Goal: Task Accomplishment & Management: Use online tool/utility

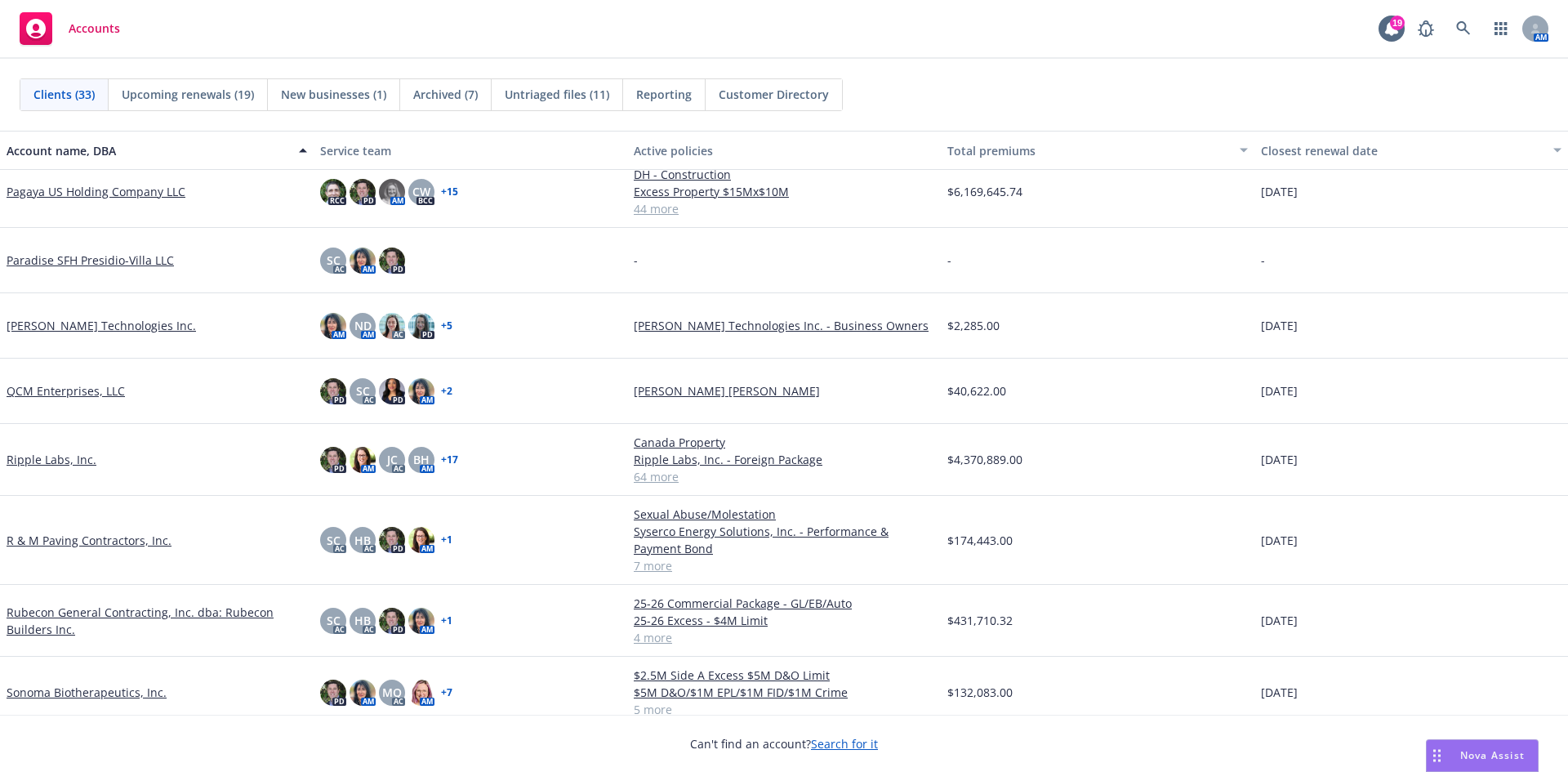
scroll to position [1225, 0]
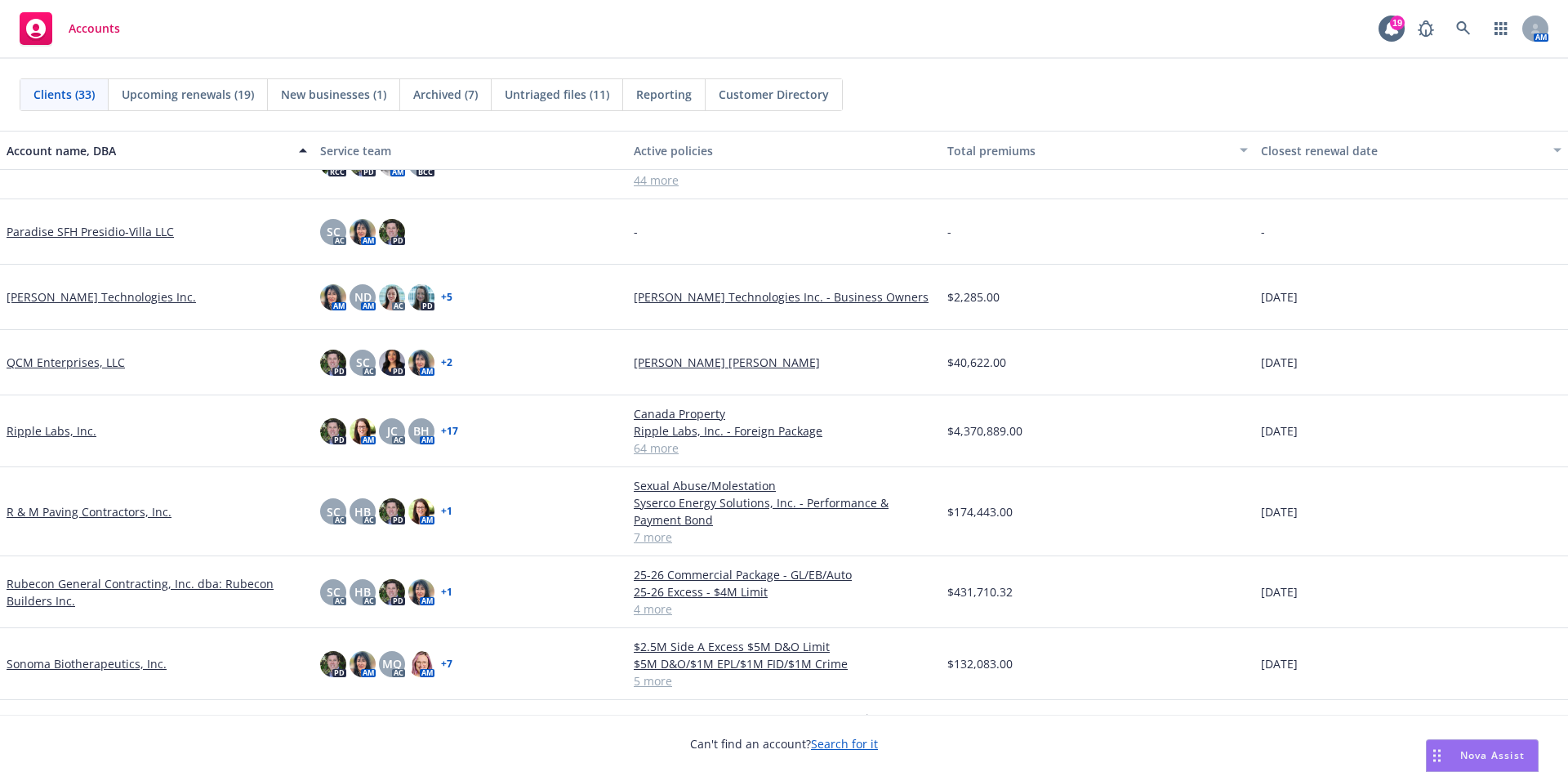
click at [101, 578] on link "Rubecon General Contracting, Inc. dba: Rubecon Builders Inc." at bounding box center [157, 592] width 301 height 34
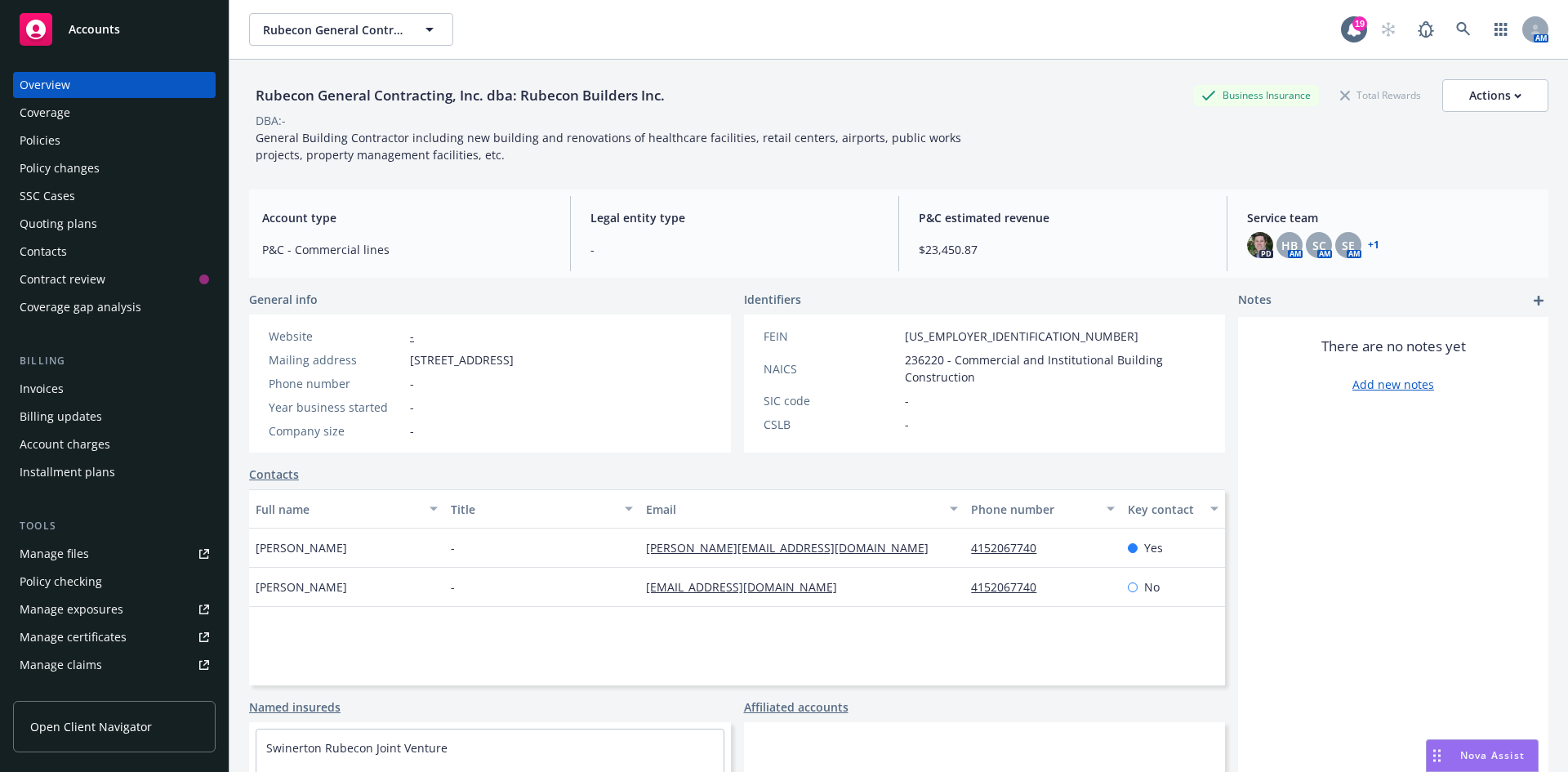
click at [62, 562] on div "Manage files" at bounding box center [54, 553] width 69 height 26
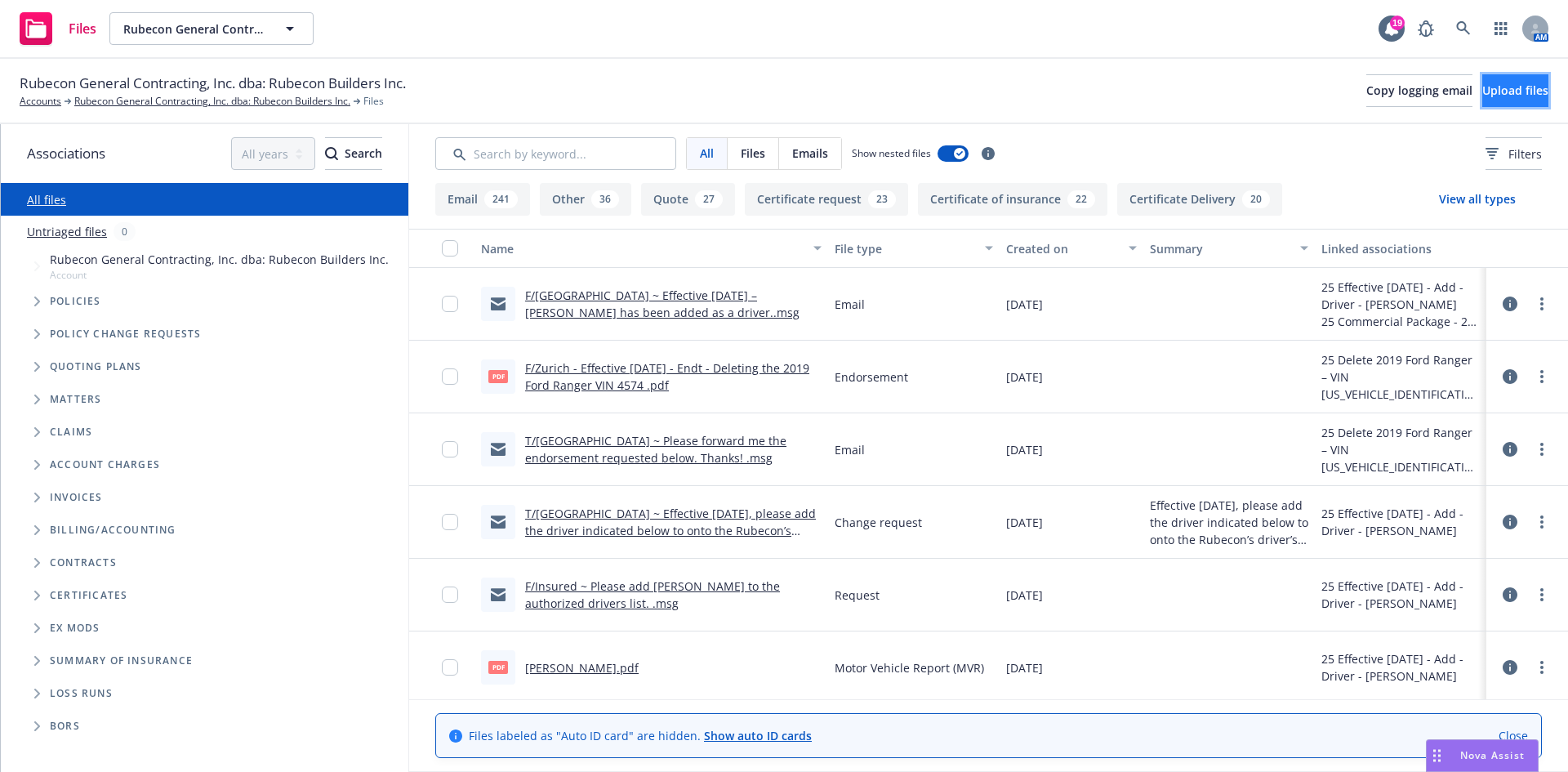
click at [1483, 89] on span "Upload files" at bounding box center [1515, 90] width 67 height 15
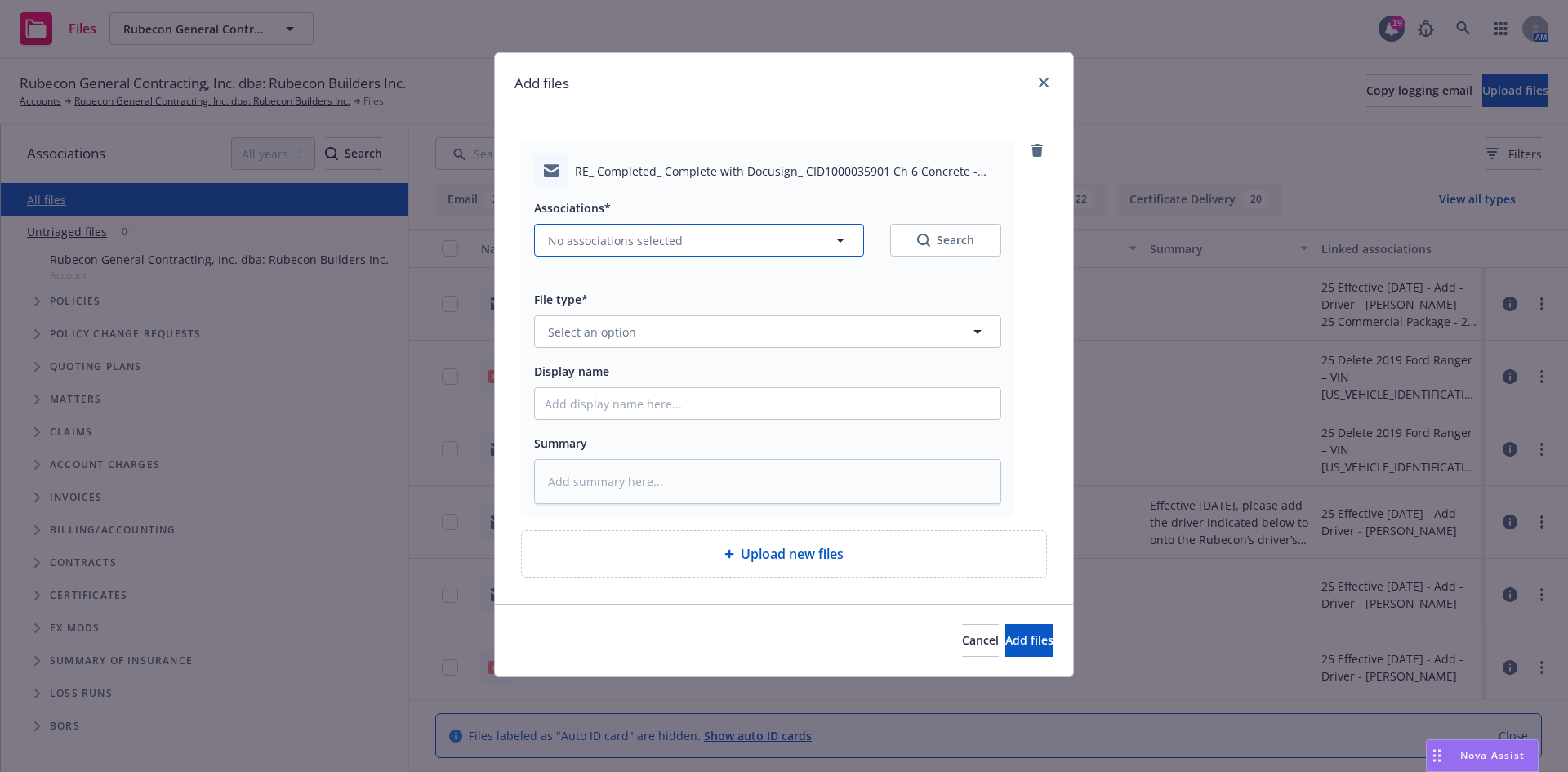
click at [676, 239] on span "No associations selected" at bounding box center [616, 241] width 135 height 17
type textarea "x"
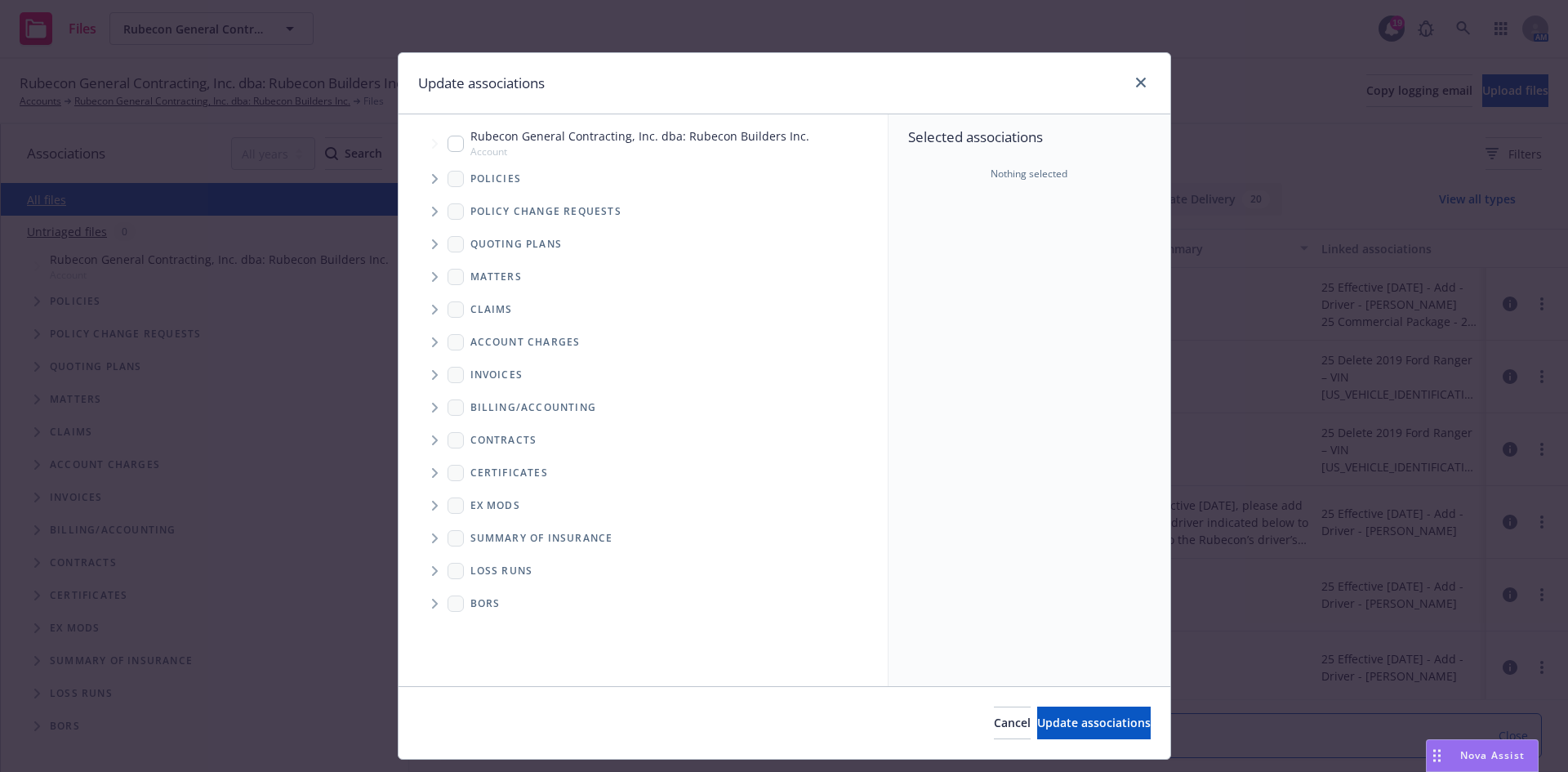
click at [432, 178] on icon "Tree Example" at bounding box center [435, 179] width 7 height 10
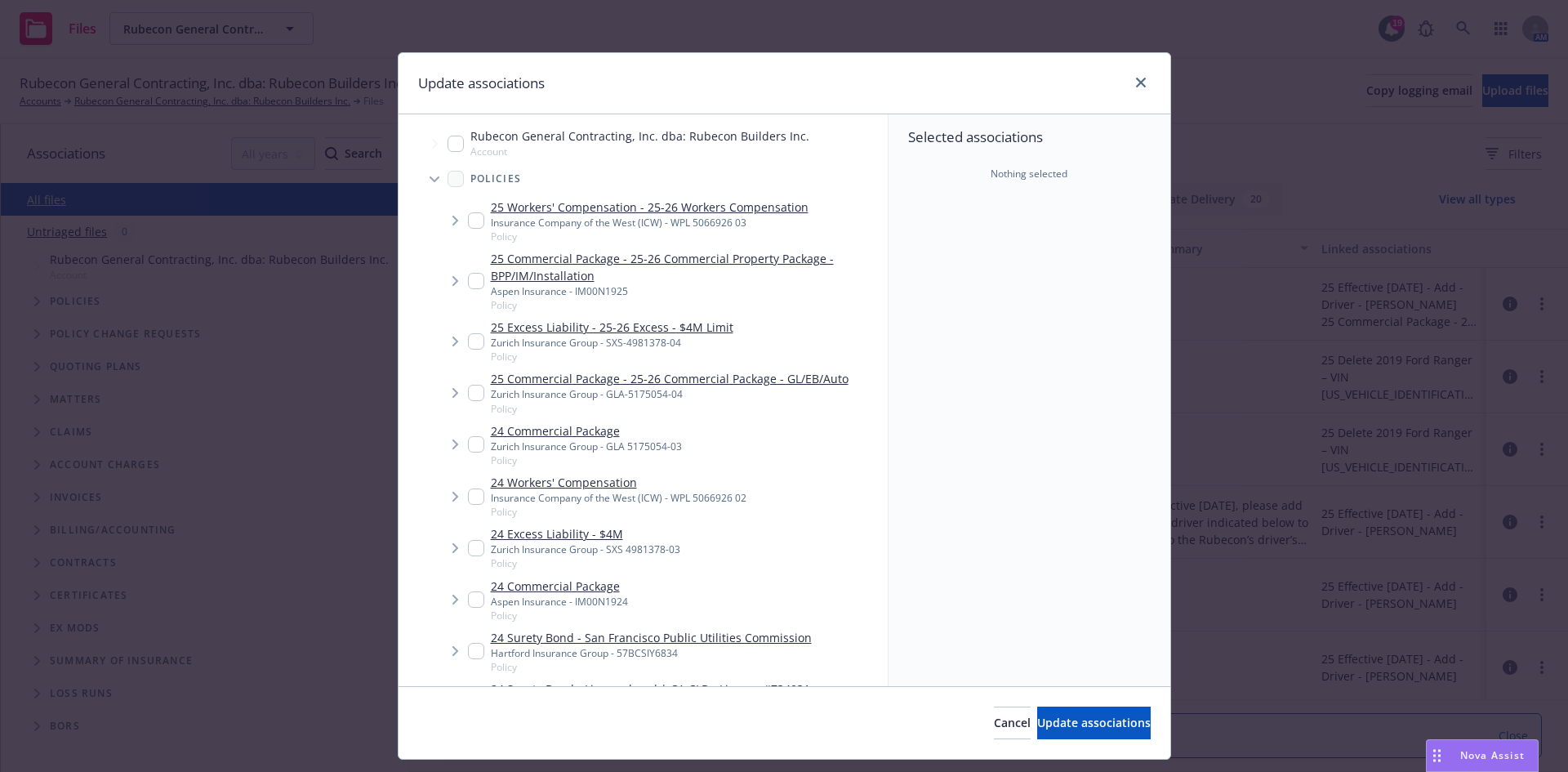
click at [468, 221] on input "Tree Example" at bounding box center [476, 220] width 16 height 16
checkbox input "true"
type textarea "x"
click at [468, 388] on input "Tree Example" at bounding box center [476, 392] width 16 height 16
checkbox input "true"
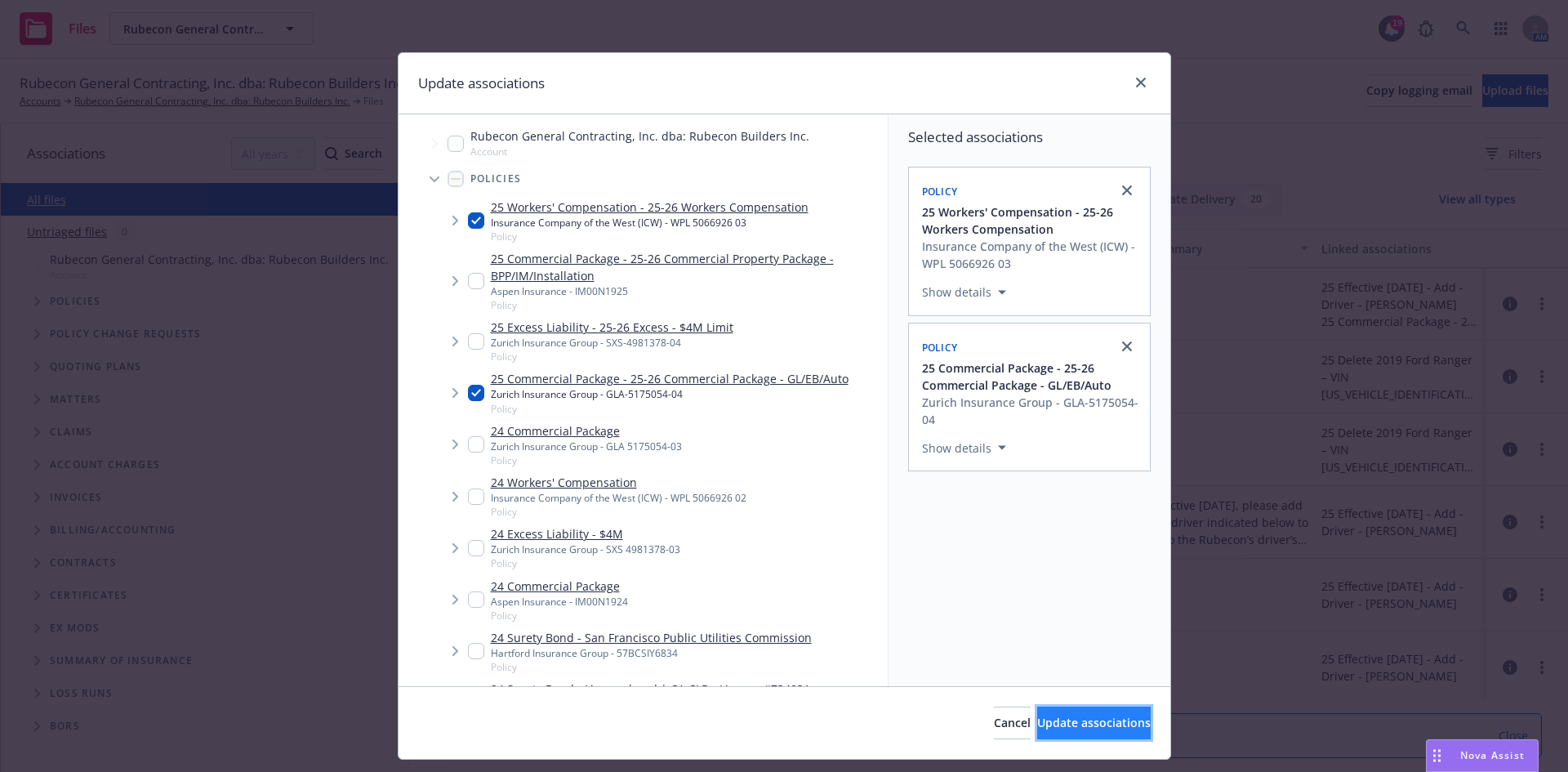
click at [1066, 727] on span "Update associations" at bounding box center [1093, 723] width 113 height 15
type textarea "x"
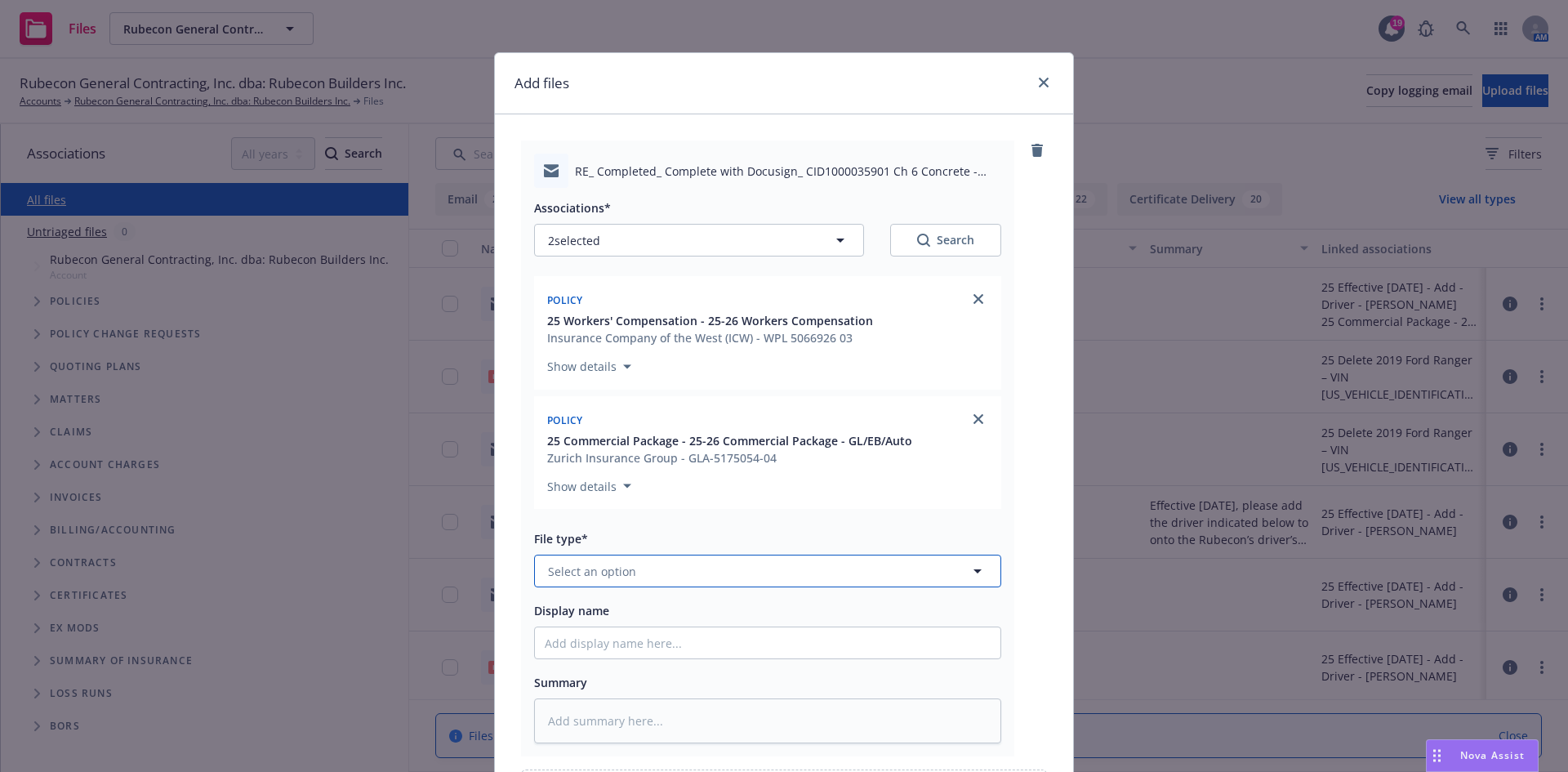
click at [668, 573] on button "Select an option" at bounding box center [767, 571] width 467 height 32
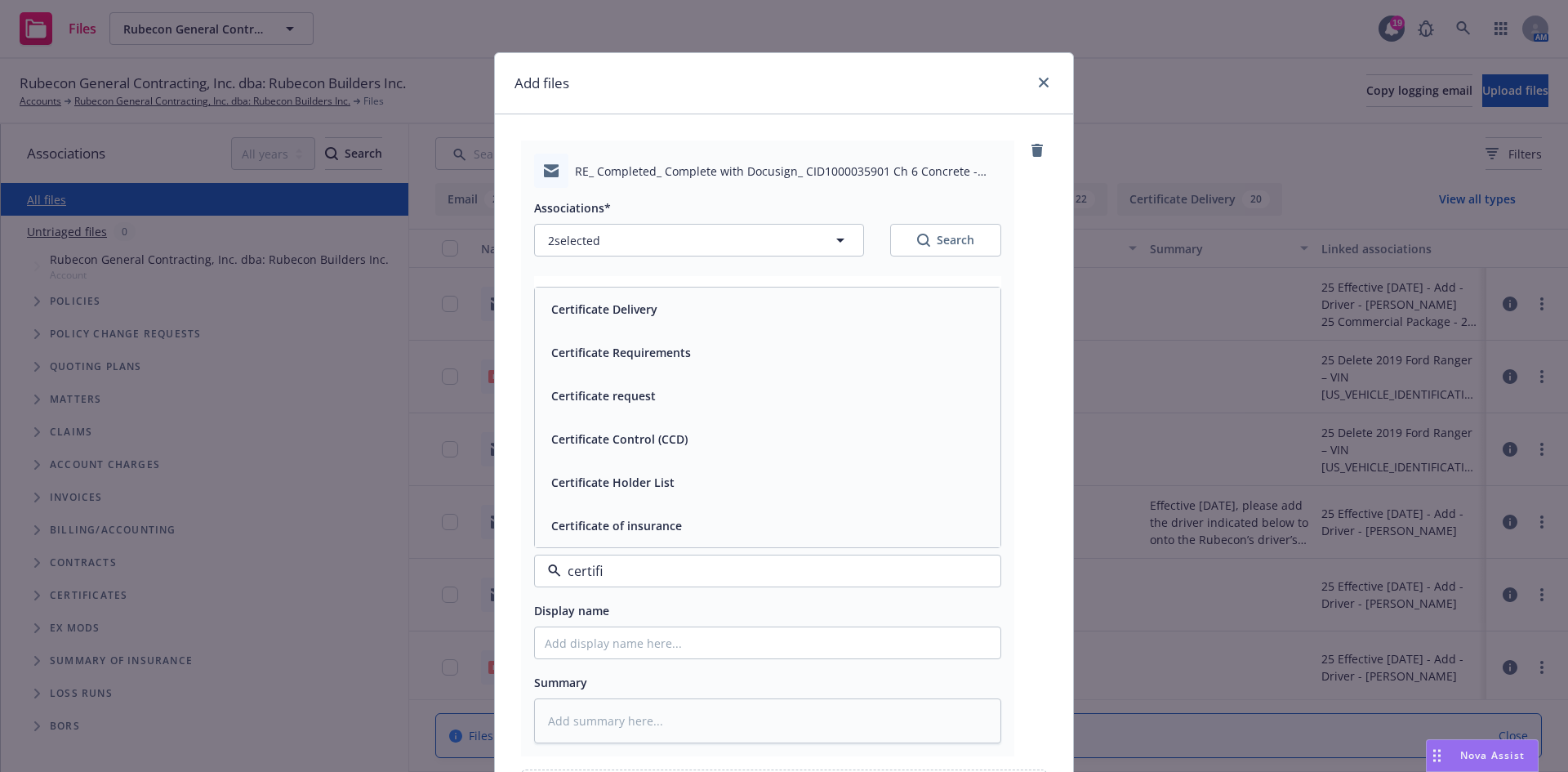
type input "certific"
click at [727, 317] on div "Certificate Delivery" at bounding box center [767, 308] width 446 height 24
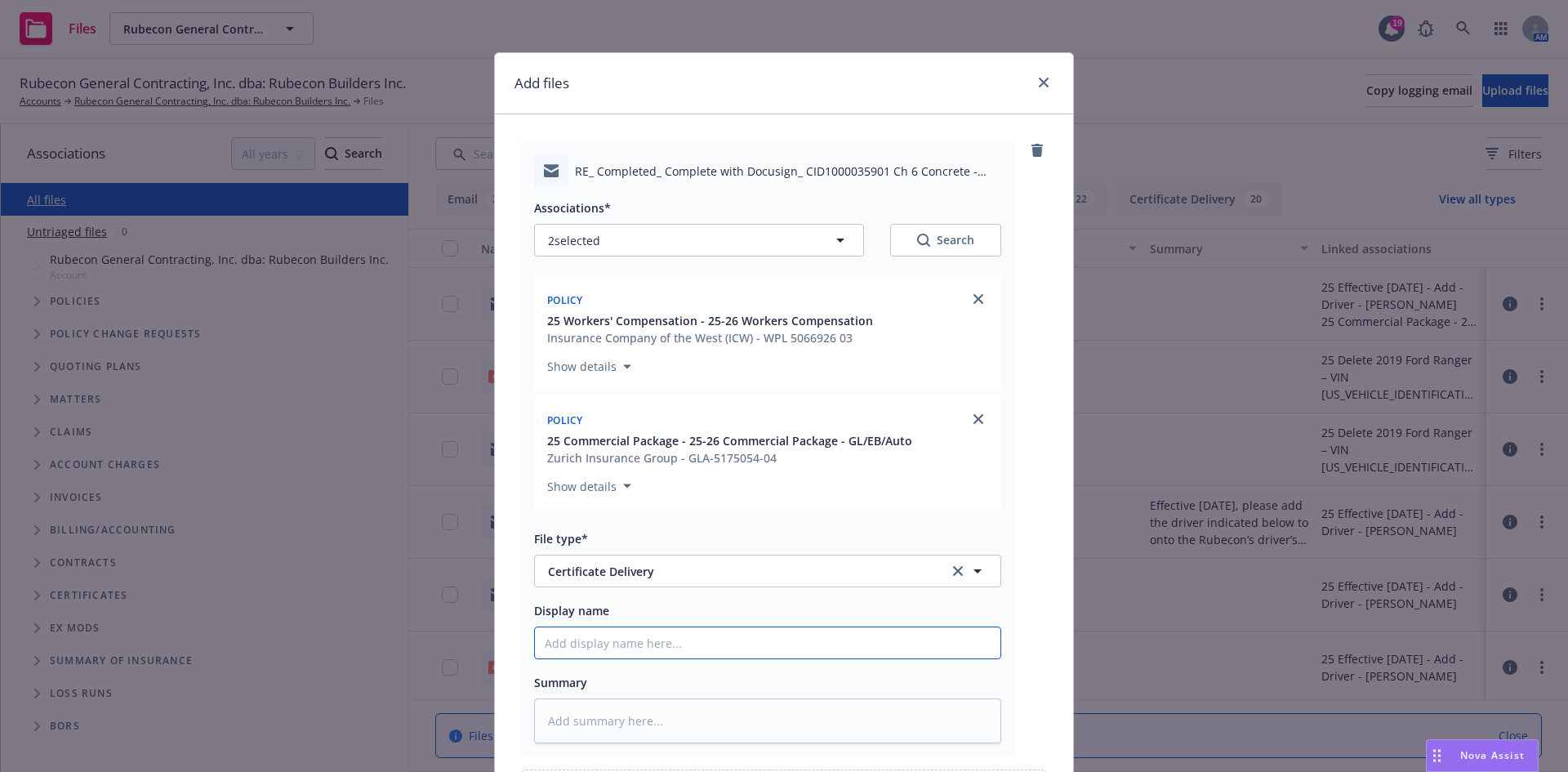
click at [568, 639] on input "Display name" at bounding box center [767, 643] width 465 height 31
type textarea "x"
type input "T"
type textarea "x"
type input "T/"
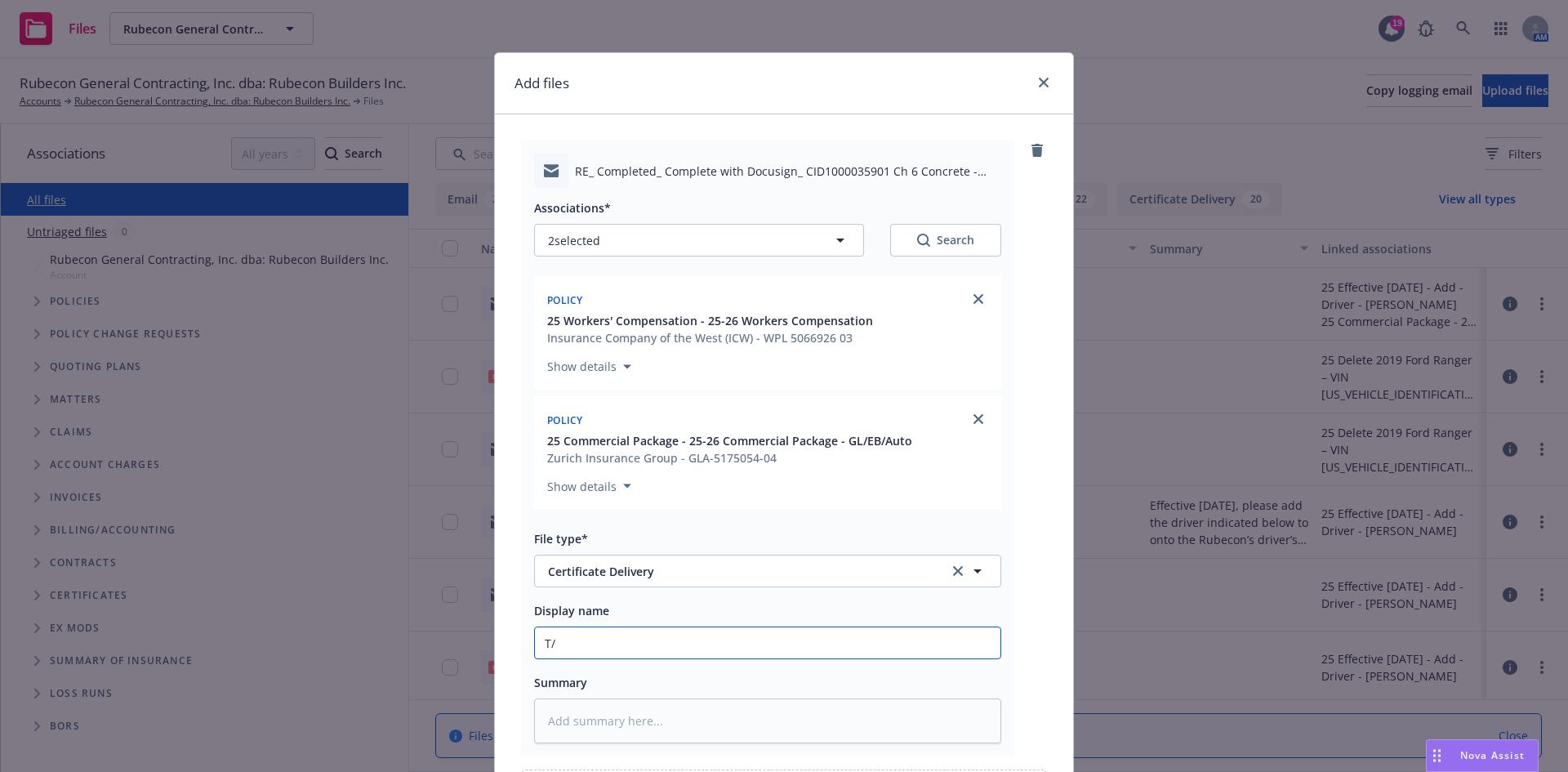
type textarea "x"
type input "T/Z"
type textarea "x"
type input "T/Zu"
type textarea "x"
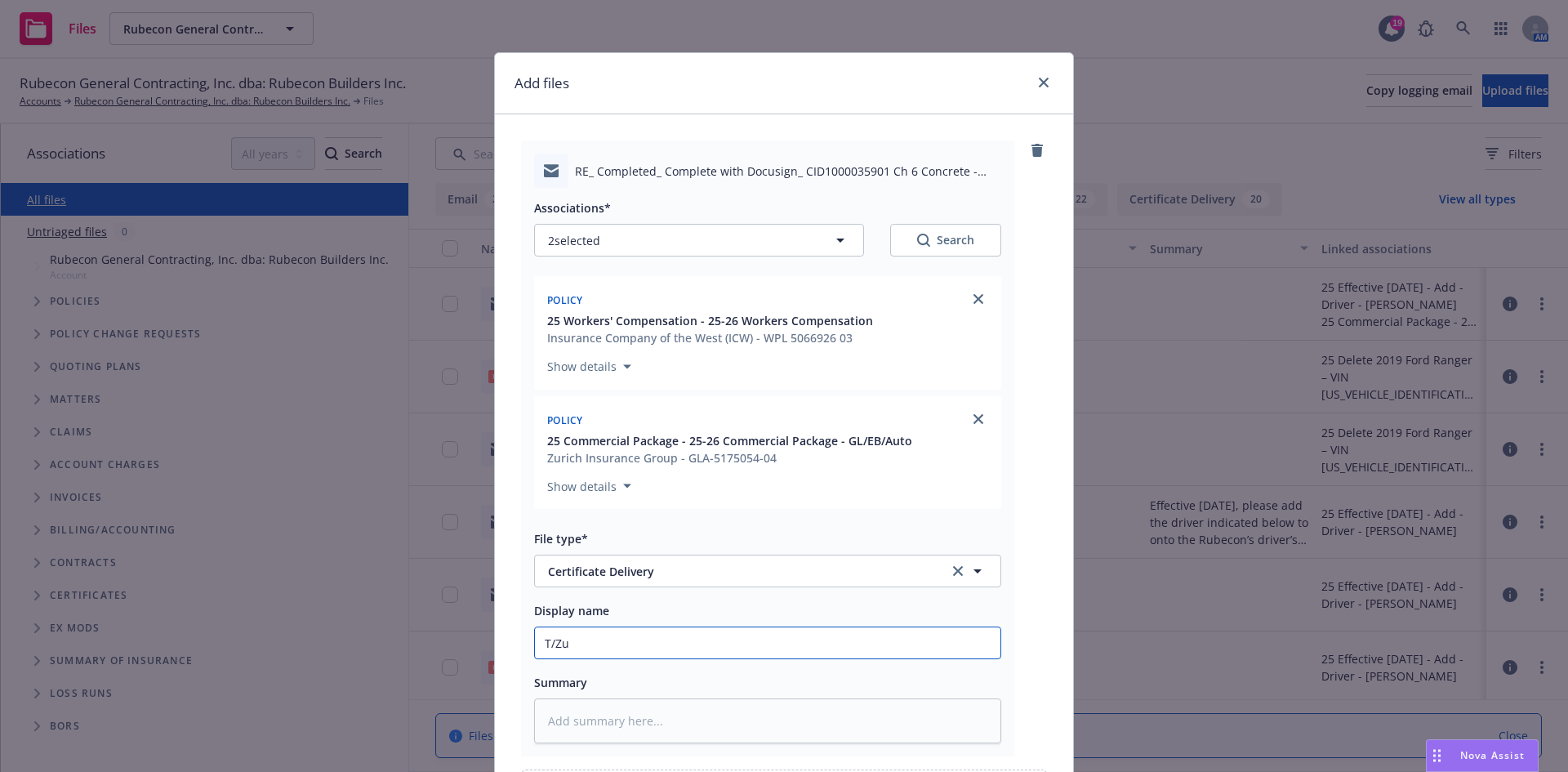
type input "T/Zul"
type textarea "x"
type input "T/Zula"
type textarea "x"
type input "T/Zula"
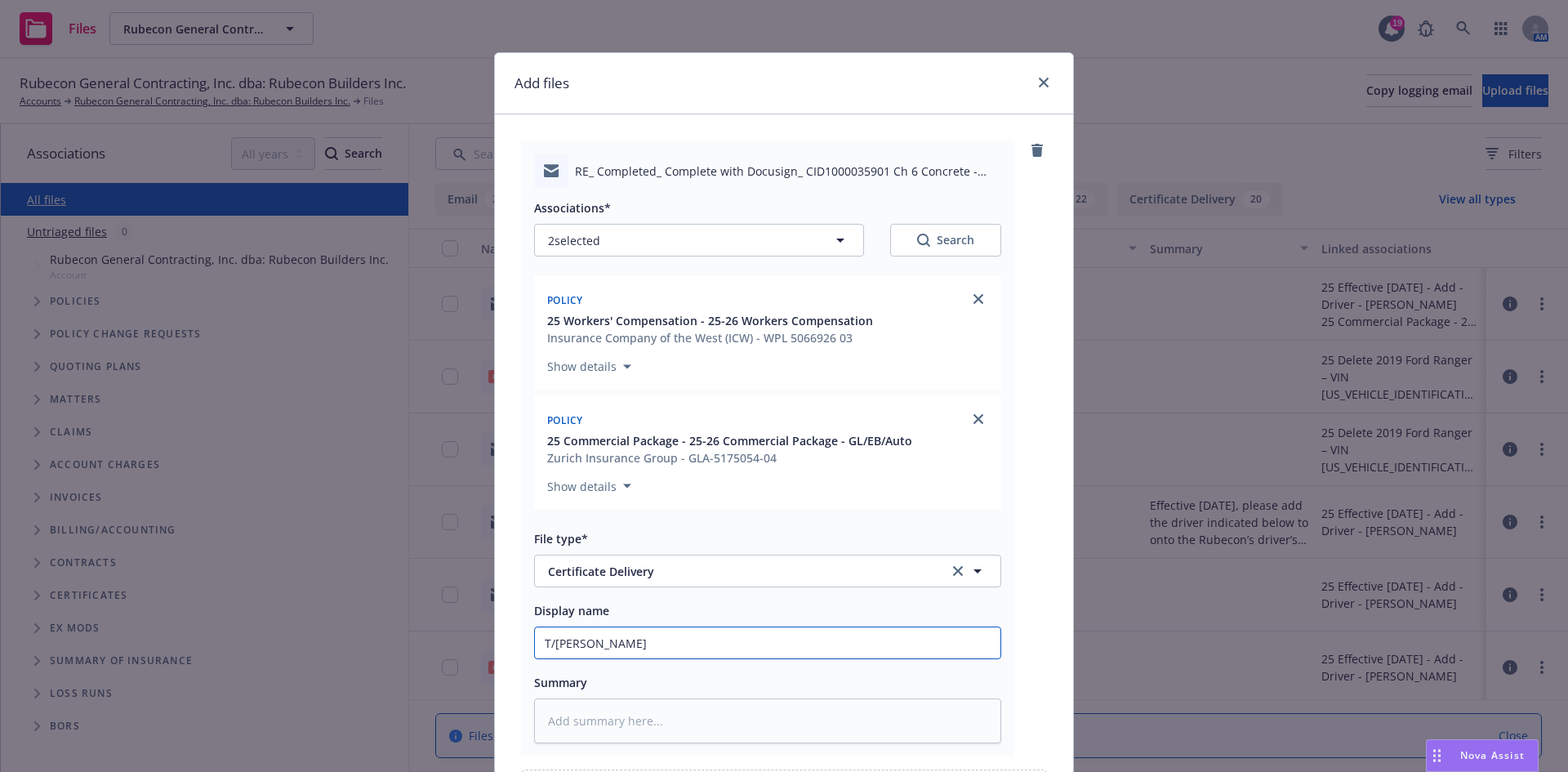
type textarea "x"
type input "T/Zula ~"
type textarea "x"
type input "T/Zula ~"
click at [753, 649] on input "T/Zula ~" at bounding box center [767, 643] width 465 height 31
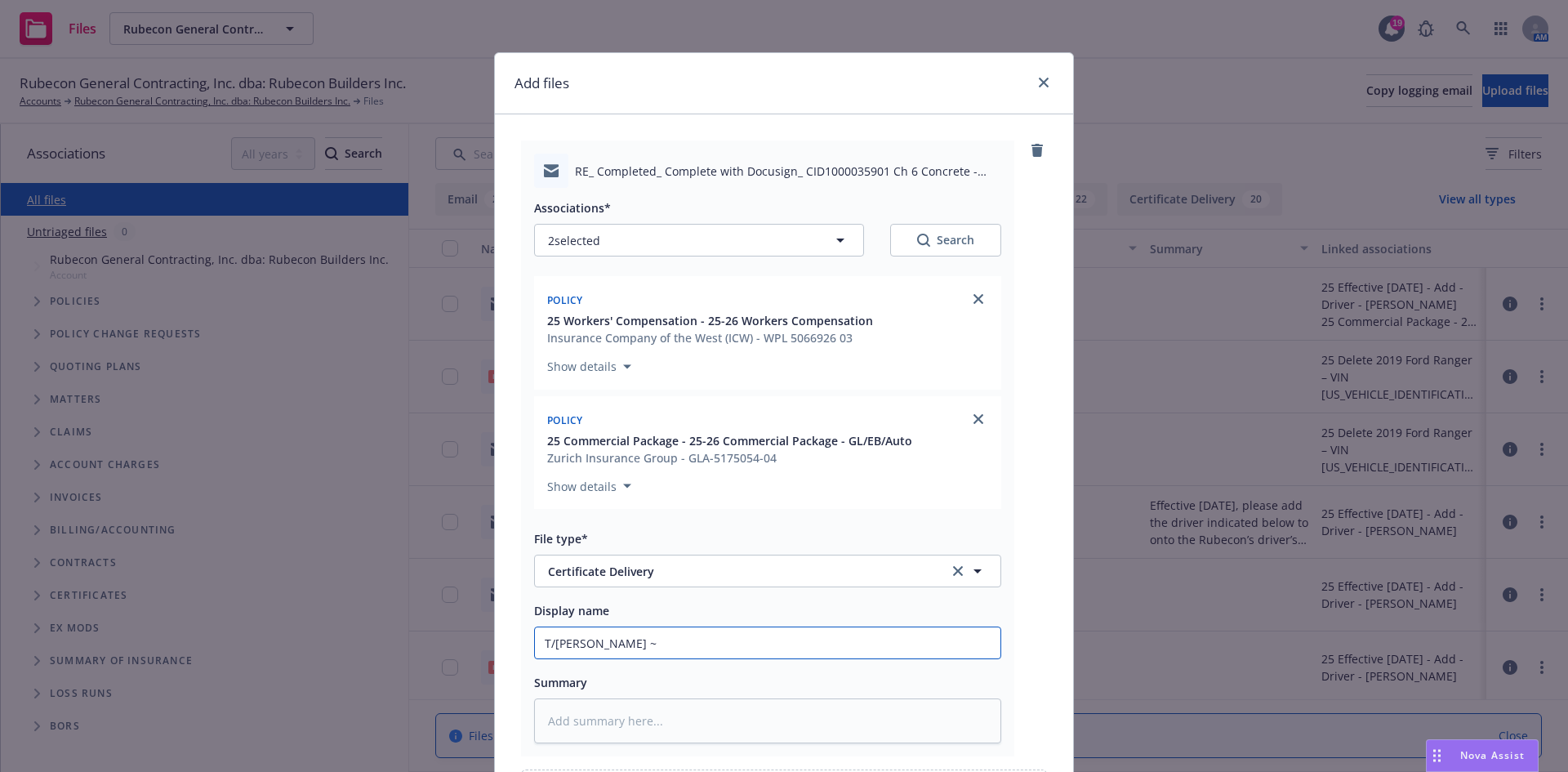
paste input "City and County of San Francisco"
type textarea "x"
type input "T/Zula ~ City and County of San Francisco"
type textarea "x"
type input "T/Zula ~ City and County of San Francisco"
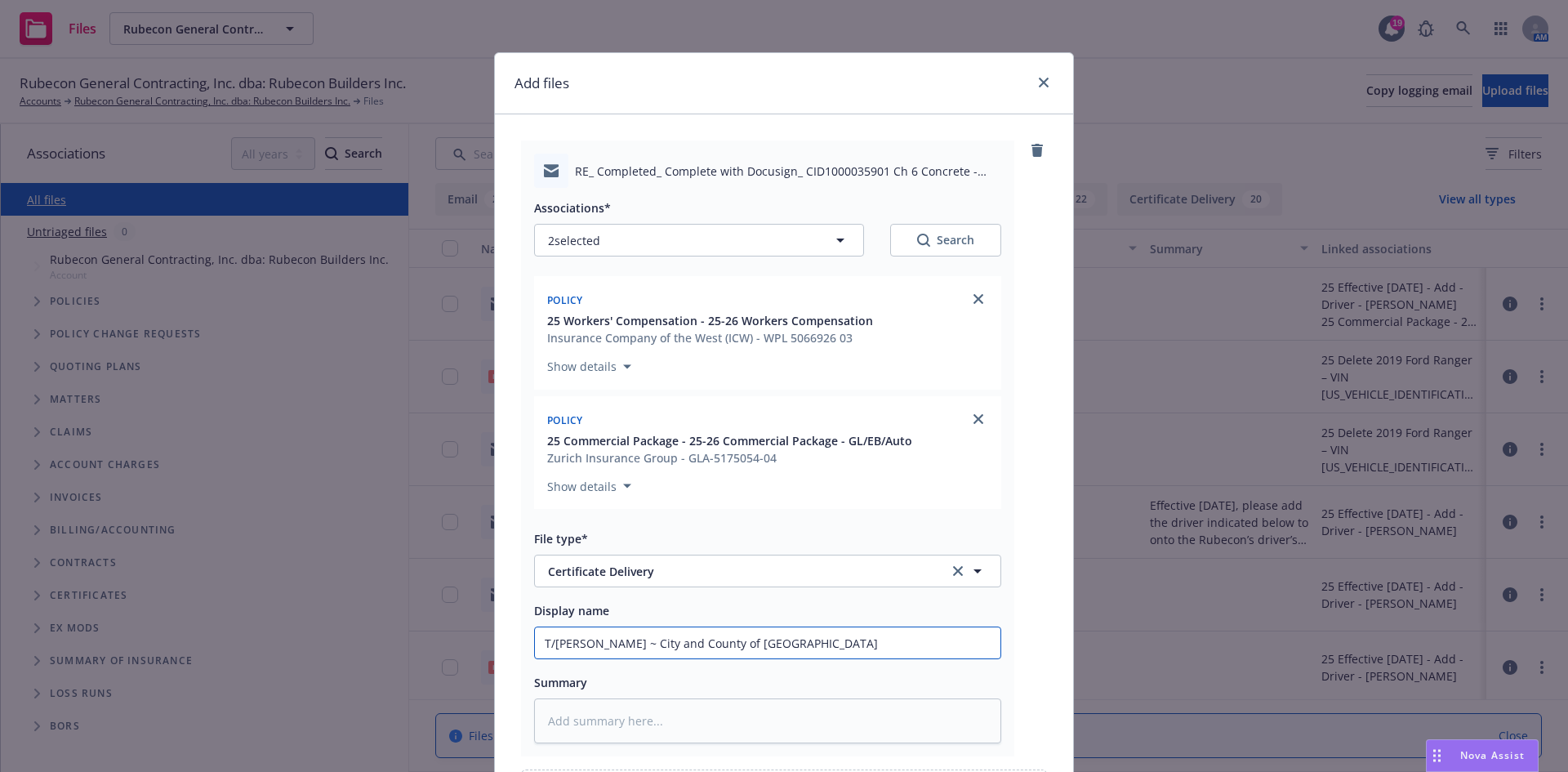
type textarea "x"
type input "T/Zula ~ City and County of San Francisco -"
type textarea "x"
type input "T/Zula ~ City and County of San Francisco -"
type textarea "x"
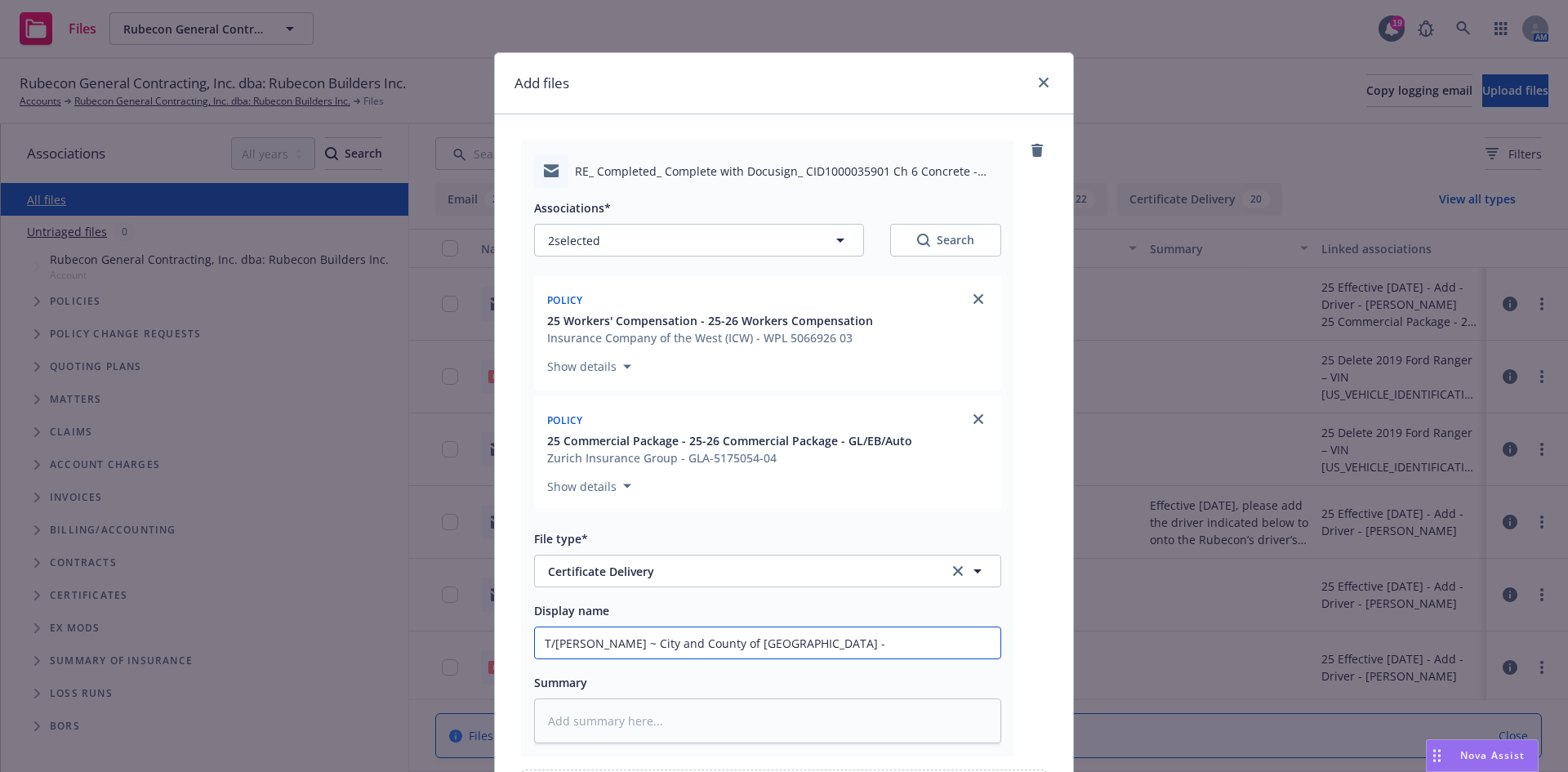
type input "T/Zula ~ City and County of San Francisco - C"
type textarea "x"
type input "T/Zula ~ City and County of San Francisco - Co"
type textarea "x"
type input "T/Zula ~ City and County of San Francisco - Con"
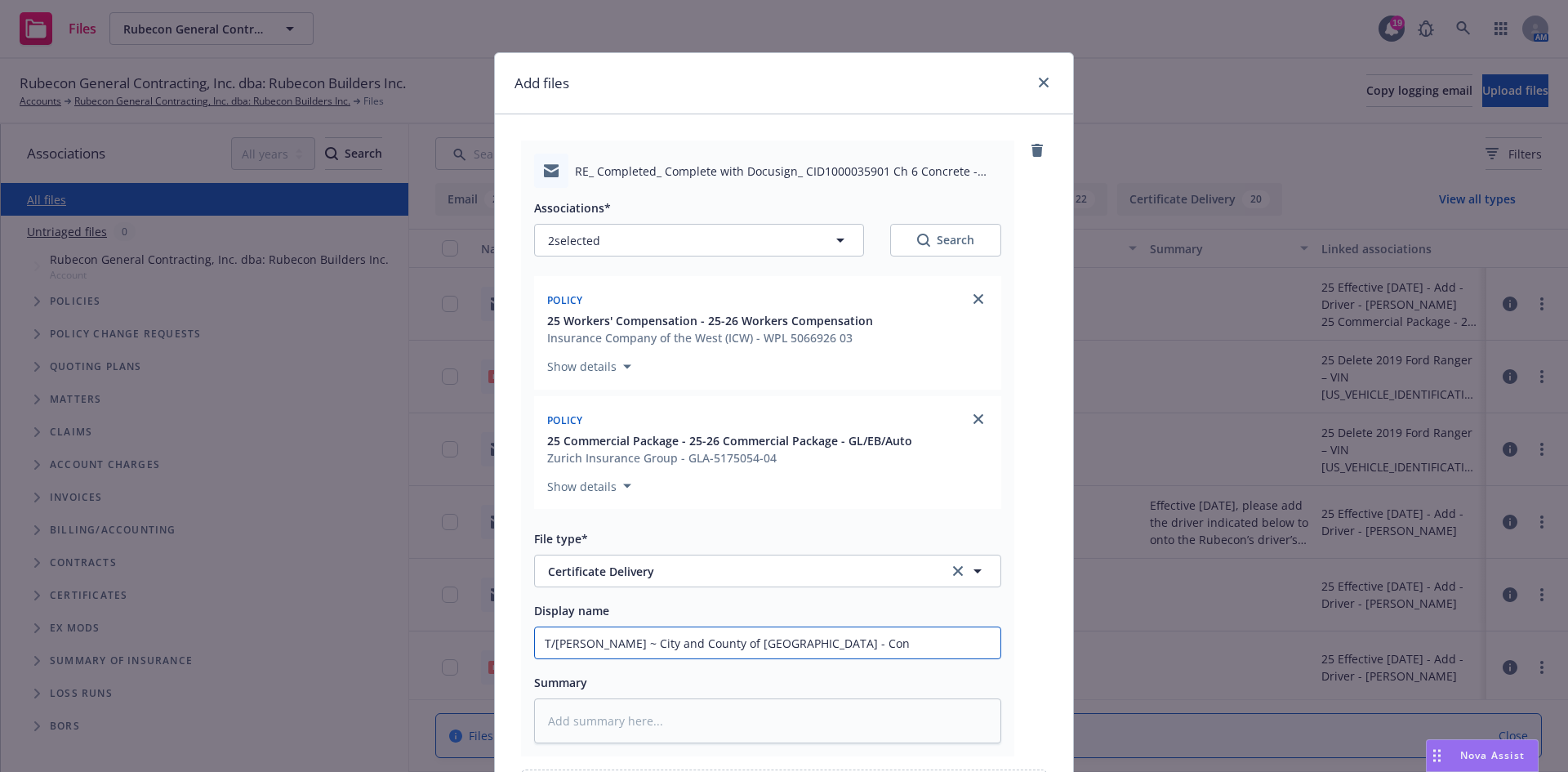
type textarea "x"
type input "T/Zula ~ City and County of San Francisco - Cont"
type textarea "x"
type input "T/Zula ~ City and County of San Francisco - Con"
type textarea "x"
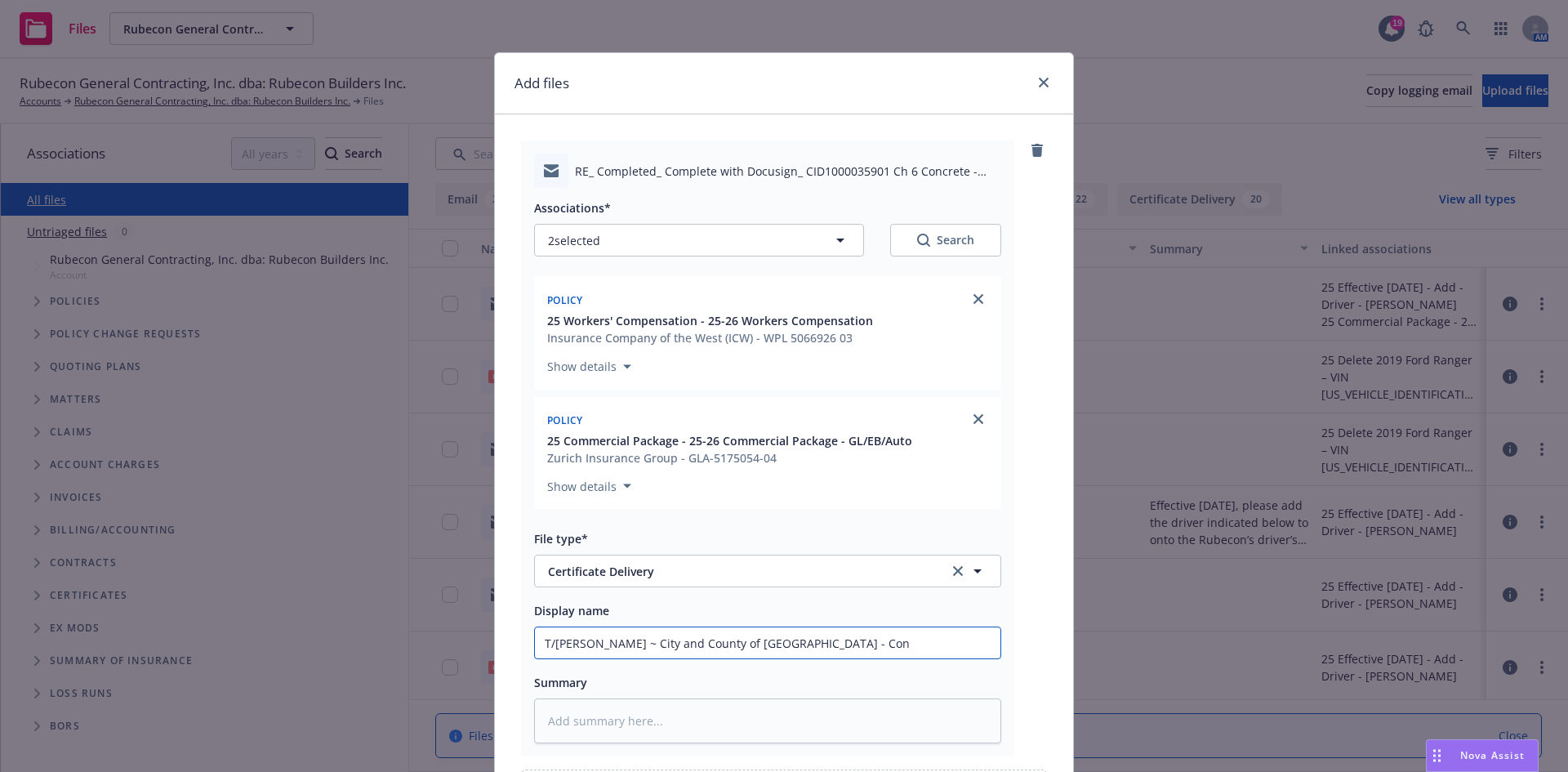
type input "T/Zula ~ City and County of San Francisco - Co"
type textarea "x"
type input "T/Zula ~ City and County of San Francisco - C"
type textarea "x"
type input "T/Zula ~ City and County of San Francisco -"
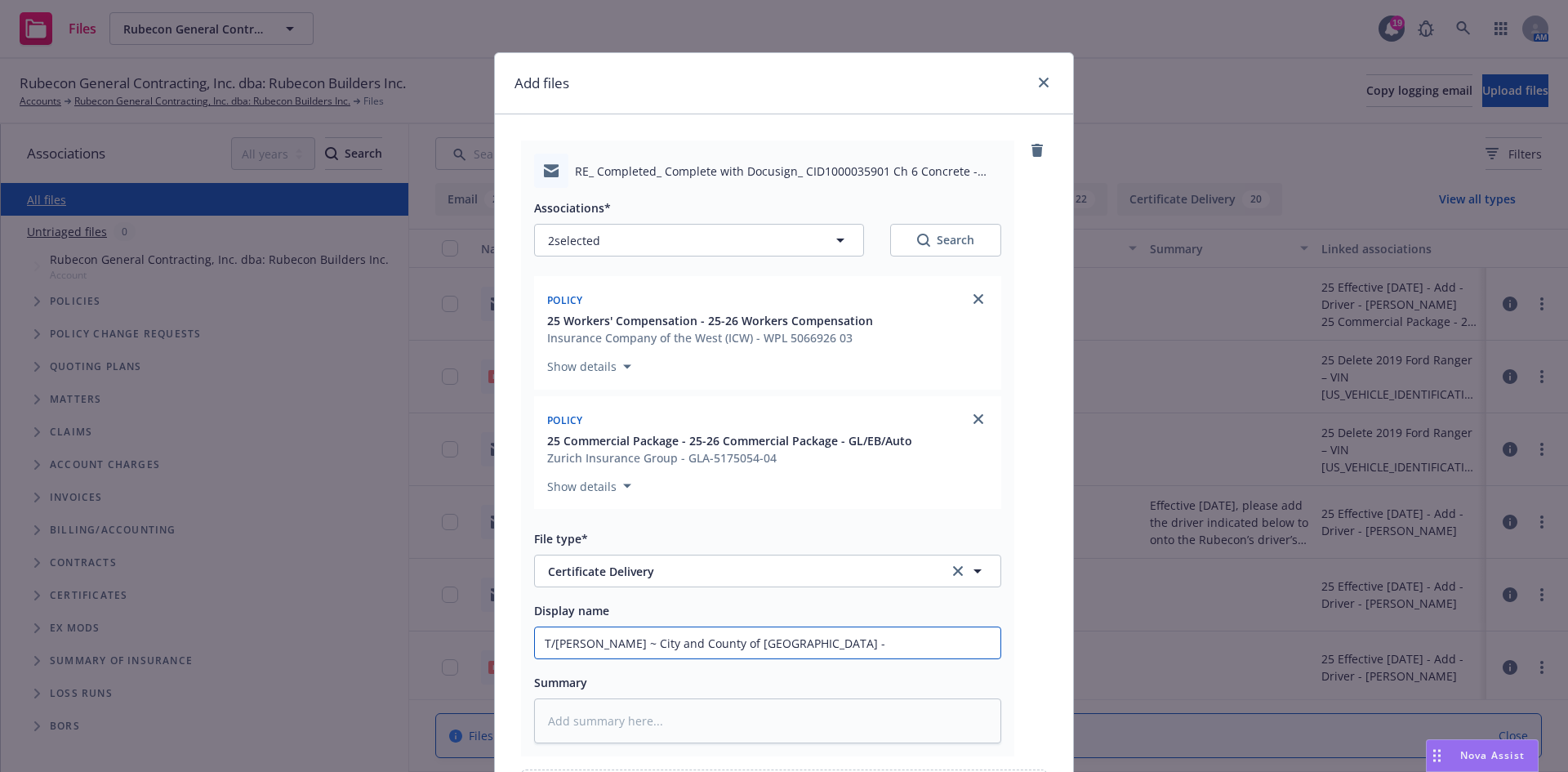
click at [867, 643] on input "T/Zula ~ City and County of San Francisco -" at bounding box center [767, 643] width 465 height 31
paste input "RE: Contract No 1000035901"
type textarea "x"
type input "T/Zula ~ City and County of San Francisco - RE: Contract No 1000035901"
type textarea "x"
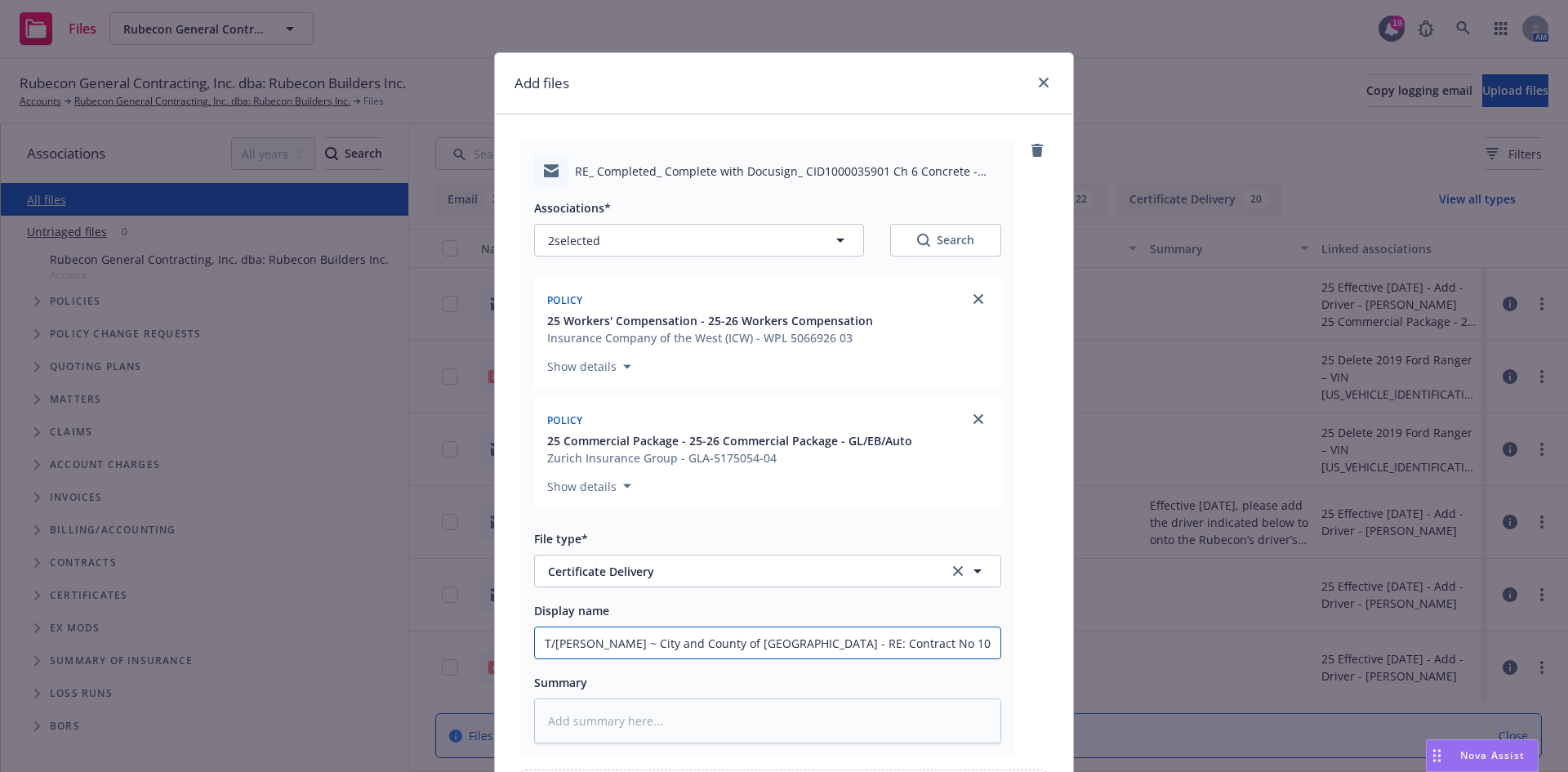
type input "T/Zula ~ City and County of San Francisco - RE: Contract No 1000035901"
type textarea "x"
type input "T/Zula ~ City and County of San Francisco - RE: Contract No 1000035901 &"
type textarea "x"
type input "T/Zula ~ City and County of San Francisco - RE: Contract No 1000035901 &"
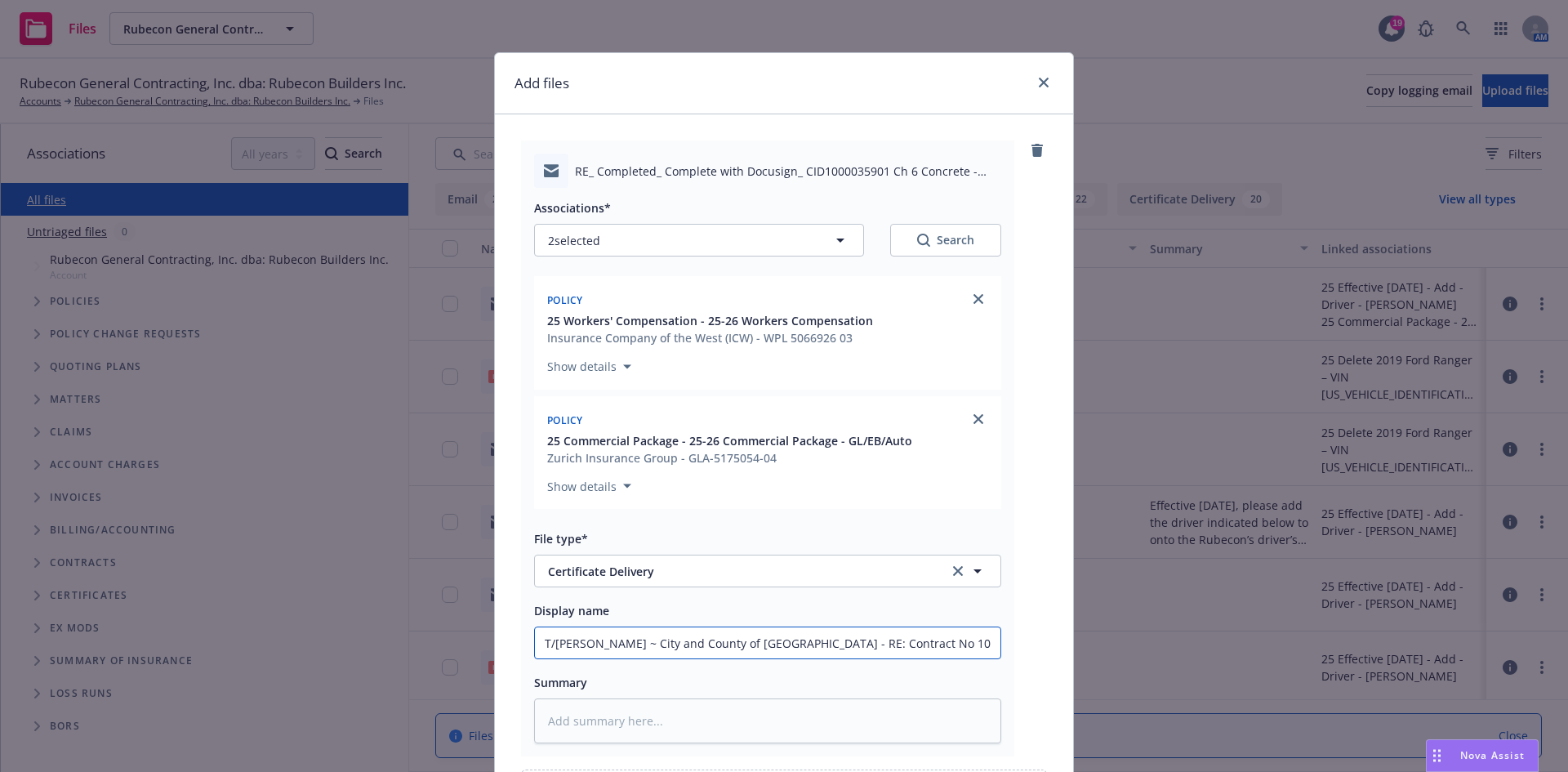
click at [950, 643] on input "T/Zula ~ City and County of San Francisco - RE: Contract No 1000035901 &" at bounding box center [767, 643] width 465 height 31
paste input "RE: Contract No 1000036591"
type textarea "x"
drag, startPoint x: 988, startPoint y: 644, endPoint x: 269, endPoint y: 639, distance: 719.0
click at [269, 639] on div "Add files RE_ Completed_ Complete with Docusign_ CID1000035901 Ch 6 Concrete - …" at bounding box center [784, 386] width 1568 height 772
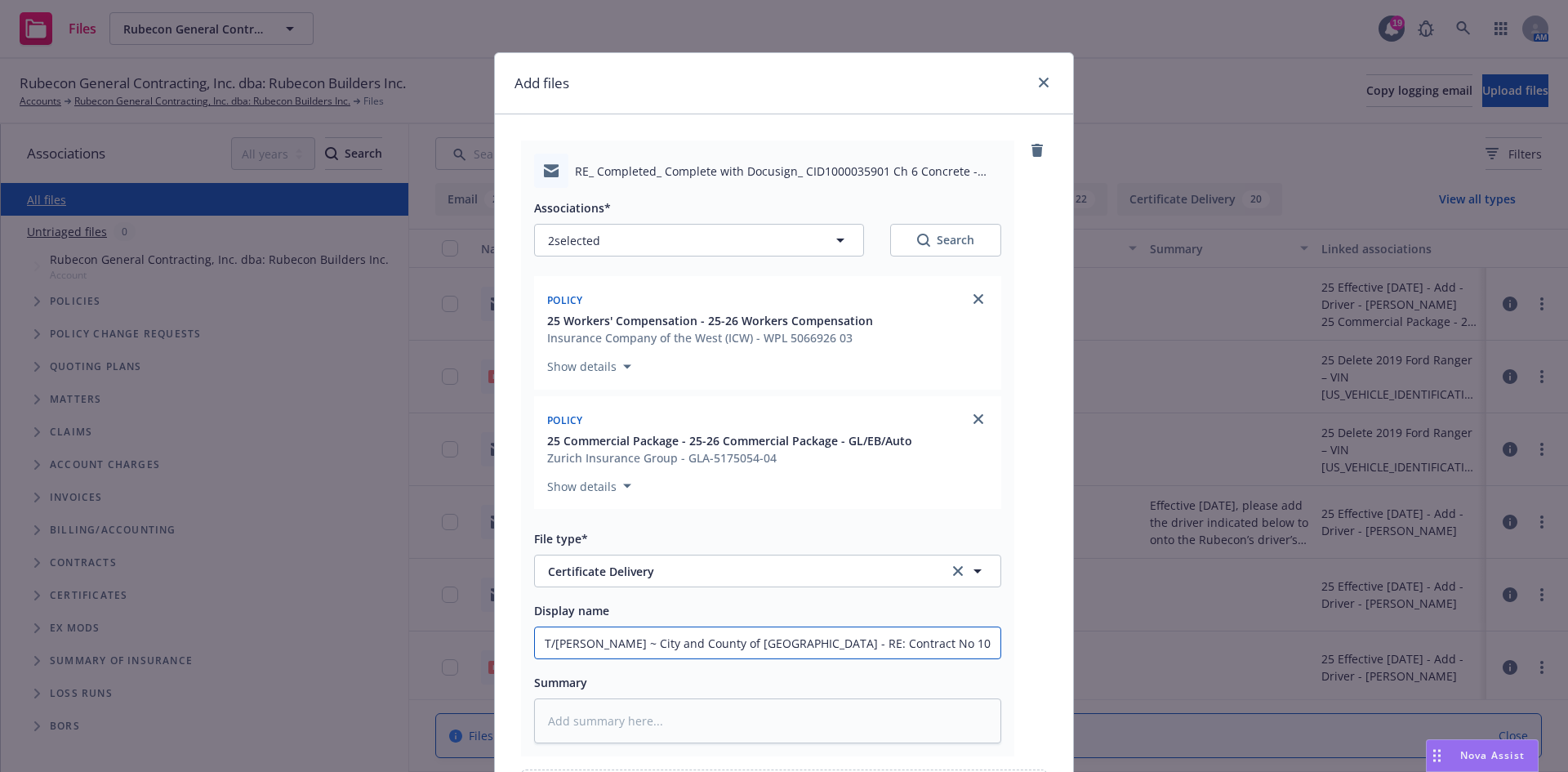
type input "T/Zula ~ City and County of San Francisco - RE: Contract No 1000035901 & RE: Co…"
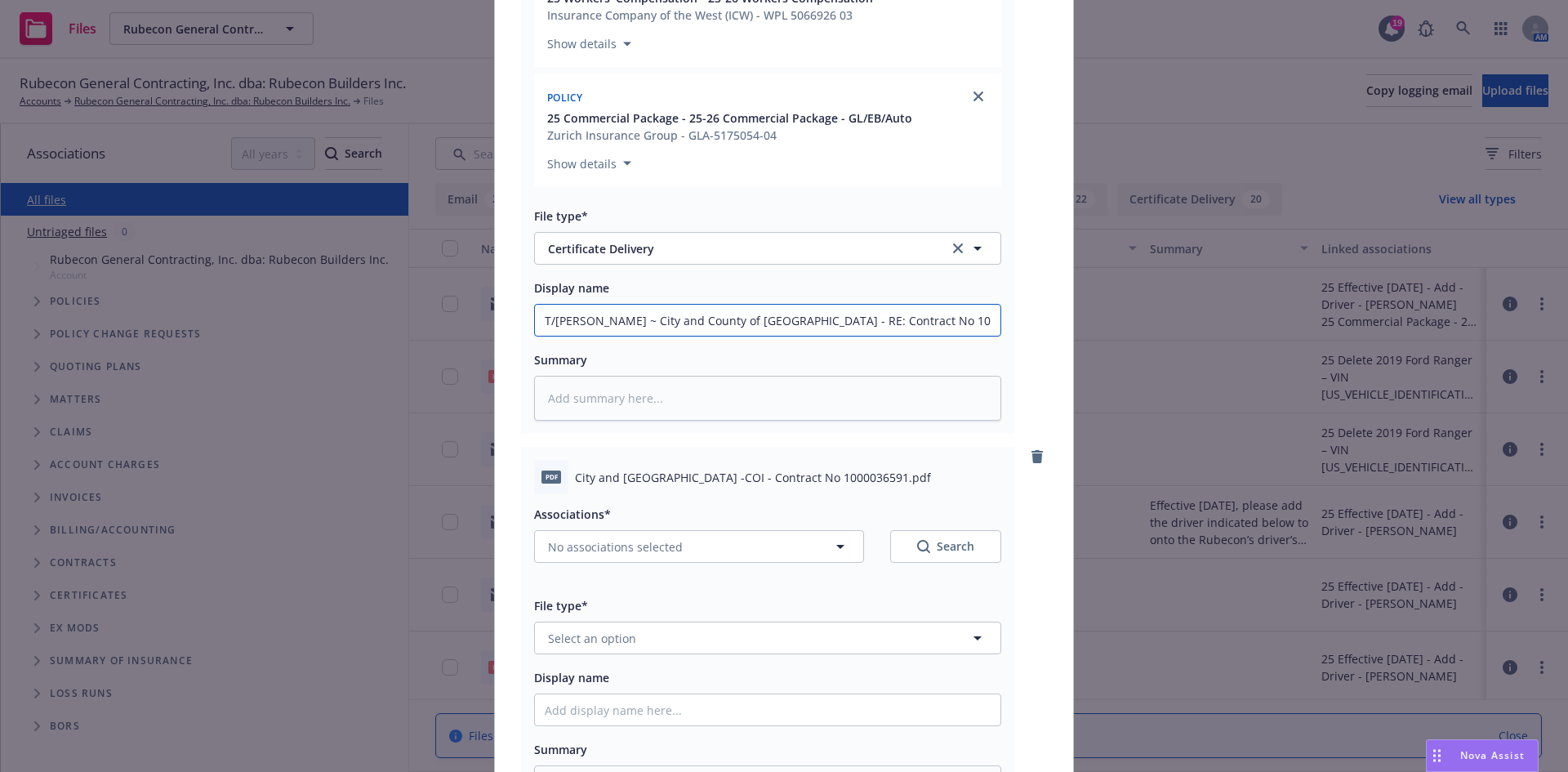
scroll to position [197, 0]
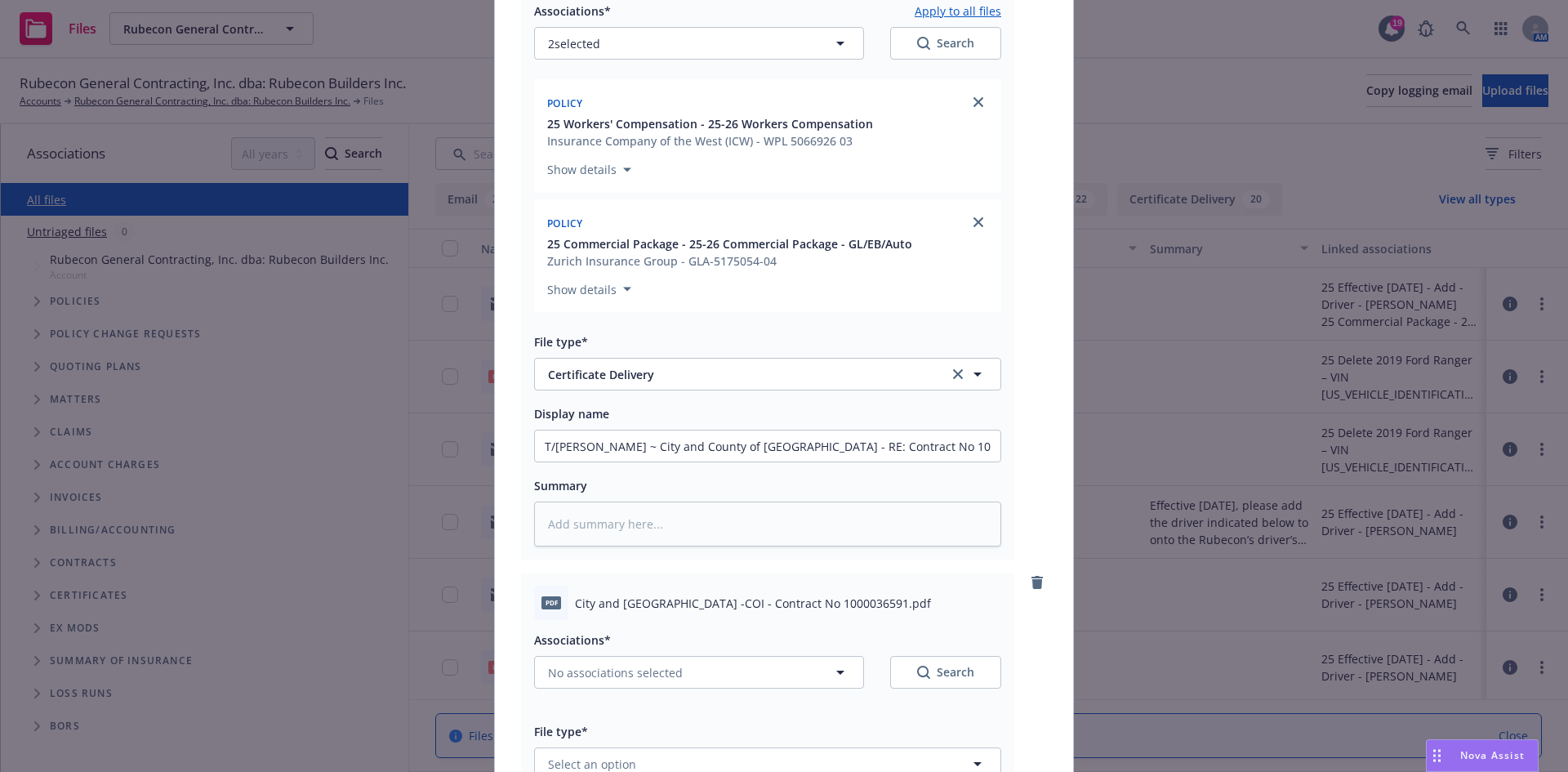
click at [960, 9] on button "Apply to all files" at bounding box center [957, 10] width 87 height 20
type textarea "x"
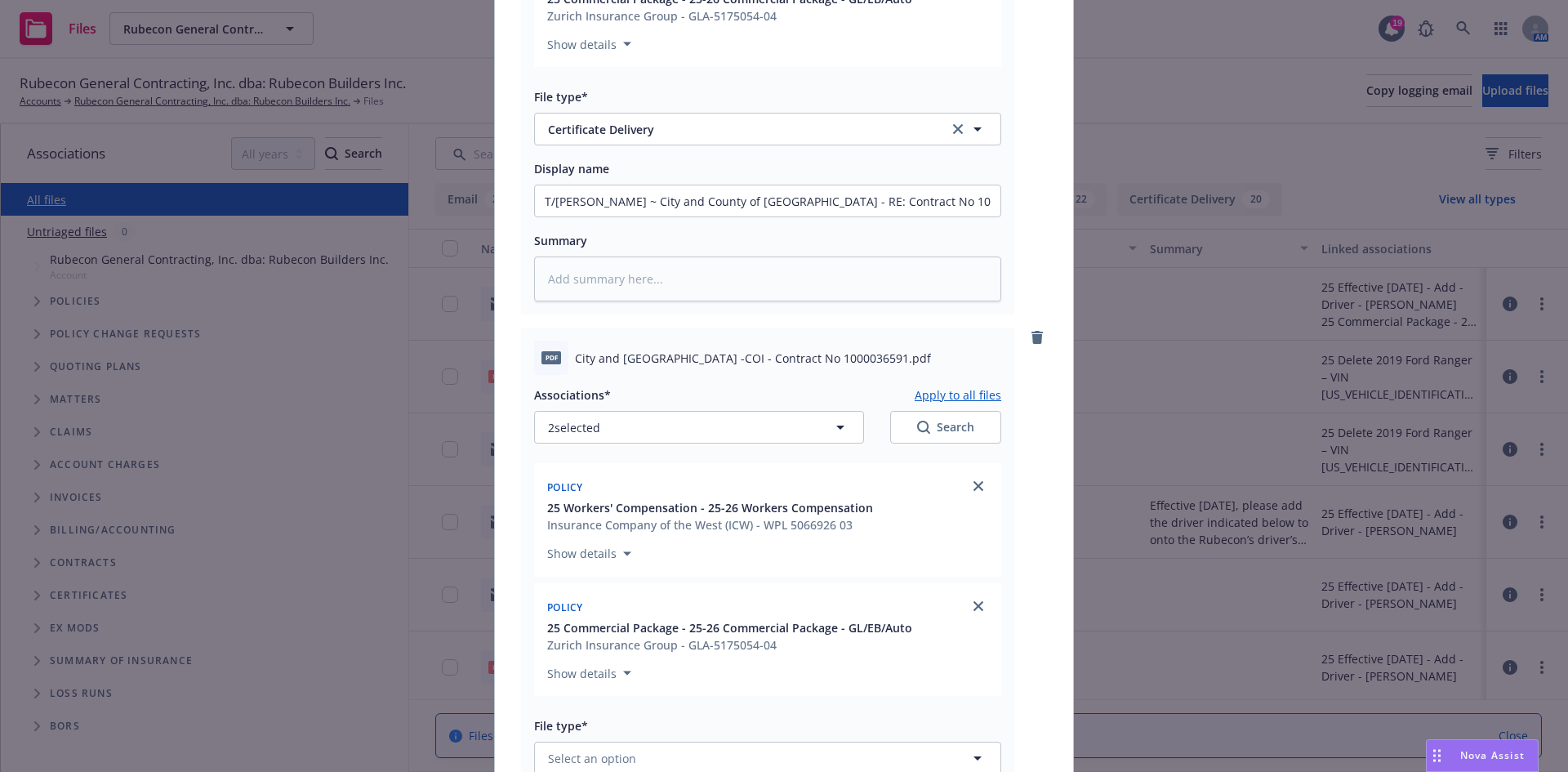
scroll to position [687, 0]
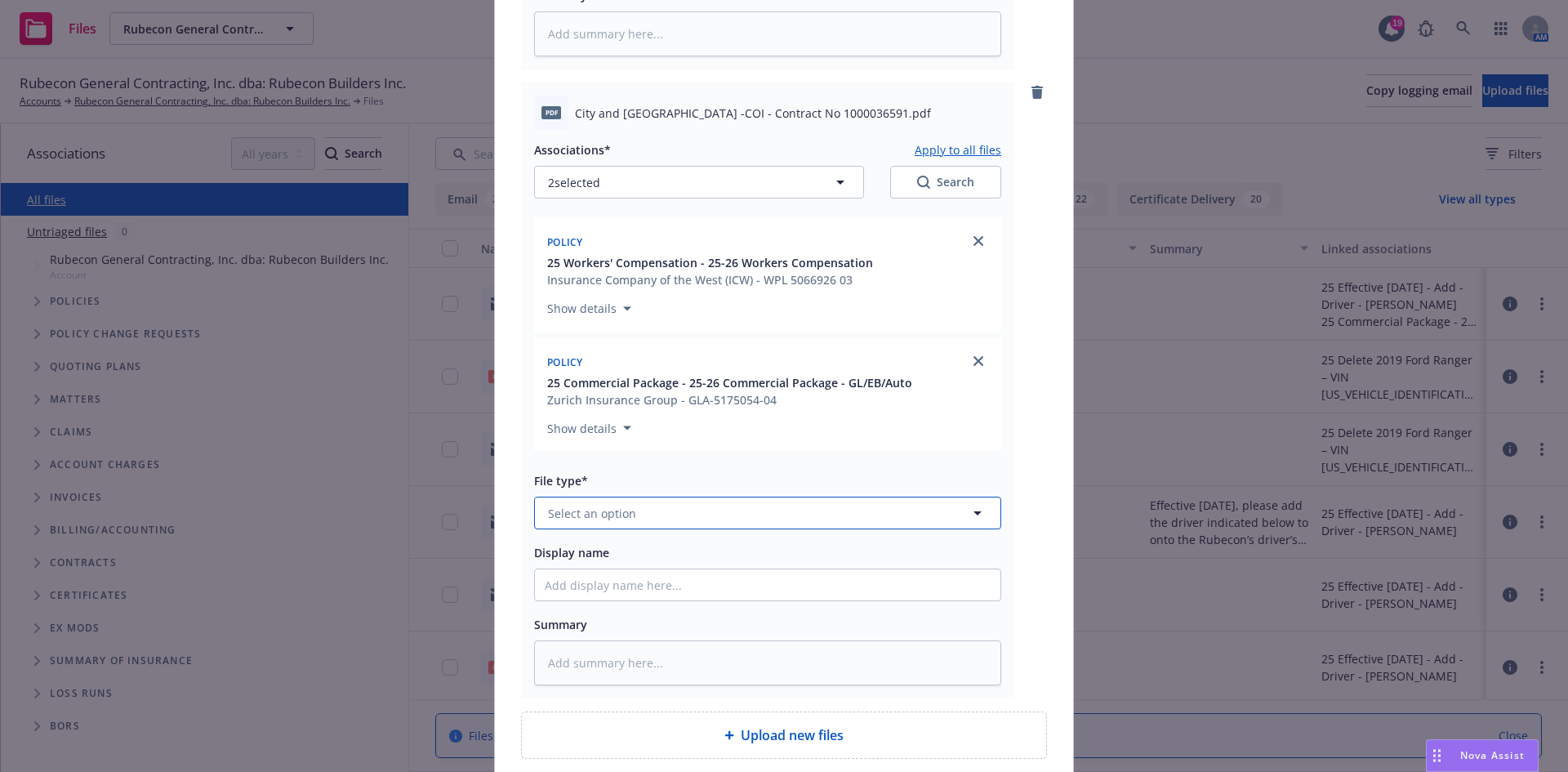
click at [668, 518] on button "Select an option" at bounding box center [767, 513] width 467 height 32
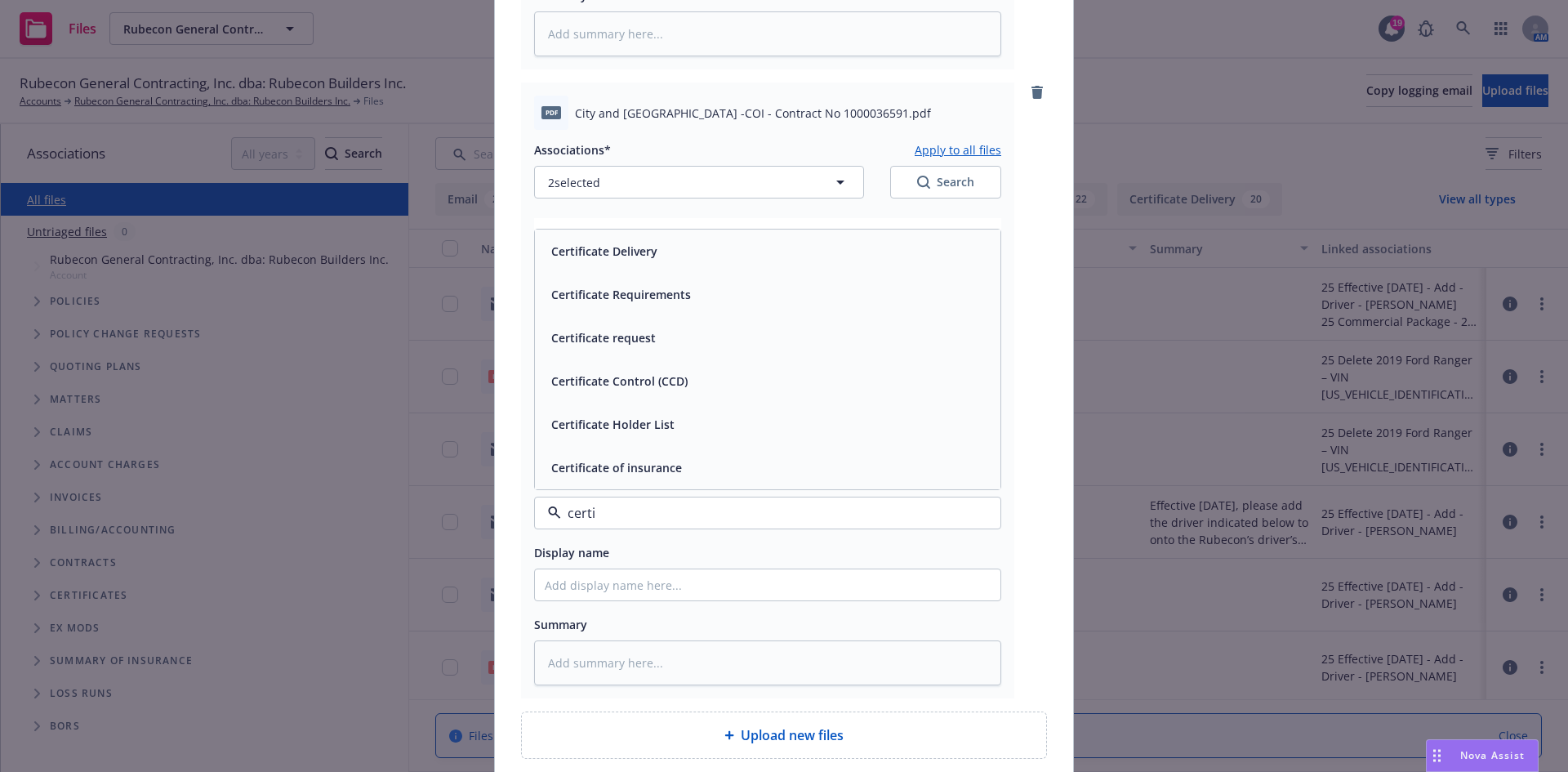
type input "certif"
click at [622, 461] on span "Certificate of insurance" at bounding box center [616, 467] width 130 height 17
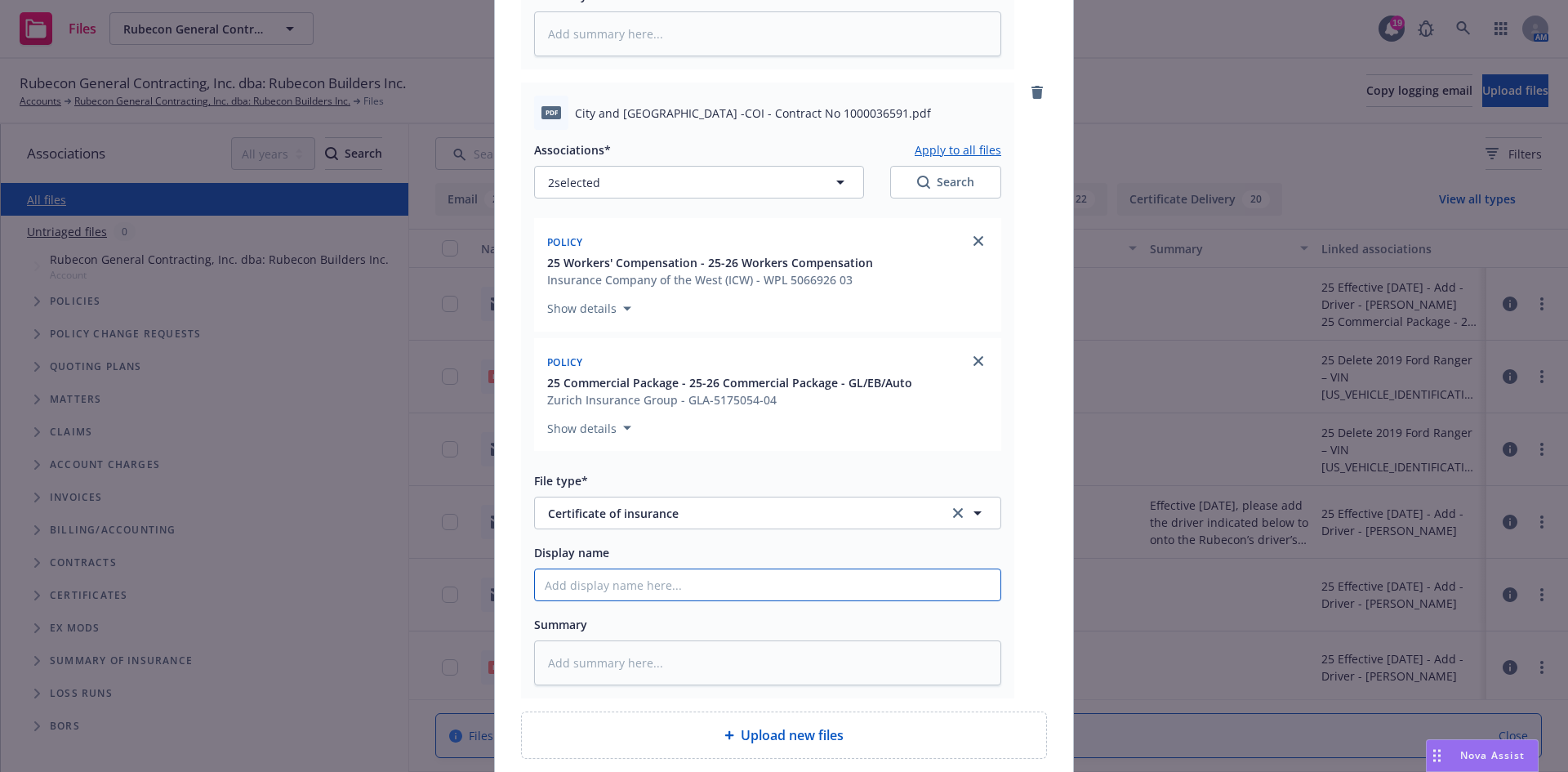
click at [593, 591] on input "Display name" at bounding box center [767, 584] width 465 height 31
paste input "T/Zula ~ City and County of San Francisco - RE: Contract No 1000035901 & RE: Co…"
type textarea "x"
type input "T/Zula ~ City and County of San Francisco - RE: Contract No 1000035901 & RE: Co…"
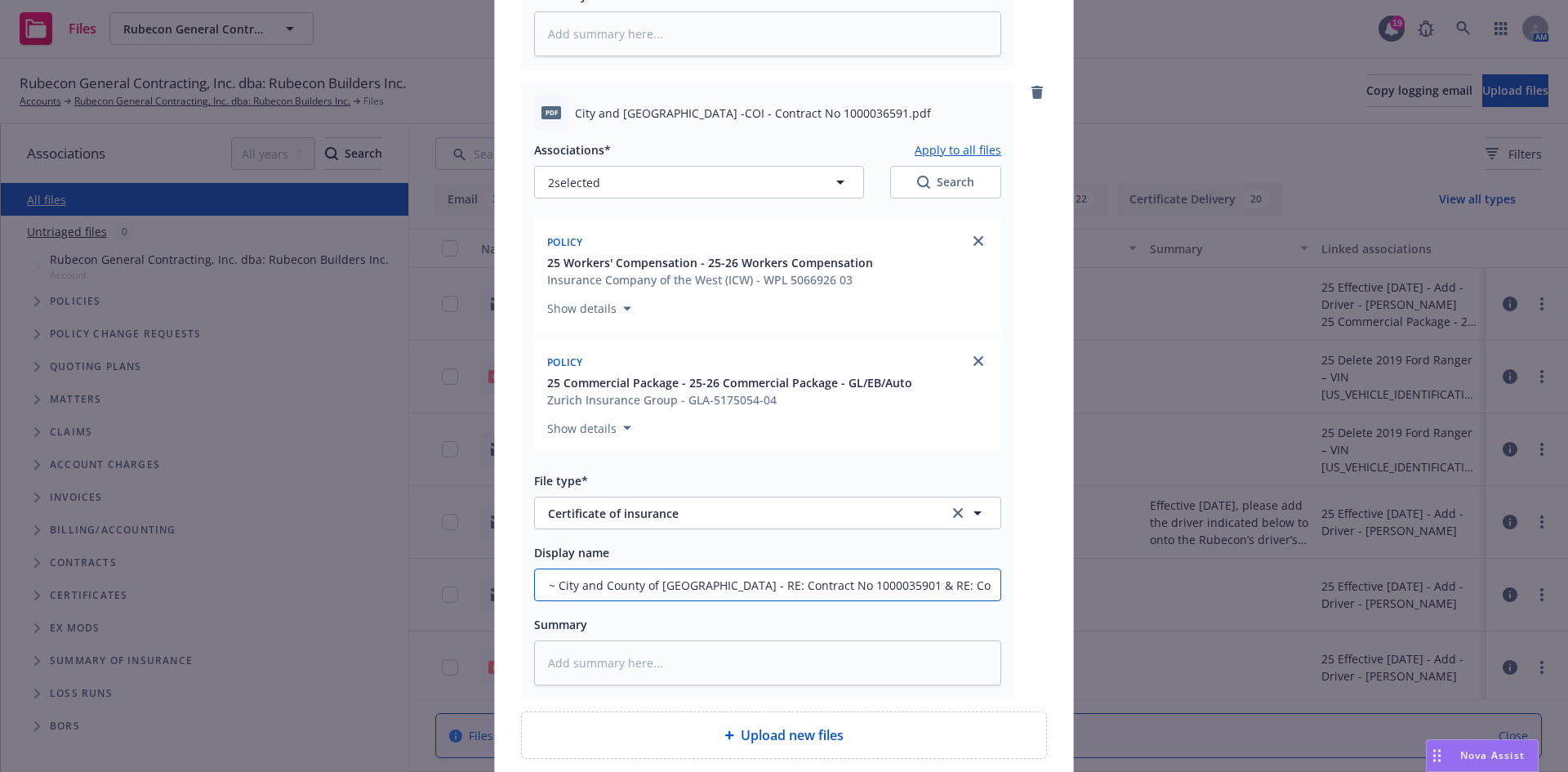
drag, startPoint x: 828, startPoint y: 584, endPoint x: 669, endPoint y: 585, distance: 159.0
click at [669, 585] on input "T/Zula ~ City and County of San Francisco - RE: Contract No 1000035901 & RE: Co…" at bounding box center [767, 584] width 465 height 31
type textarea "x"
click at [960, 584] on input "T/Zula ~ City and County of San Francisco - RE: Contract No 1000036591" at bounding box center [767, 584] width 465 height 31
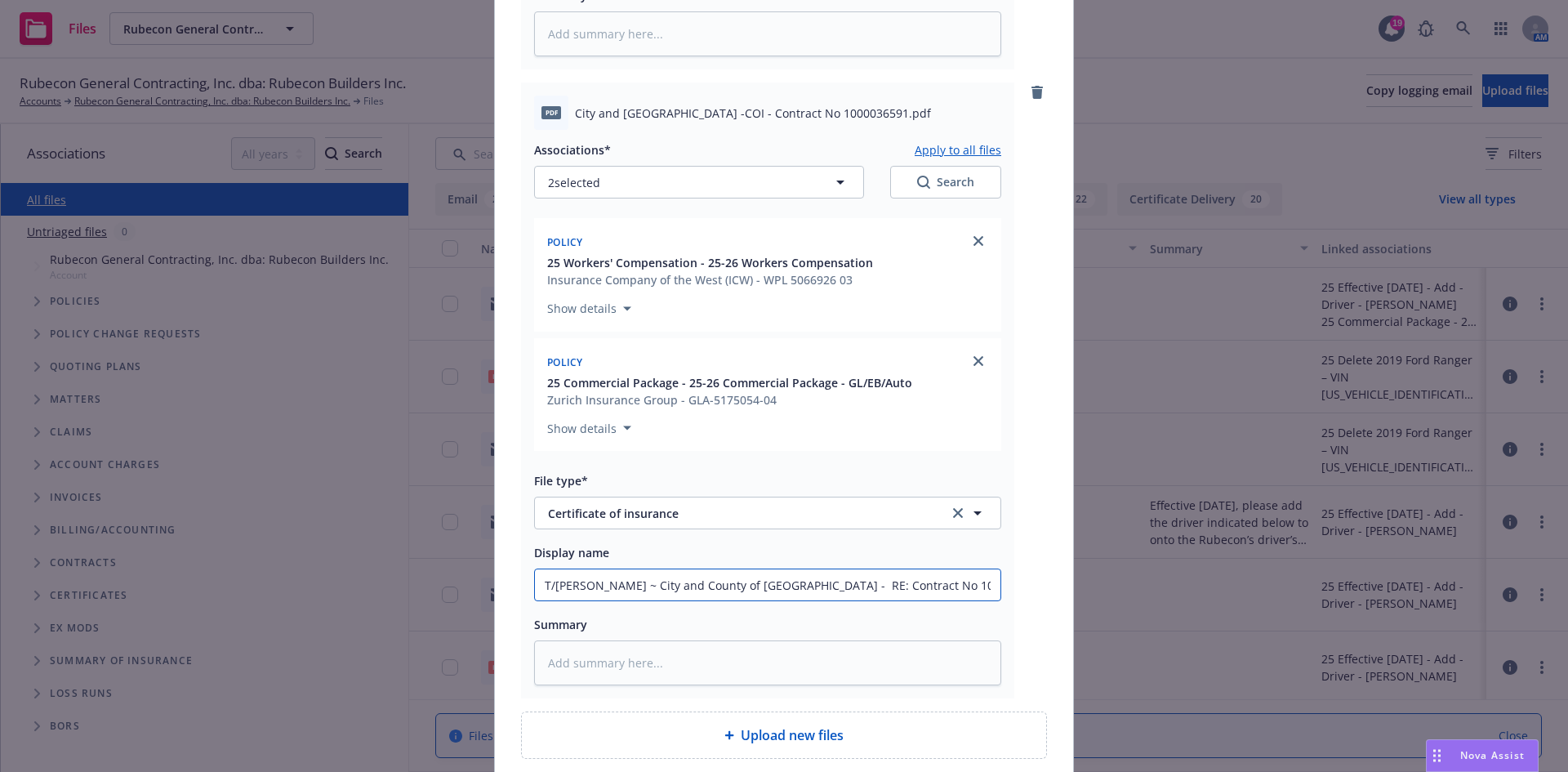
click at [773, 584] on input "T/Zula ~ City and County of San Francisco - RE: Contract No 1000036591" at bounding box center [767, 584] width 465 height 31
type input "T/Zula ~ City and County of San Francisco - CRE: Contract No 1000036591"
type textarea "x"
type input "T/Zula ~ City and County of San Francisco - CVRE: Contract No 1000036591"
type textarea "x"
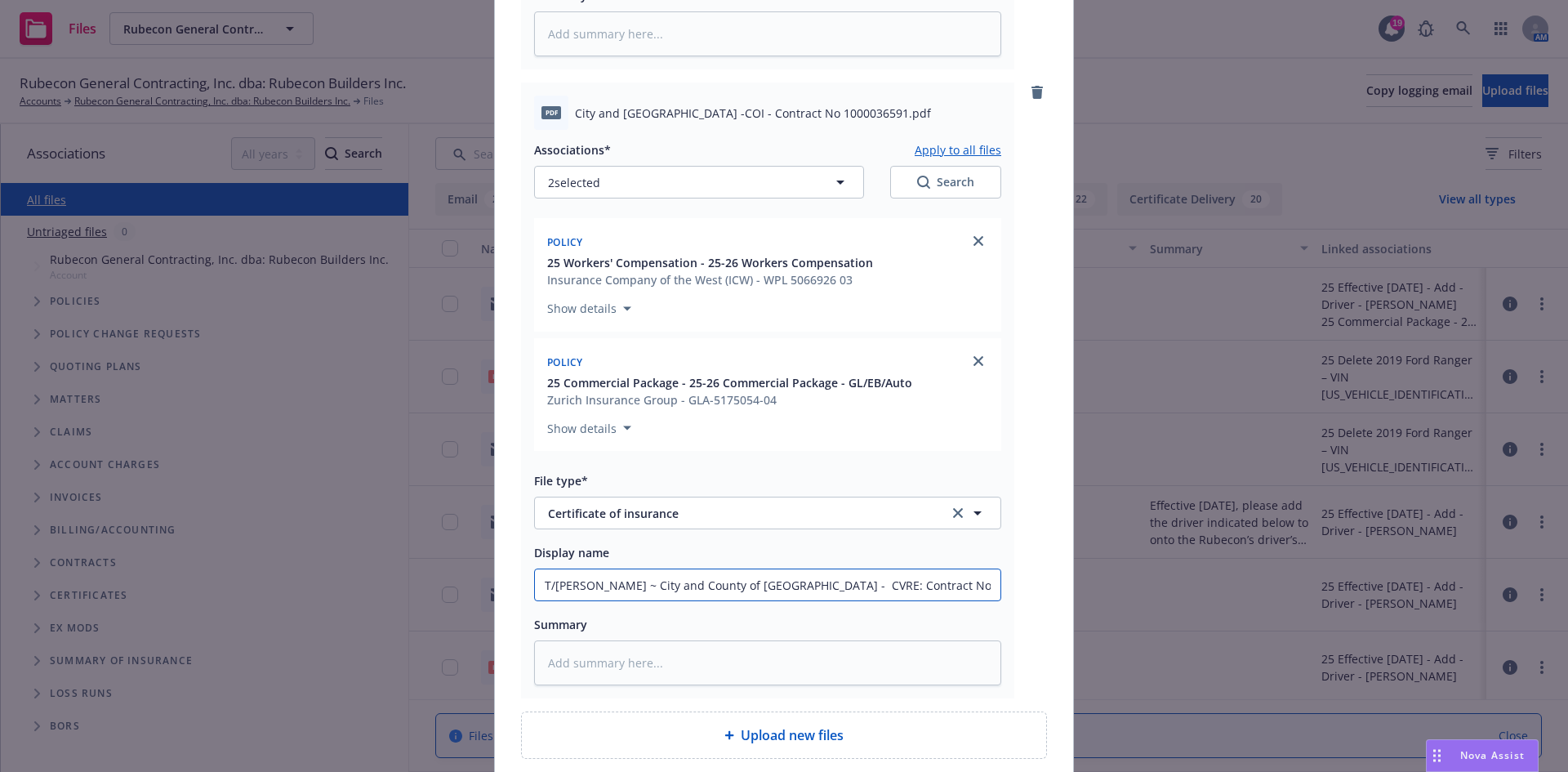
type input "T/Zula ~ City and County of San Francisco - CRE: Contract No 1000036591"
type textarea "x"
type input "T/Zula ~ City and County of San Francisco - CORE: Contract No 1000036591"
type textarea "x"
type input "T/Zula ~ City and County of San Francisco - COIRE: Contract No 1000036591"
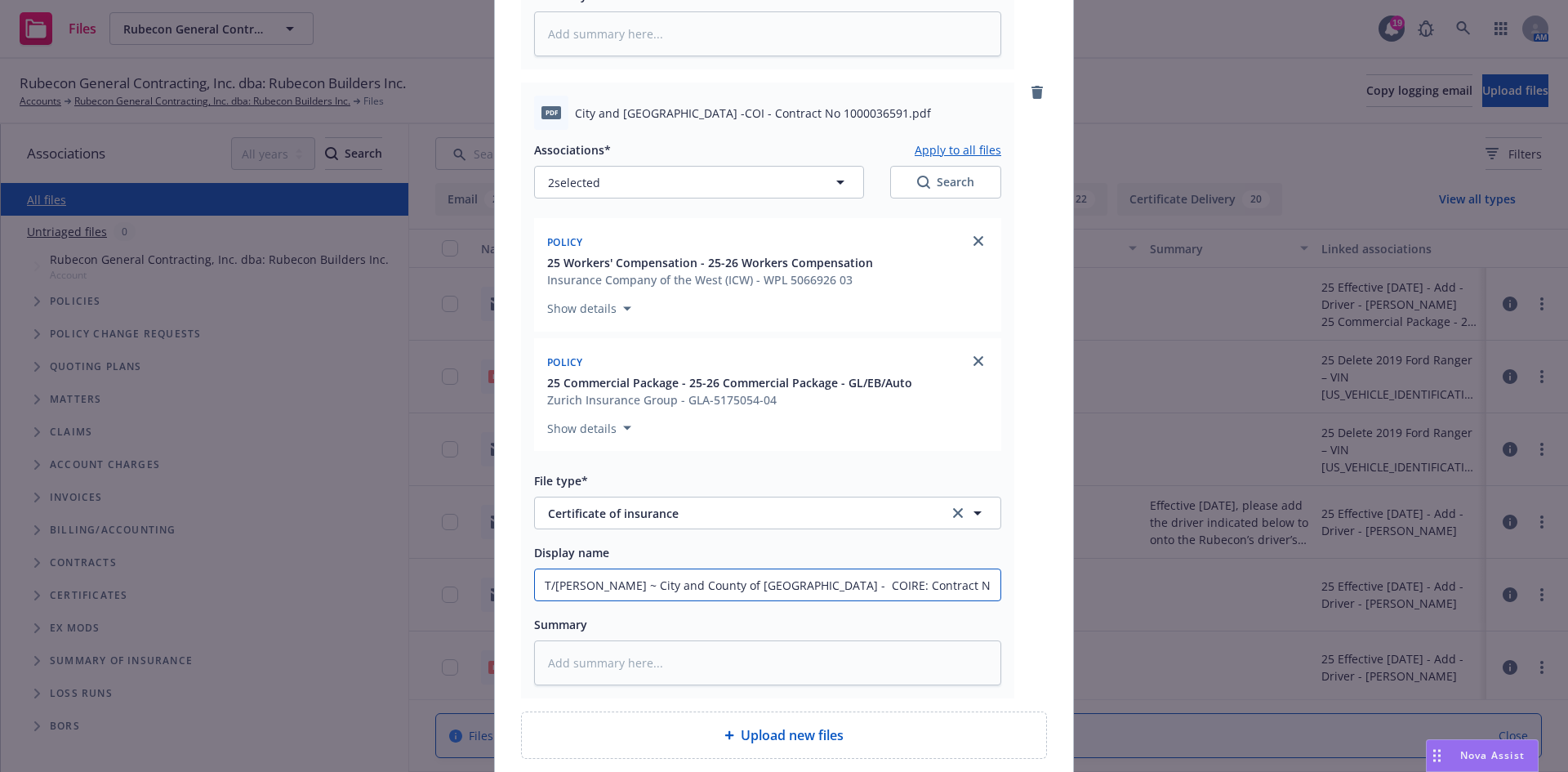
type textarea "x"
type input "T/Zula ~ City and County of San Francisco - COI RE: Contract No 1000036591"
type textarea "x"
type input "T/Zula ~ City and County of San Francisco - COI -RE: Contract No 1000036591"
type textarea "x"
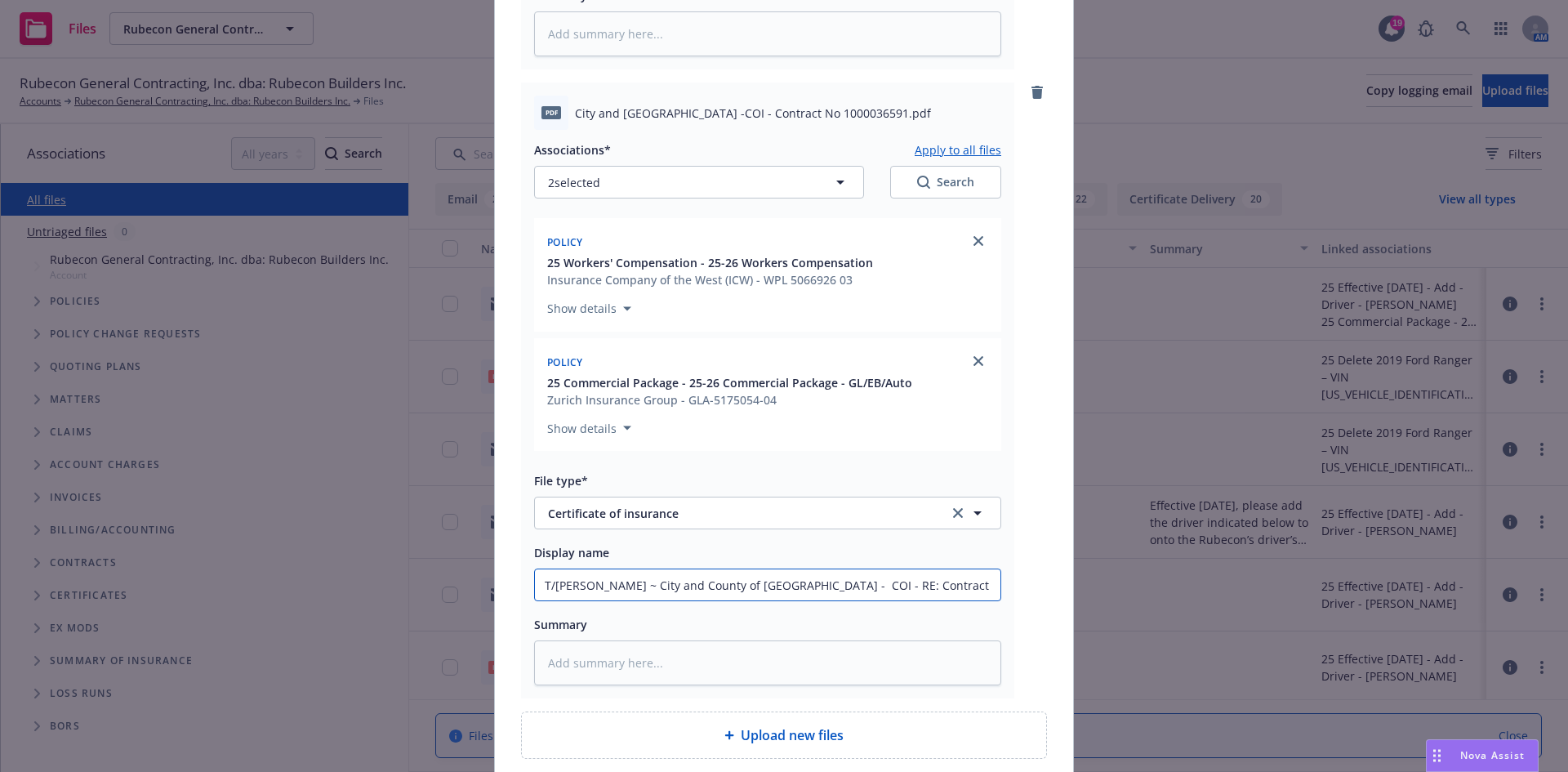
scroll to position [826, 0]
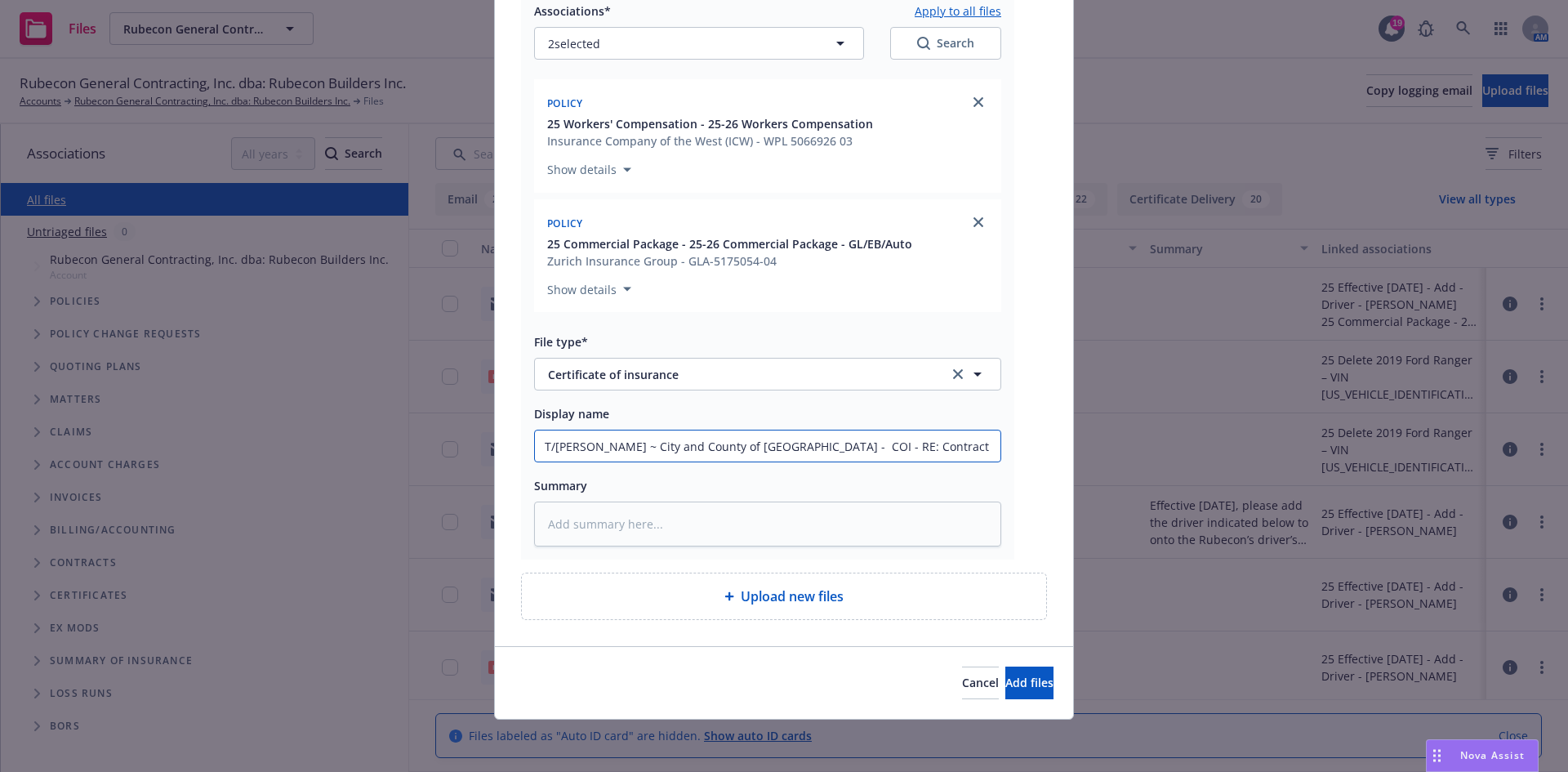
type input "T/Zula ~ City and County of San Francisco - COI - RE: Contract No 1000036591"
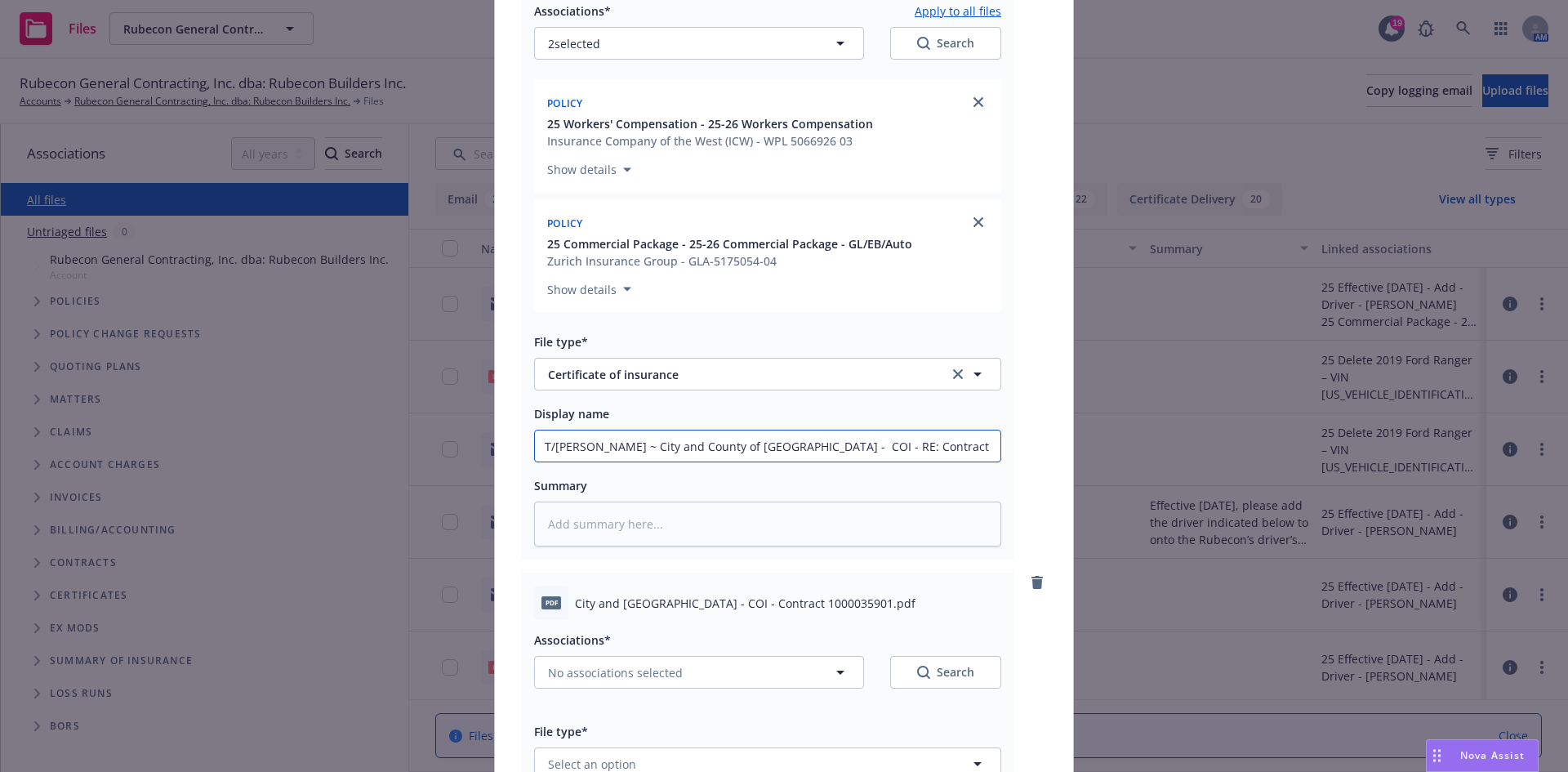
scroll to position [499, 0]
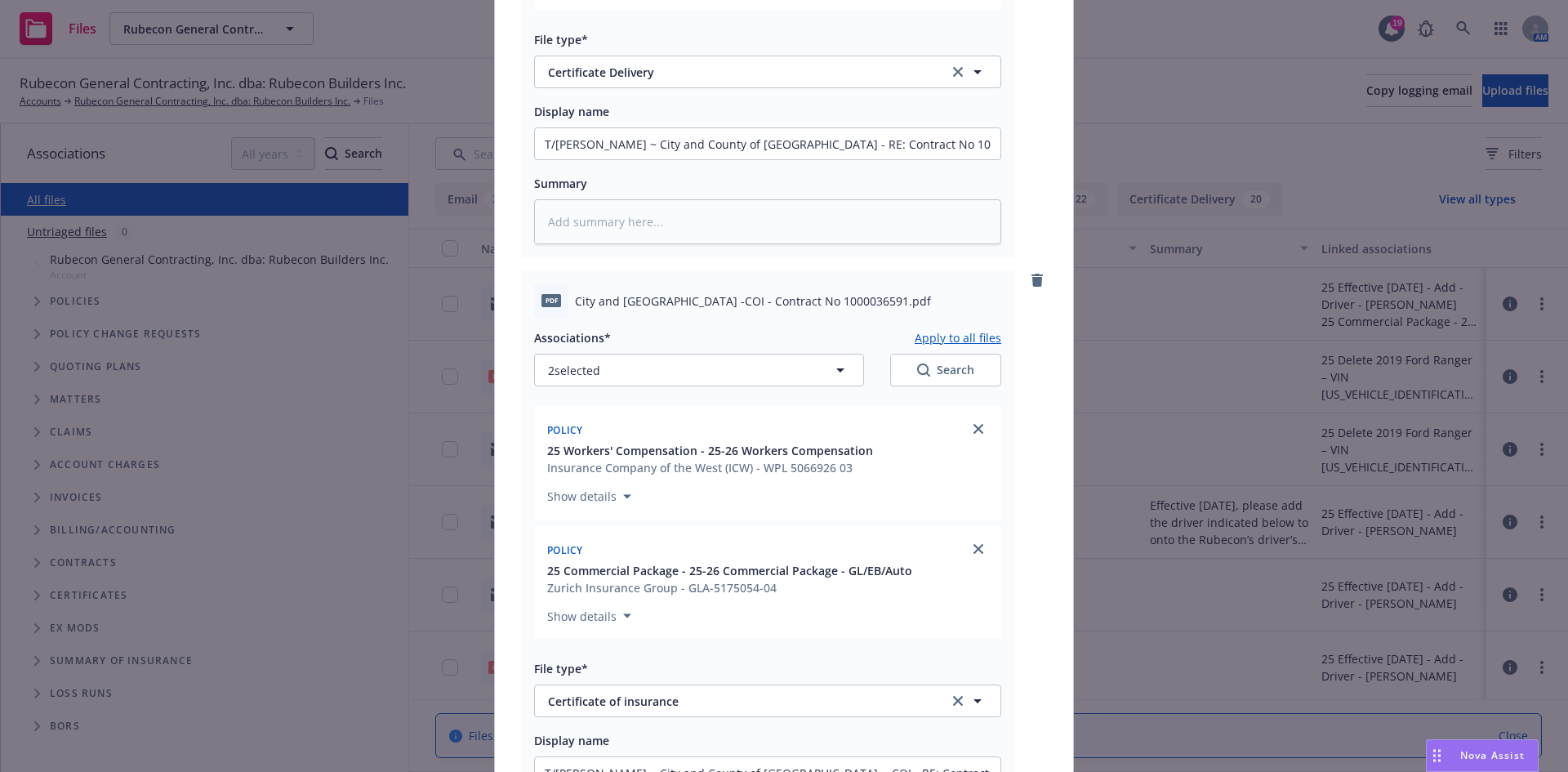
click at [938, 327] on button "Apply to all files" at bounding box center [957, 337] width 87 height 20
type textarea "x"
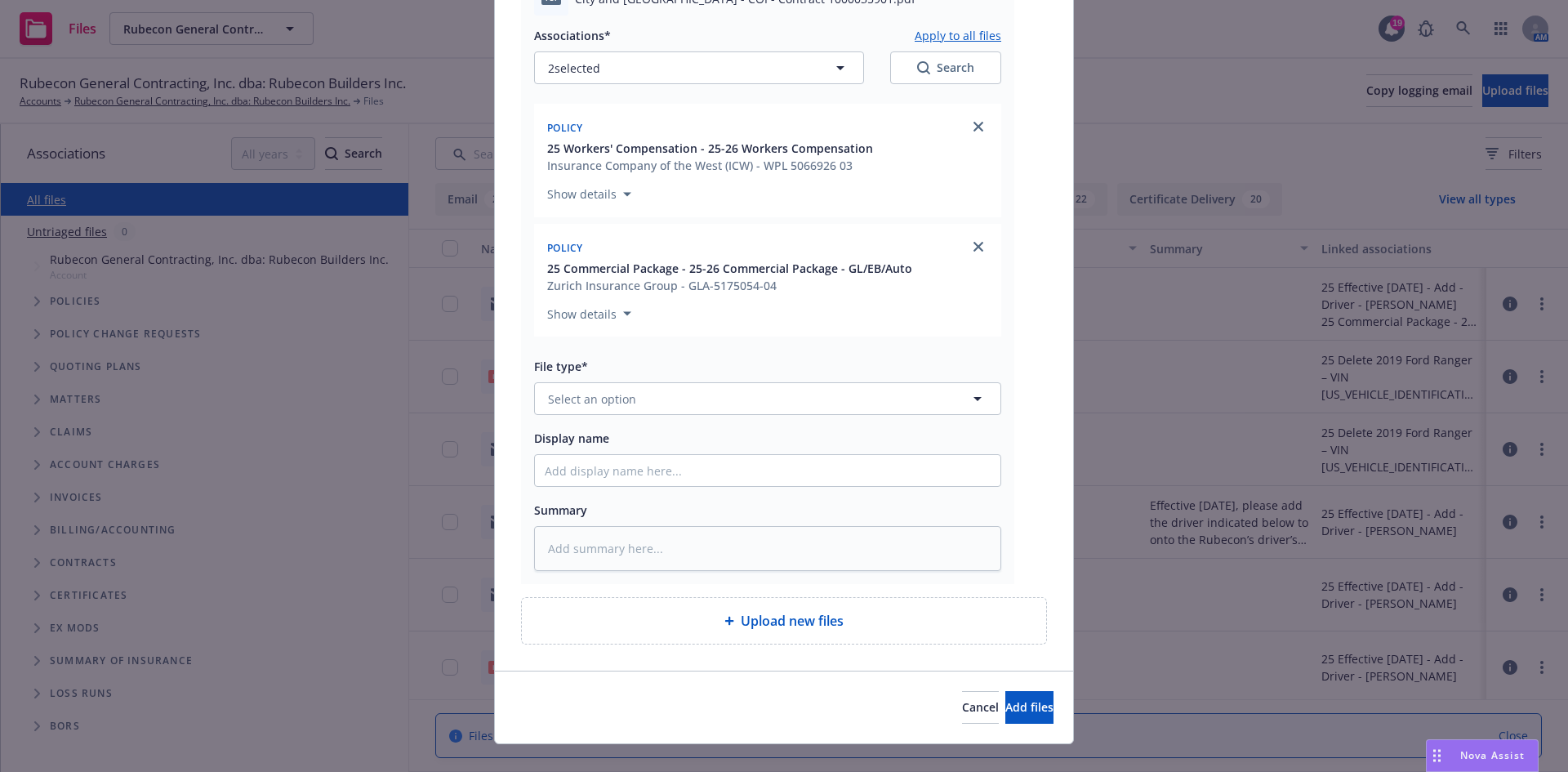
scroll to position [1455, 0]
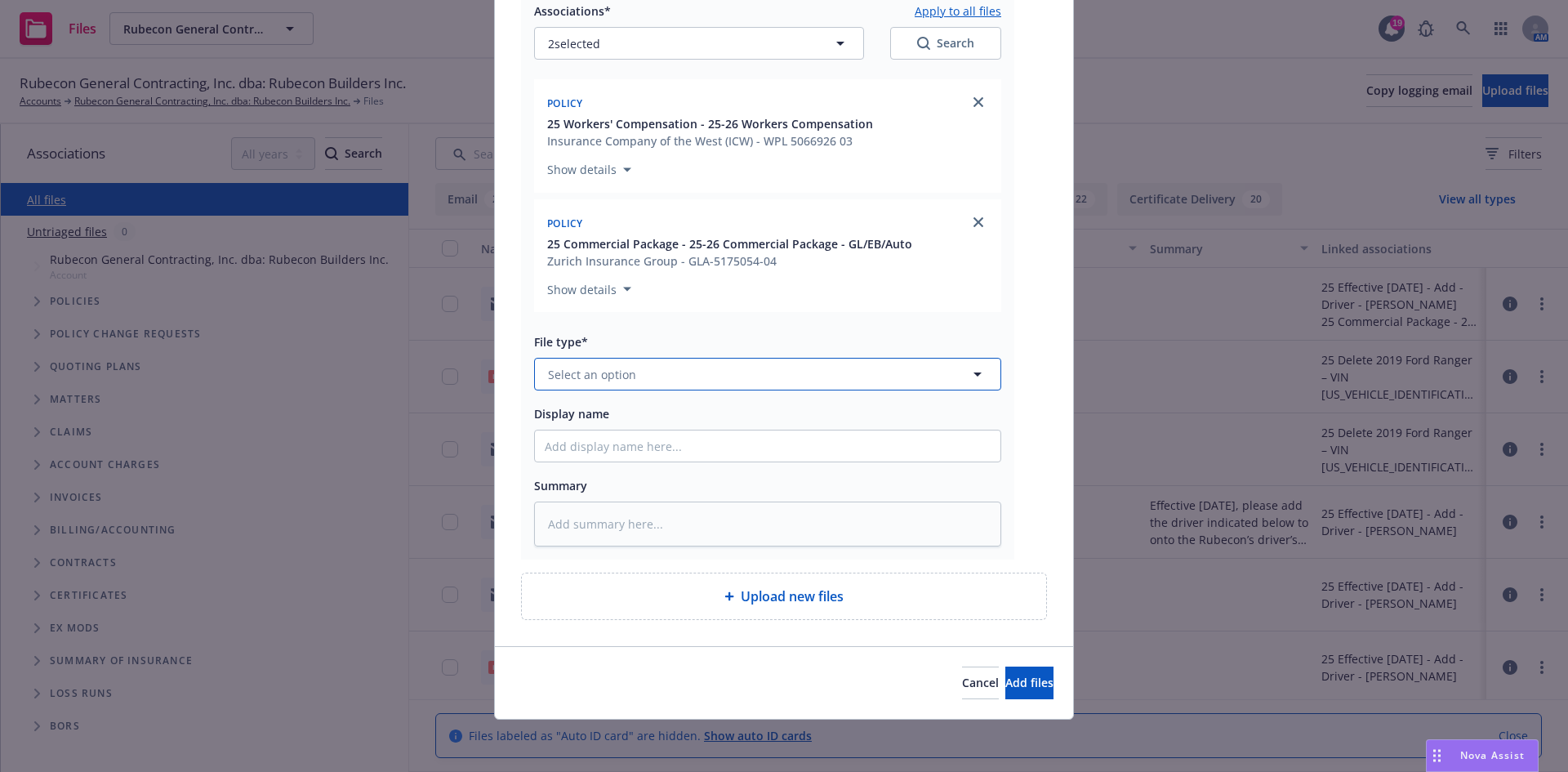
click at [785, 379] on button "Select an option" at bounding box center [767, 374] width 467 height 32
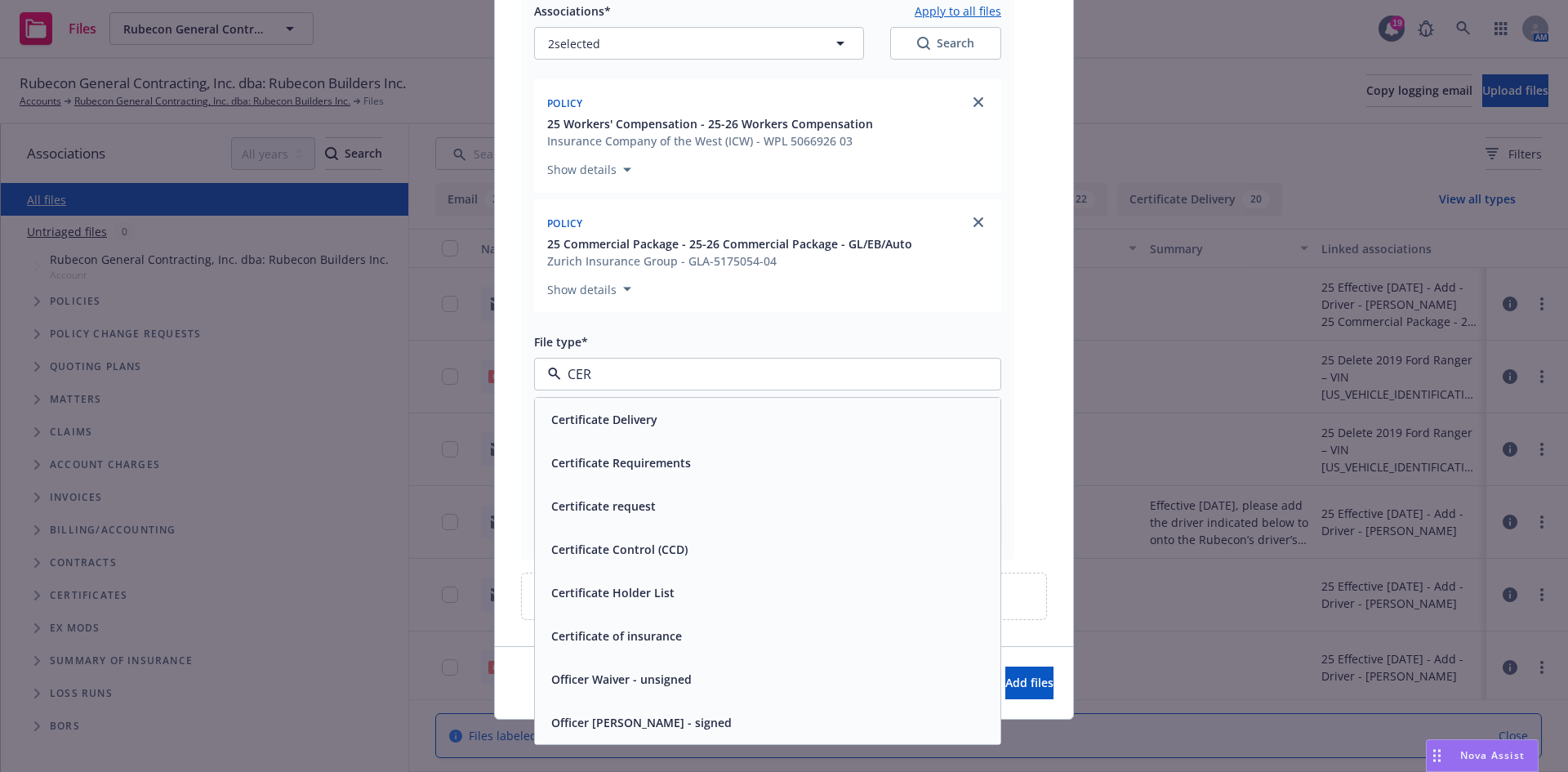
type input "CERT"
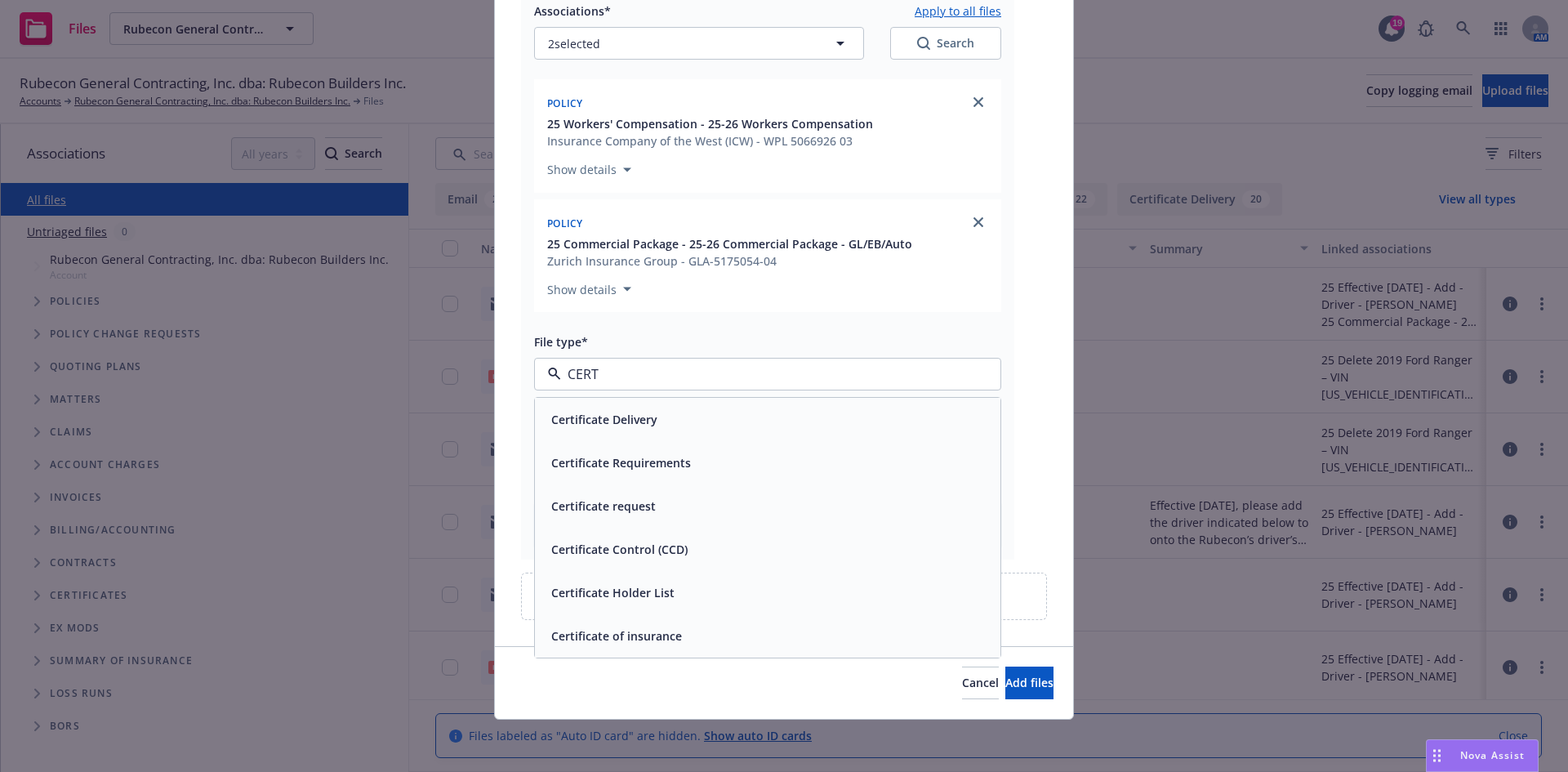
click at [715, 645] on div "Certificate of insurance" at bounding box center [767, 636] width 446 height 24
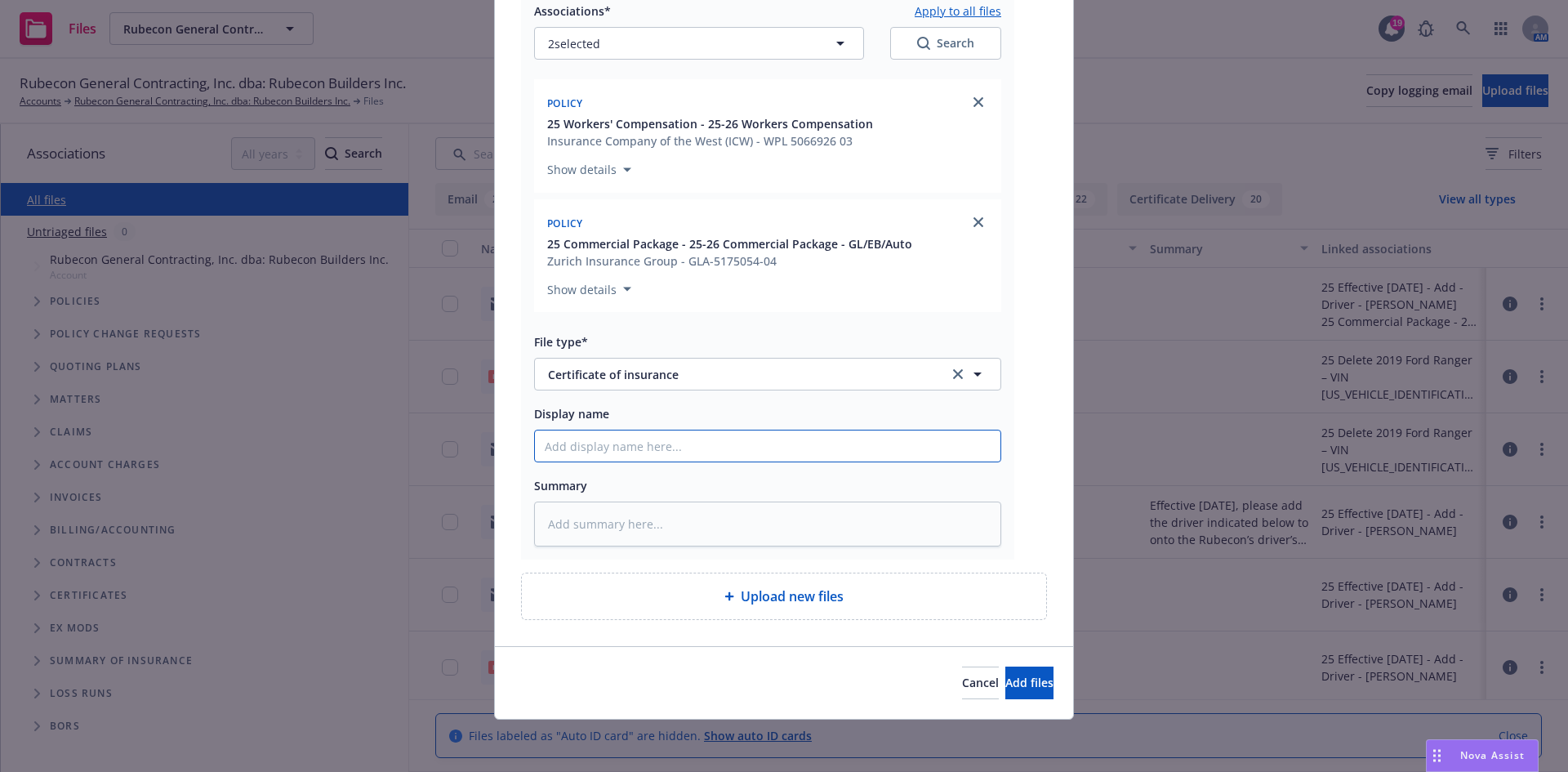
click at [640, 447] on input "Display name" at bounding box center [767, 445] width 465 height 31
paste input "T/Zula ~ City and County of San Francisco - RE: Contract No 1000035901 & RE: Co…"
type textarea "x"
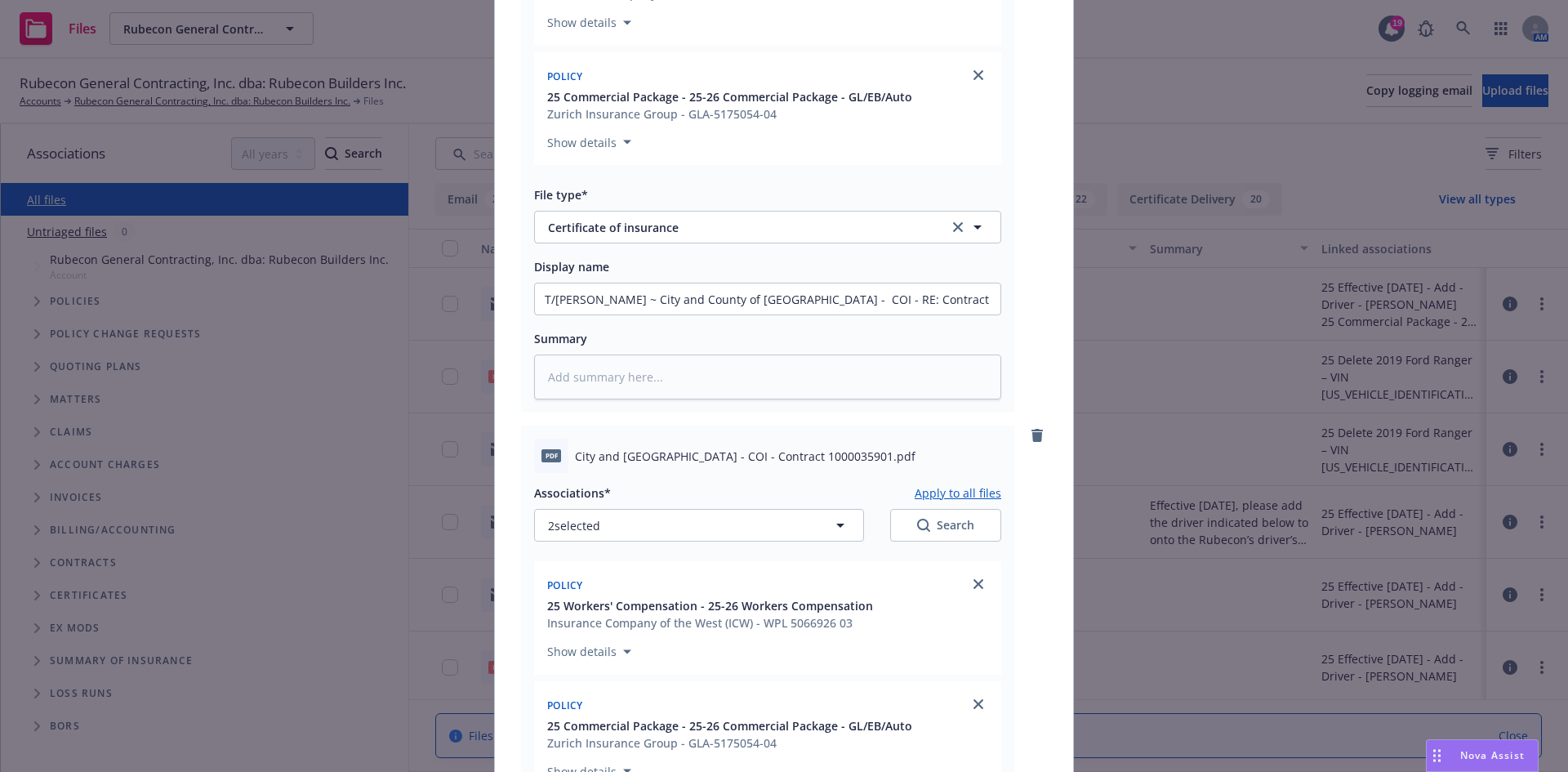
scroll to position [964, 0]
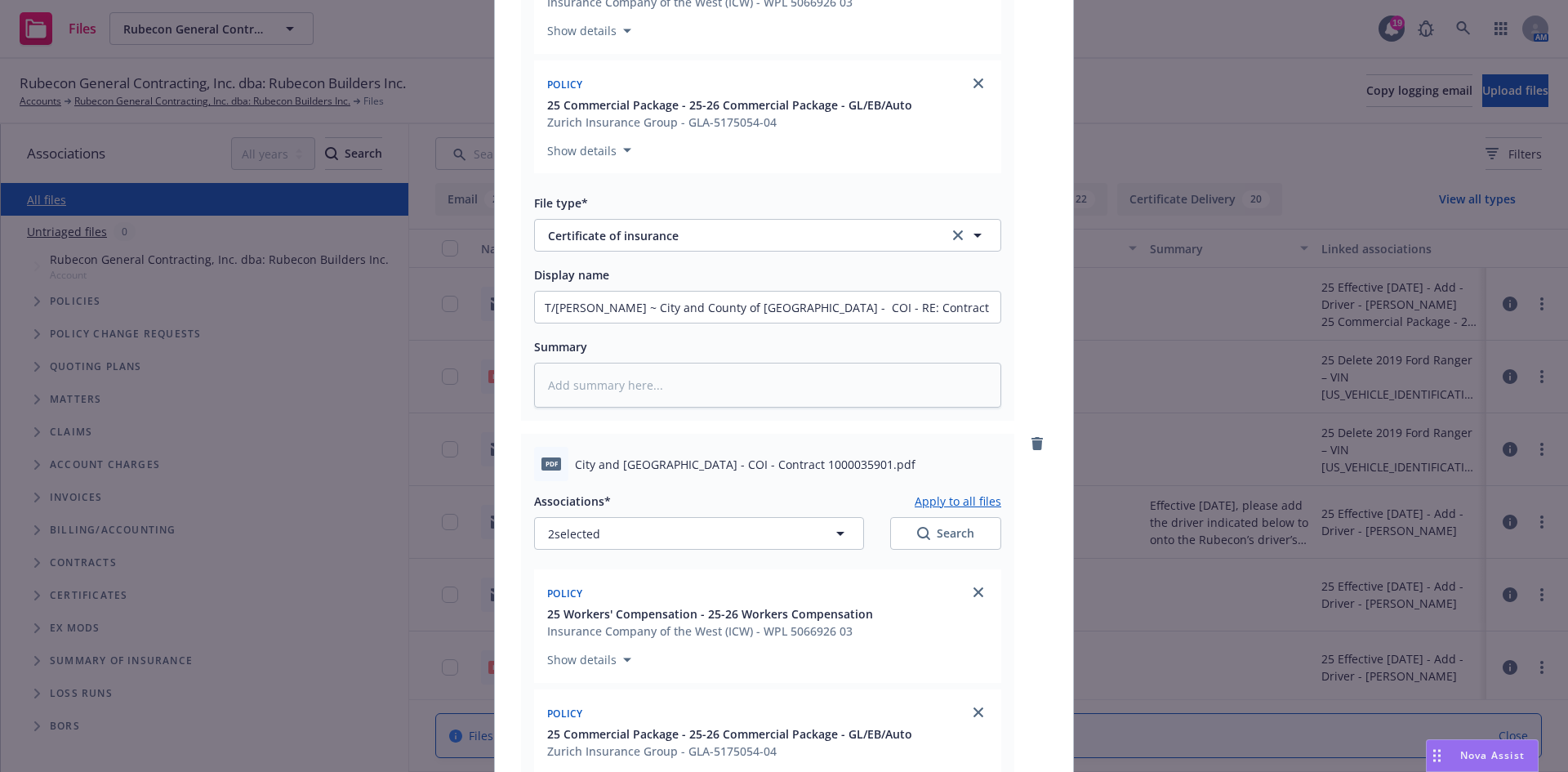
type input "T/Zula ~ City and County of San Francisco - RE: Contract No 1000035901 & RE: Co…"
drag, startPoint x: 587, startPoint y: 312, endPoint x: 428, endPoint y: 300, distance: 159.5
click at [428, 300] on div "Add files RE_ Completed_ Complete with Docusign_ CID1000035901 Ch 6 Concrete - …" at bounding box center [784, 386] width 1568 height 772
type textarea "x"
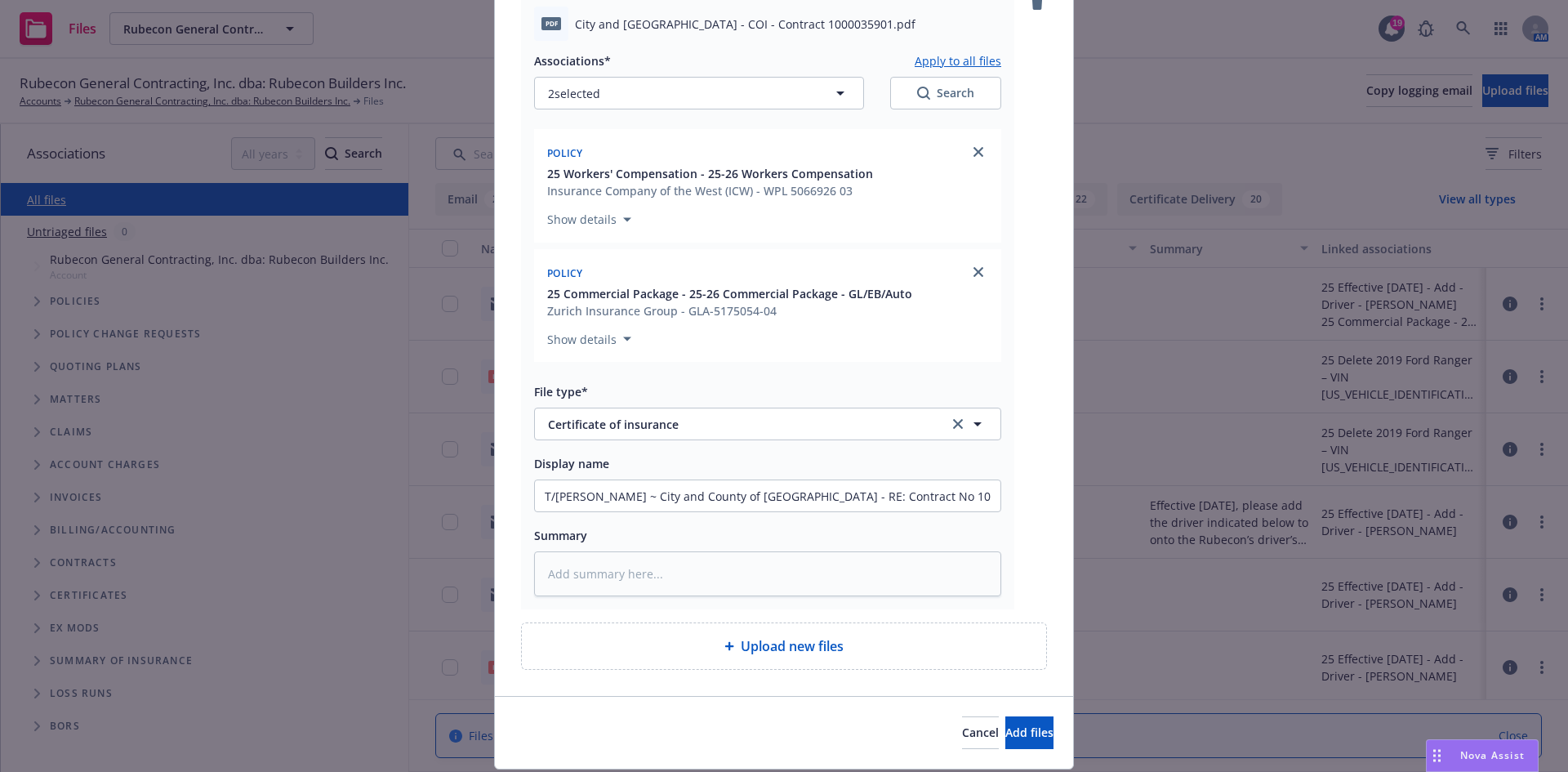
scroll to position [1455, 0]
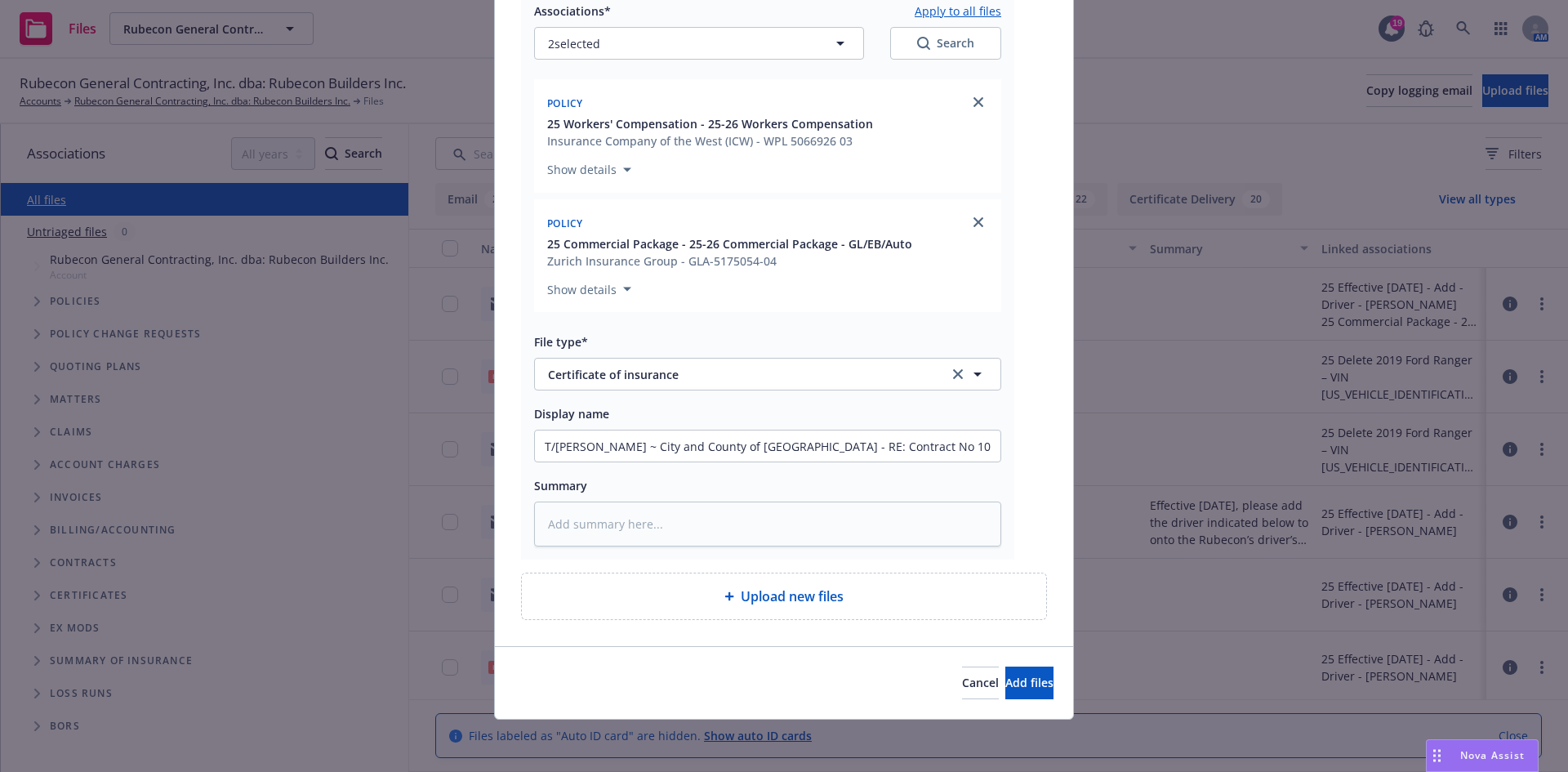
type input "City and County of San Francisco - COI - RE: Contract No 1000036591"
drag, startPoint x: 582, startPoint y: 446, endPoint x: 307, endPoint y: 452, distance: 275.1
click at [311, 455] on div "Add files RE_ Completed_ Complete with Docusign_ CID1000035901 Ch 6 Concrete - …" at bounding box center [784, 386] width 1568 height 772
type textarea "x"
type input "City and County of San Francisco - RE: Contract No 1000035901 & RE: Contract No…"
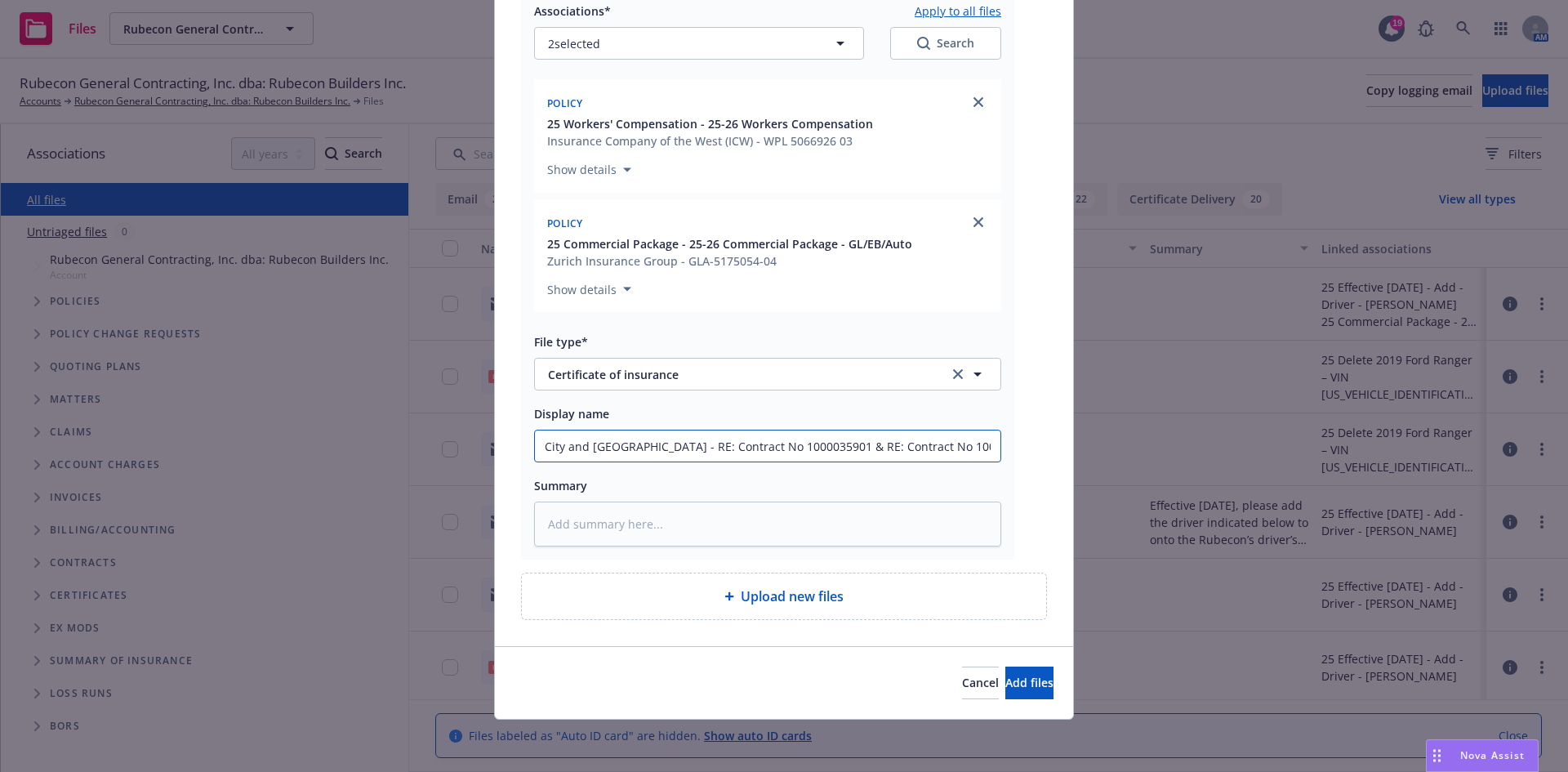
type textarea "x"
type input "City and County of San Francisco - RE: Contract No 1000035901 & RE: Contract No…"
click at [722, 452] on input "City and County of San Francisco - RE: Contract No 1000035901 & RE: Contract No…" at bounding box center [767, 445] width 465 height 31
type textarea "x"
type input "City and County of San Francisco - cRE: Contract No 1000035901 & RE: Contract N…"
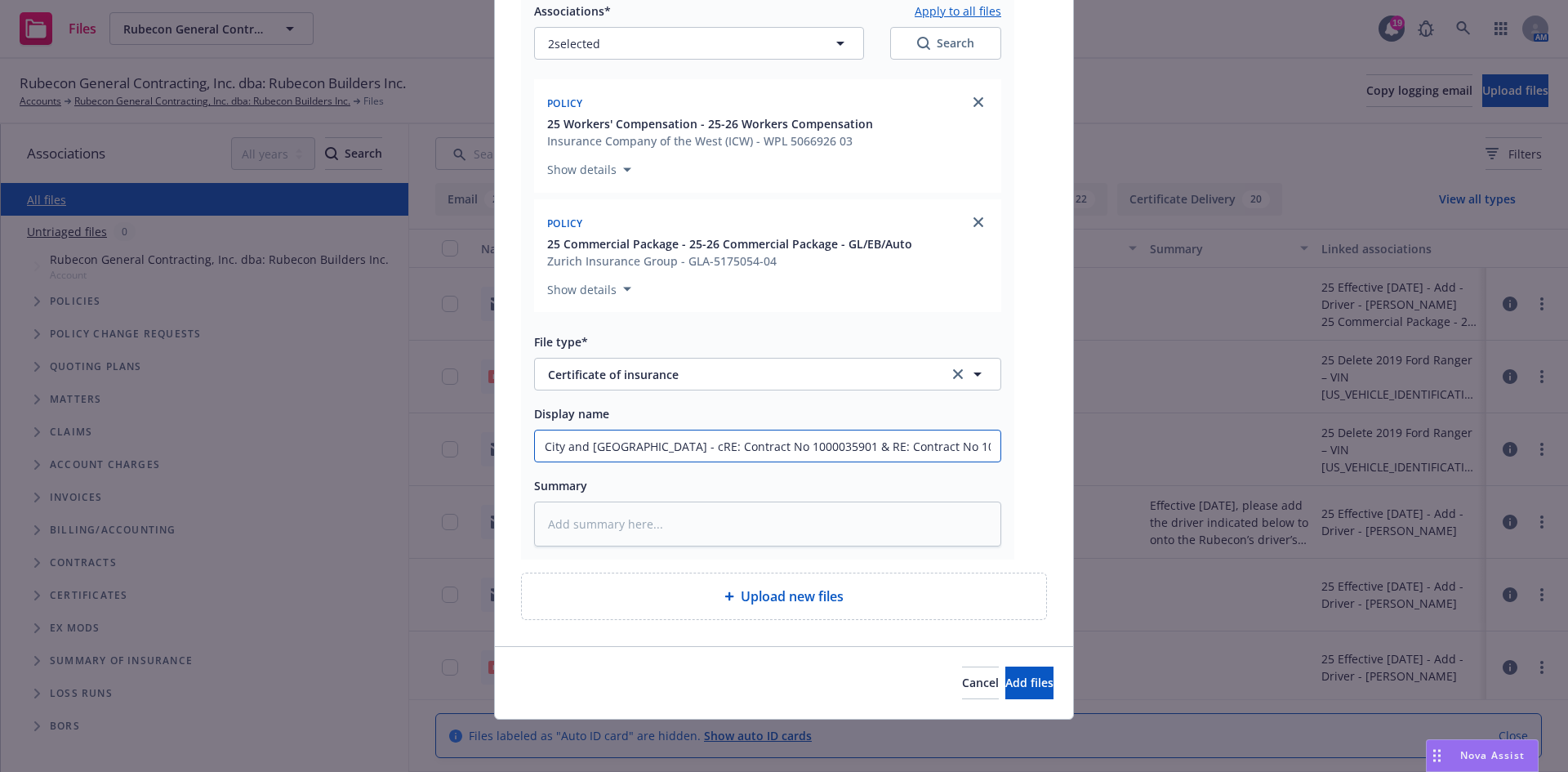
type textarea "x"
type input "City and County of San Francisco - coRE: Contract No 1000035901 & RE: Contract …"
type textarea "x"
type input "City and County of San Francisco - coiRE: Contract No 1000035901 & RE: Contract…"
type textarea "x"
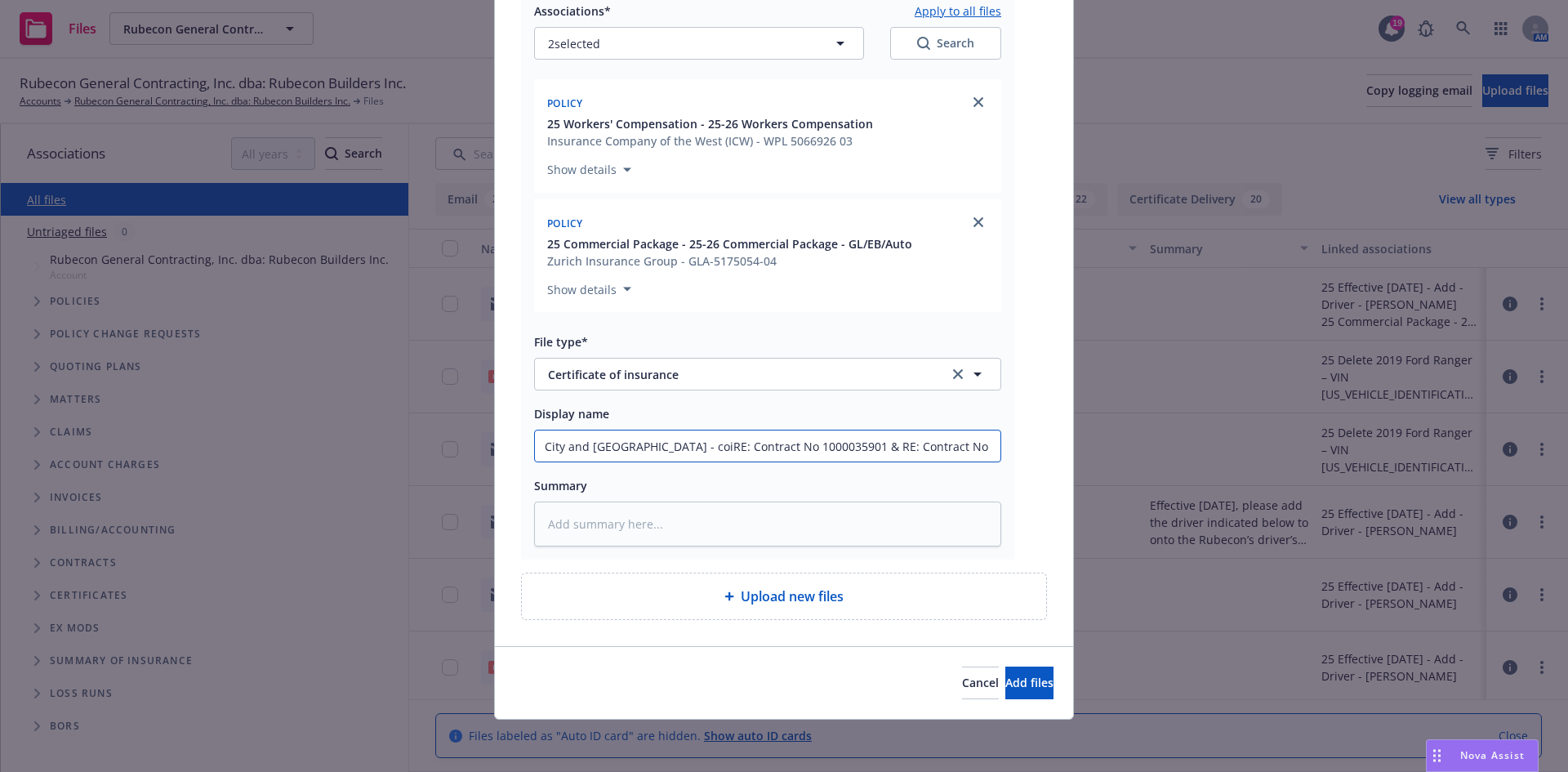
type input "City and County of San Francisco - coi RE: Contract No 1000035901 & RE: Contrac…"
type textarea "x"
type input "City and County of San Francisco - coi 0RE: Contract No 1000035901 & RE: Contra…"
type textarea "x"
type input "City and County of San Francisco - coi 0 RE: Contract No 1000035901 & RE: Contr…"
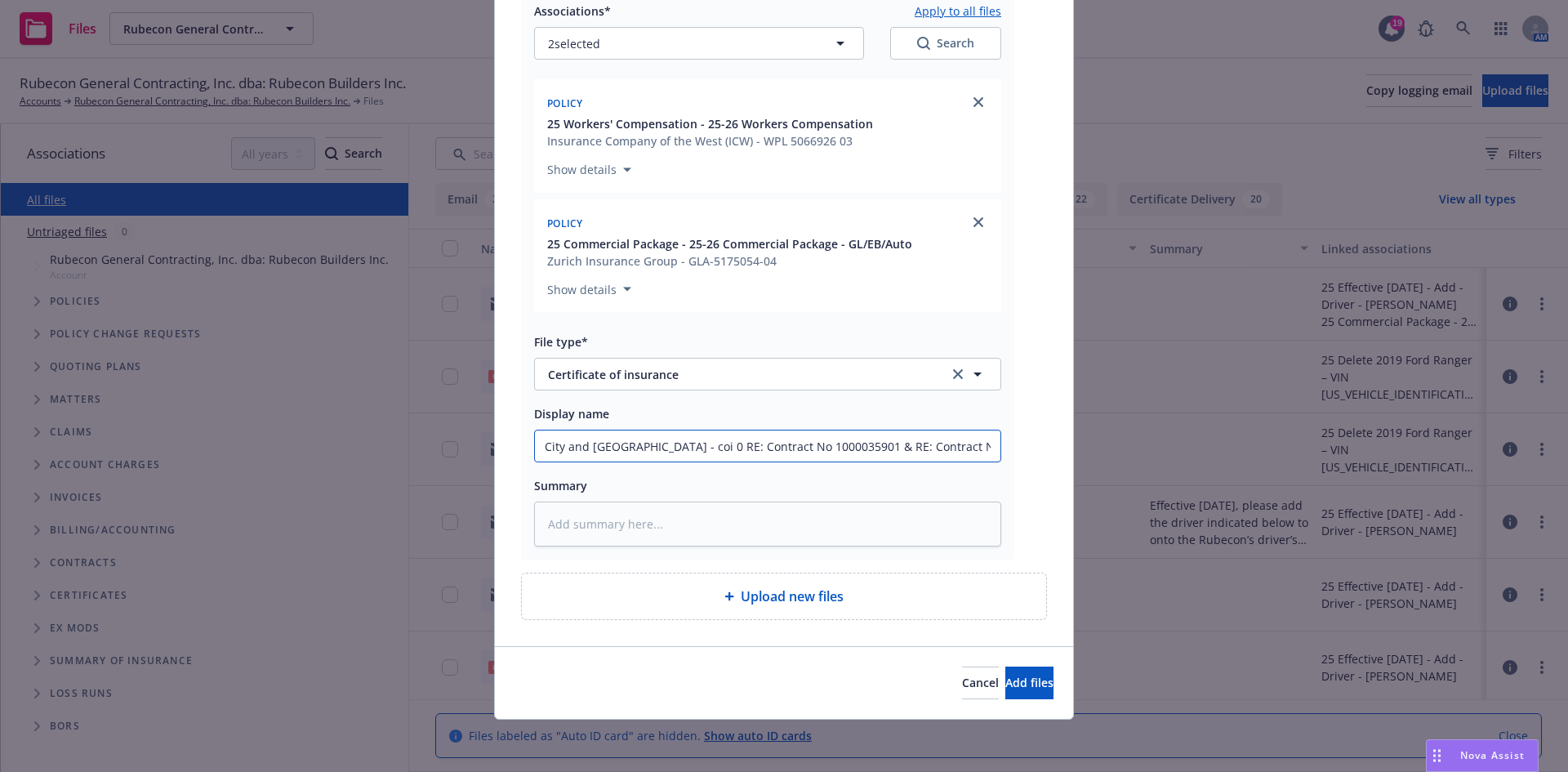
type textarea "x"
type input "City and County of San Francisco - coi 0RE: Contract No 1000035901 & RE: Contra…"
type textarea "x"
type input "City and County of San Francisco - coi RE: Contract No 1000035901 & RE: Contrac…"
type textarea "x"
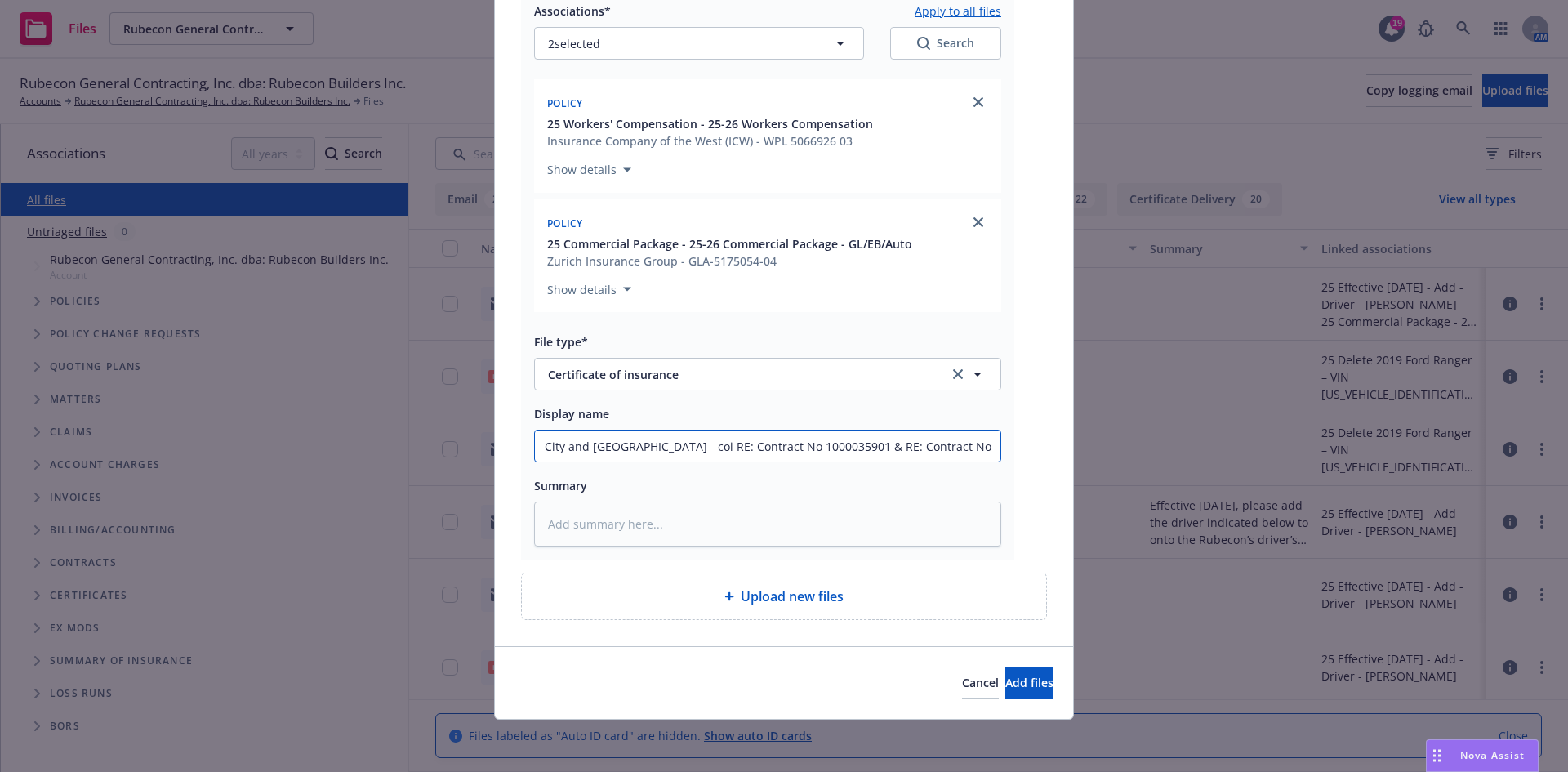
type input "City and County of San Francisco - coiRE: Contract No 1000035901 & RE: Contract…"
type textarea "x"
type input "City and County of San Francisco - coRE: Contract No 1000035901 & RE: Contract …"
type textarea "x"
type input "City and County of San Francisco - cRE: Contract No 1000035901 & RE: Contract N…"
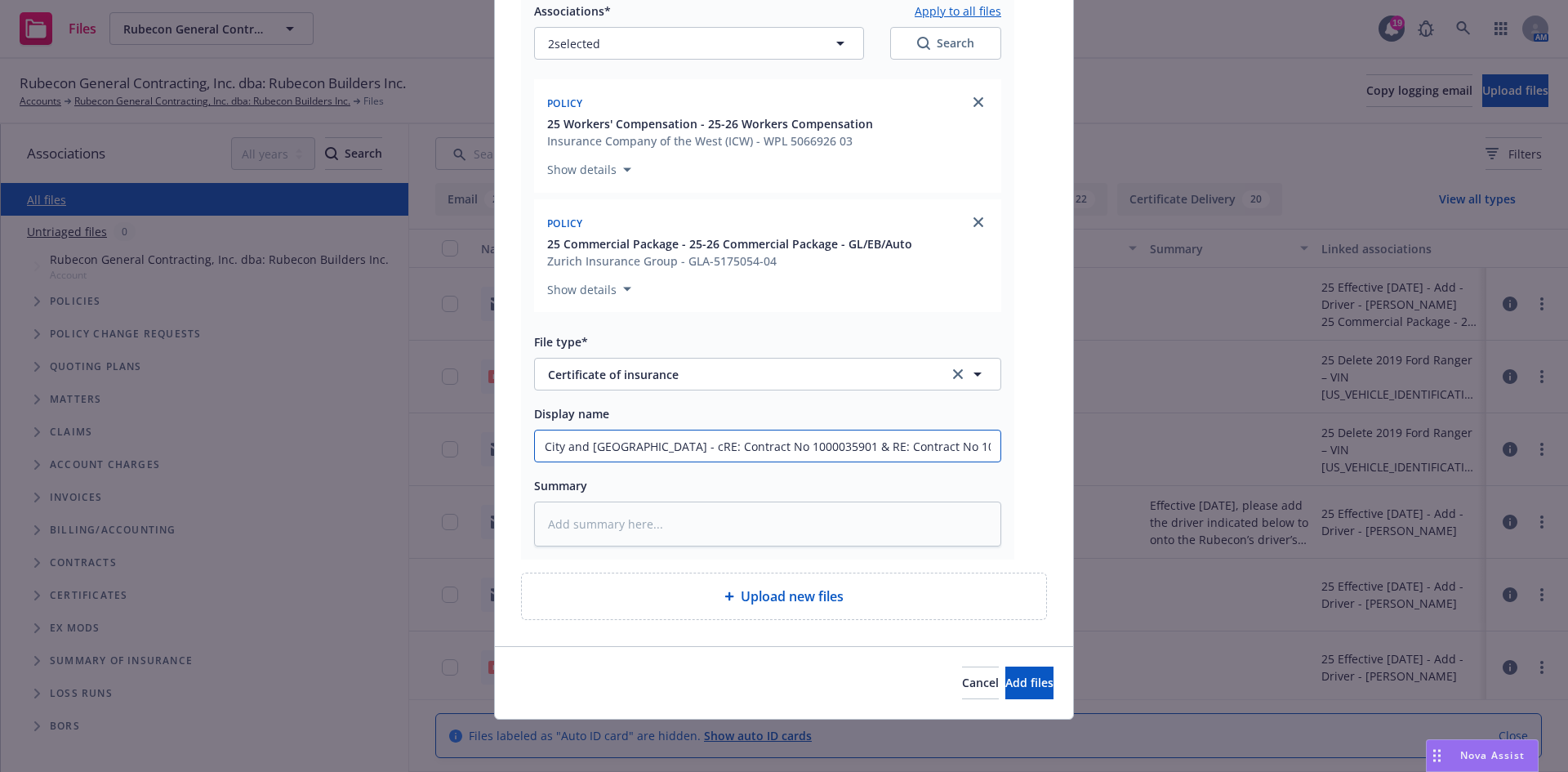
type textarea "x"
type input "City and County of San Francisco - RE: Contract No 1000035901 & RE: Contract No…"
type textarea "x"
type input "City and County of San Francisco - CRE: Contract No 1000035901 & RE: Contract N…"
type textarea "x"
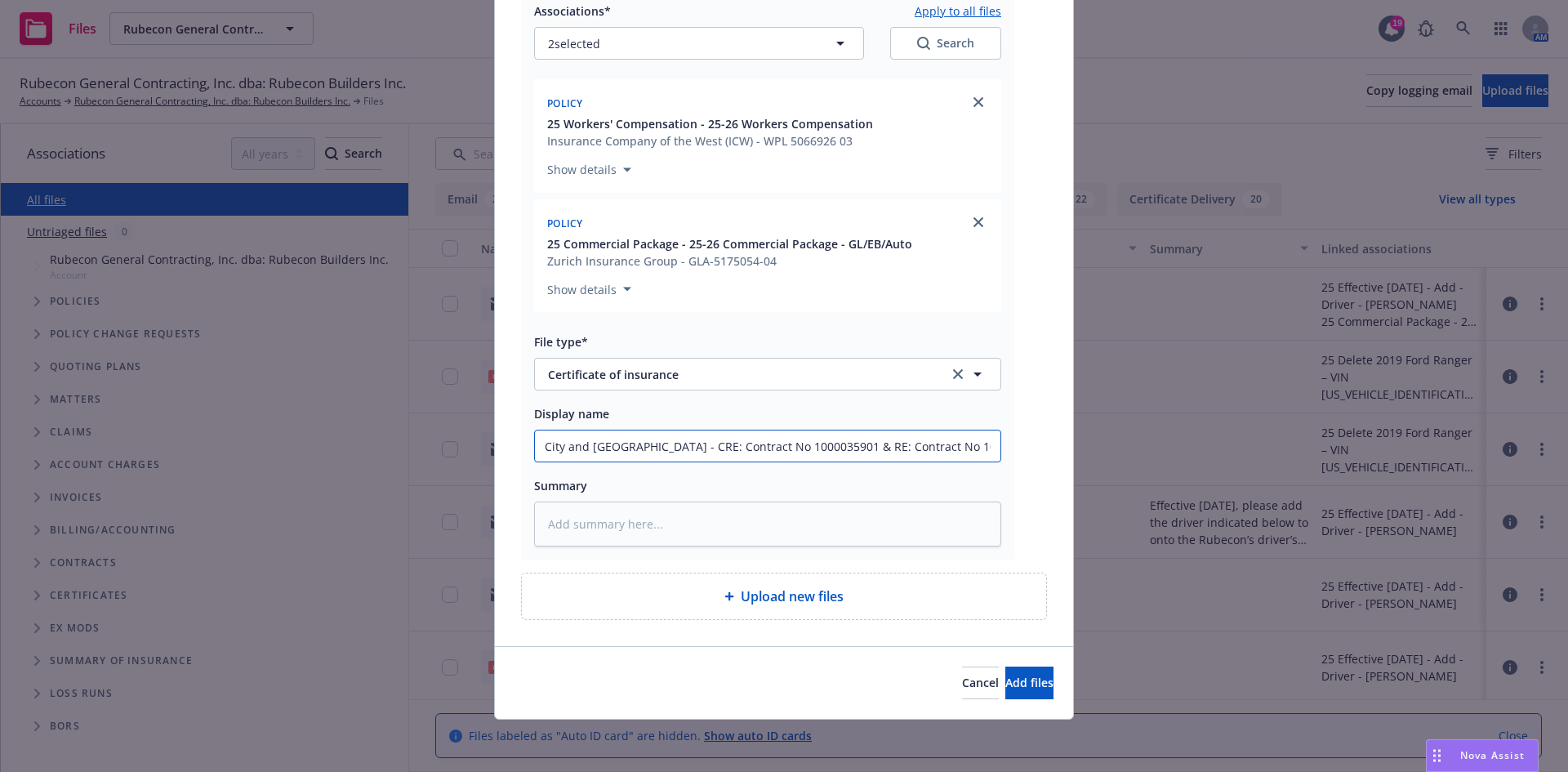
type input "City and County of San Francisco - CORE: Contract No 1000035901 & RE: Contract …"
type textarea "x"
type input "City and County of San Francisco - COIRE: Contract No 1000035901 & RE: Contract…"
type textarea "x"
type input "City and County of San Francisco - COI RE: Contract No 1000035901 & RE: Contrac…"
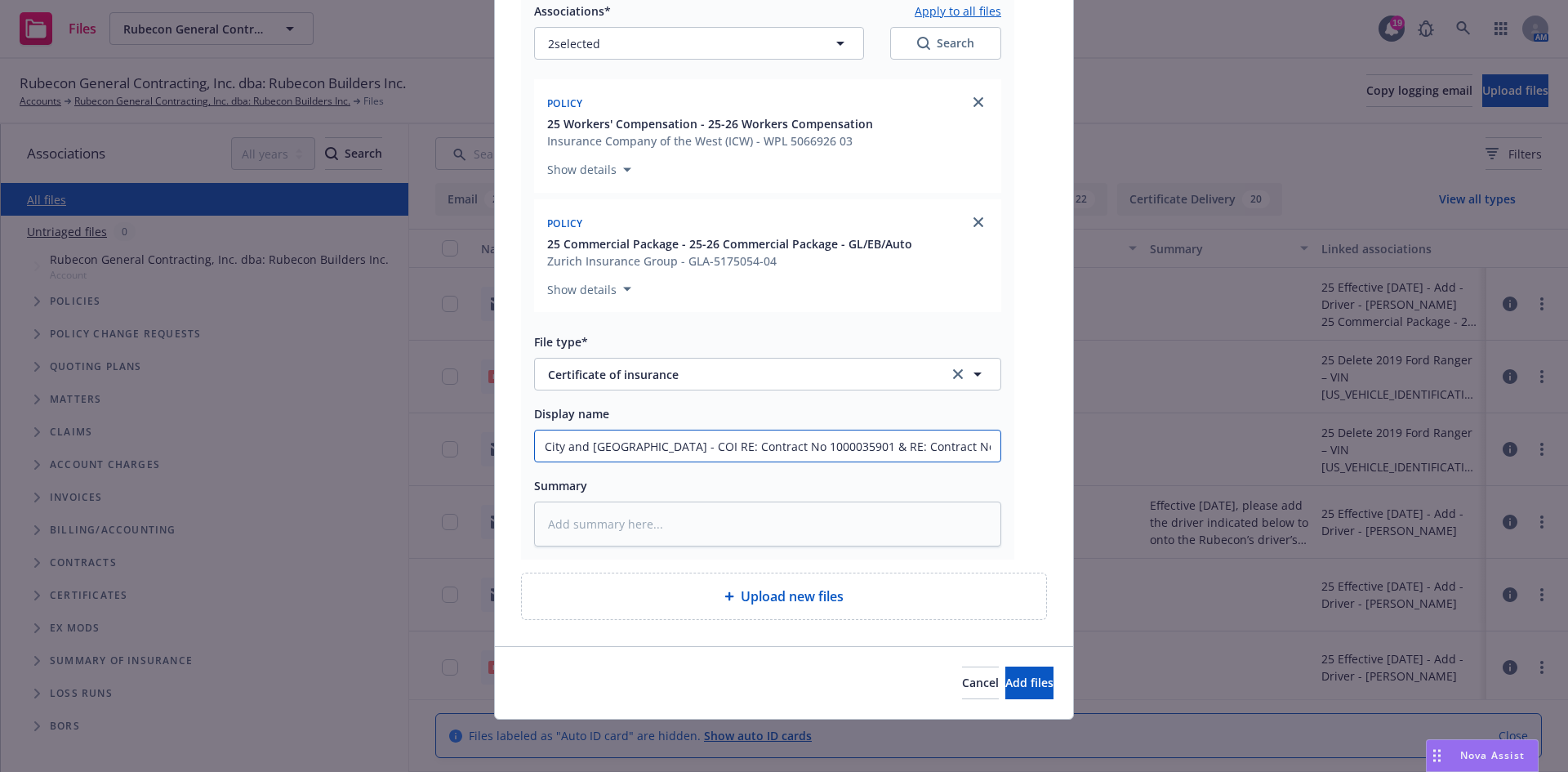
type textarea "x"
type input "City and County of San Francisco - COI -RE: Contract No 1000035901 & RE: Contra…"
type textarea "x"
type input "City and County of San Francisco - COI - RE: Contract No 1000035901 & RE: Contr…"
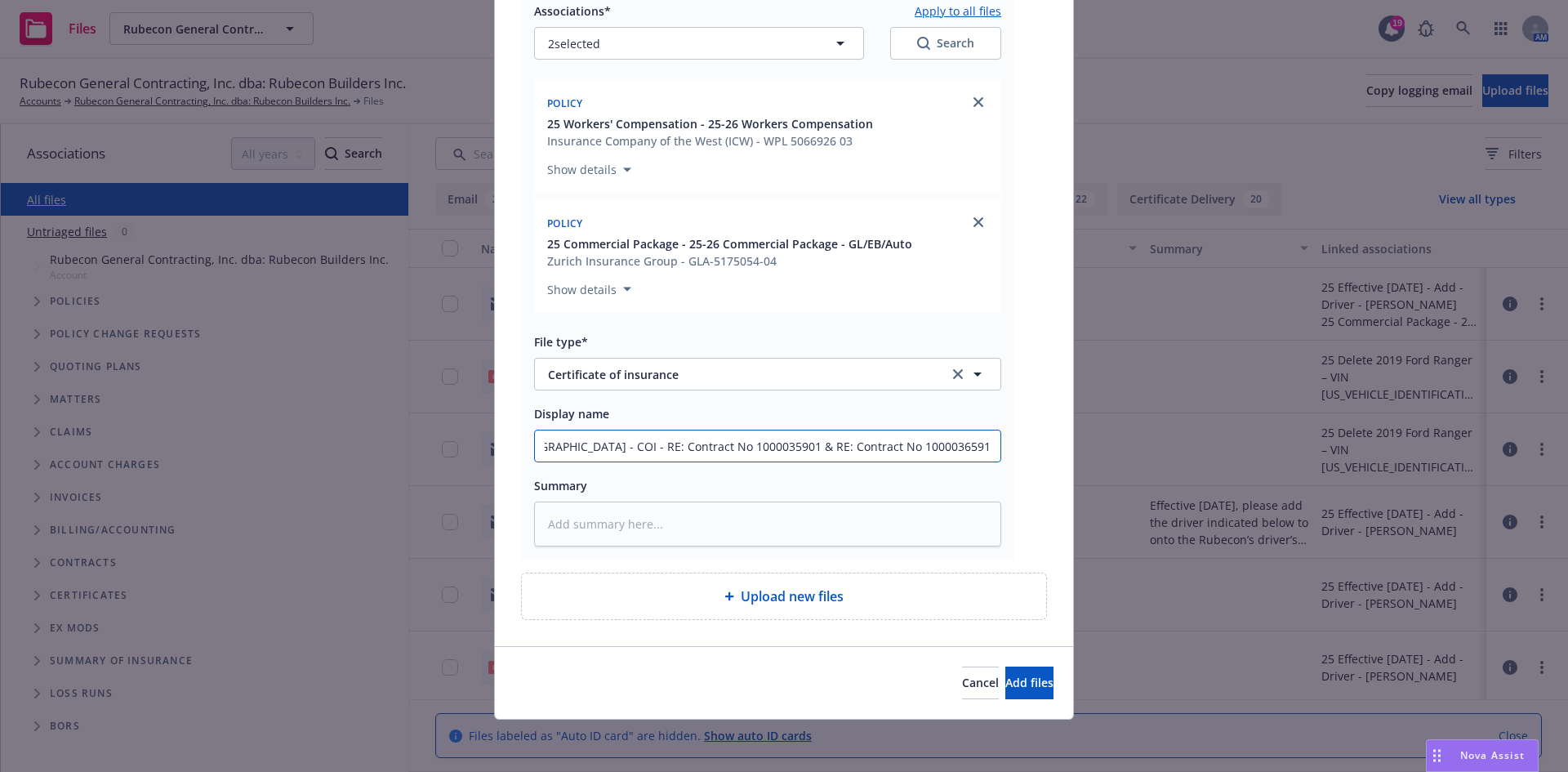
drag, startPoint x: 905, startPoint y: 446, endPoint x: 1048, endPoint y: 446, distance: 143.0
click at [1068, 445] on div "Add files RE_ Completed_ Complete with Docusign_ CID1000035901 Ch 6 Concrete - …" at bounding box center [784, 386] width 1568 height 772
type textarea "x"
type input "City and County of San Francisco - COI - RE: Contract No 1000035901"
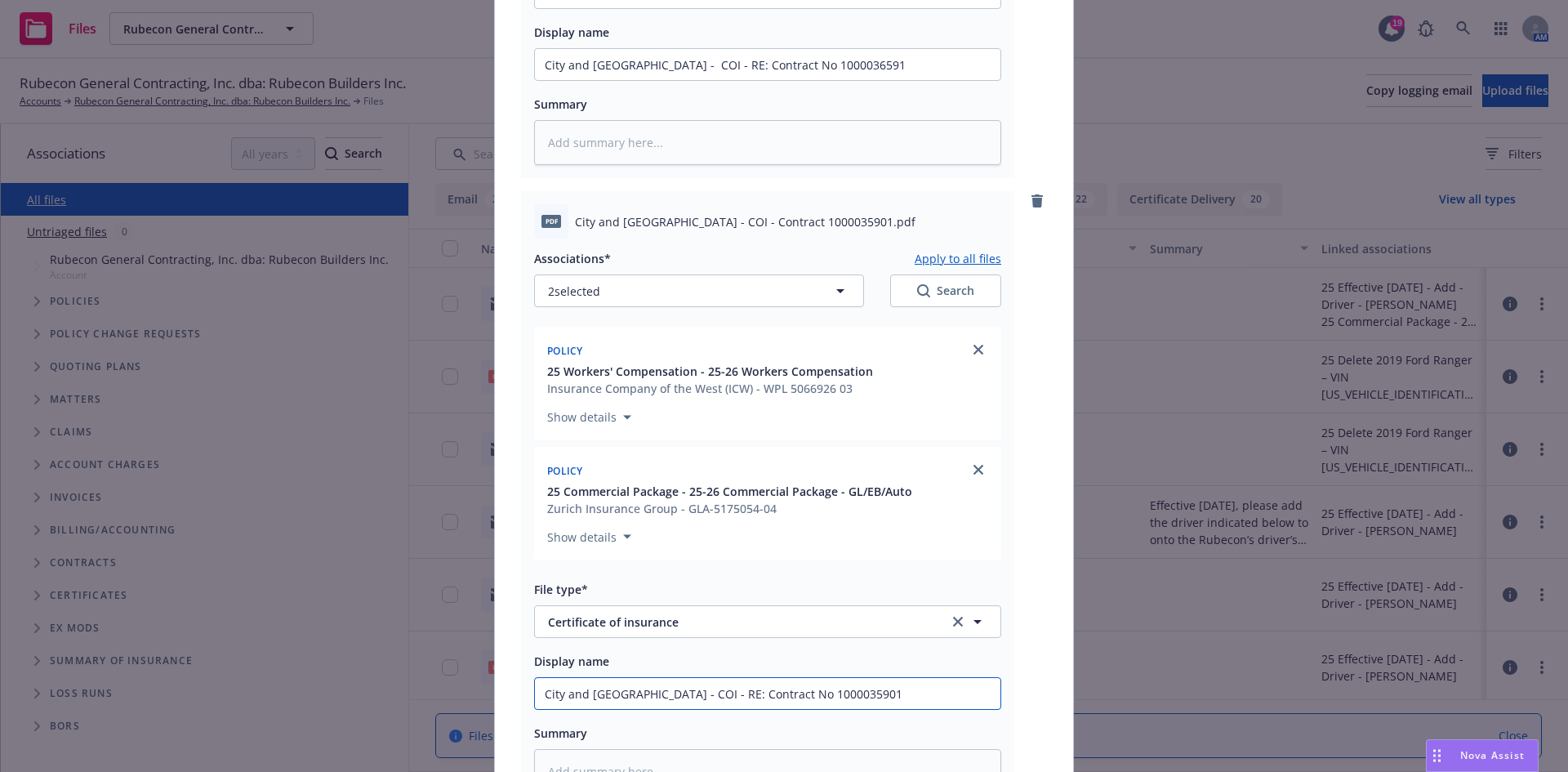
scroll to position [1046, 0]
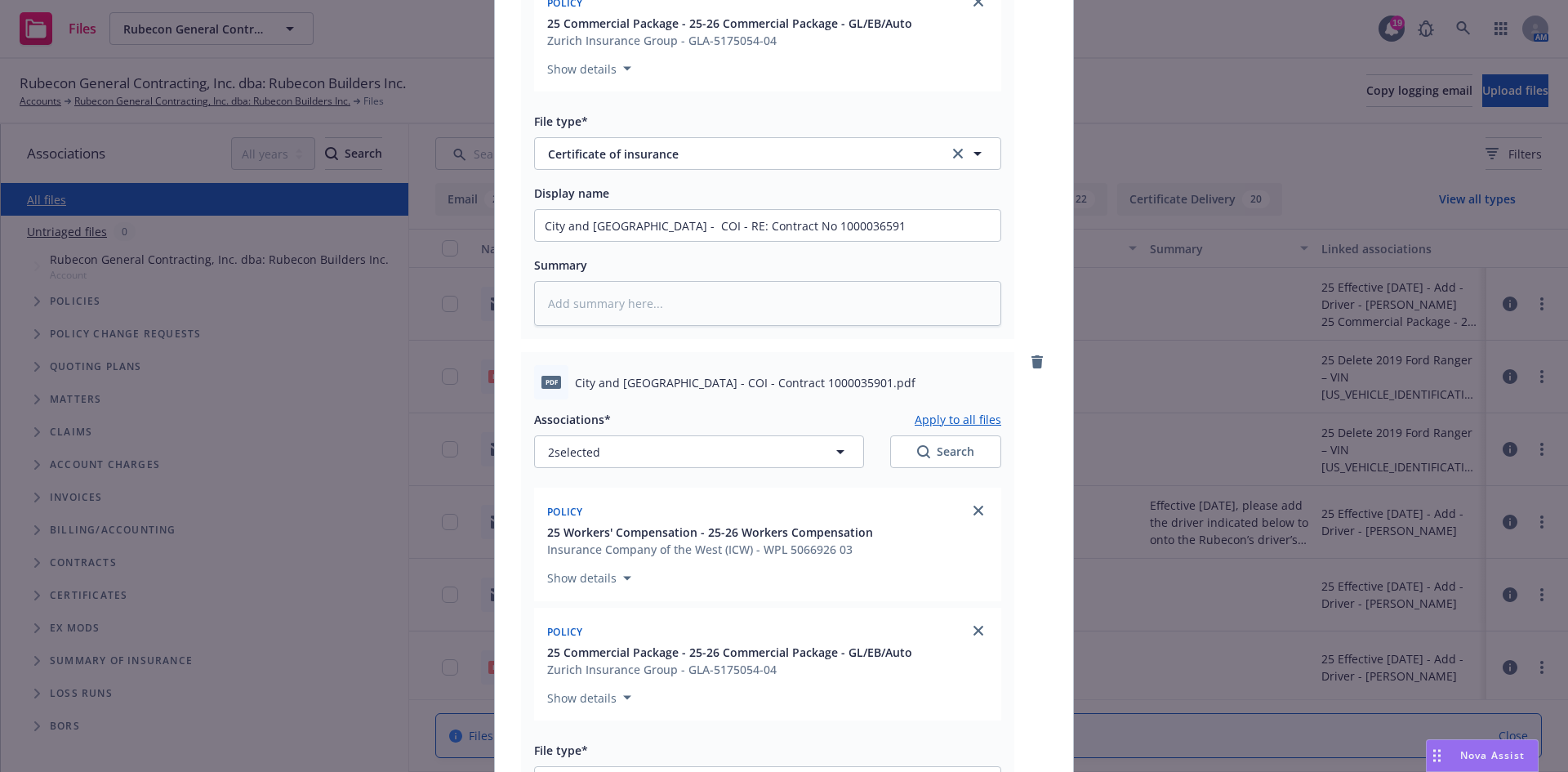
click at [954, 423] on button "Apply to all files" at bounding box center [957, 419] width 87 height 20
type textarea "x"
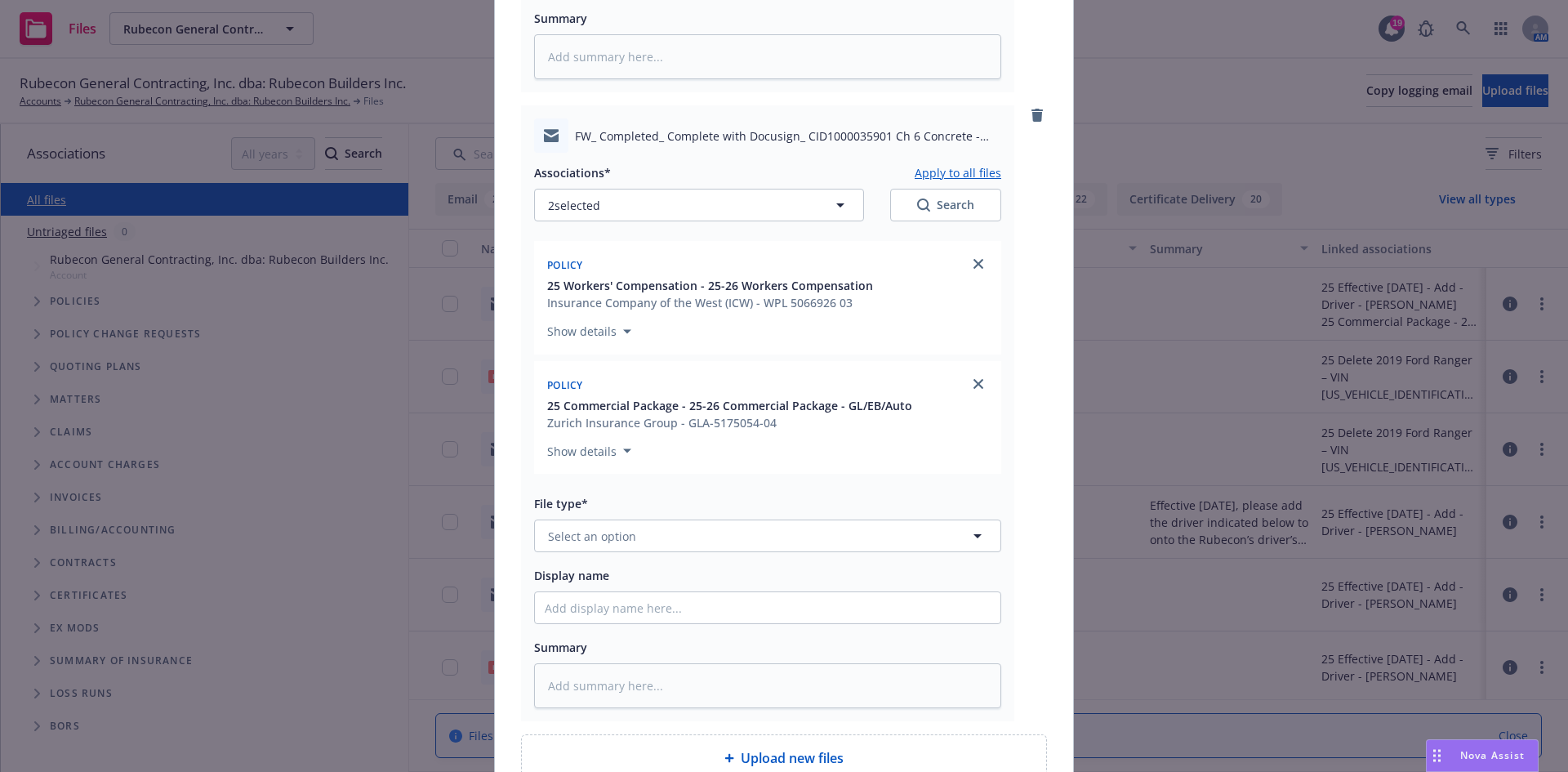
scroll to position [2084, 0]
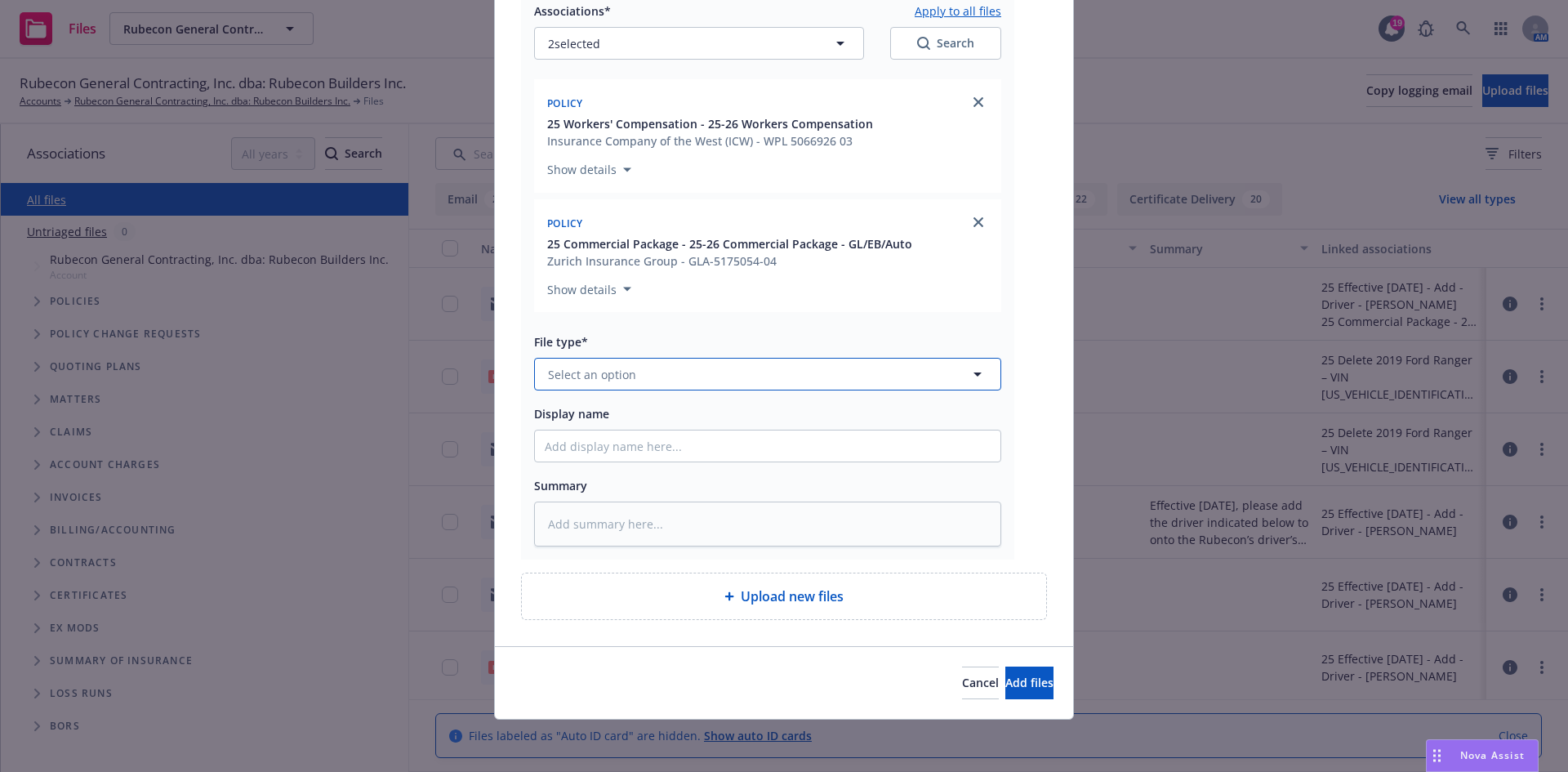
click at [669, 385] on button "Select an option" at bounding box center [767, 374] width 467 height 32
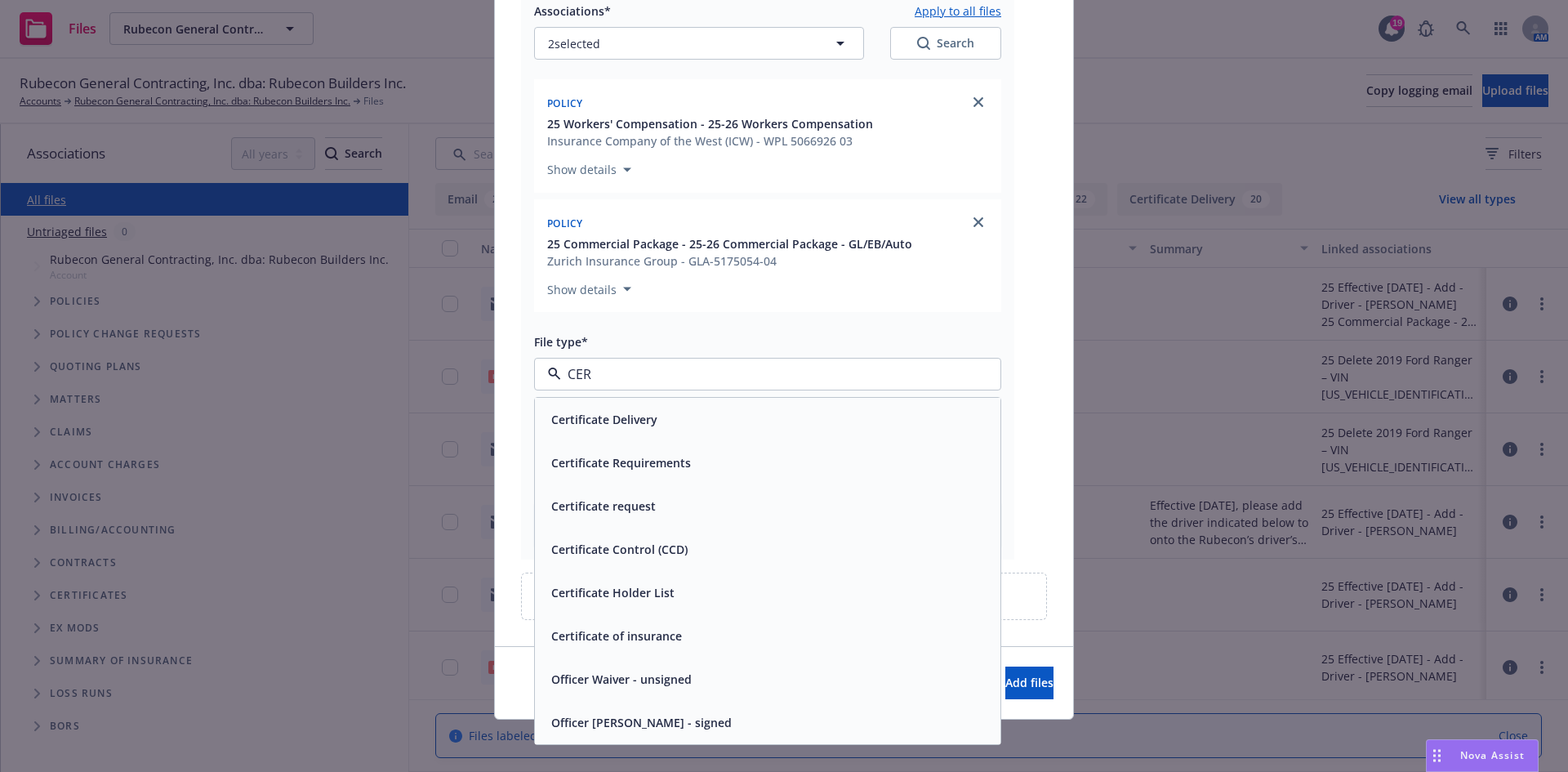
type input "CERT"
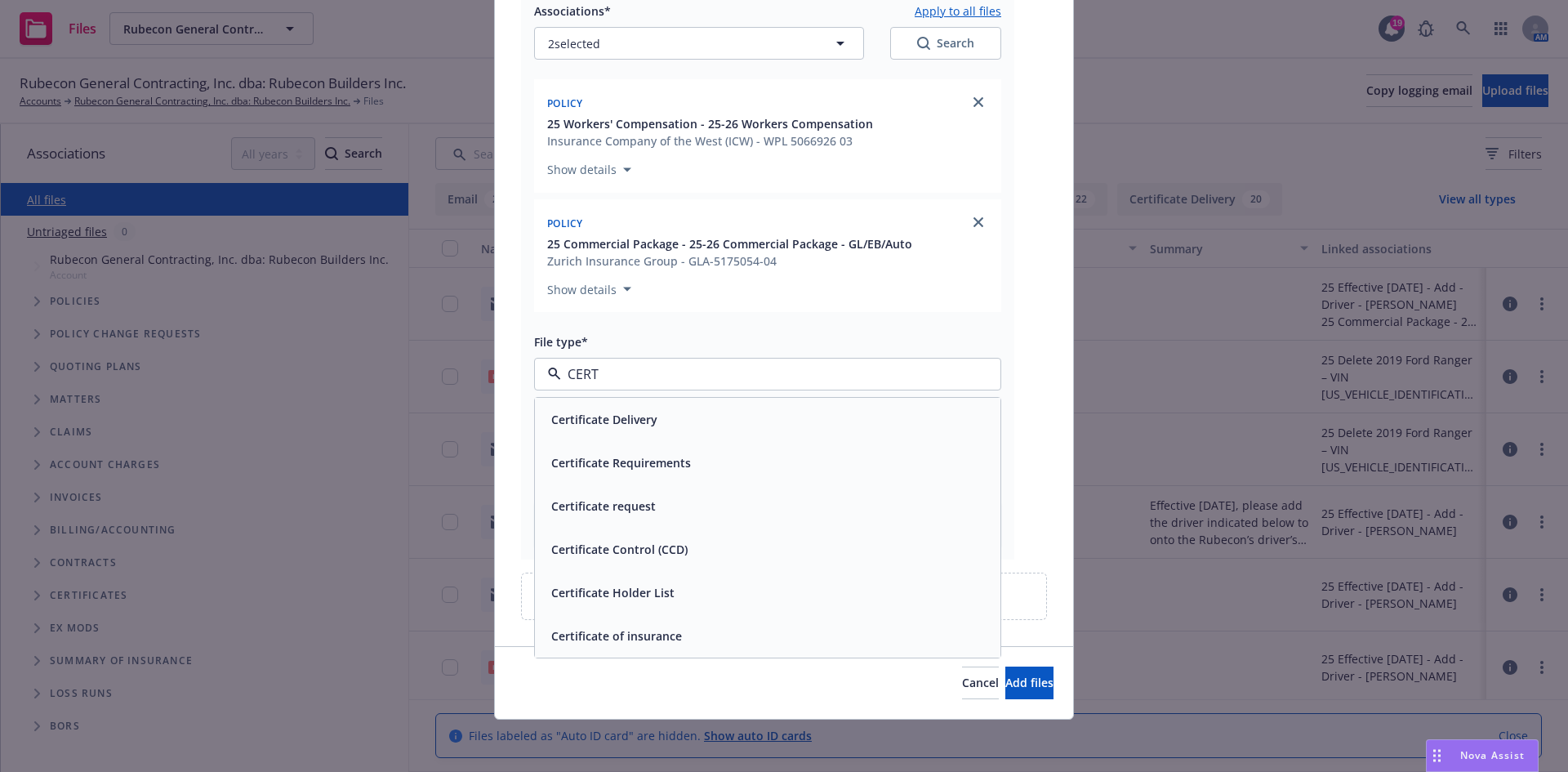
click at [663, 473] on div "Certificate Requirements" at bounding box center [618, 463] width 149 height 24
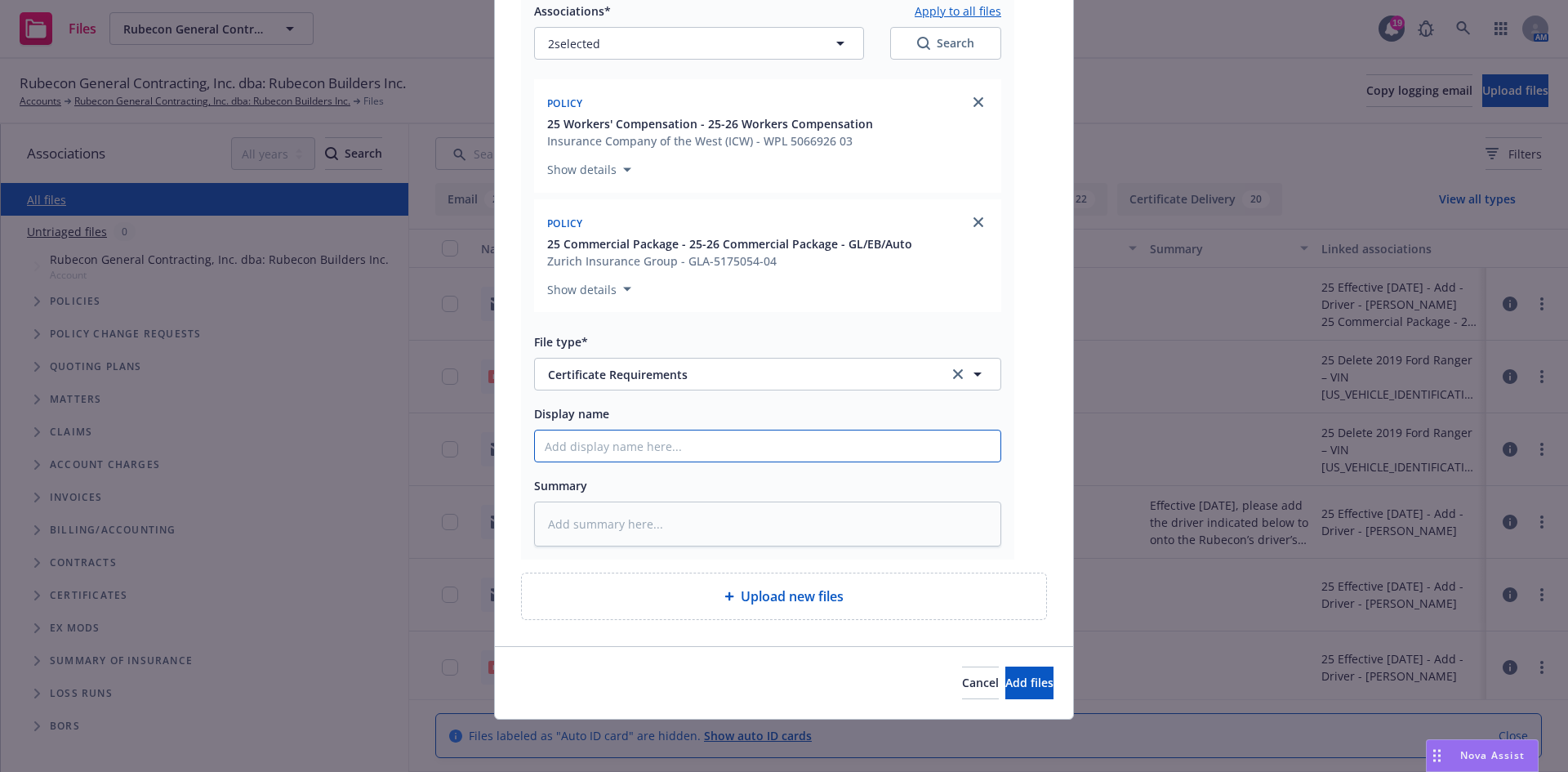
click at [644, 444] on input "Display name" at bounding box center [767, 445] width 465 height 31
paste input "T/Zula ~ City and County of San Francisco - RE: Contract No 1000035901 & RE: Co…"
type textarea "x"
type input "T/Zula ~ City and County of San Francisco - RE: Contract No 1000035901 & RE: Co…"
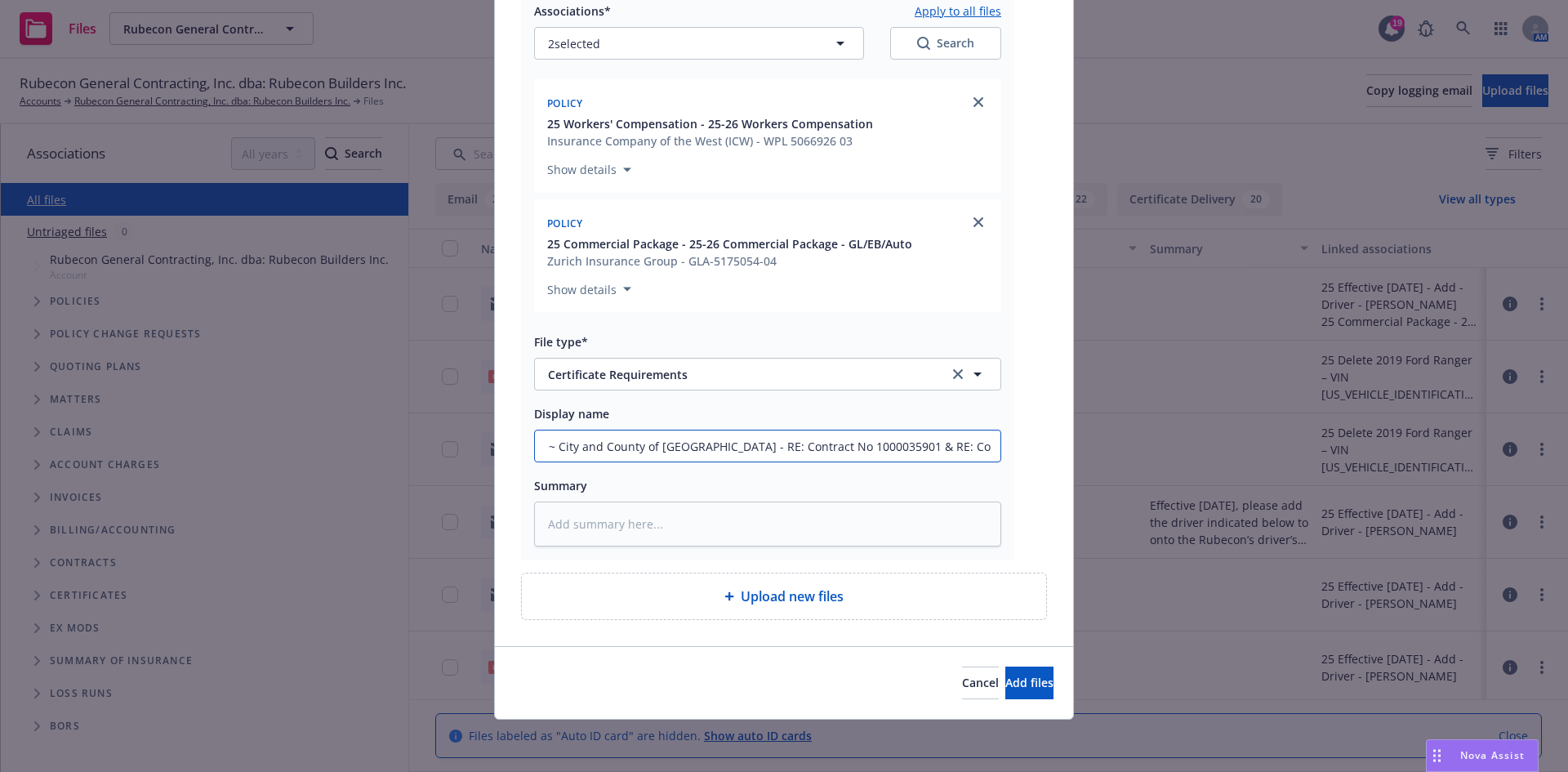
click at [596, 444] on input "T/Zula ~ City and County of San Francisco - RE: Contract No 1000035901 & RE: Co…" at bounding box center [767, 445] width 465 height 31
type textarea "x"
type input "/Zula ~ City and County of San Francisco - RE: Contract No 1000035901 & RE: Con…"
type textarea "x"
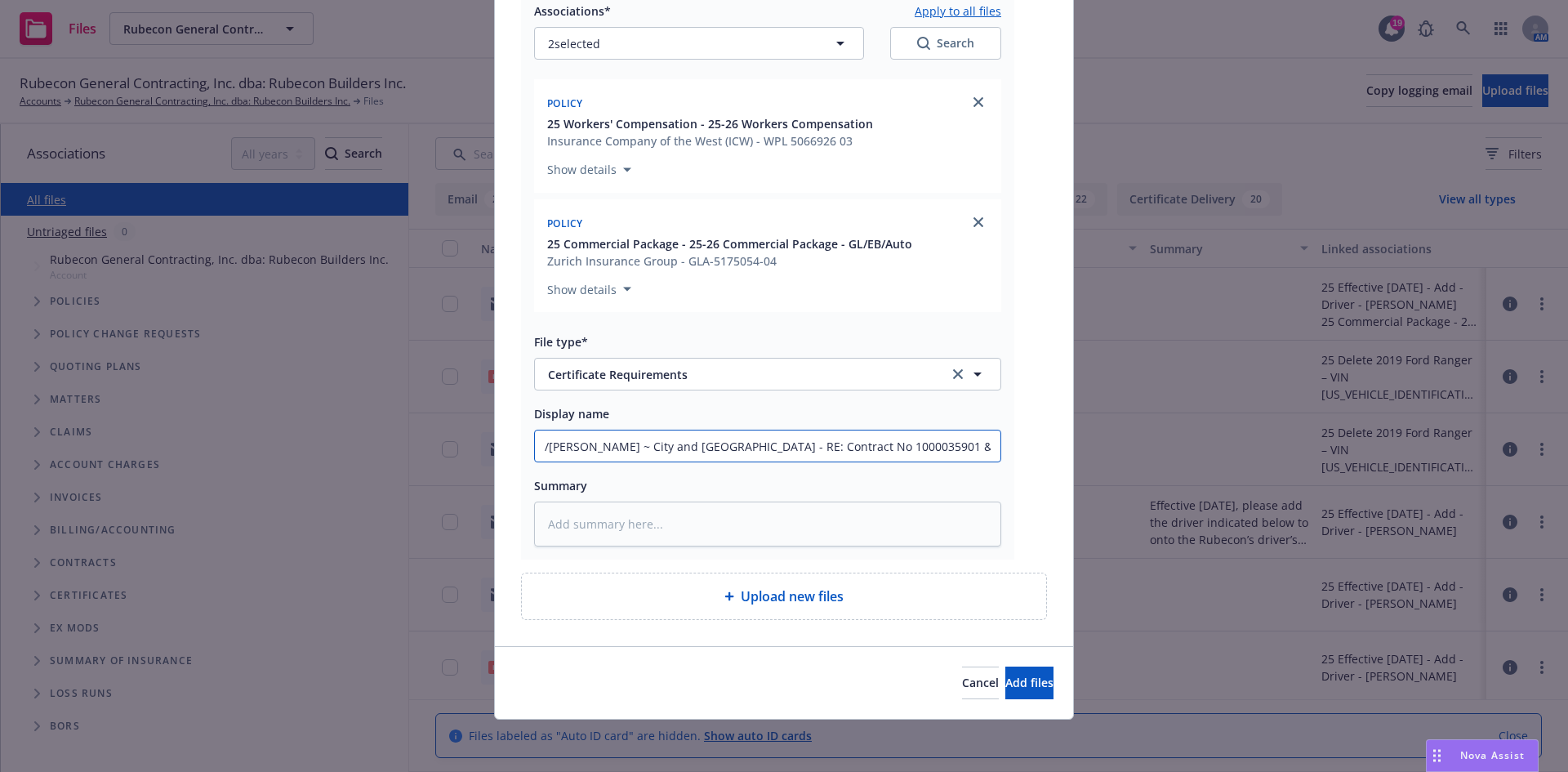
type input "f/Zula ~ City and County of San Francisco - RE: Contract No 1000035901 & RE: Co…"
type textarea "x"
type input "/Zula ~ City and County of San Francisco - RE: Contract No 1000035901 & RE: Con…"
type textarea "x"
type input "F/Zula ~ City and County of San Francisco - RE: Contract No 1000035901 & RE: Co…"
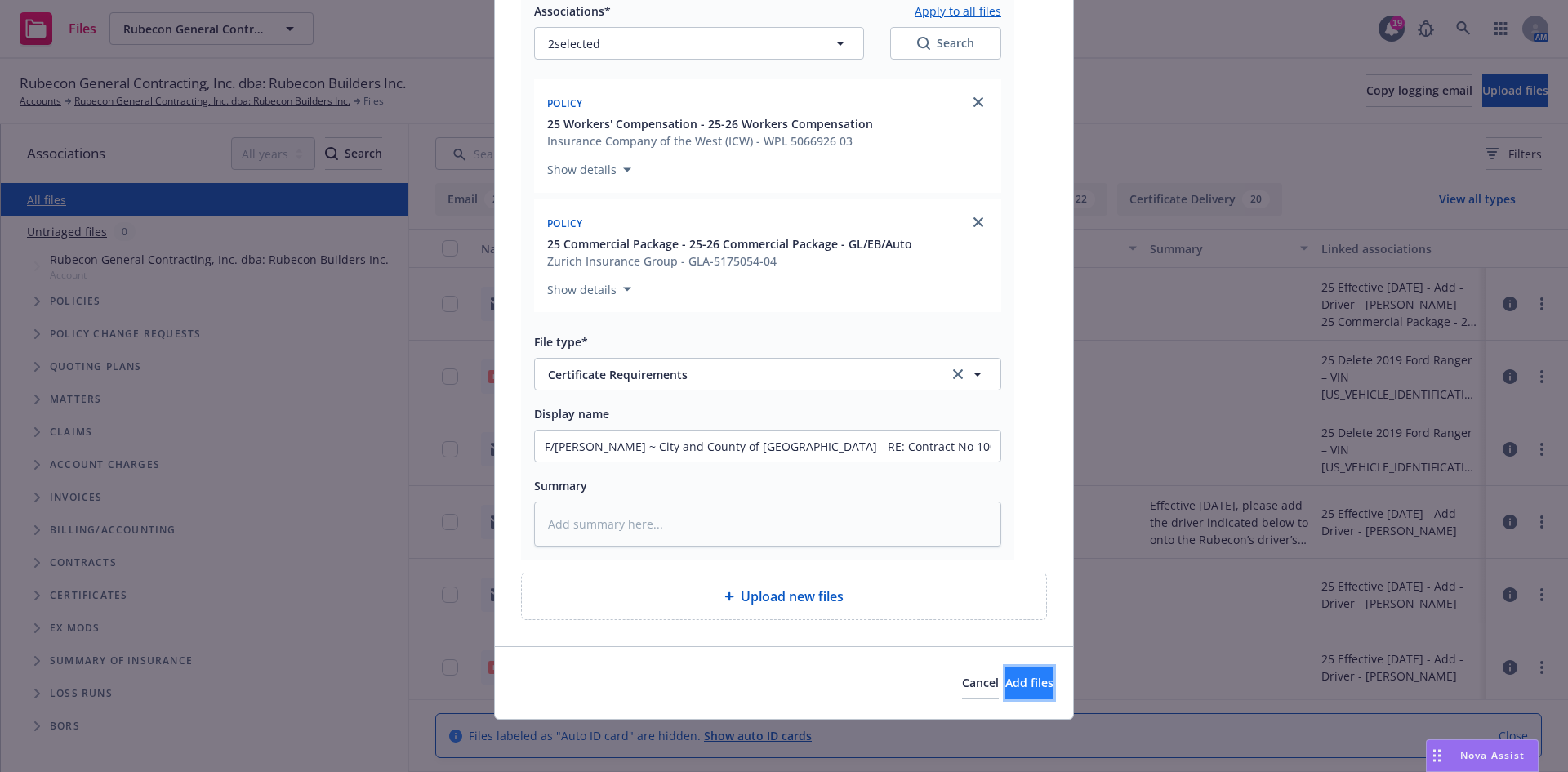
click at [1005, 676] on span "Add files" at bounding box center [1029, 683] width 49 height 15
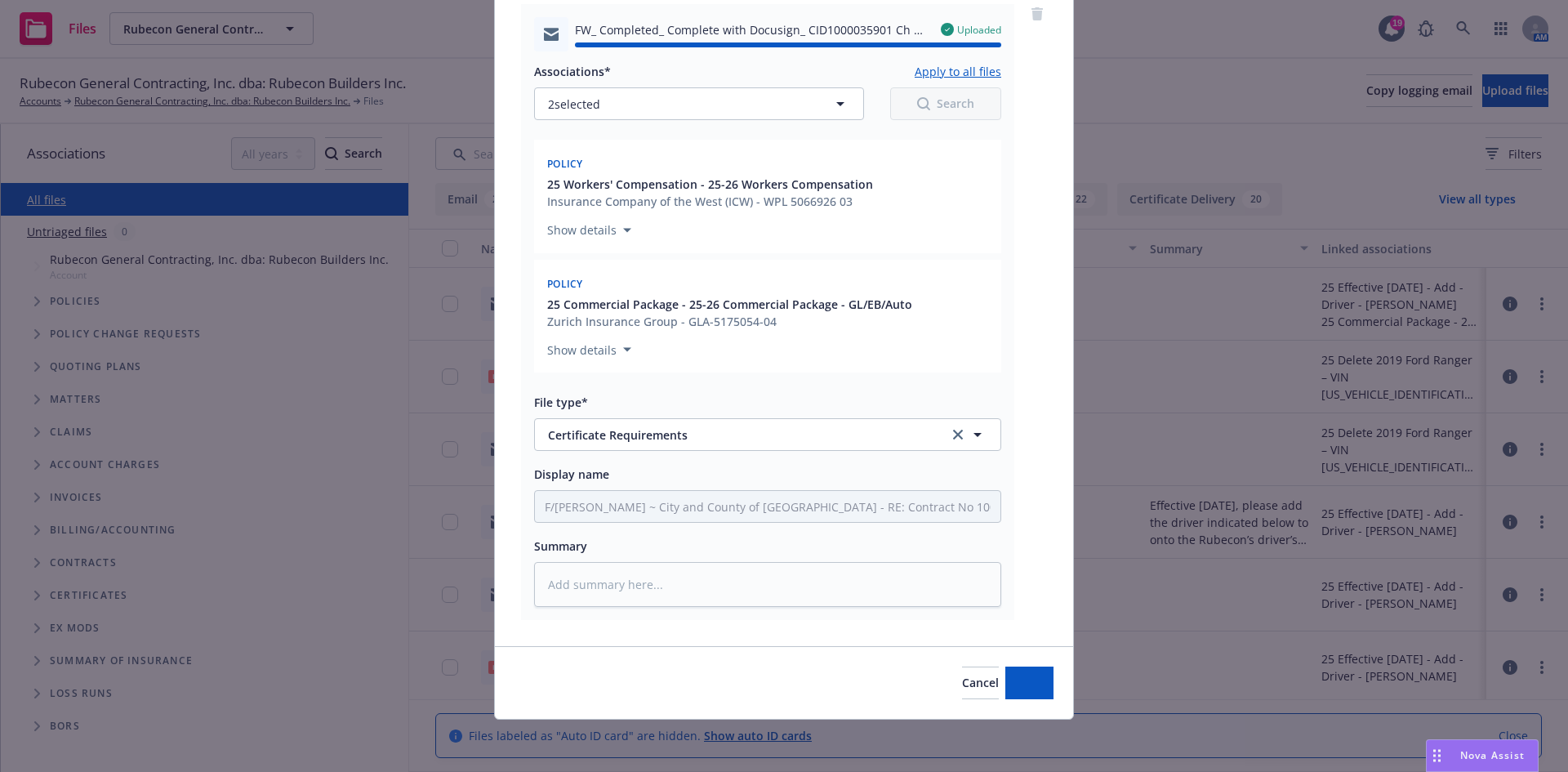
type textarea "x"
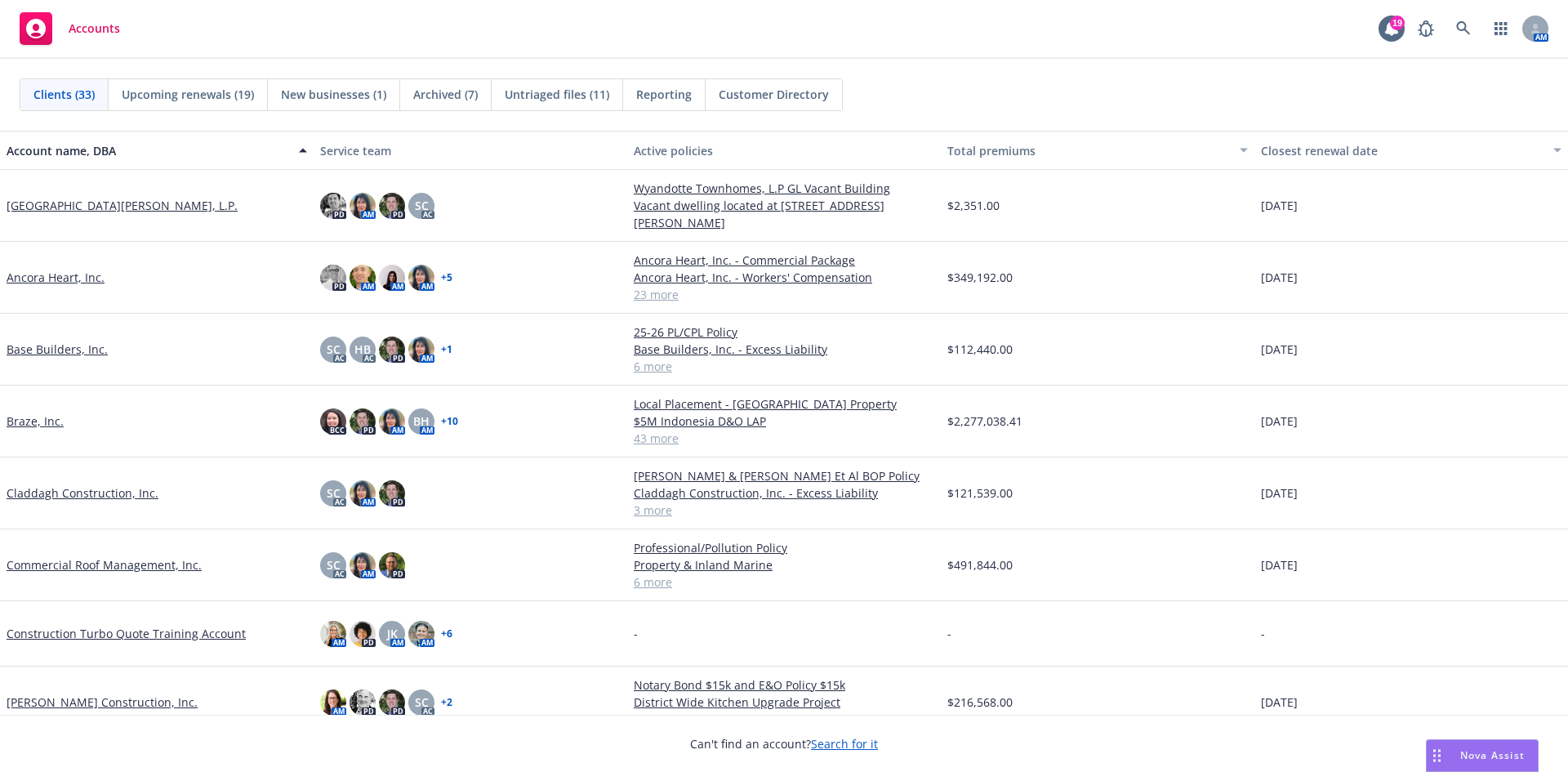
click at [96, 694] on link "Coulter Construction, Inc." at bounding box center [102, 703] width 191 height 17
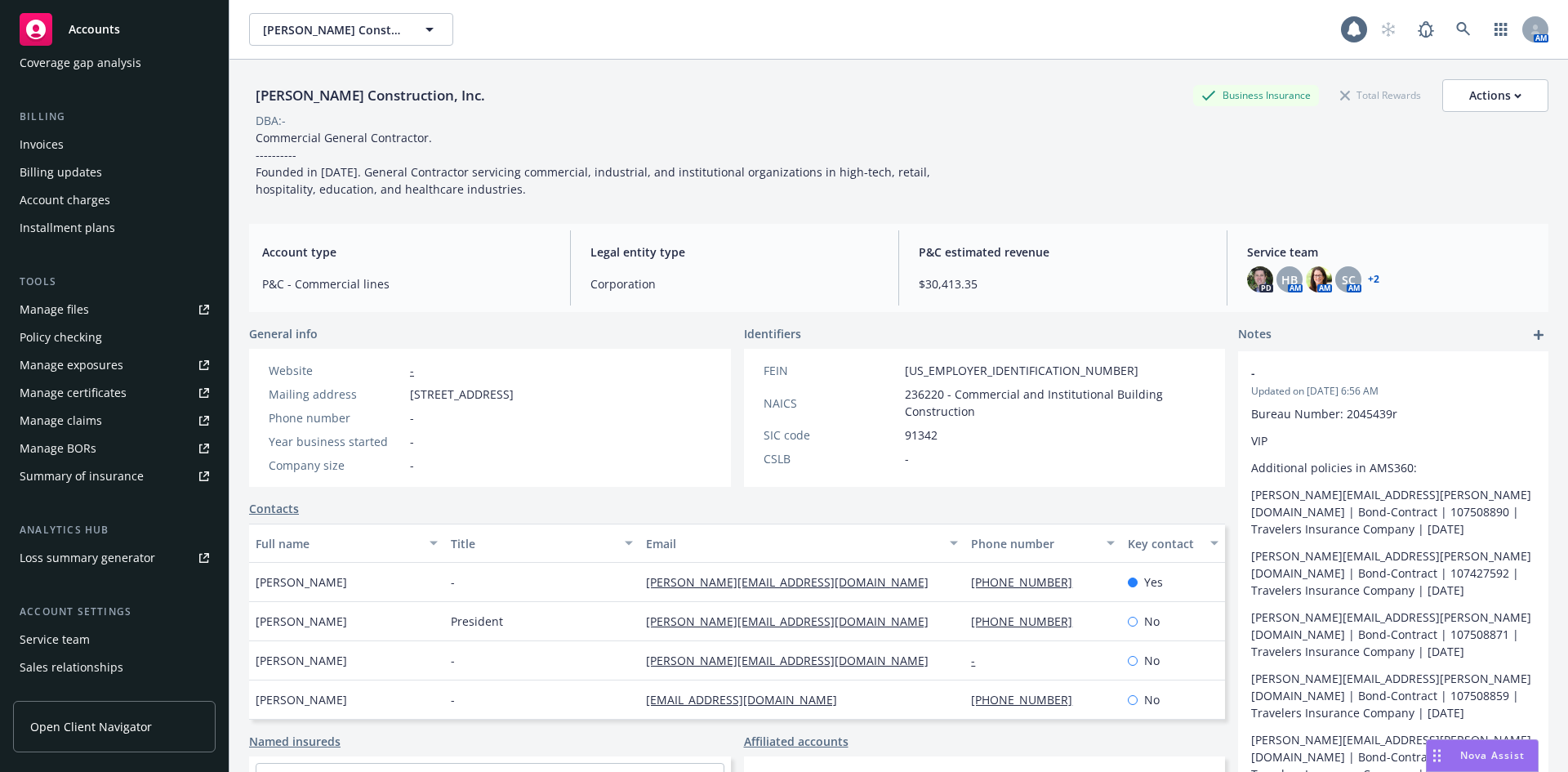
scroll to position [245, 0]
click at [113, 304] on link "Manage files" at bounding box center [114, 308] width 203 height 26
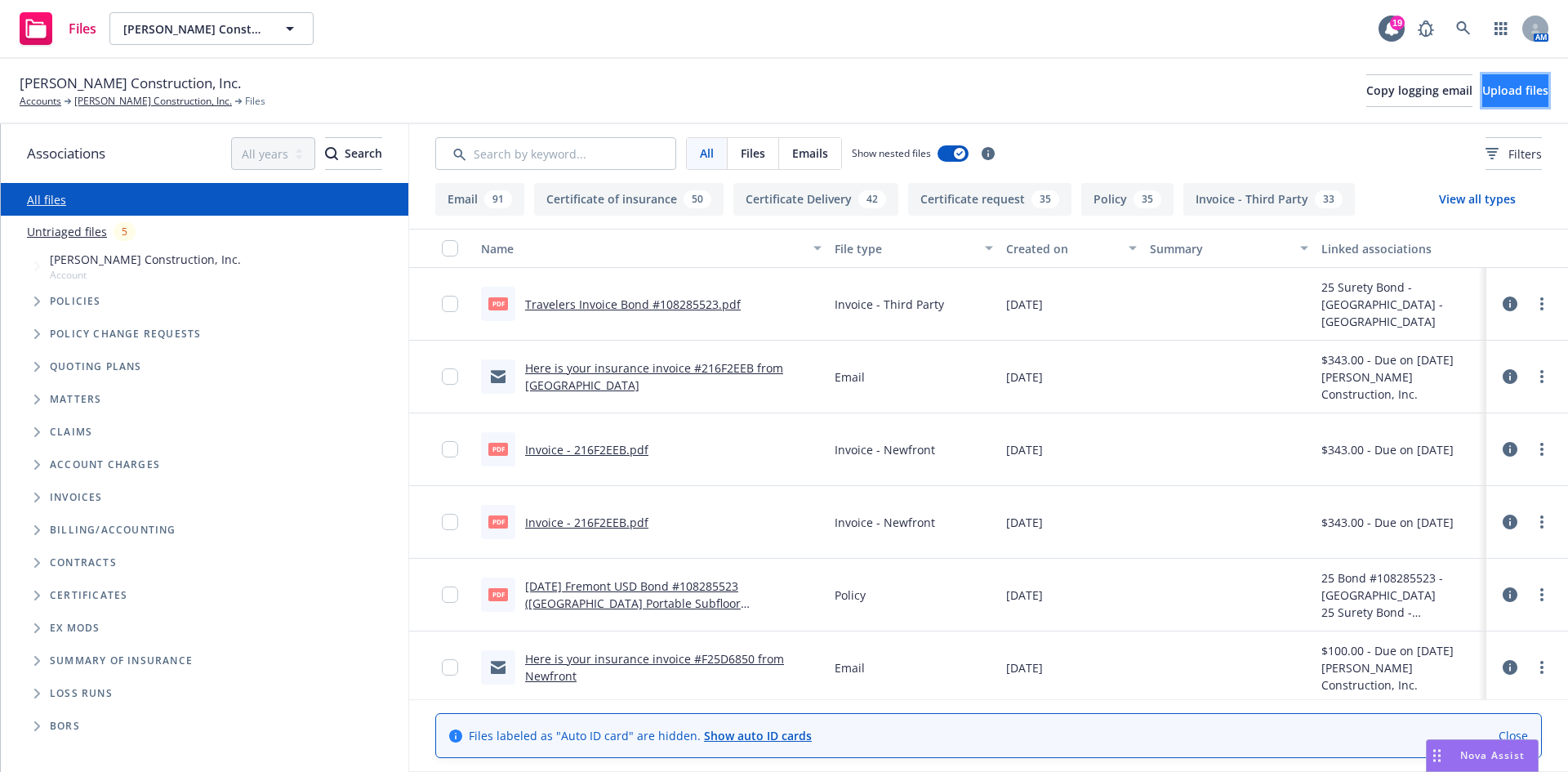
click at [1481, 81] on button "Upload files" at bounding box center [1515, 90] width 67 height 32
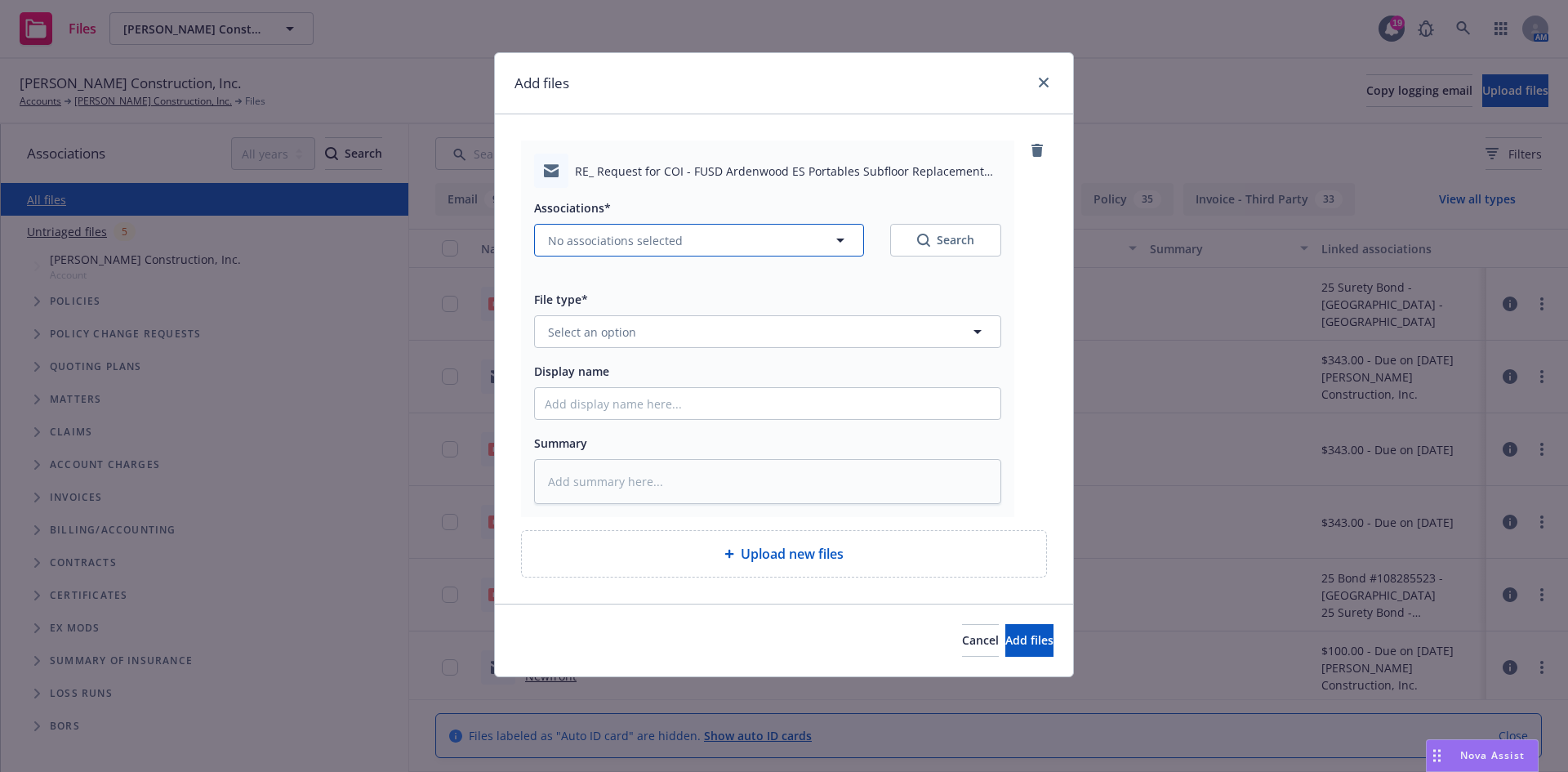
click at [597, 244] on span "No associations selected" at bounding box center [616, 241] width 135 height 17
type textarea "x"
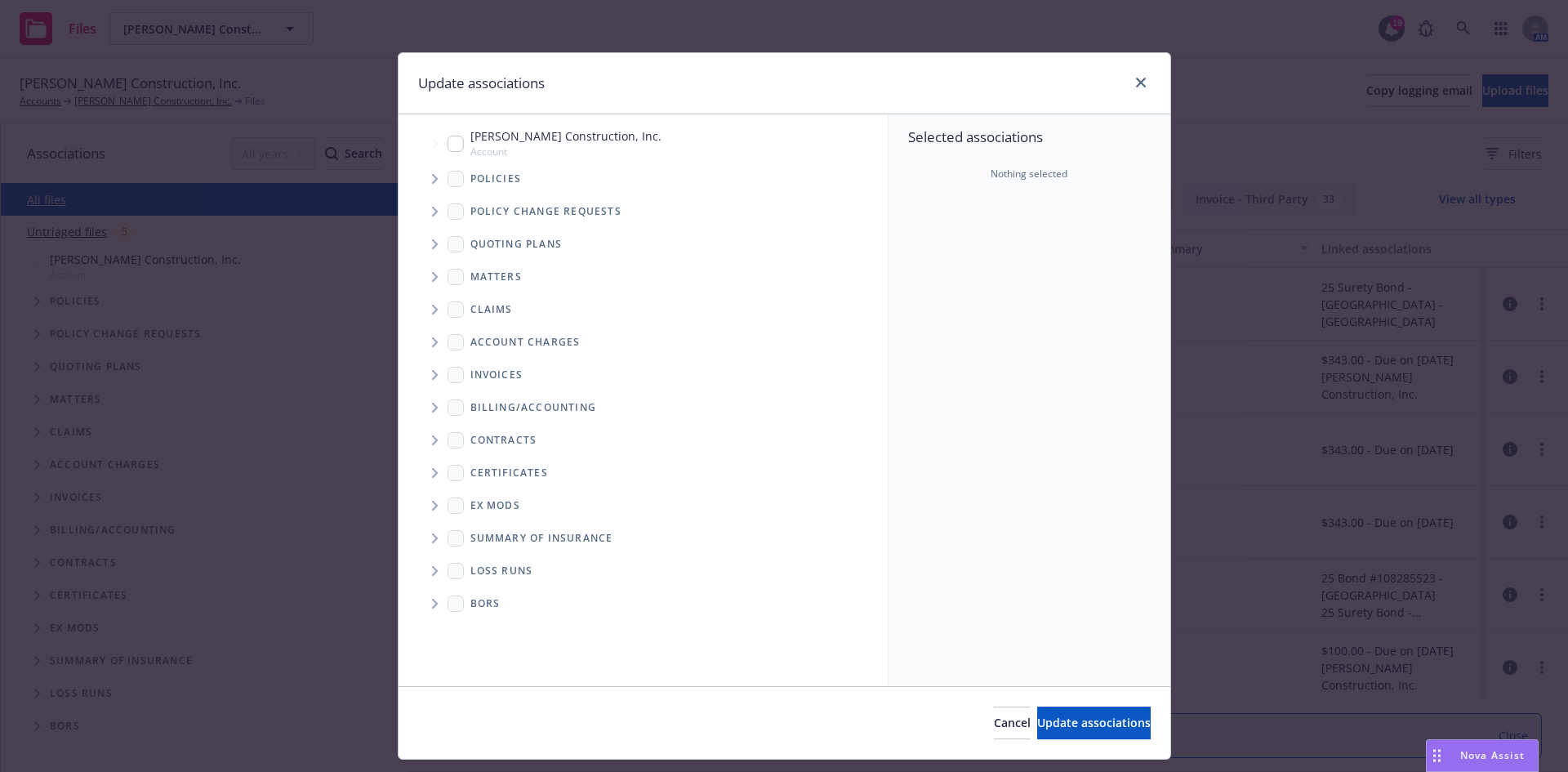
click at [421, 183] on span "Tree Example" at bounding box center [434, 178] width 26 height 26
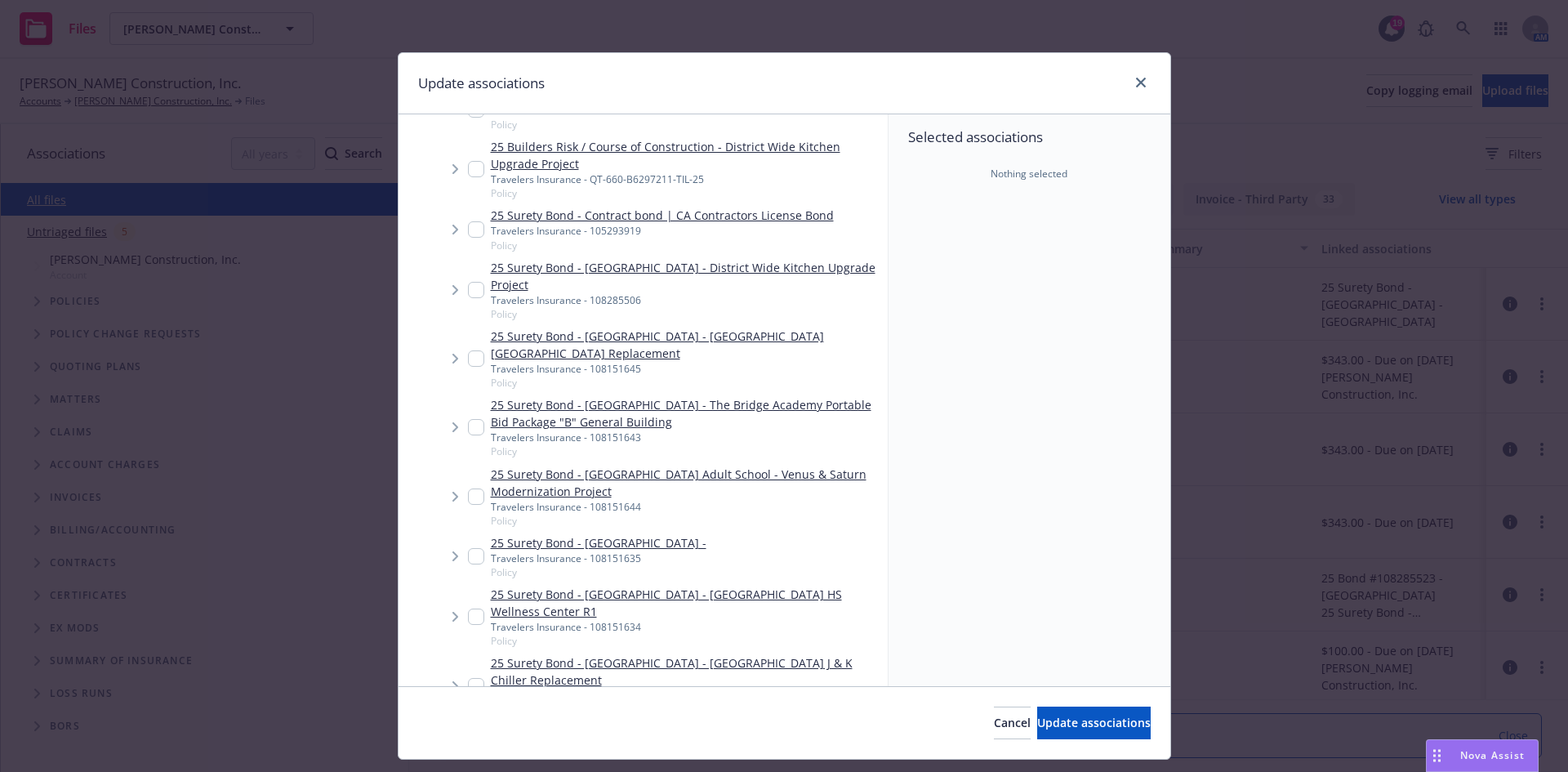
scroll to position [572, 0]
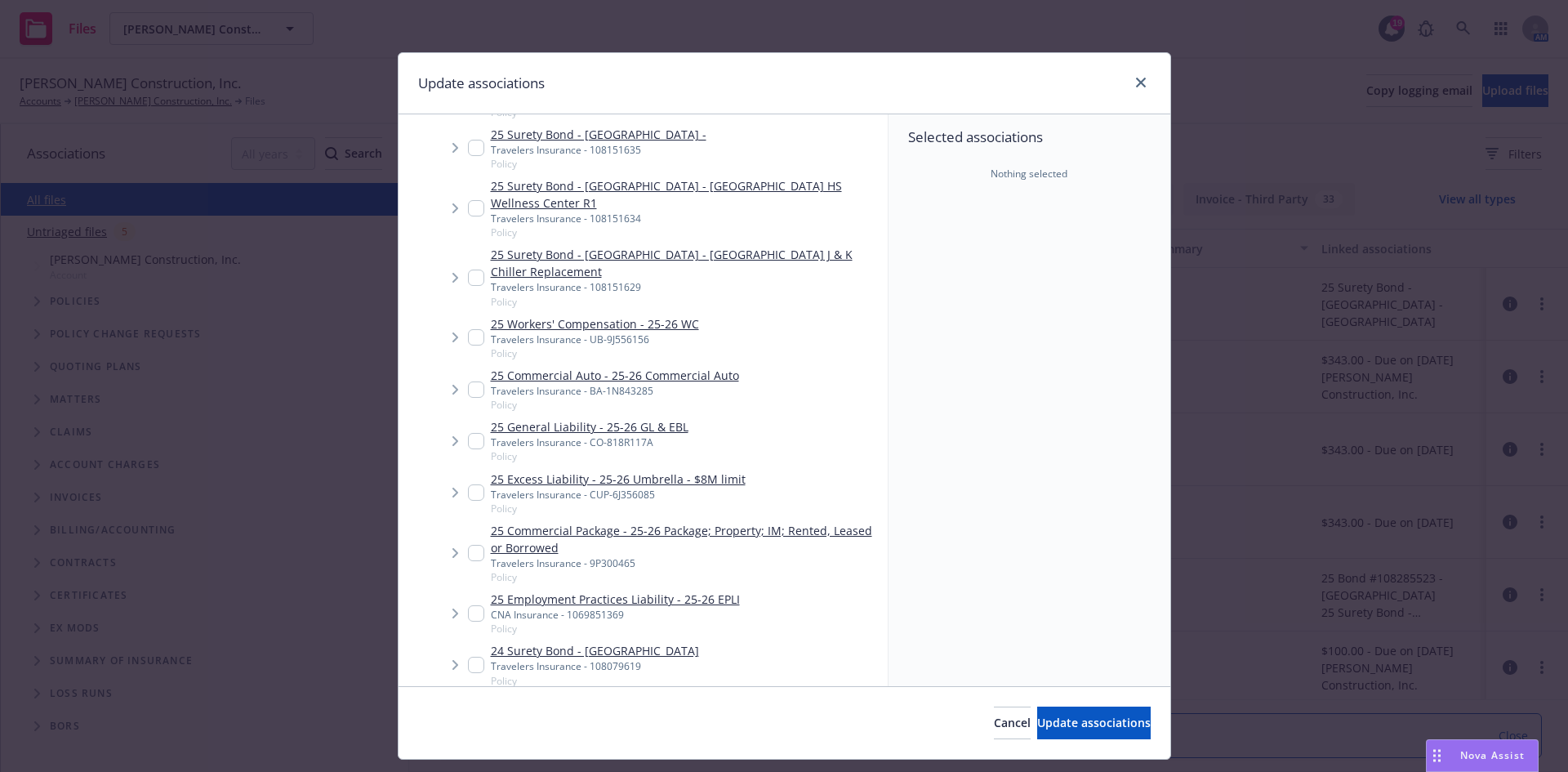
click at [469, 449] on input "Tree Example" at bounding box center [476, 441] width 16 height 16
checkbox input "true"
type textarea "x"
click at [469, 394] on div "25 Commercial Auto - 25-26 Commercial Auto Travelers Insurance - BA-1N843285 Po…" at bounding box center [603, 388] width 271 height 45
checkbox input "true"
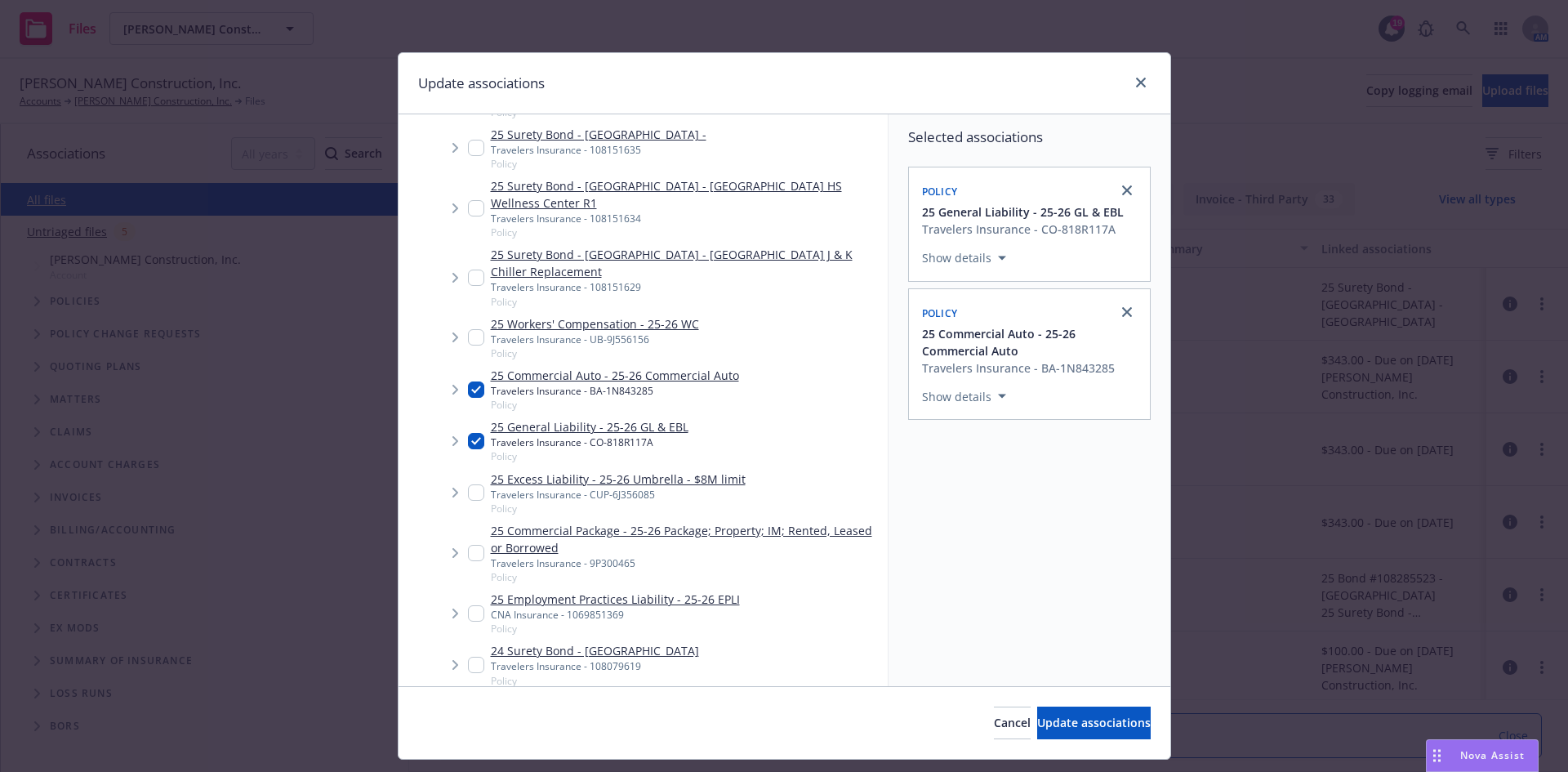
click at [473, 346] on input "Tree Example" at bounding box center [476, 337] width 16 height 16
checkbox input "true"
drag, startPoint x: 470, startPoint y: 512, endPoint x: 618, endPoint y: 556, distance: 154.4
click at [469, 501] on input "Tree Example" at bounding box center [476, 492] width 16 height 16
checkbox input "true"
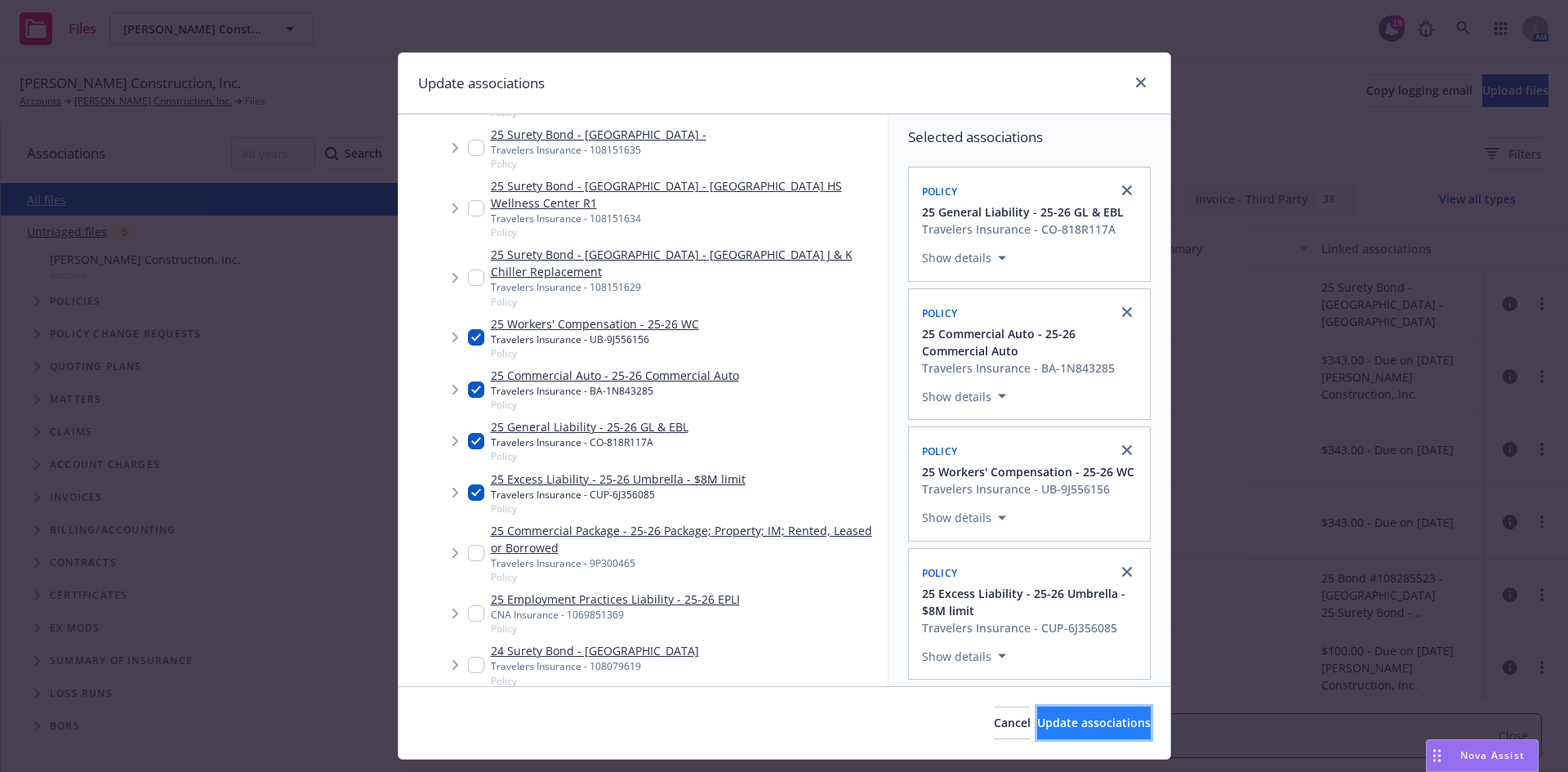
click at [1037, 715] on span "Update associations" at bounding box center [1093, 723] width 113 height 15
type textarea "x"
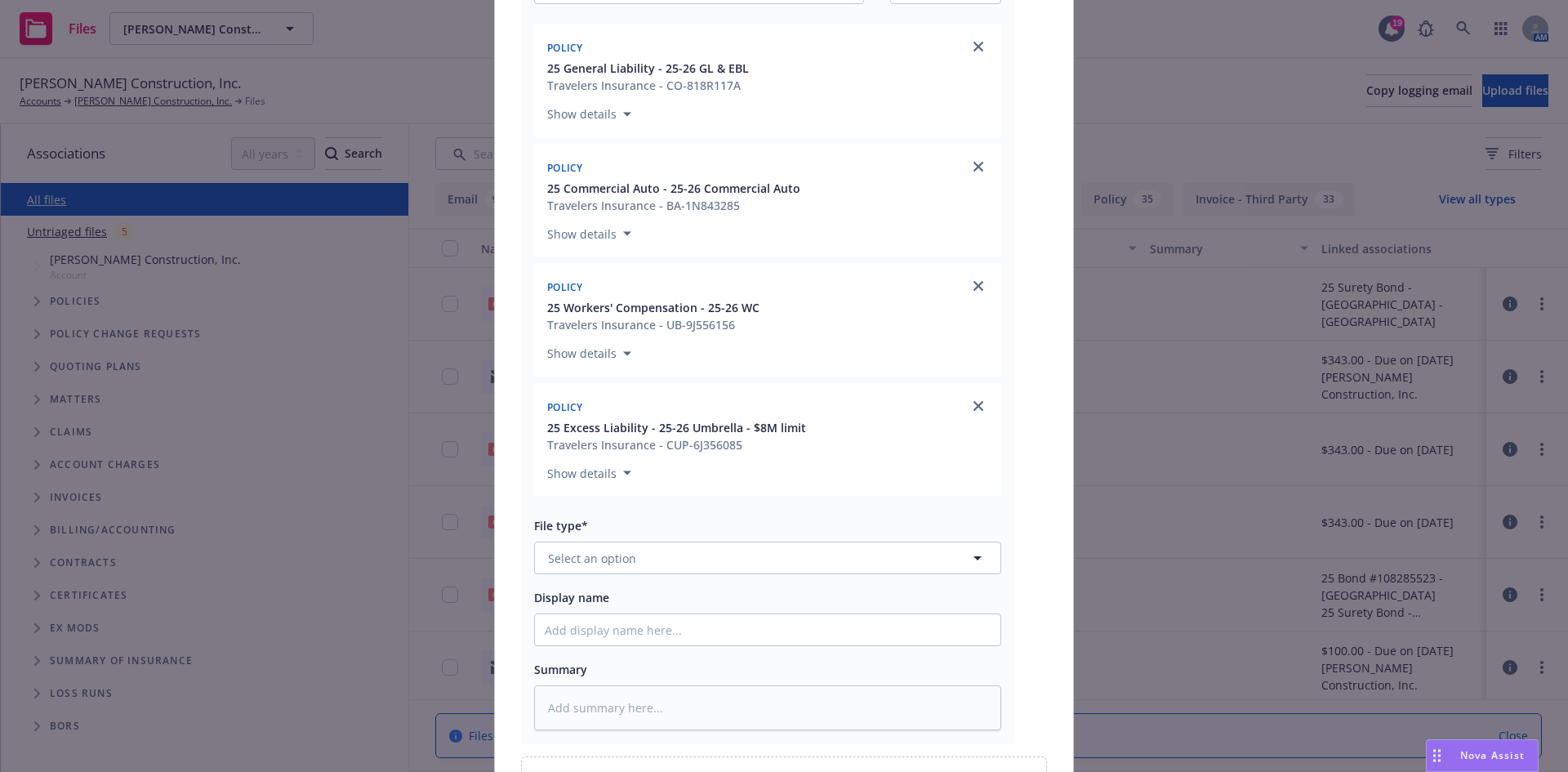
scroll to position [408, 0]
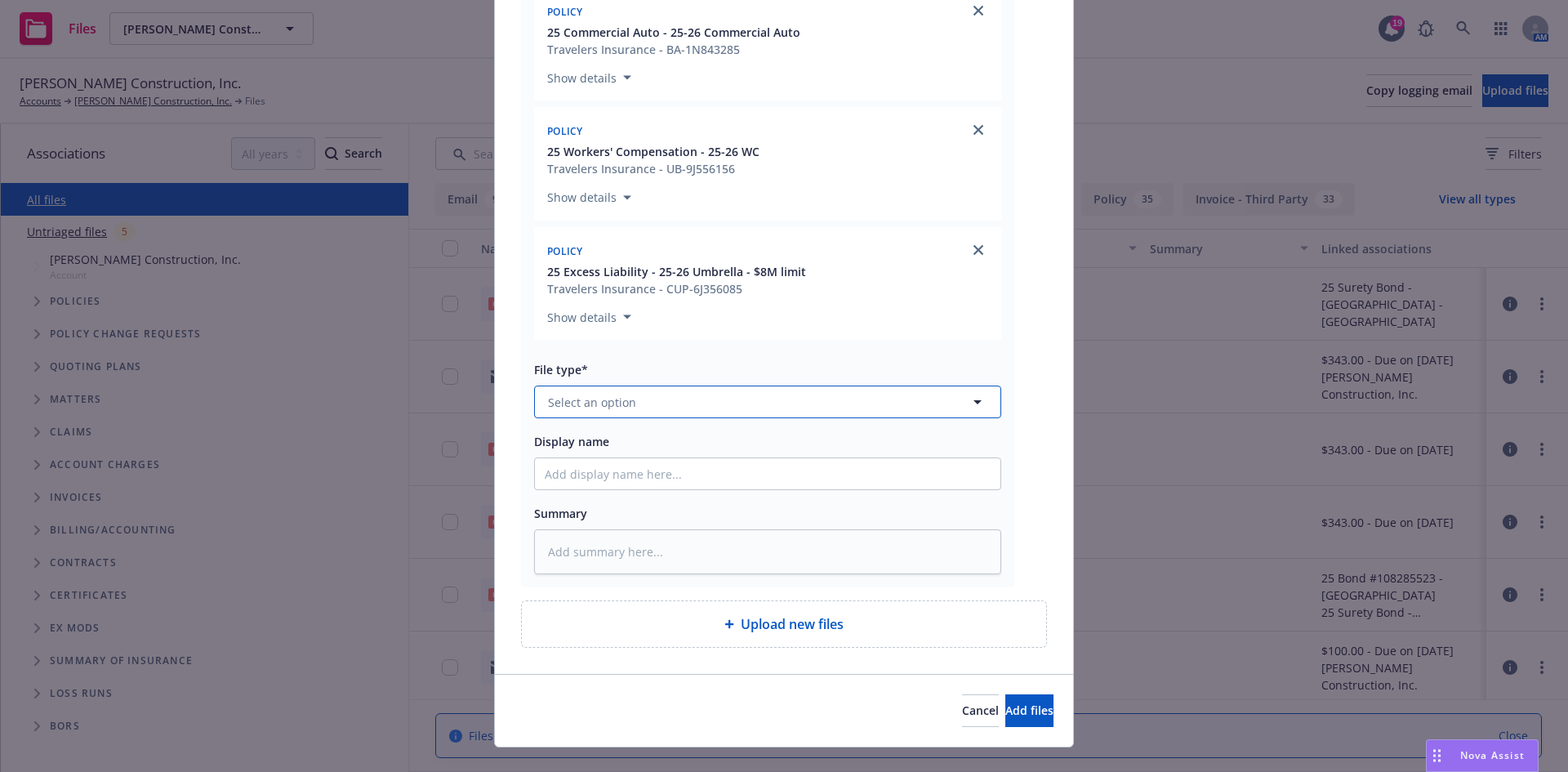
click at [647, 403] on button "Select an option" at bounding box center [767, 402] width 467 height 32
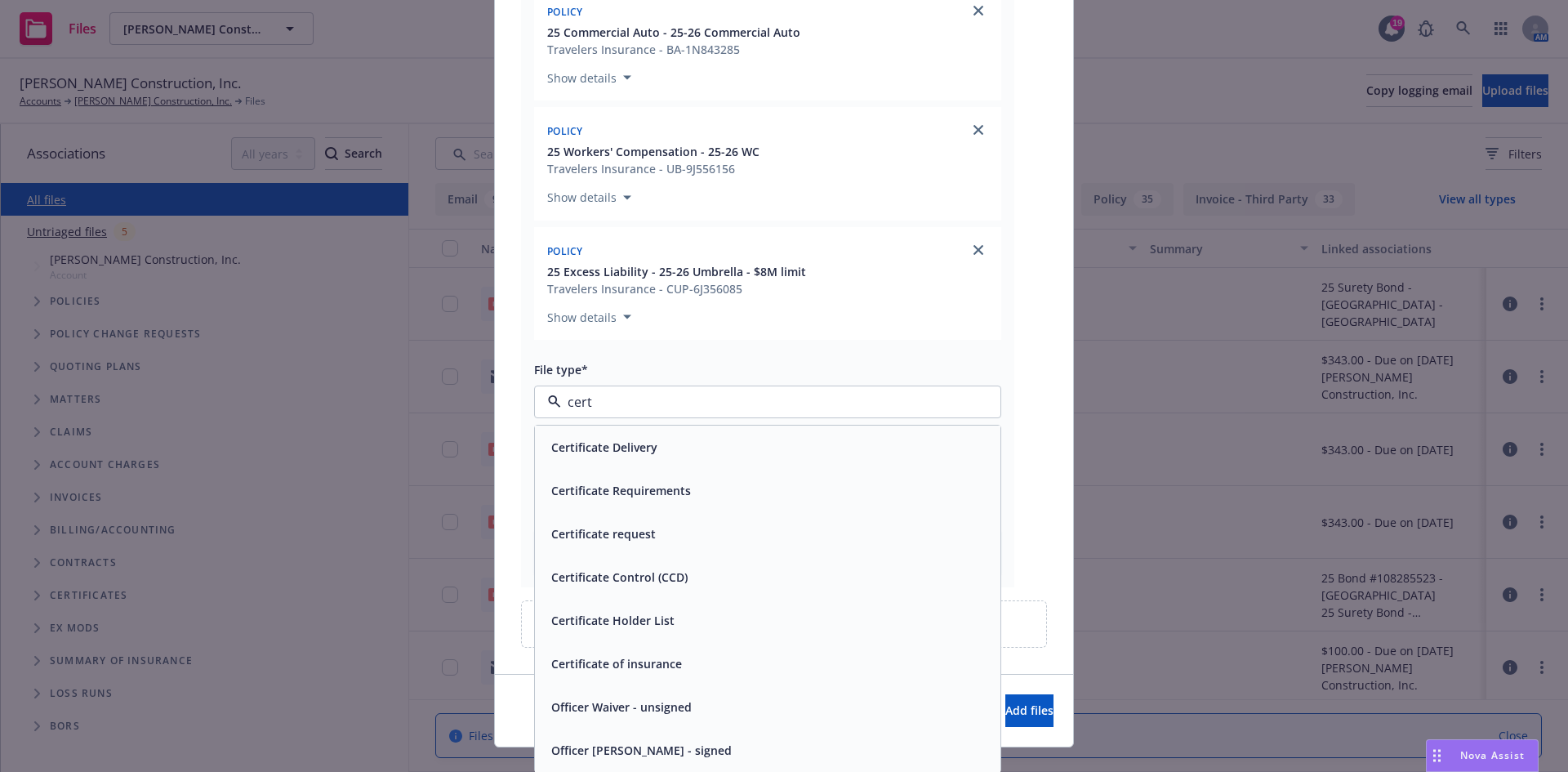
type input "certi"
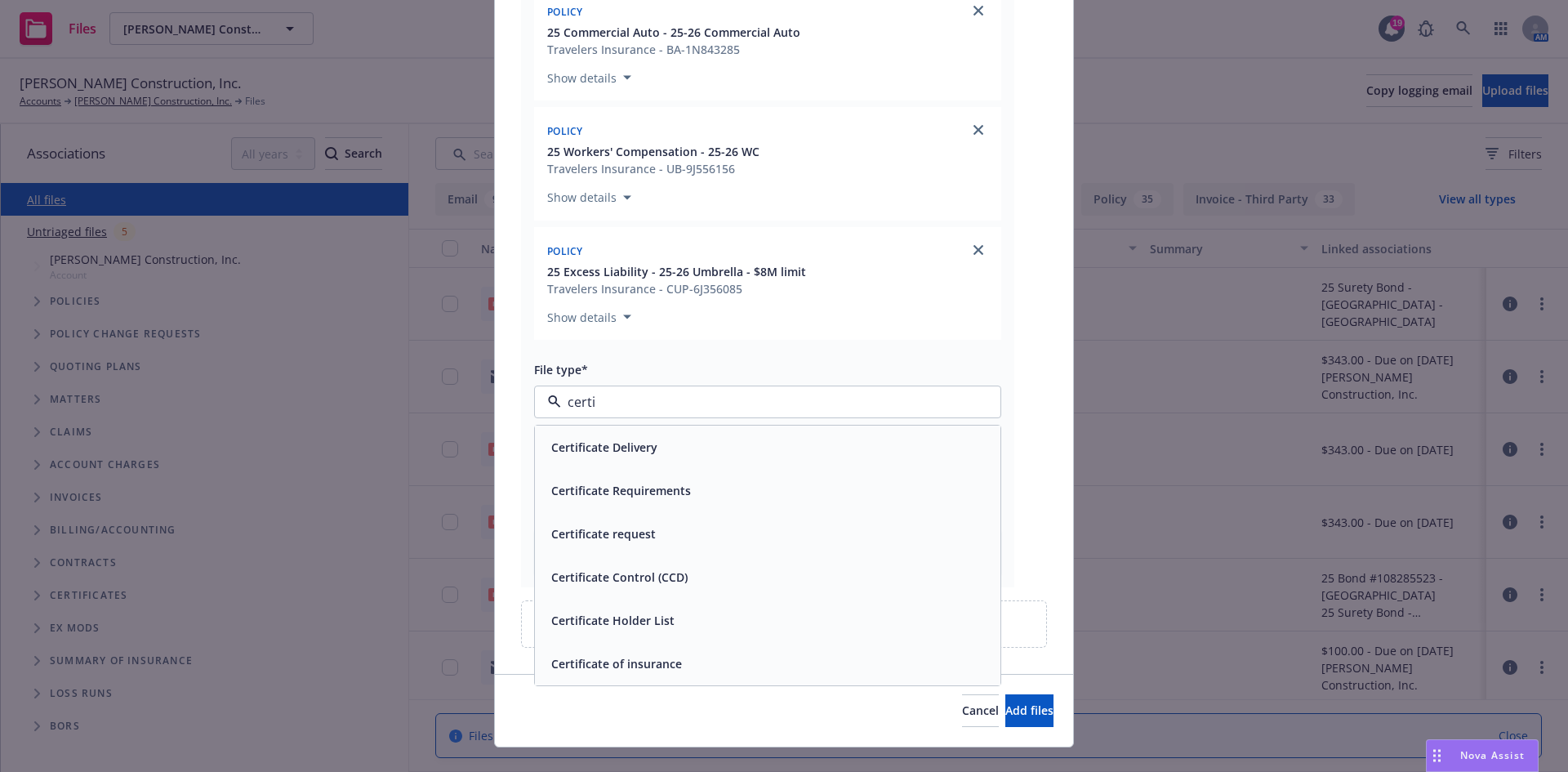
click at [676, 438] on div "Certificate Delivery" at bounding box center [767, 446] width 446 height 24
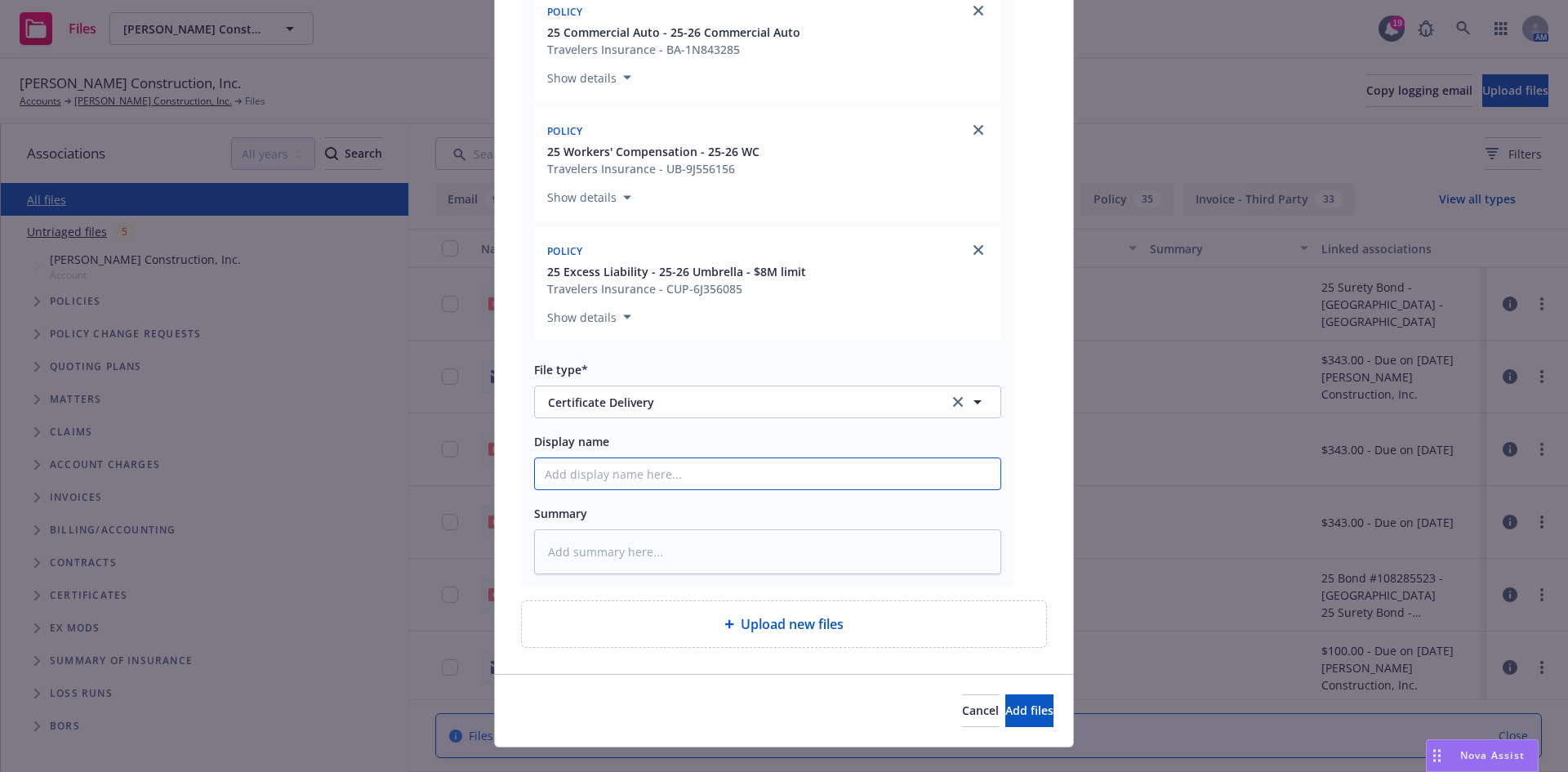
click at [636, 472] on input "Display name" at bounding box center [767, 473] width 465 height 31
paste input "Fremont Unfiied School District - COI - CCI Job #25-218 - Ardenwood Elementary …"
type textarea "x"
type input "Fremont Unfiied School District - COI - CCI Job #25-218 - Ardenwood Elementary …"
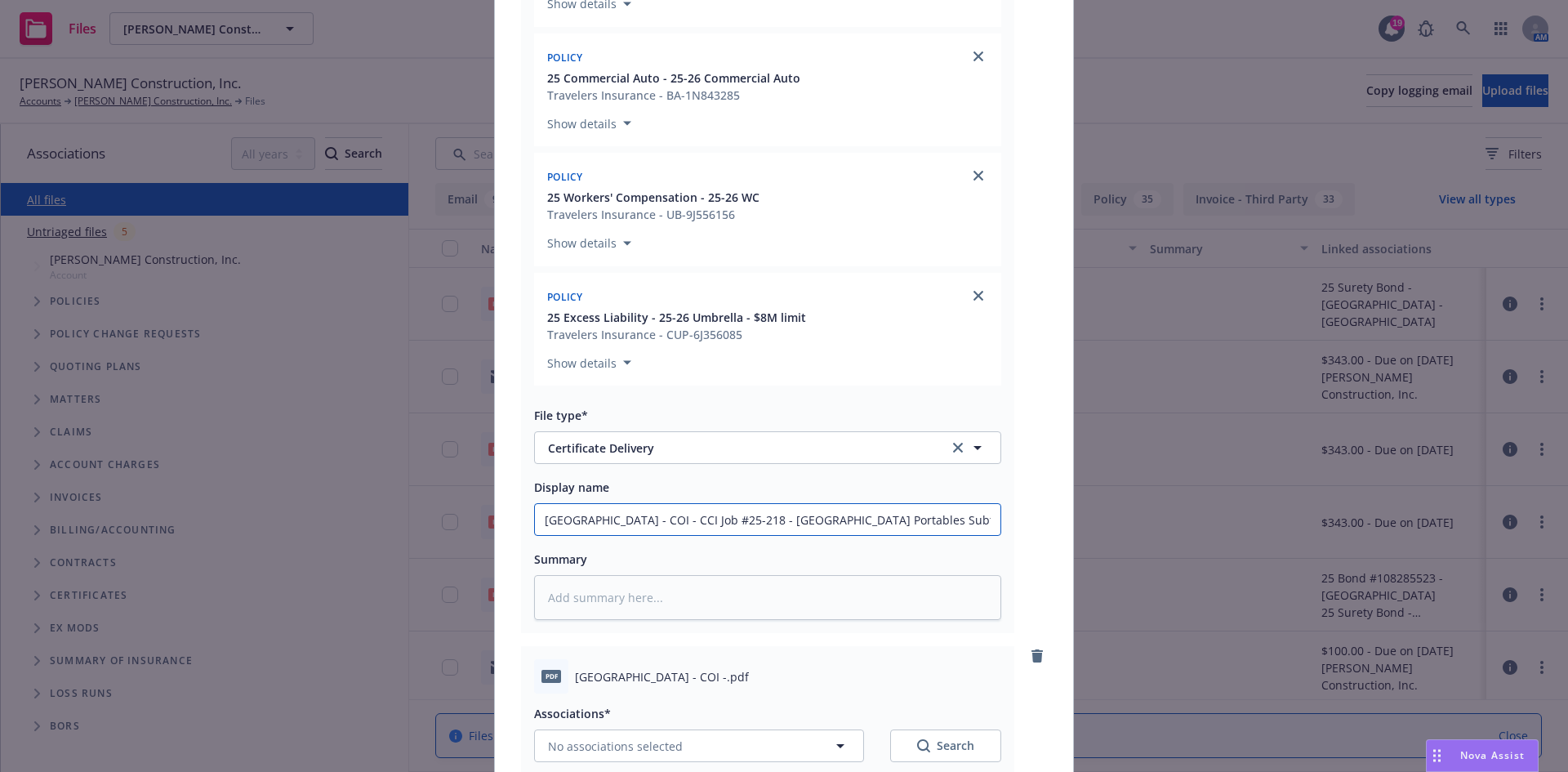
scroll to position [82, 0]
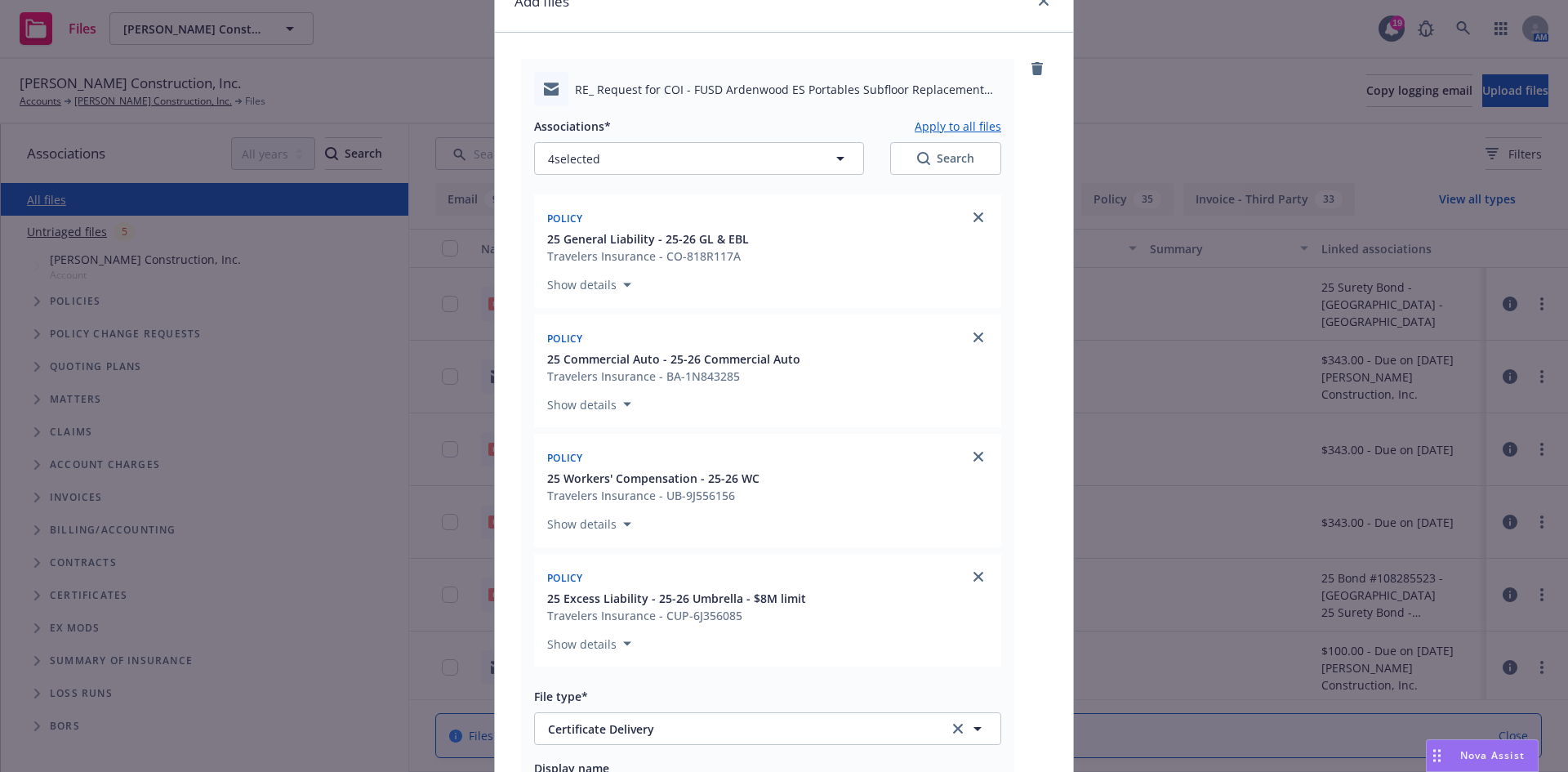
click at [941, 119] on button "Apply to all files" at bounding box center [957, 126] width 87 height 20
type textarea "x"
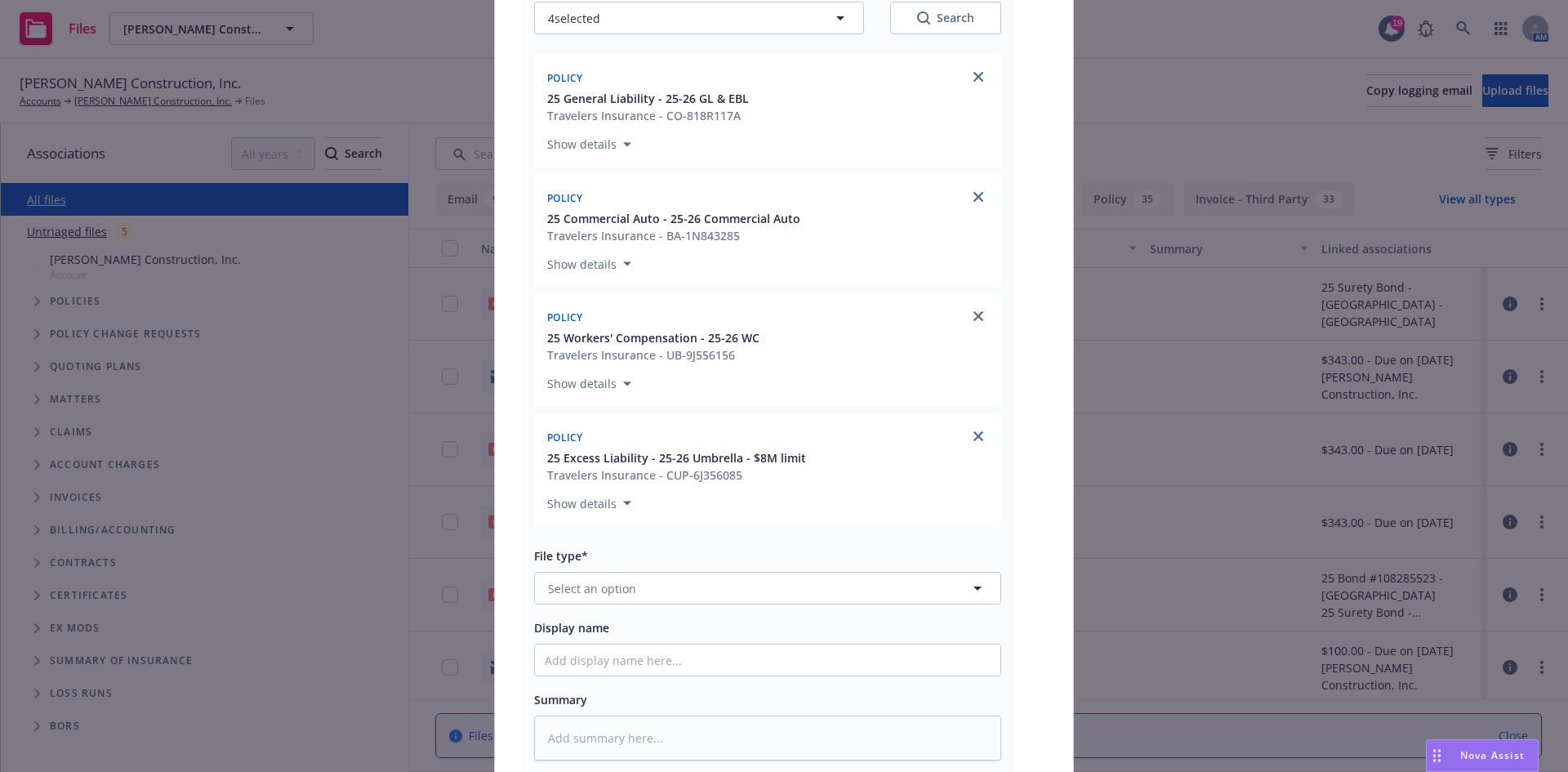
scroll to position [1143, 0]
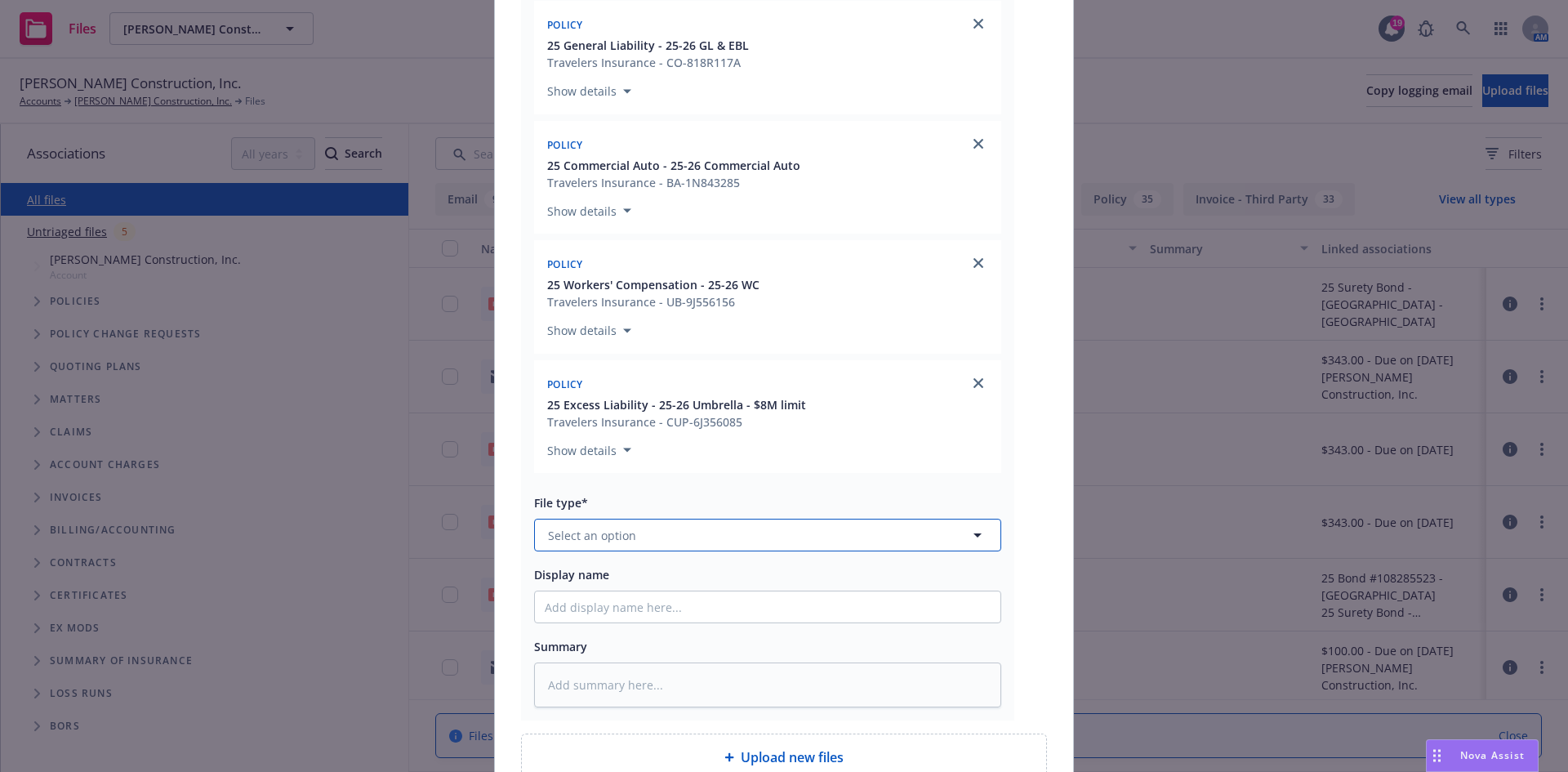
click at [624, 537] on span "Select an option" at bounding box center [592, 535] width 88 height 17
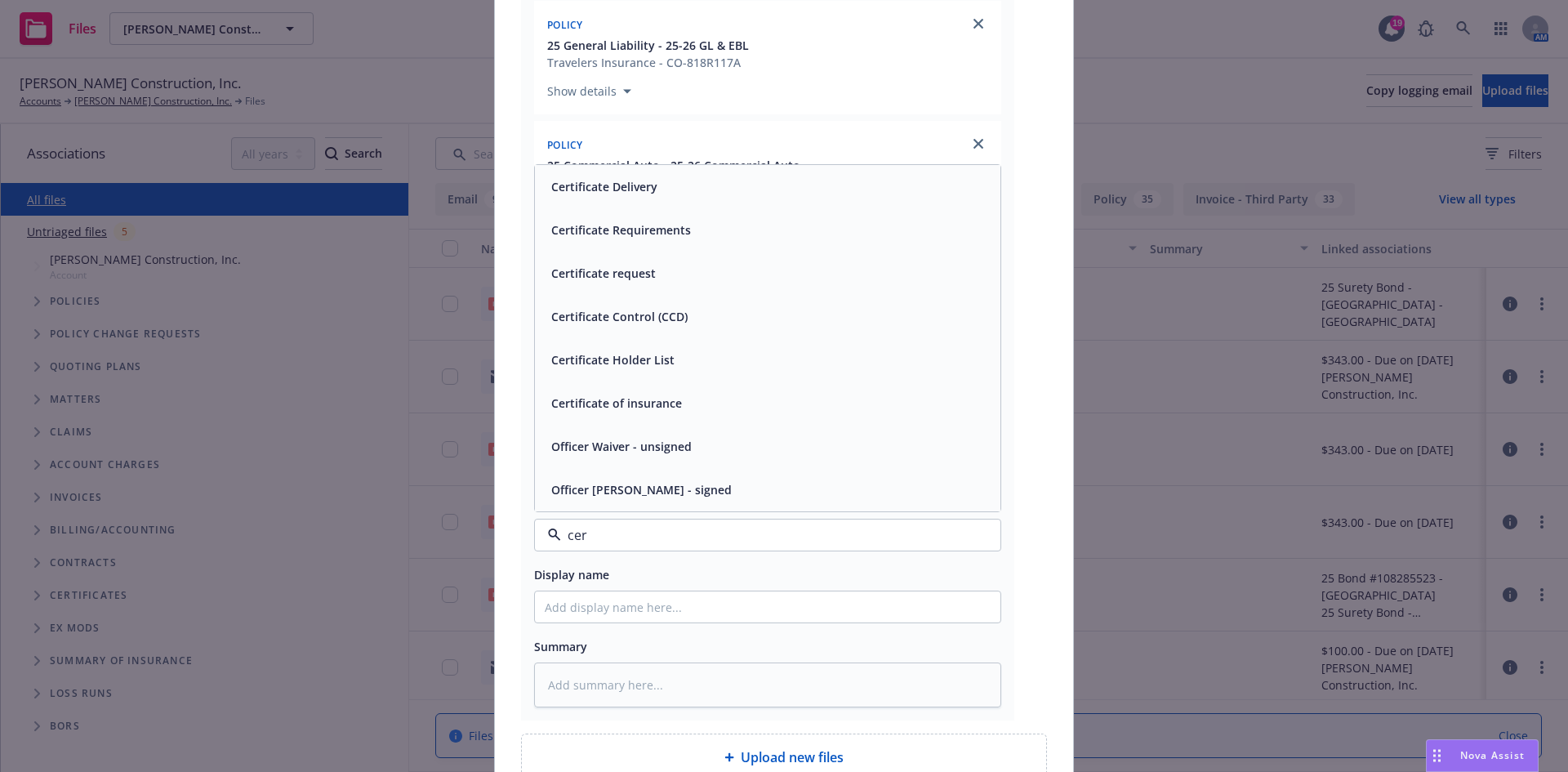
type input "cert"
click at [641, 493] on span "Certificate of insurance" at bounding box center [616, 489] width 130 height 17
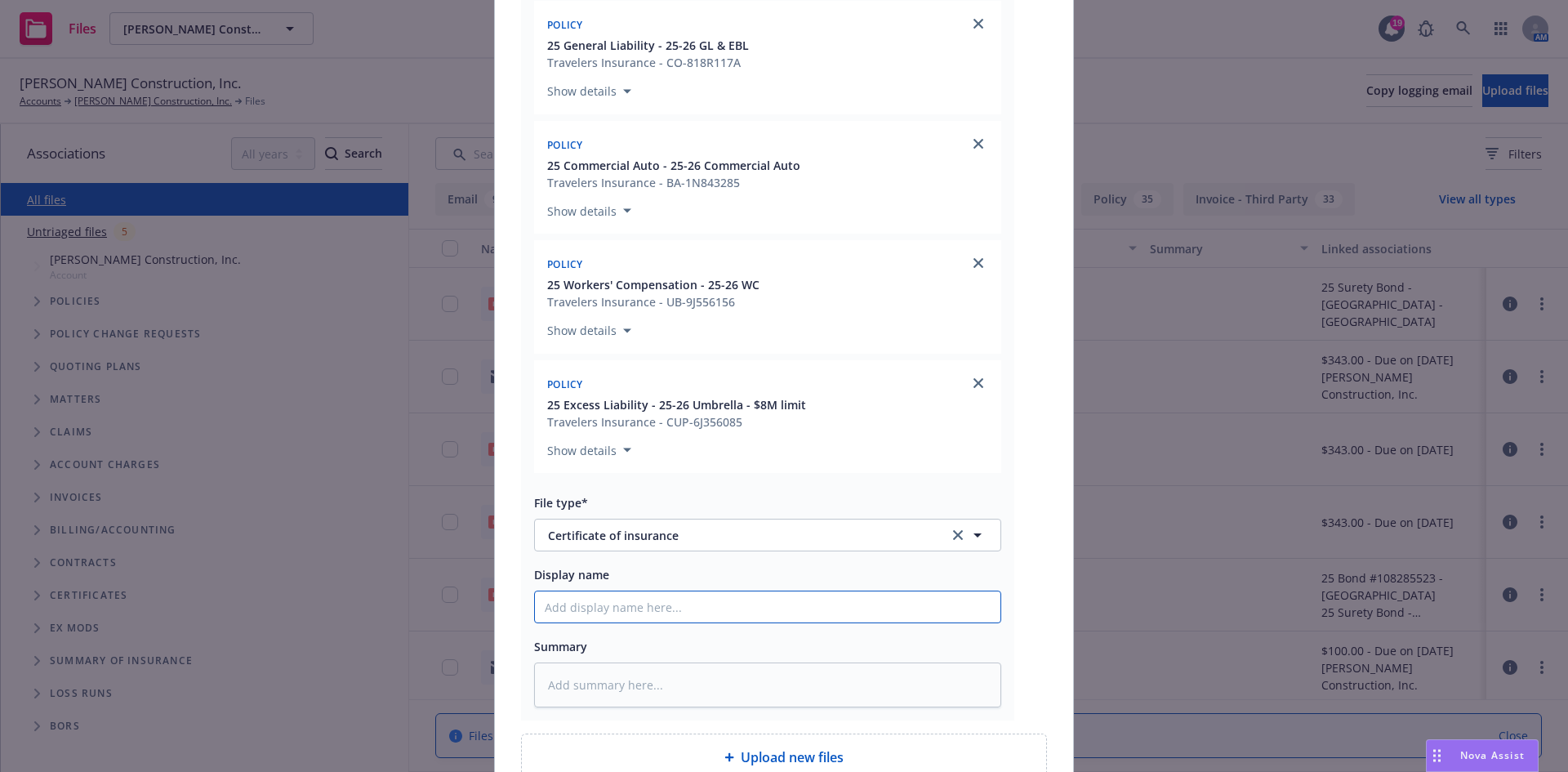
click at [601, 604] on input "Display name" at bounding box center [767, 606] width 465 height 31
paste input "Fremont Unfiied School District - COI - CCI Job #25-218 - Ardenwood Elementary …"
type textarea "x"
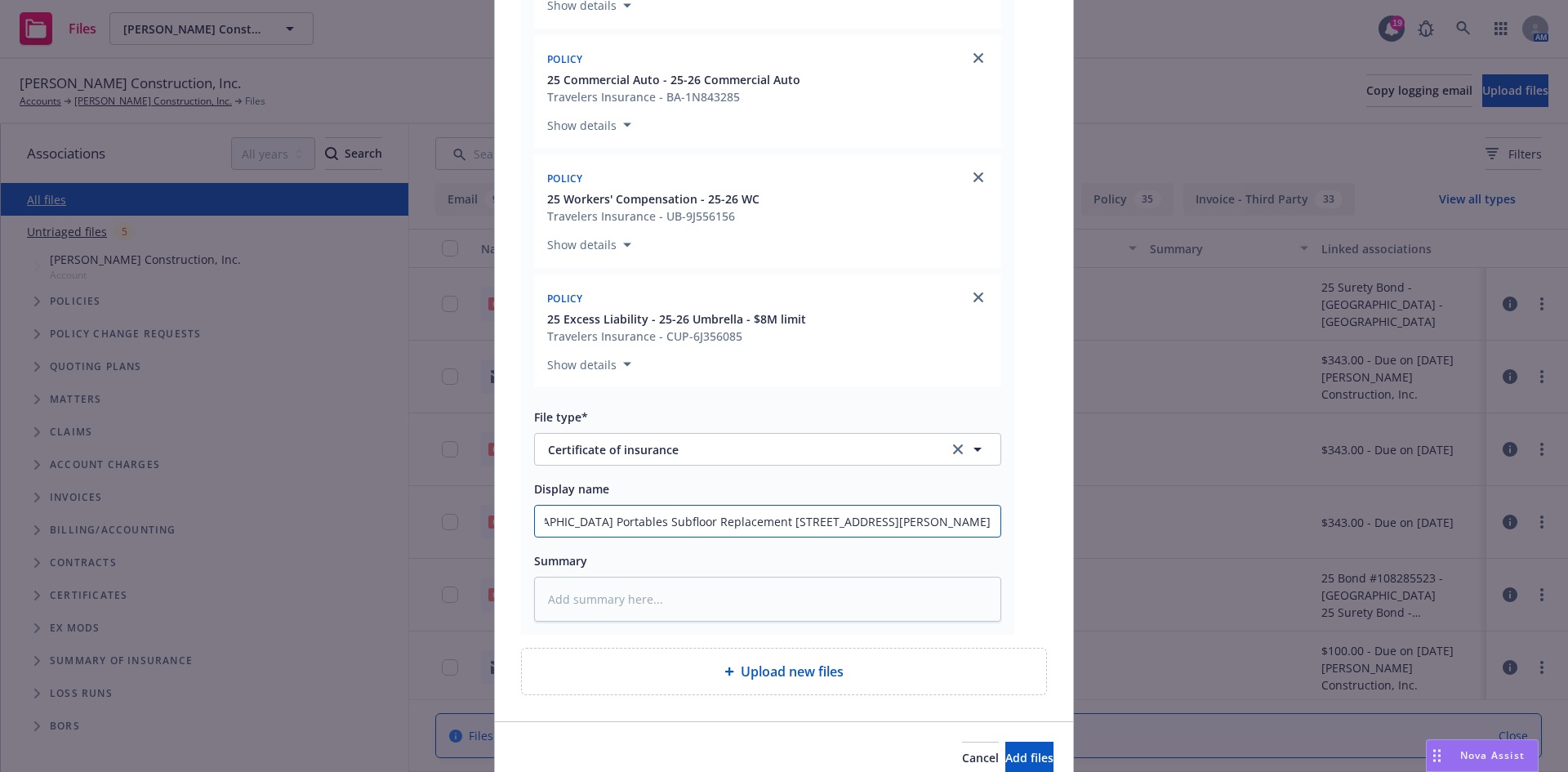
scroll to position [1304, 0]
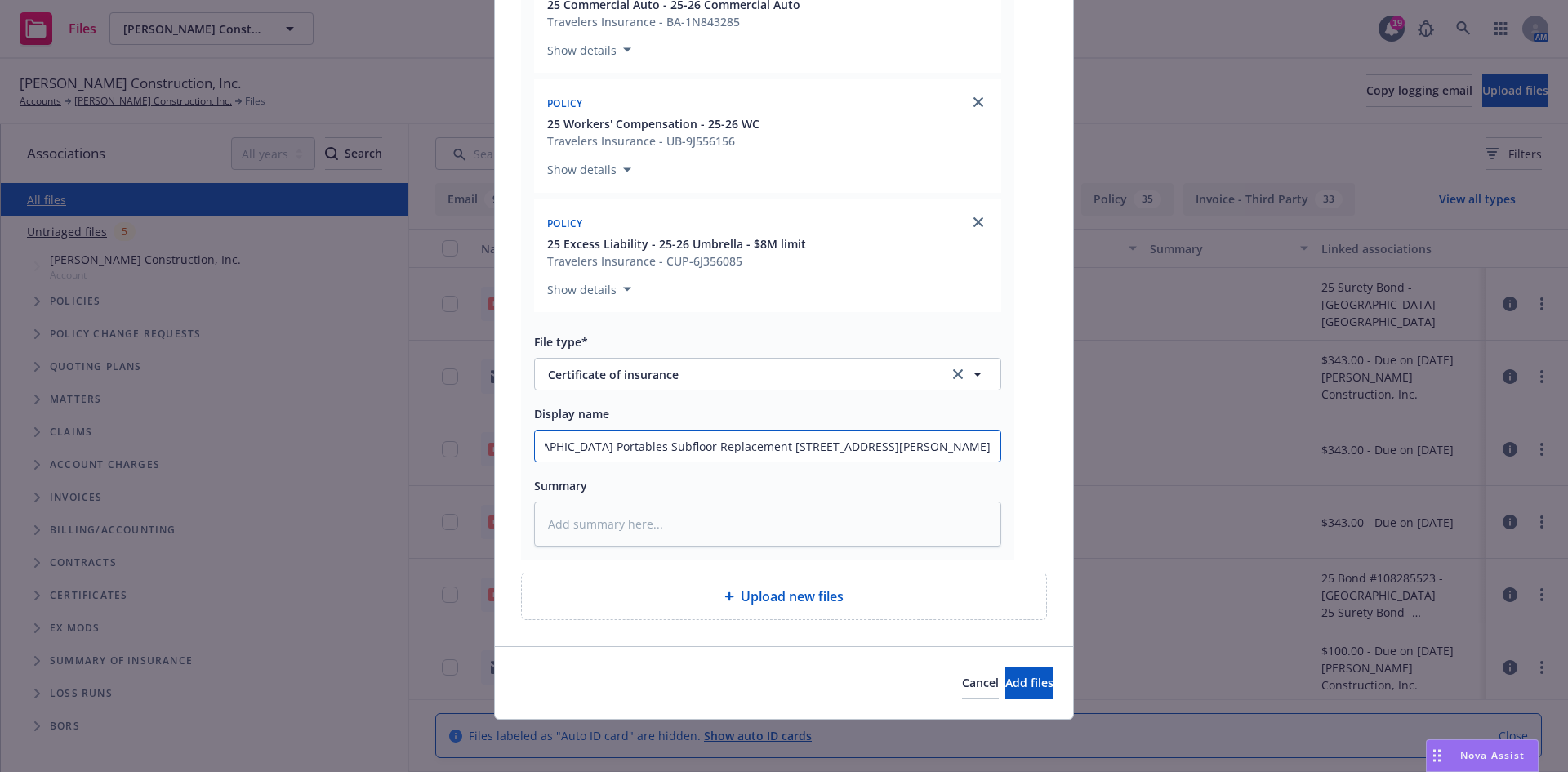
type input "Fremont Unfiied School District - COI - CCI Job #25-218 - Ardenwood Elementary …"
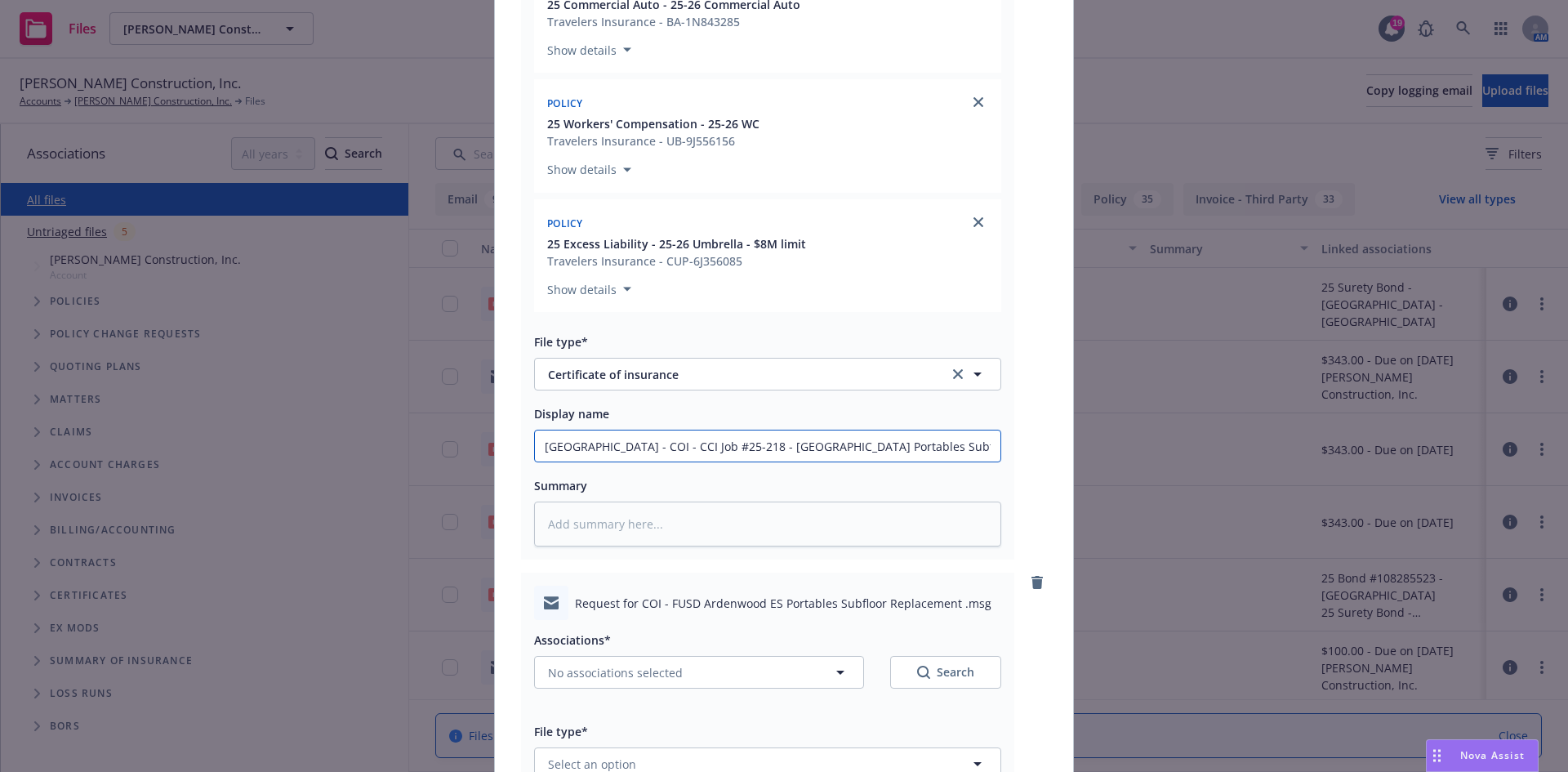
scroll to position [815, 0]
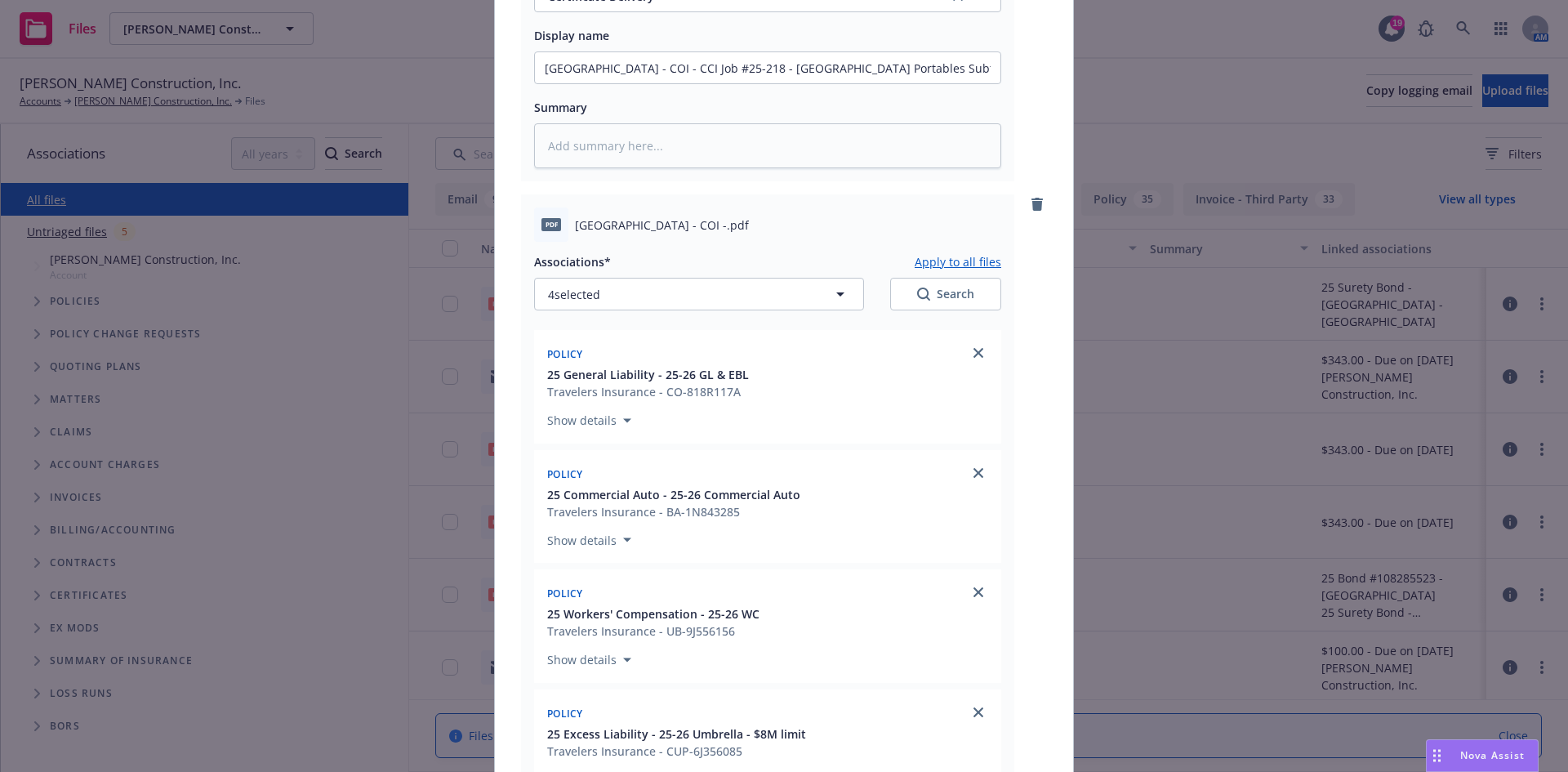
click at [946, 266] on button "Apply to all files" at bounding box center [957, 261] width 87 height 20
type textarea "x"
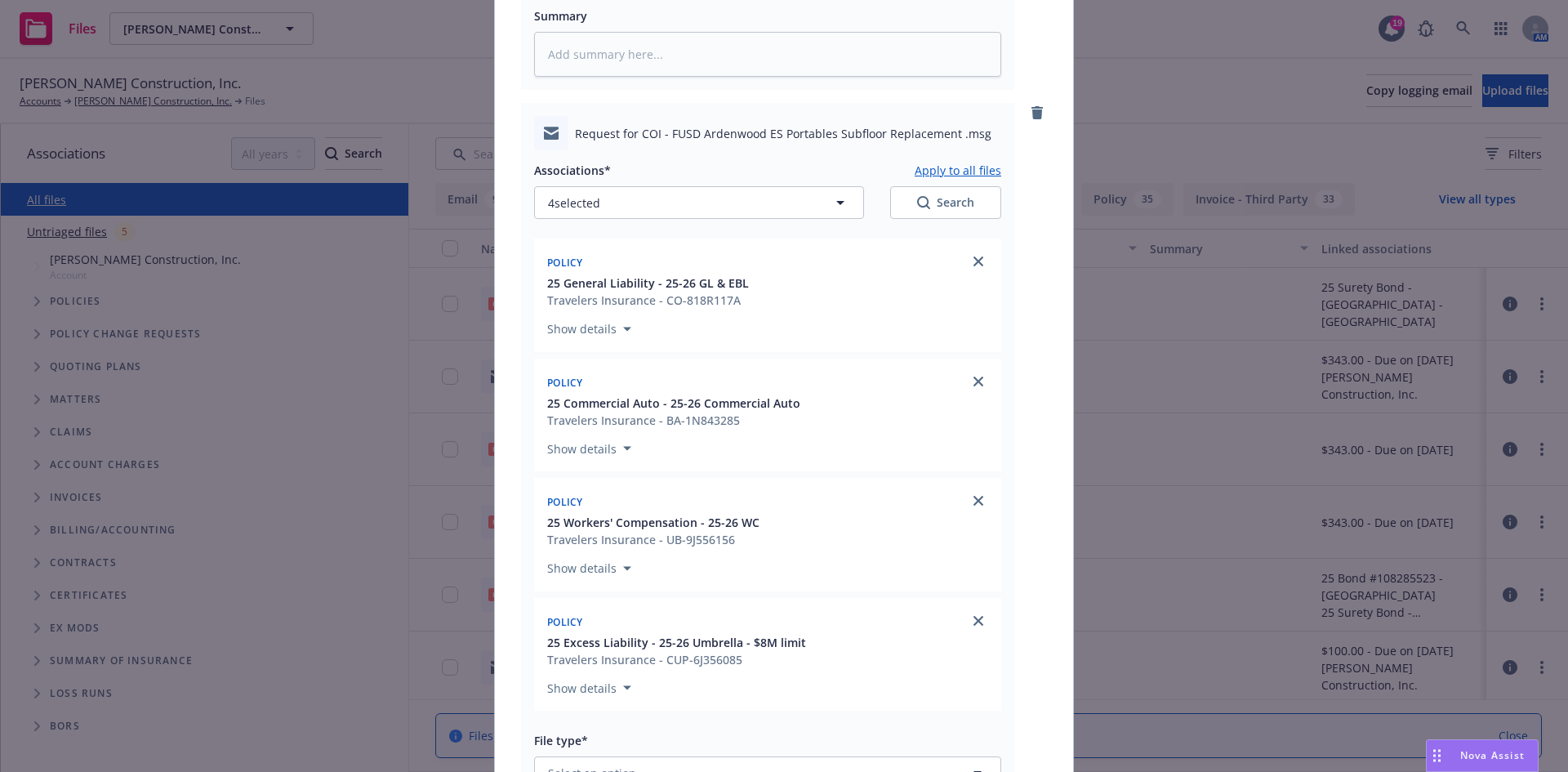
scroll to position [1958, 0]
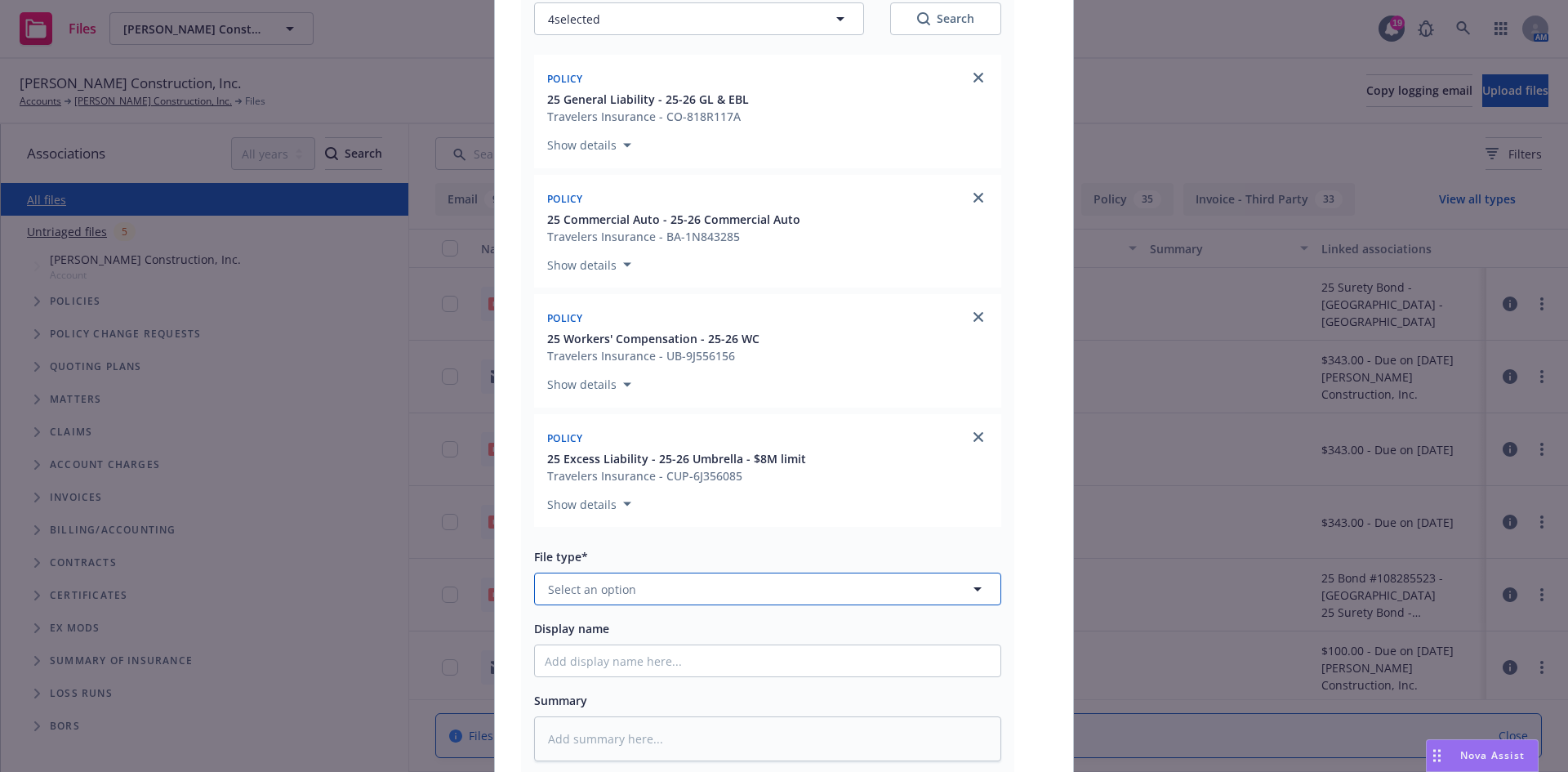
click at [748, 594] on button "Select an option" at bounding box center [767, 589] width 467 height 32
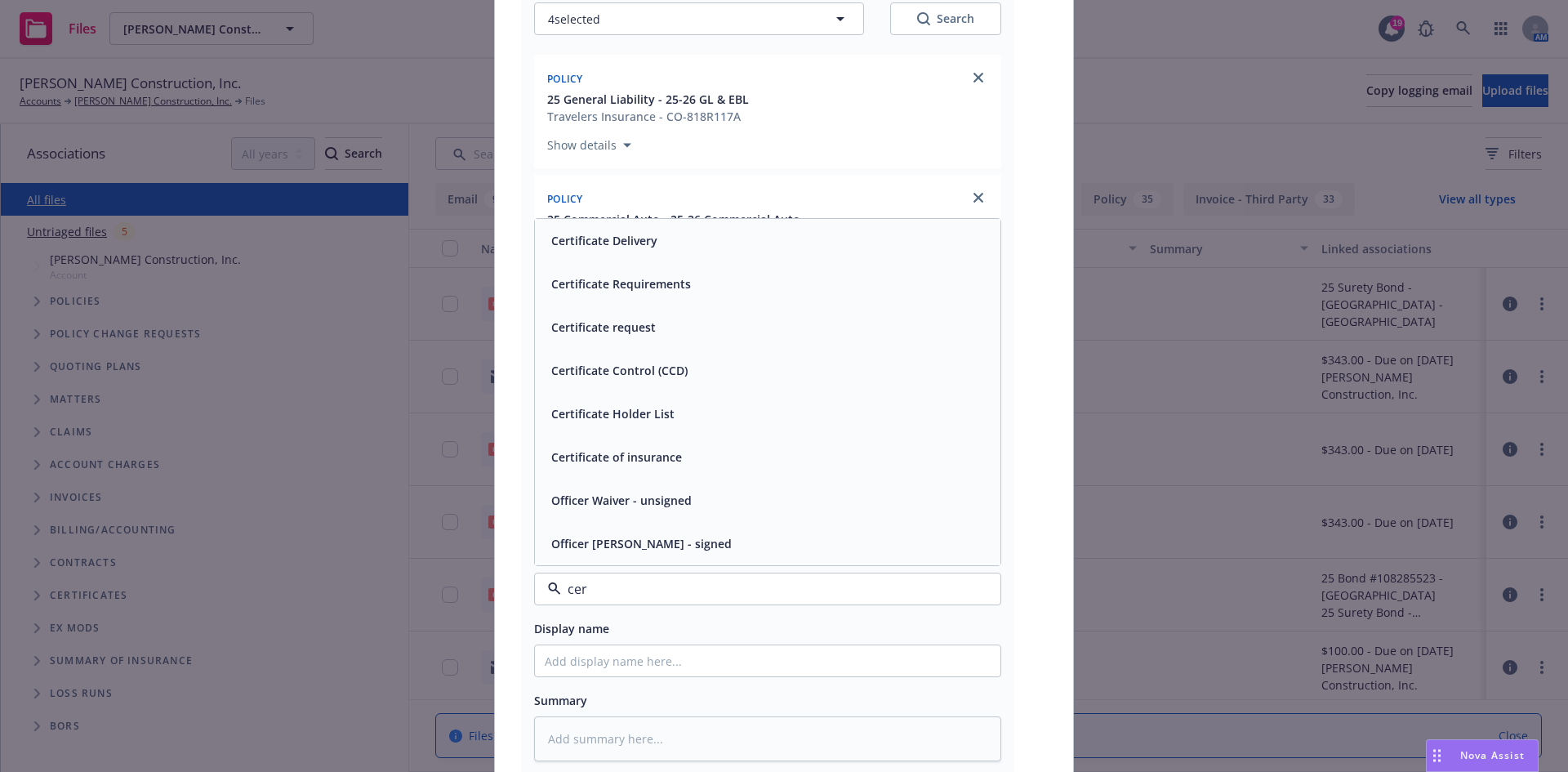
type input "cert"
click at [641, 418] on span "Certificate request" at bounding box center [603, 414] width 105 height 17
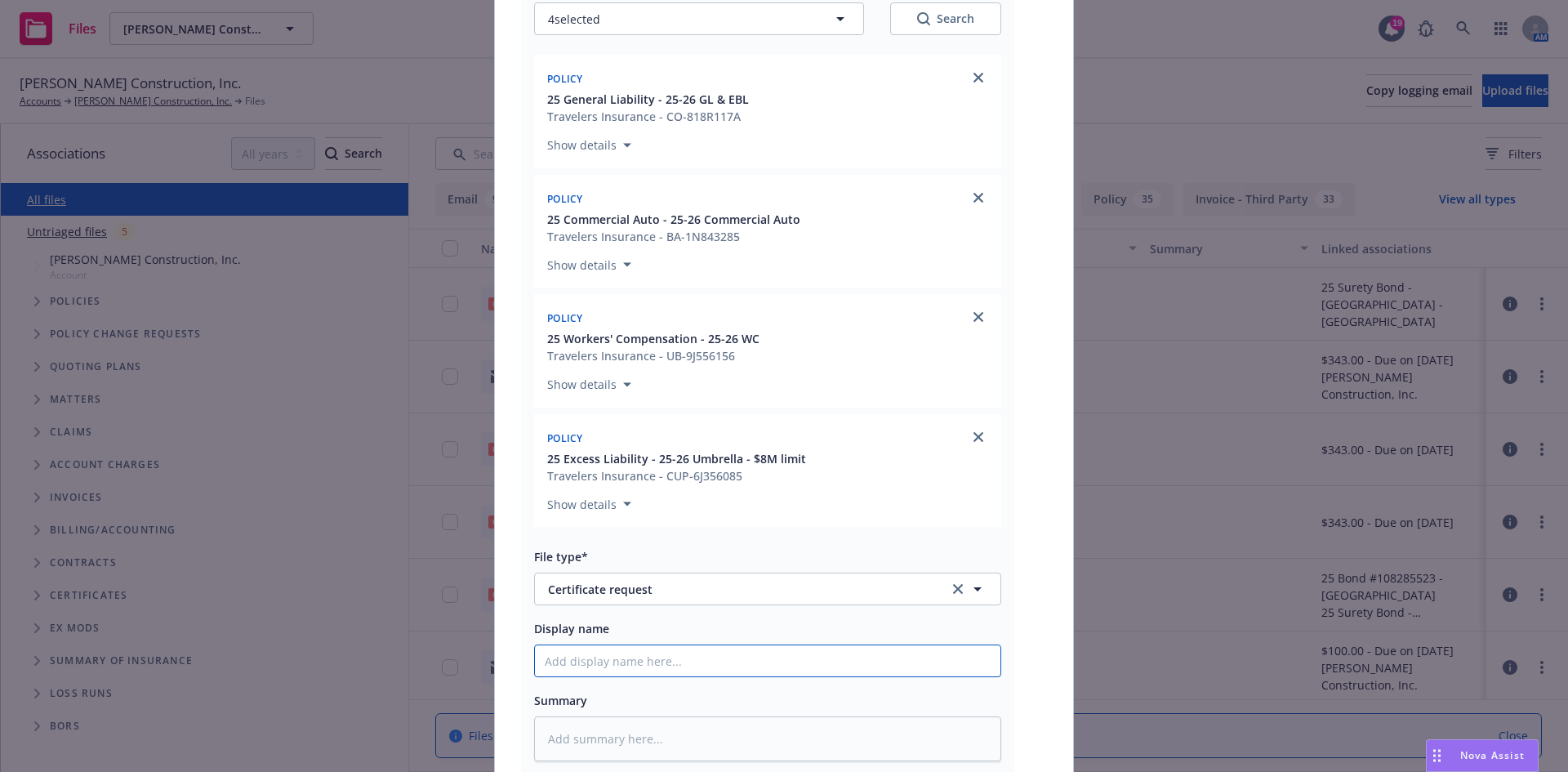
click at [628, 653] on input "Display name" at bounding box center [767, 661] width 465 height 31
paste input "Fremont Unfiied School District - COI - CCI Job #25-218 - Ardenwood Elementary …"
type textarea "x"
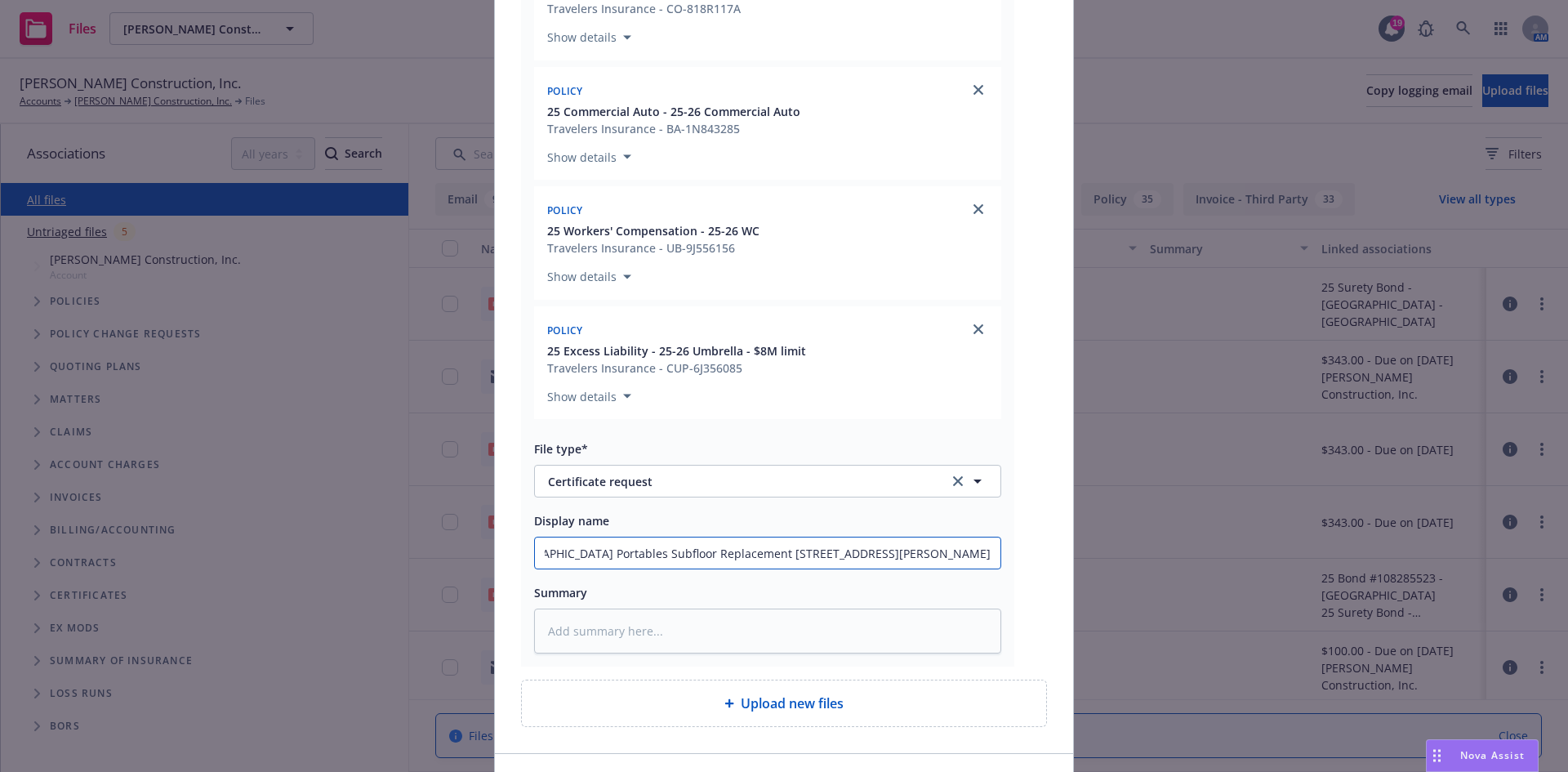
scroll to position [2173, 0]
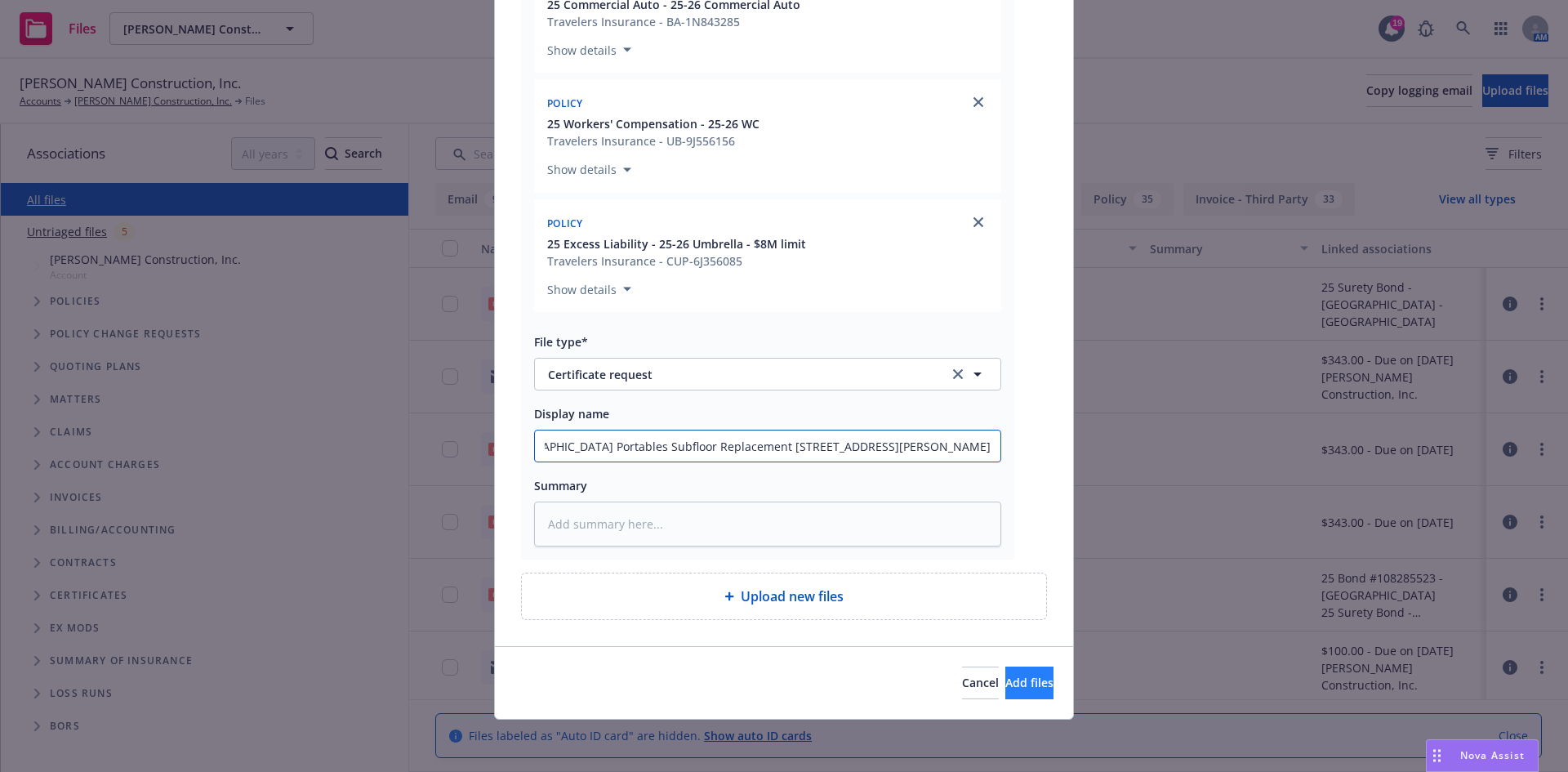
type input "Fremont Unfiied School District - COI - CCI Job #25-218 - Ardenwood Elementary …"
click at [1012, 675] on span "Add files" at bounding box center [1029, 683] width 49 height 15
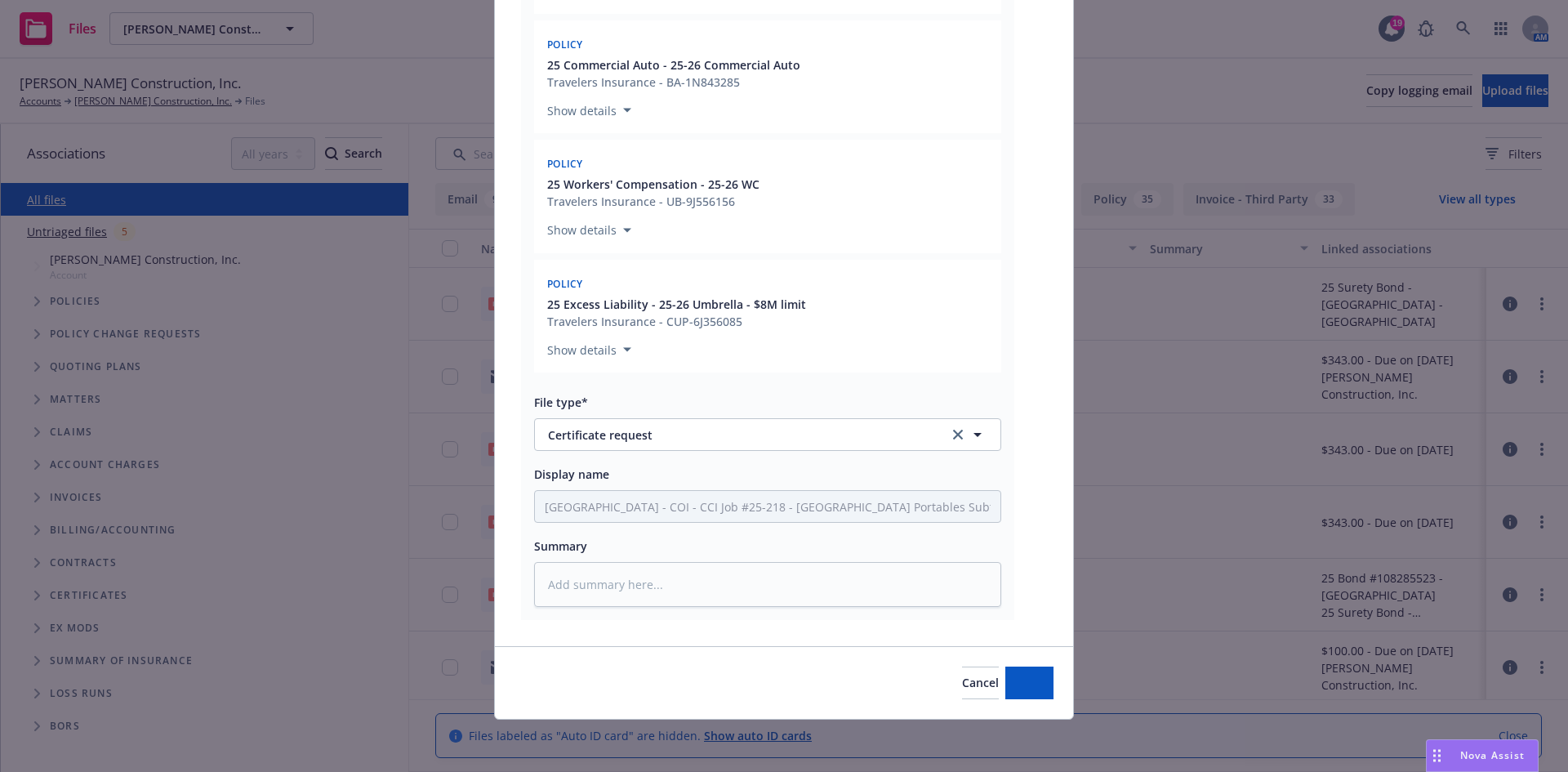
scroll to position [2112, 0]
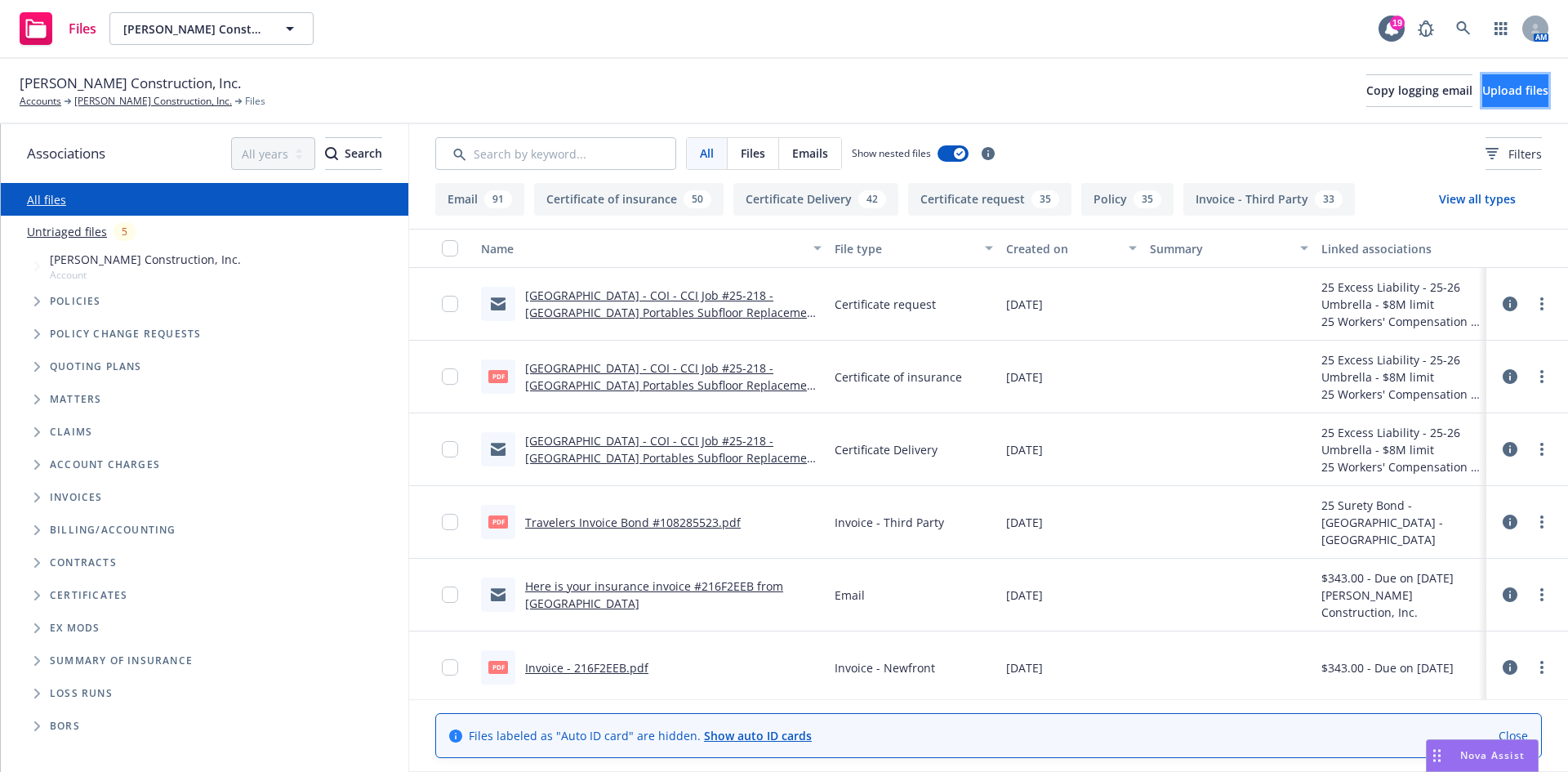
click at [1512, 86] on span "Upload files" at bounding box center [1515, 90] width 67 height 15
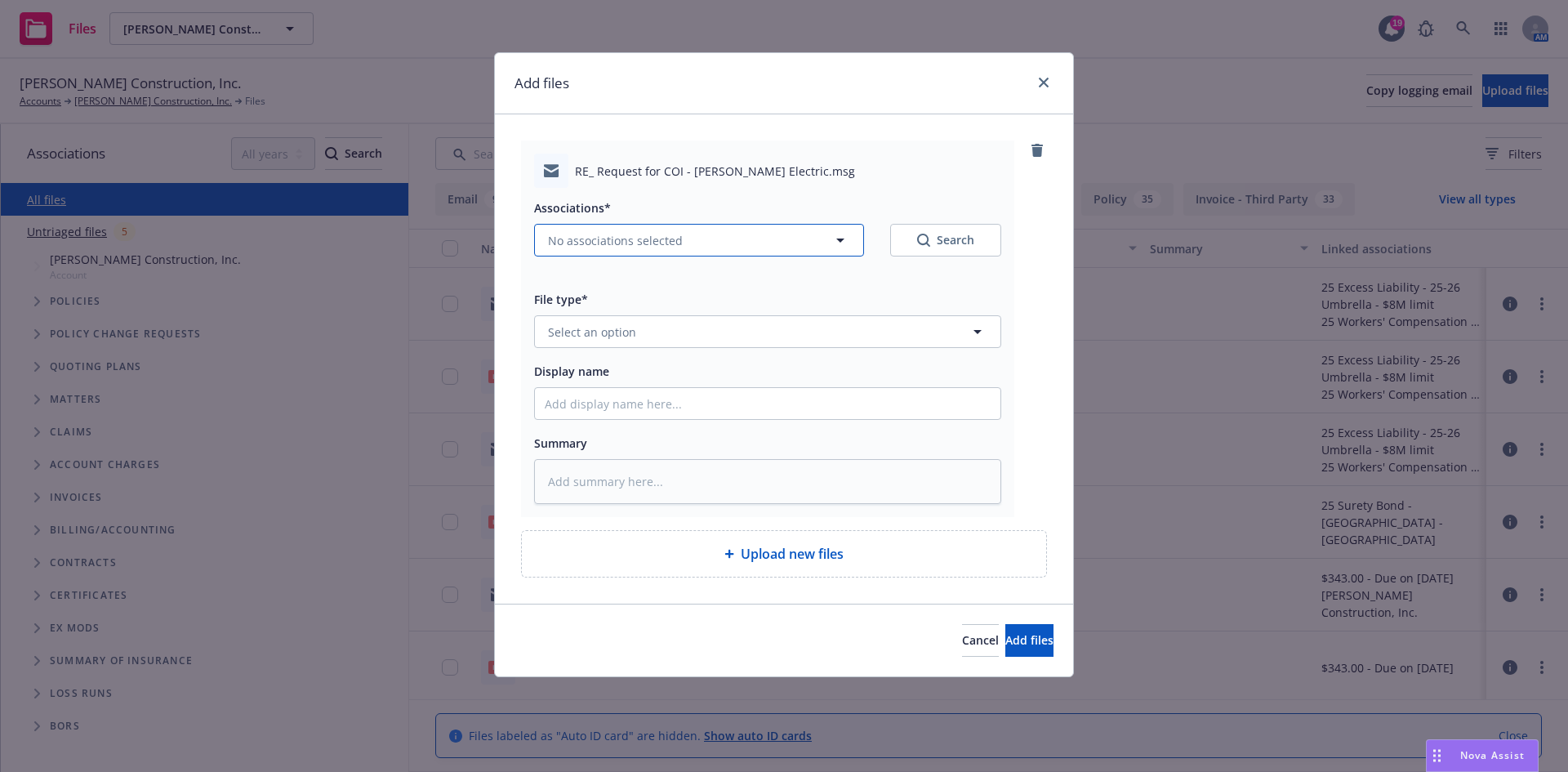
click at [613, 241] on span "No associations selected" at bounding box center [616, 241] width 135 height 17
type textarea "x"
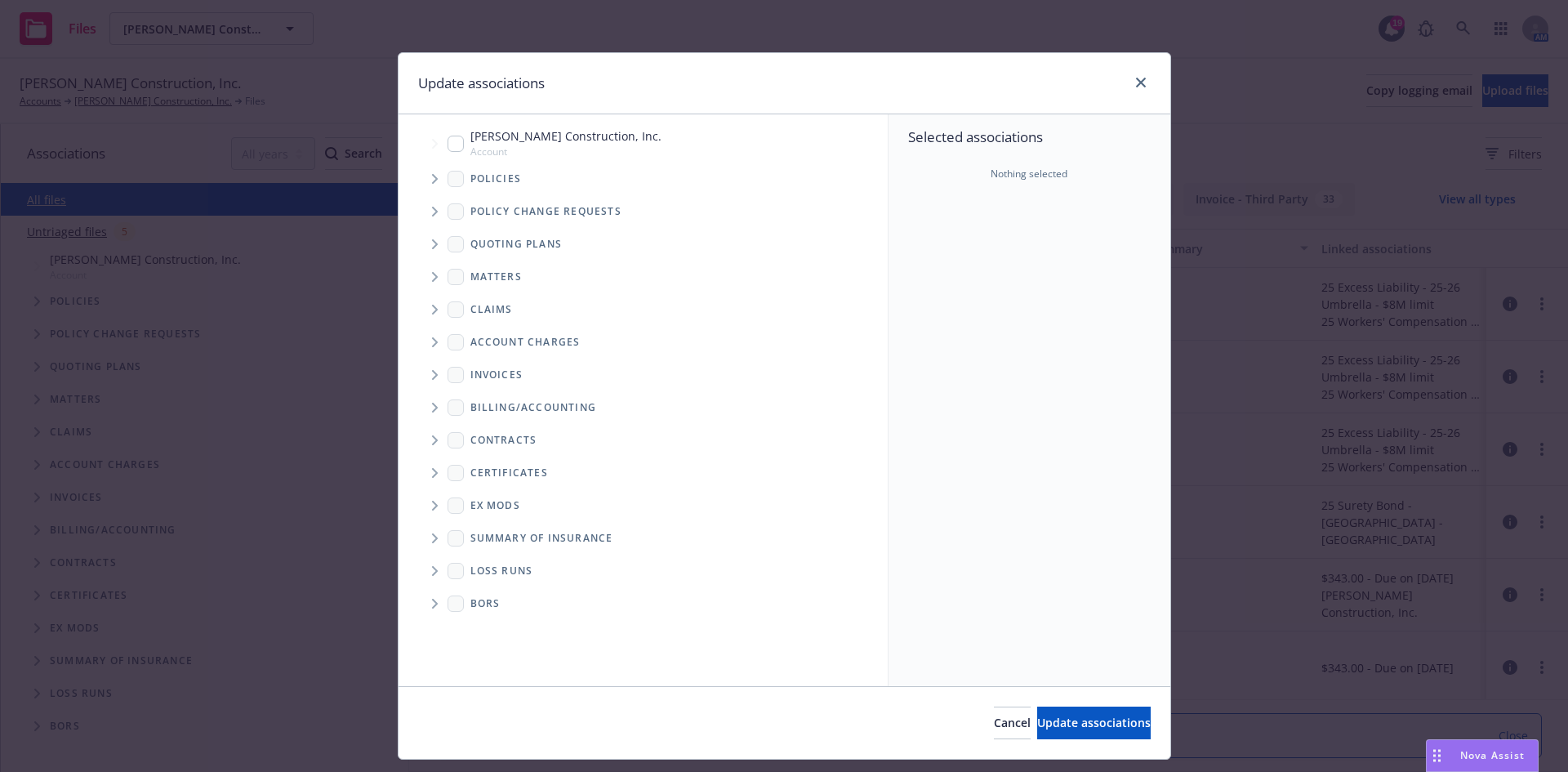
click at [432, 182] on span "Tree Example" at bounding box center [434, 178] width 26 height 26
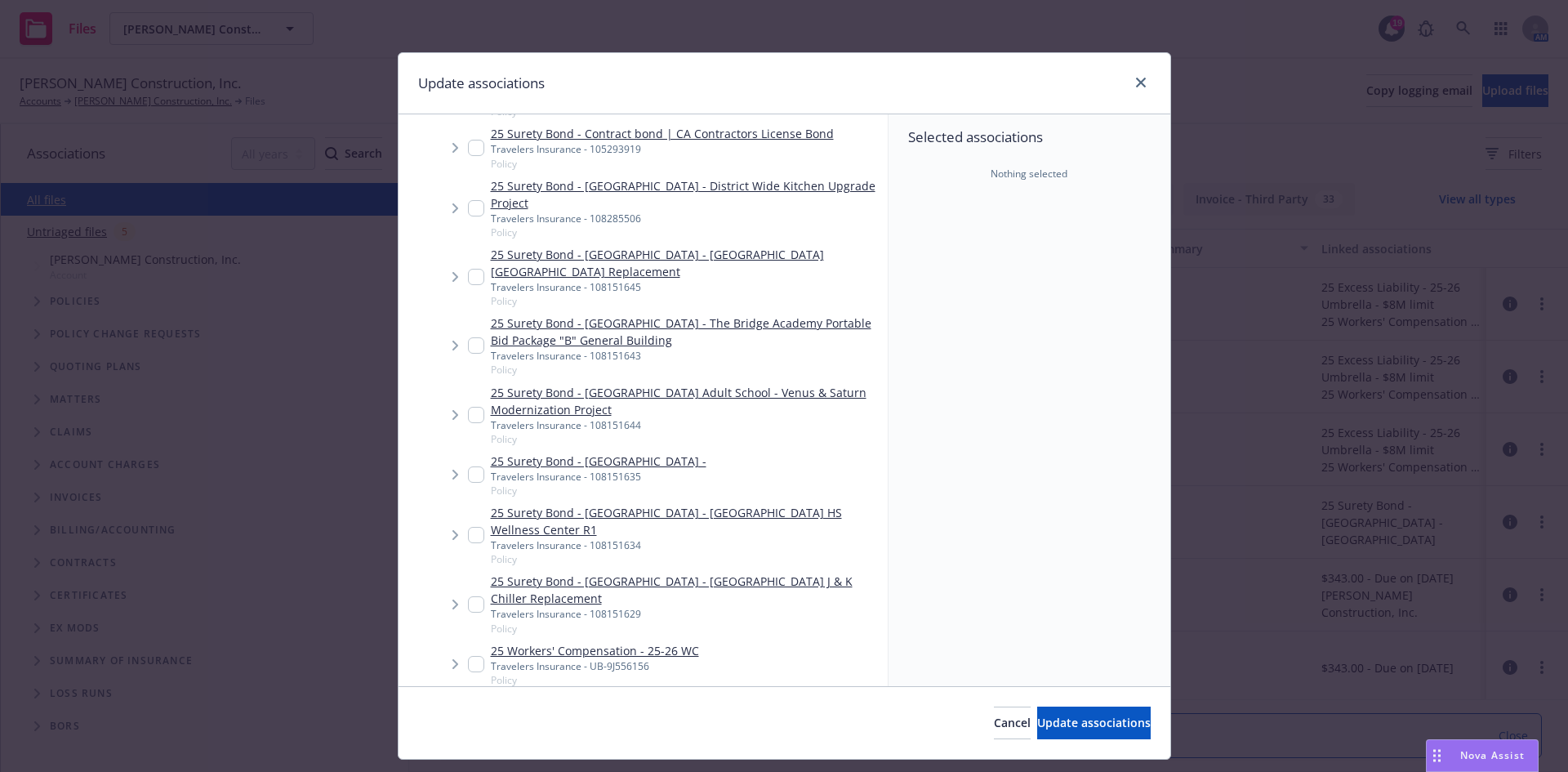
scroll to position [572, 0]
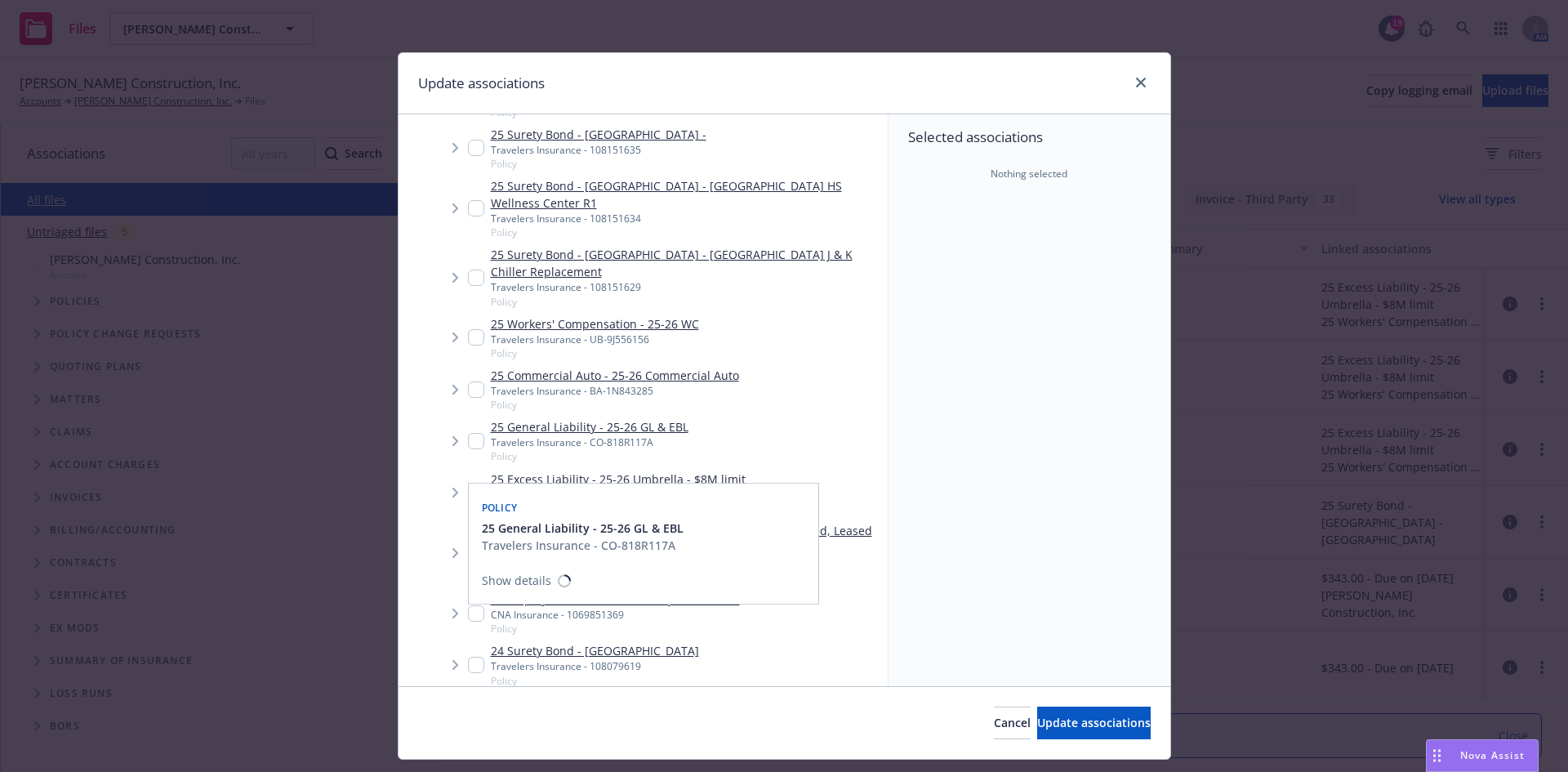
click at [468, 446] on div "25 General Liability - 25-26 GL & EBL Travelers Insurance - CO-818R117A Policy" at bounding box center [578, 440] width 221 height 45
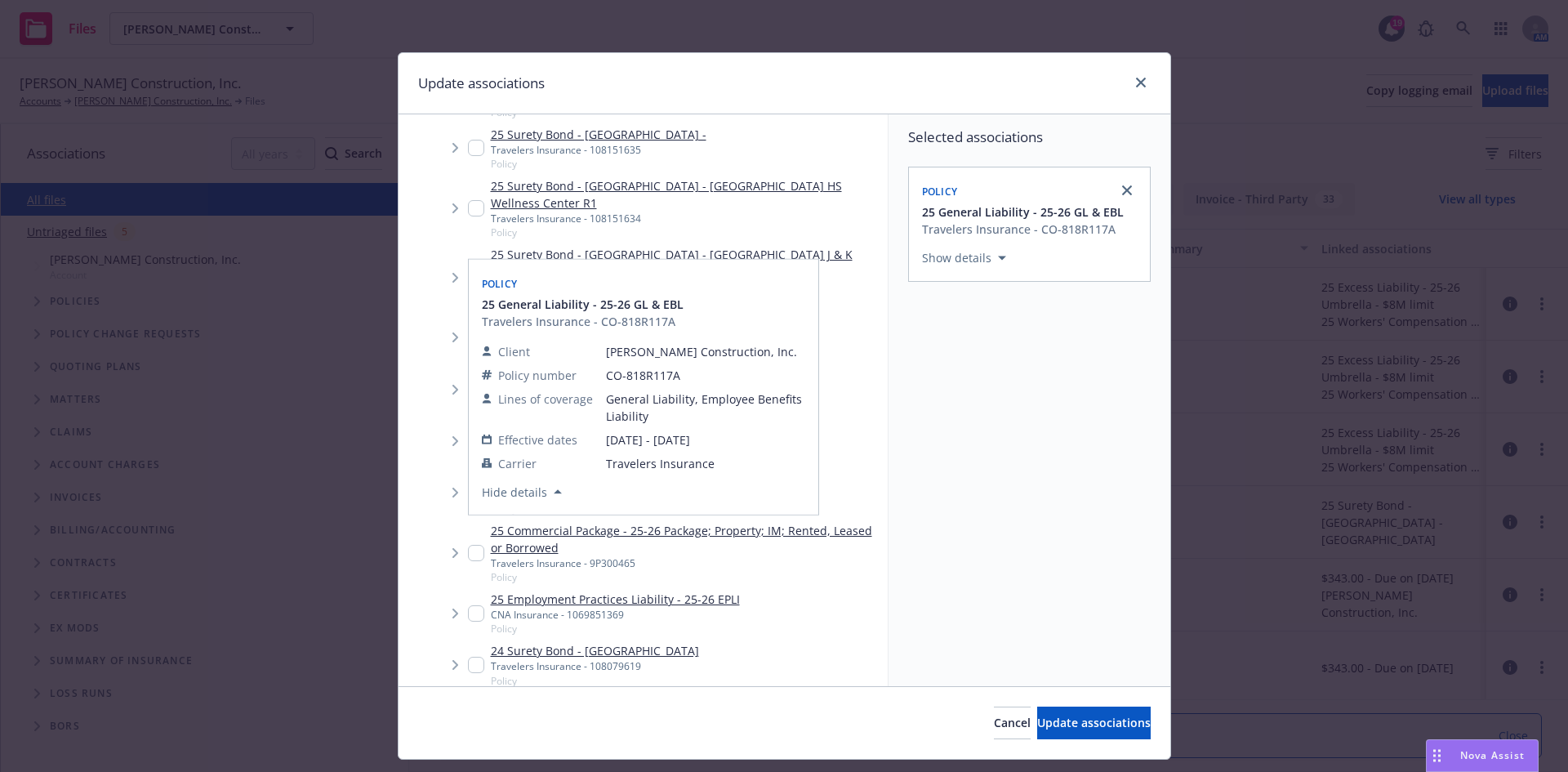
click at [469, 407] on div "Policy 25 General Liability - 25-26 GL & EBL Travelers Insurance - CO-818R117A …" at bounding box center [643, 387] width 349 height 256
click at [468, 449] on input "Tree Example" at bounding box center [476, 441] width 16 height 16
checkbox input "true"
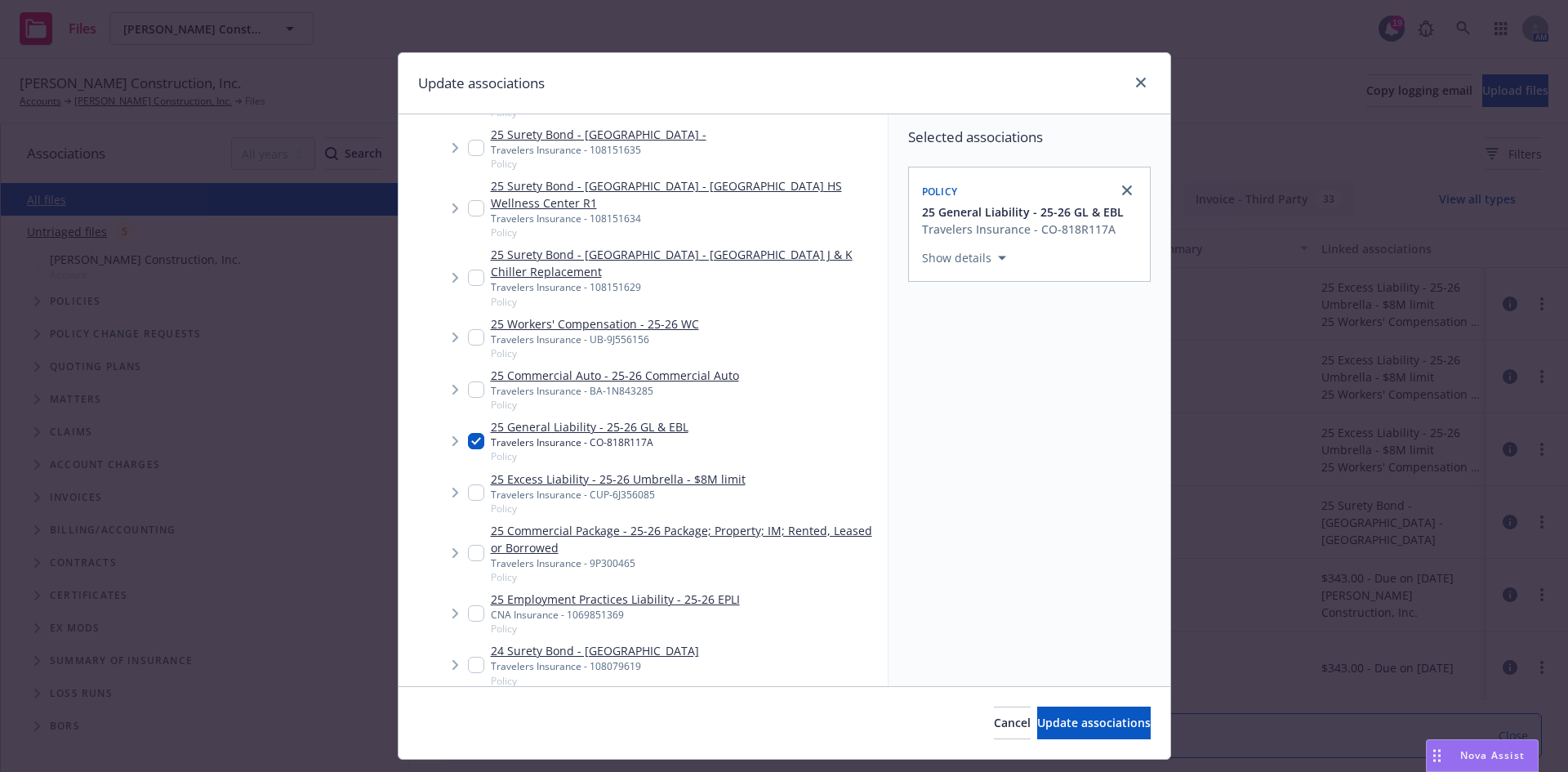
click at [458, 403] on span "Tree Example" at bounding box center [454, 389] width 26 height 26
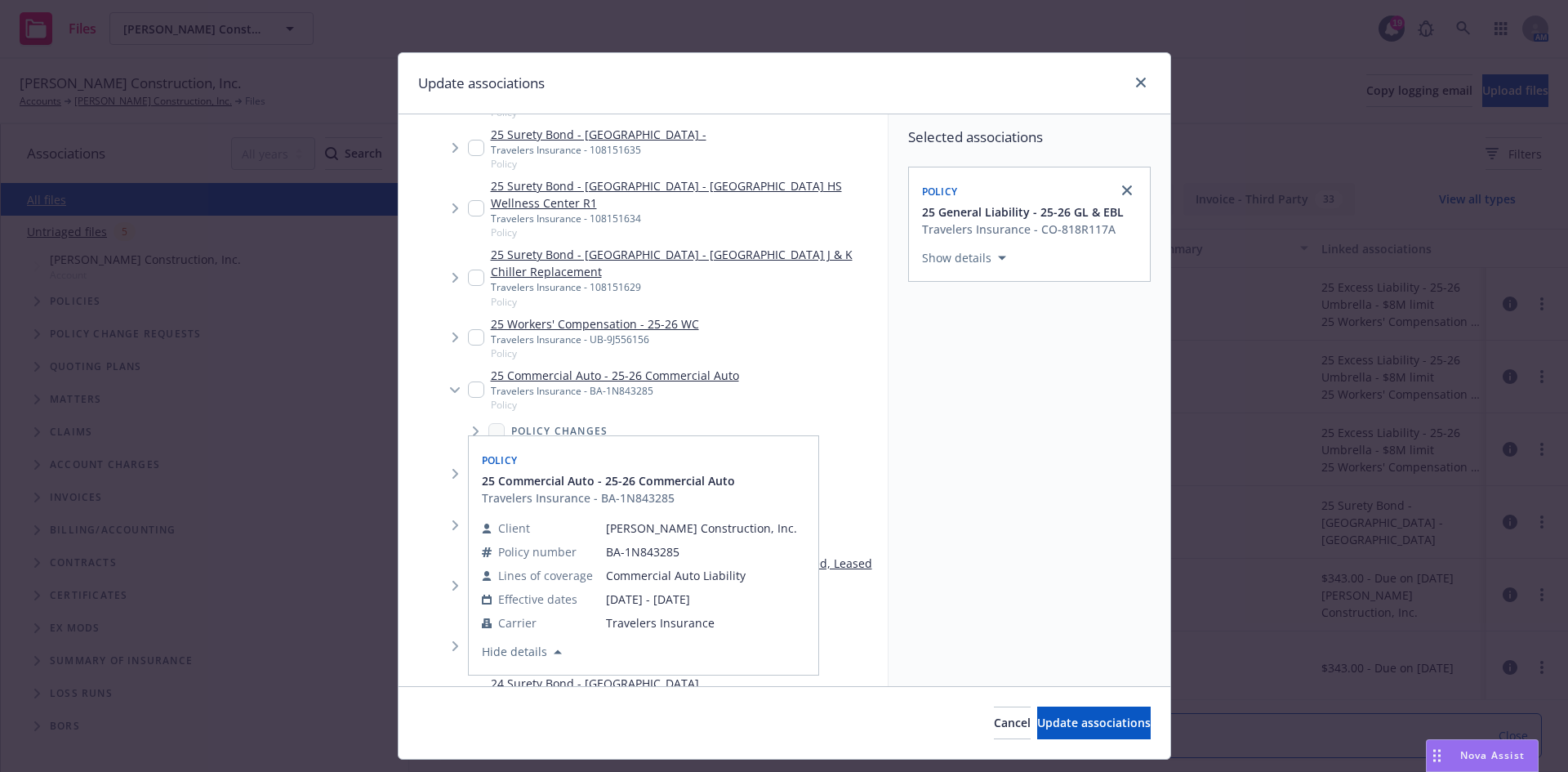
click at [468, 398] on input "Tree Example" at bounding box center [476, 389] width 16 height 16
checkbox input "true"
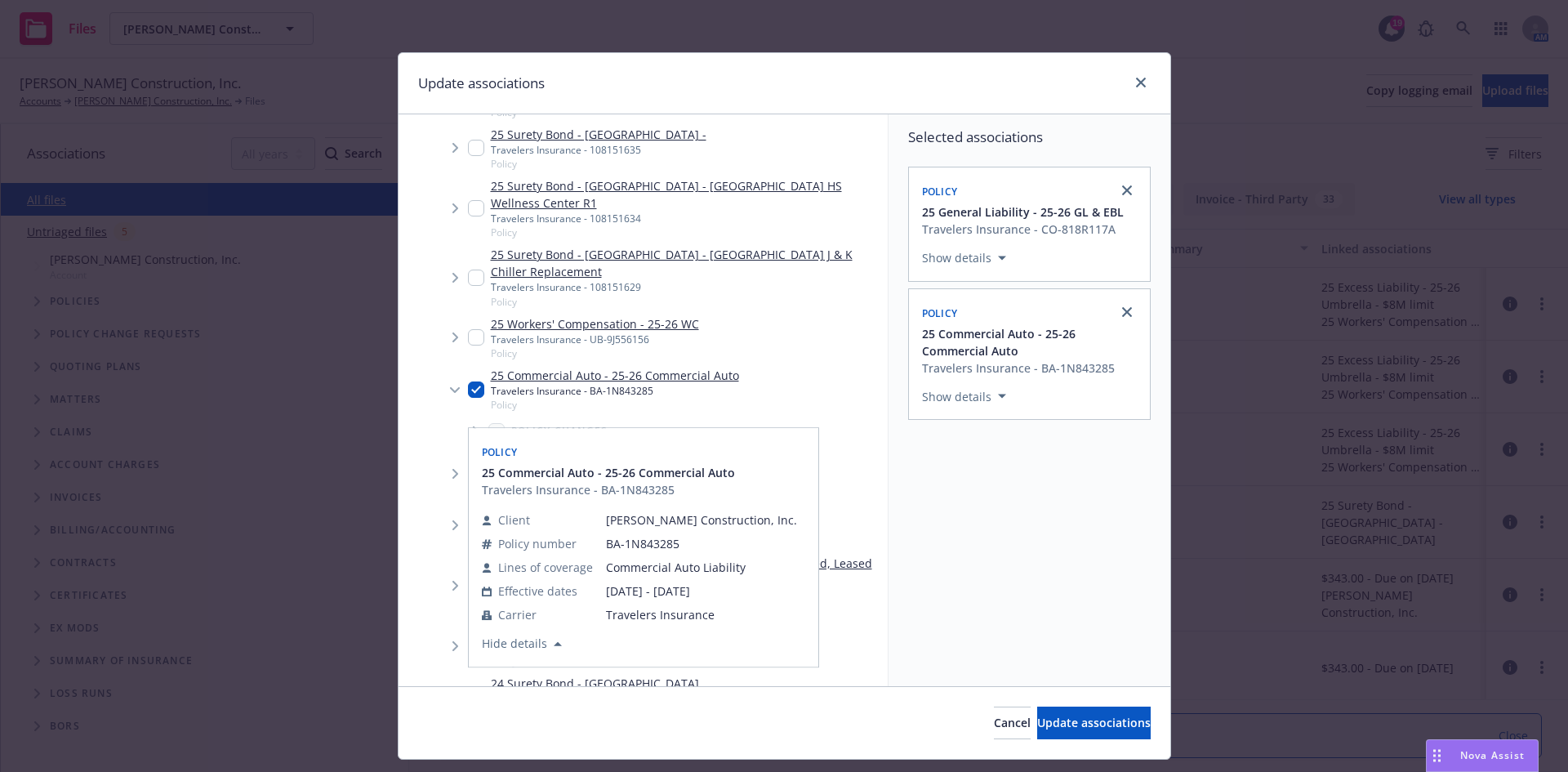
click at [461, 350] on span "Tree Example" at bounding box center [454, 337] width 26 height 26
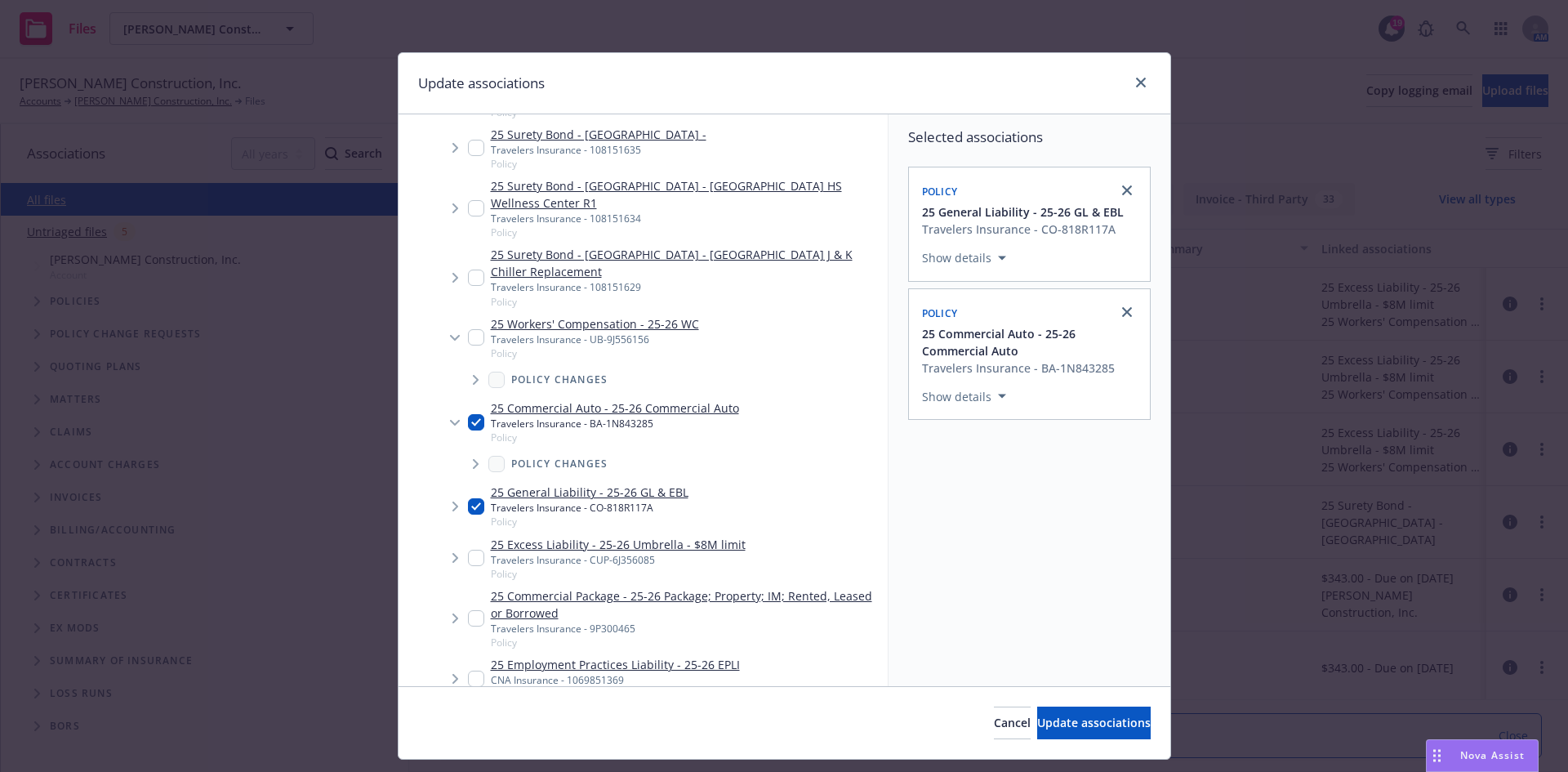
click at [468, 346] on input "Tree Example" at bounding box center [476, 337] width 16 height 16
checkbox input "true"
click at [1037, 714] on button "Update associations" at bounding box center [1093, 723] width 113 height 32
type textarea "x"
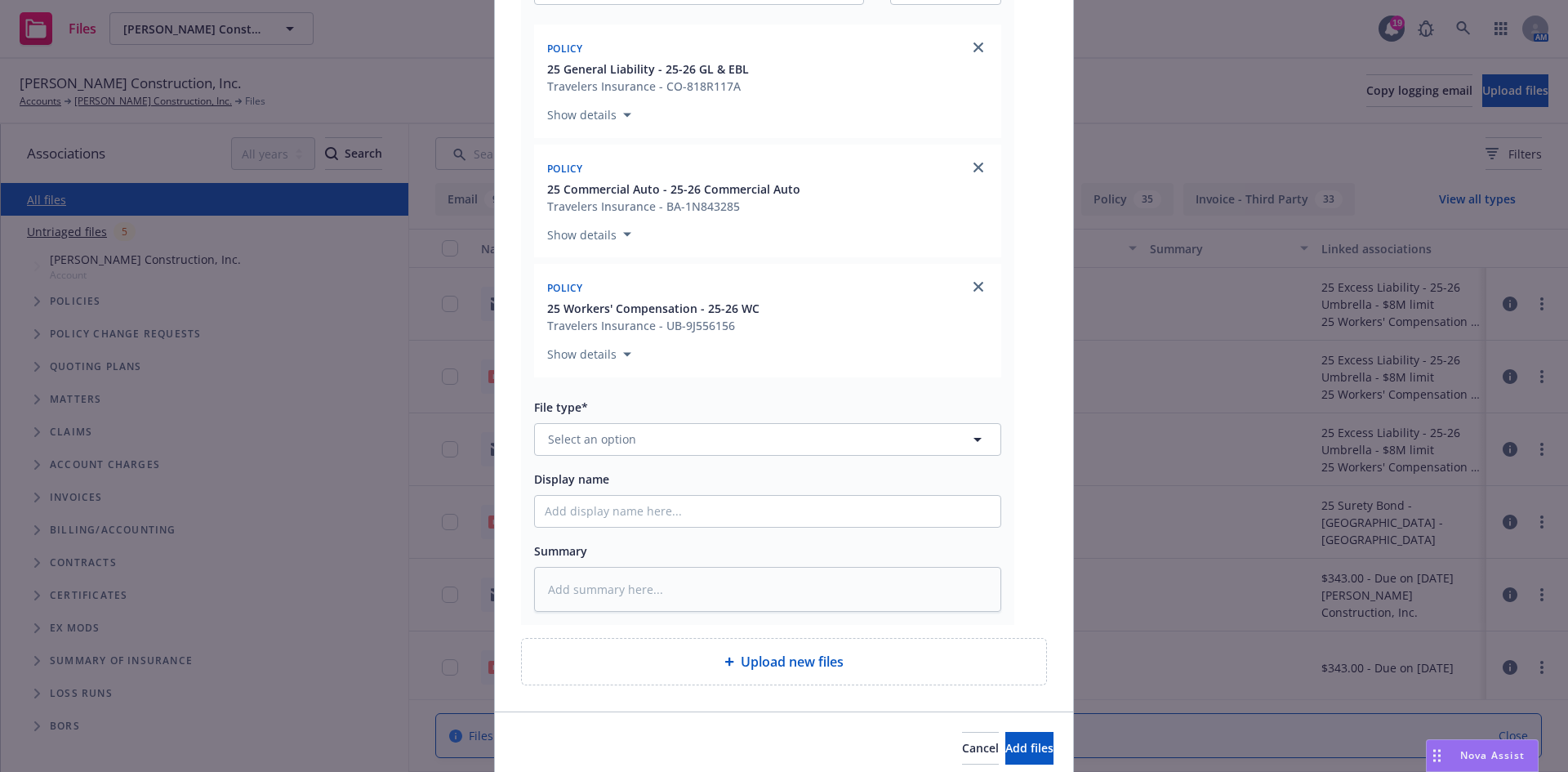
scroll to position [317, 0]
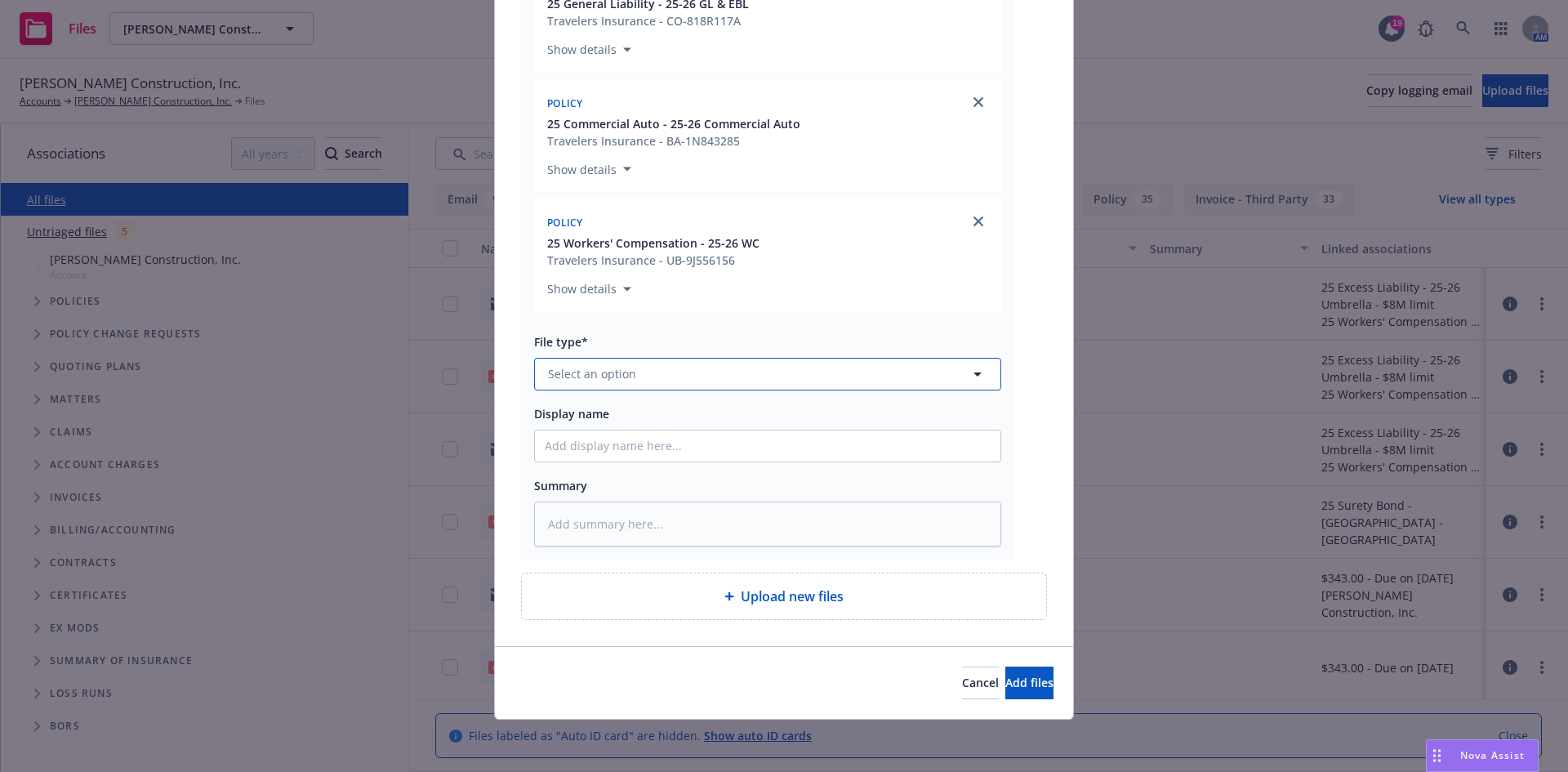
click at [668, 379] on button "Select an option" at bounding box center [767, 374] width 467 height 32
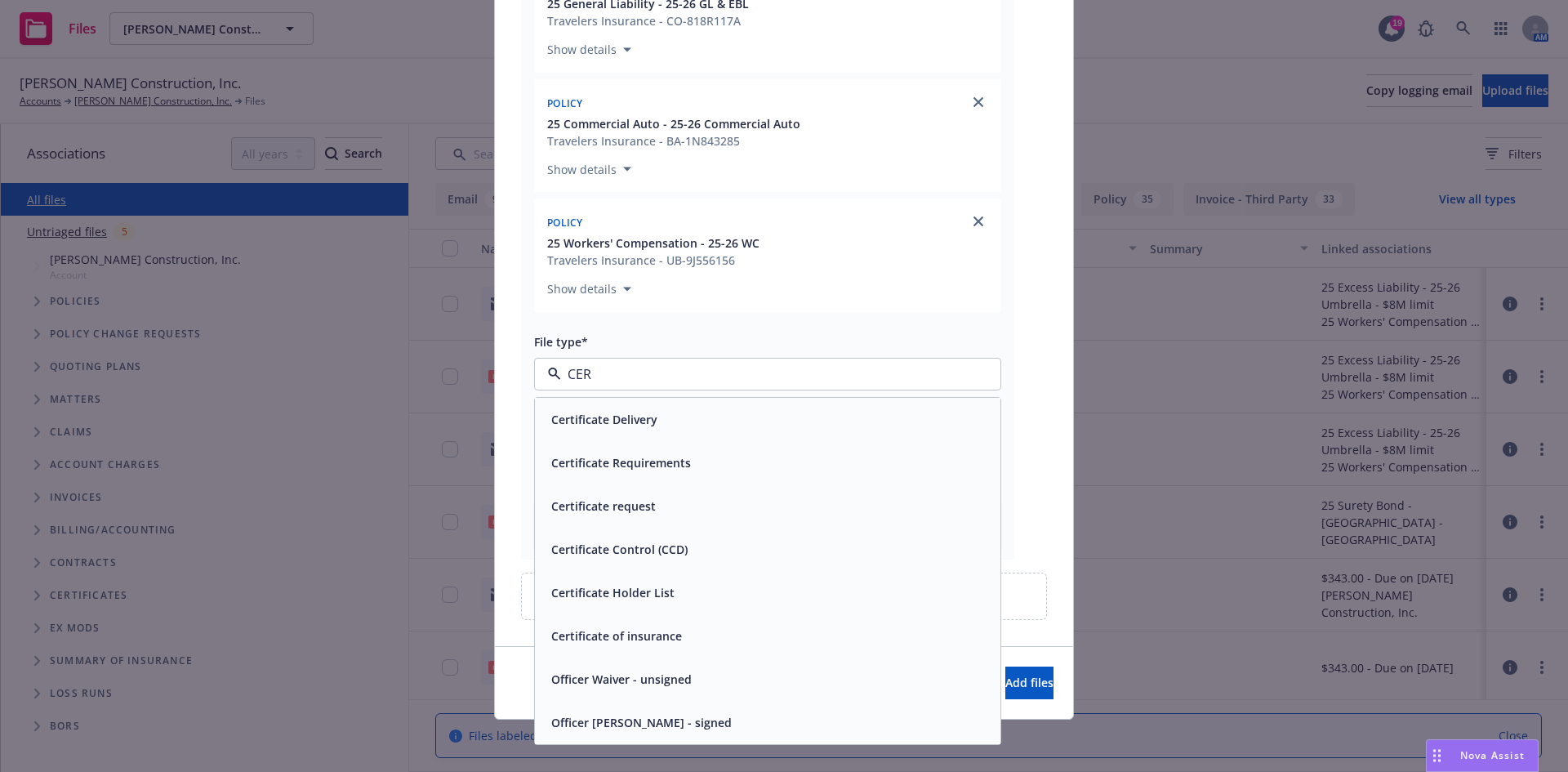
type input "CERT"
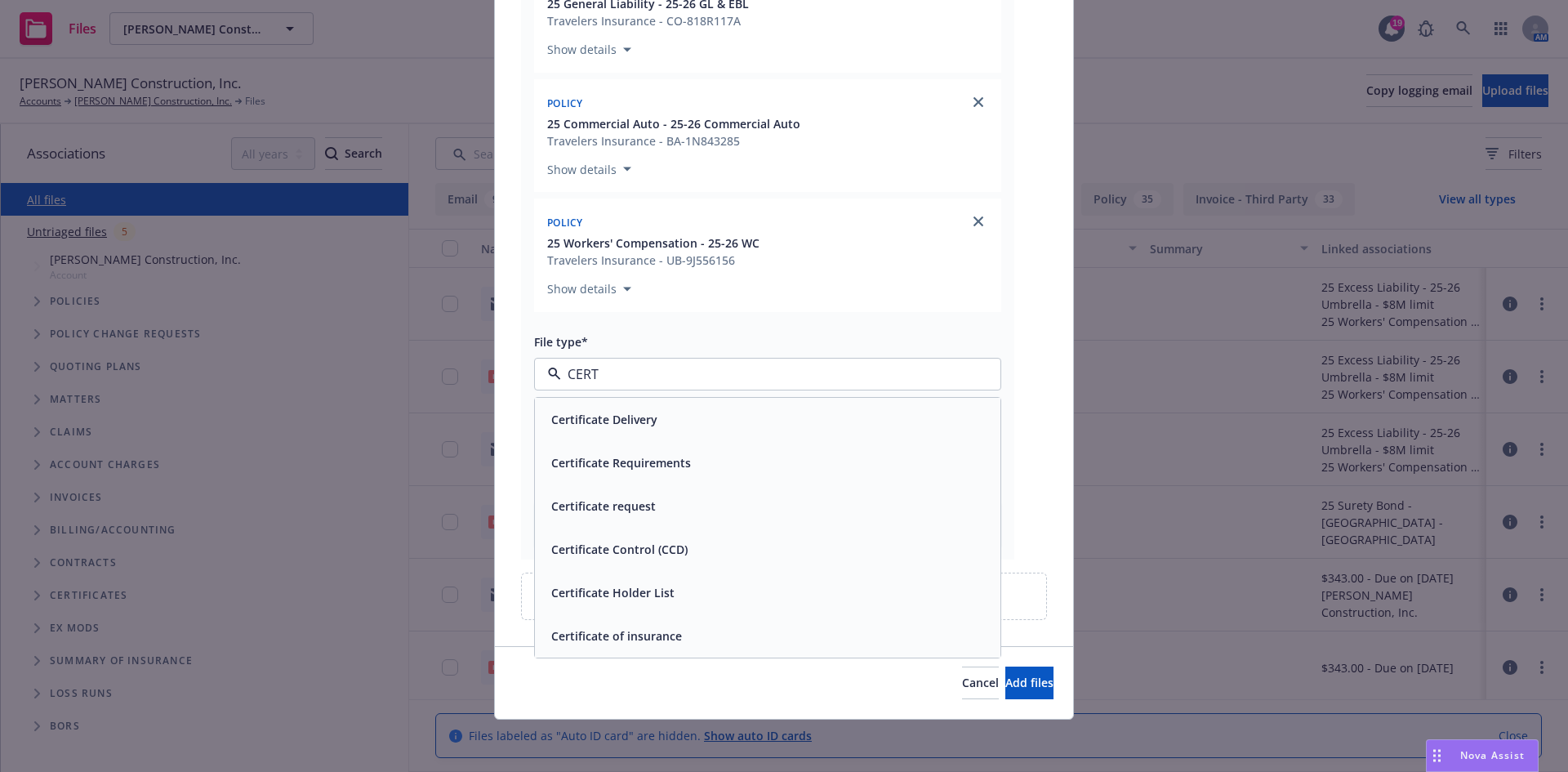
click at [654, 416] on div "Certificate Delivery" at bounding box center [767, 419] width 446 height 24
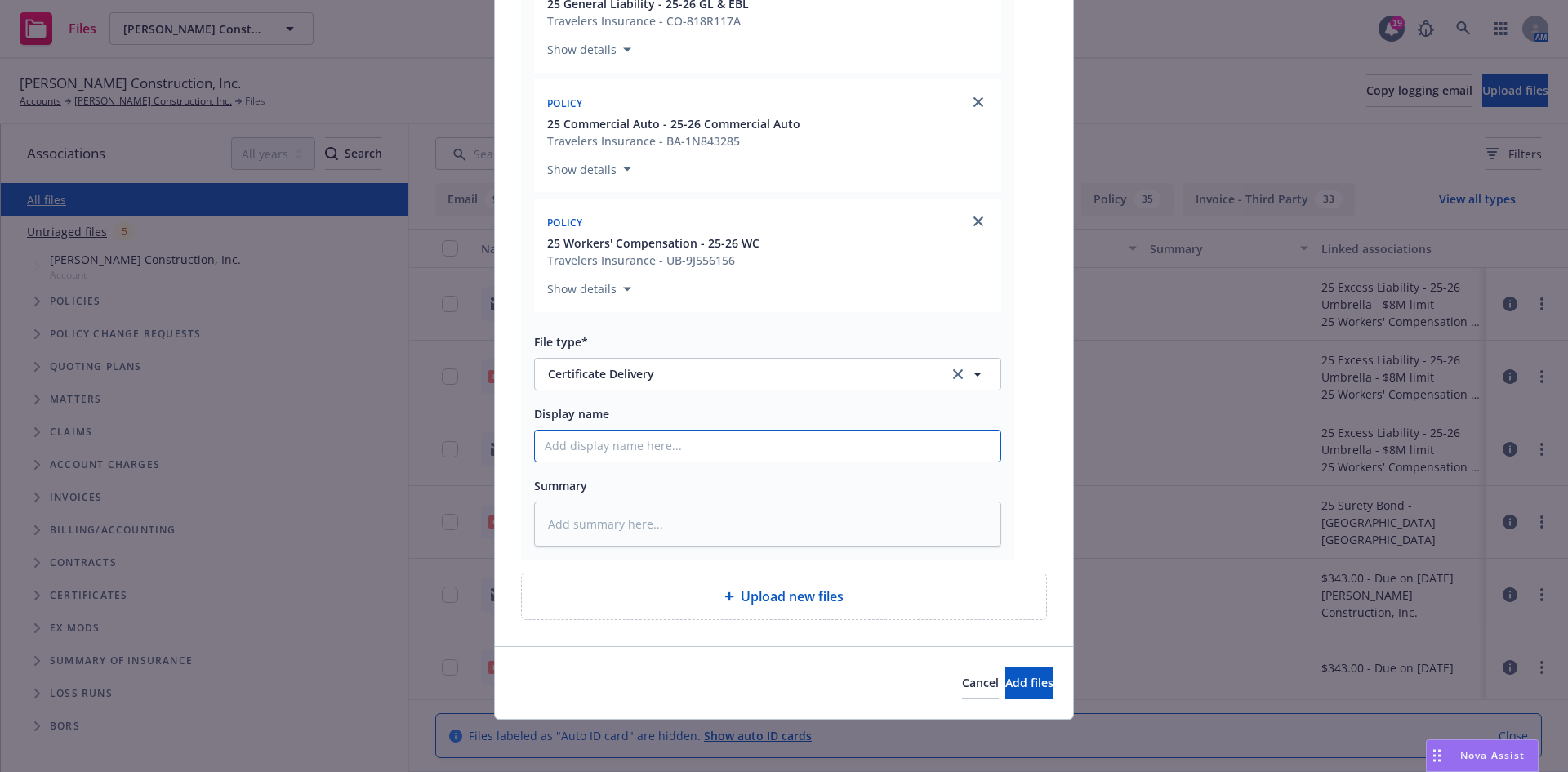
click at [596, 438] on input "Display name" at bounding box center [767, 445] width 465 height 31
paste input "KF Howell Electric LLC - COI - RE CCI Job #25-TBD - All CA Operations as requir…"
type textarea "x"
type input "KF Howell Electric LLC - COI - RE CCI Job #25-TBD - All CA Operations as requir…"
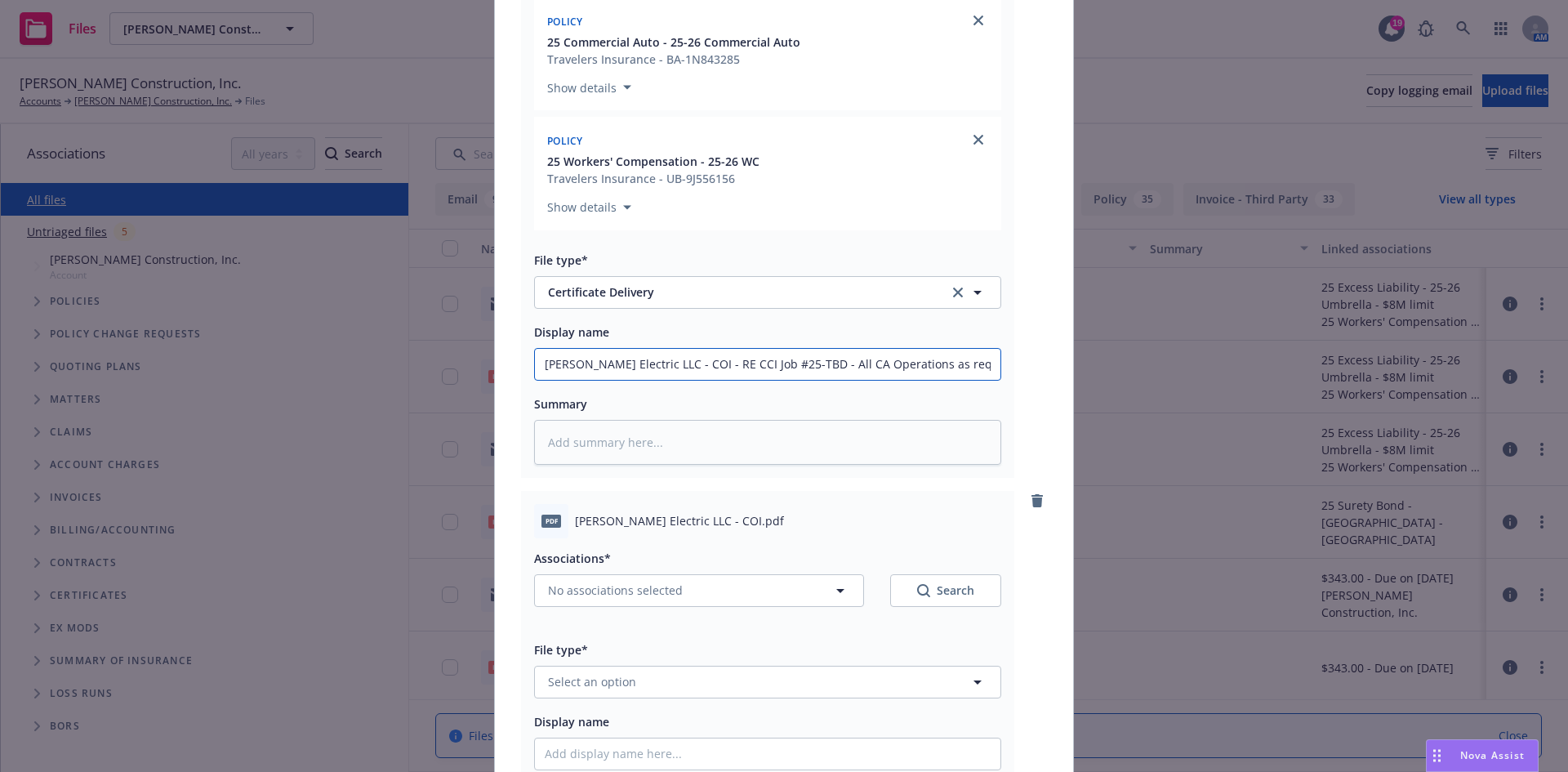
scroll to position [72, 0]
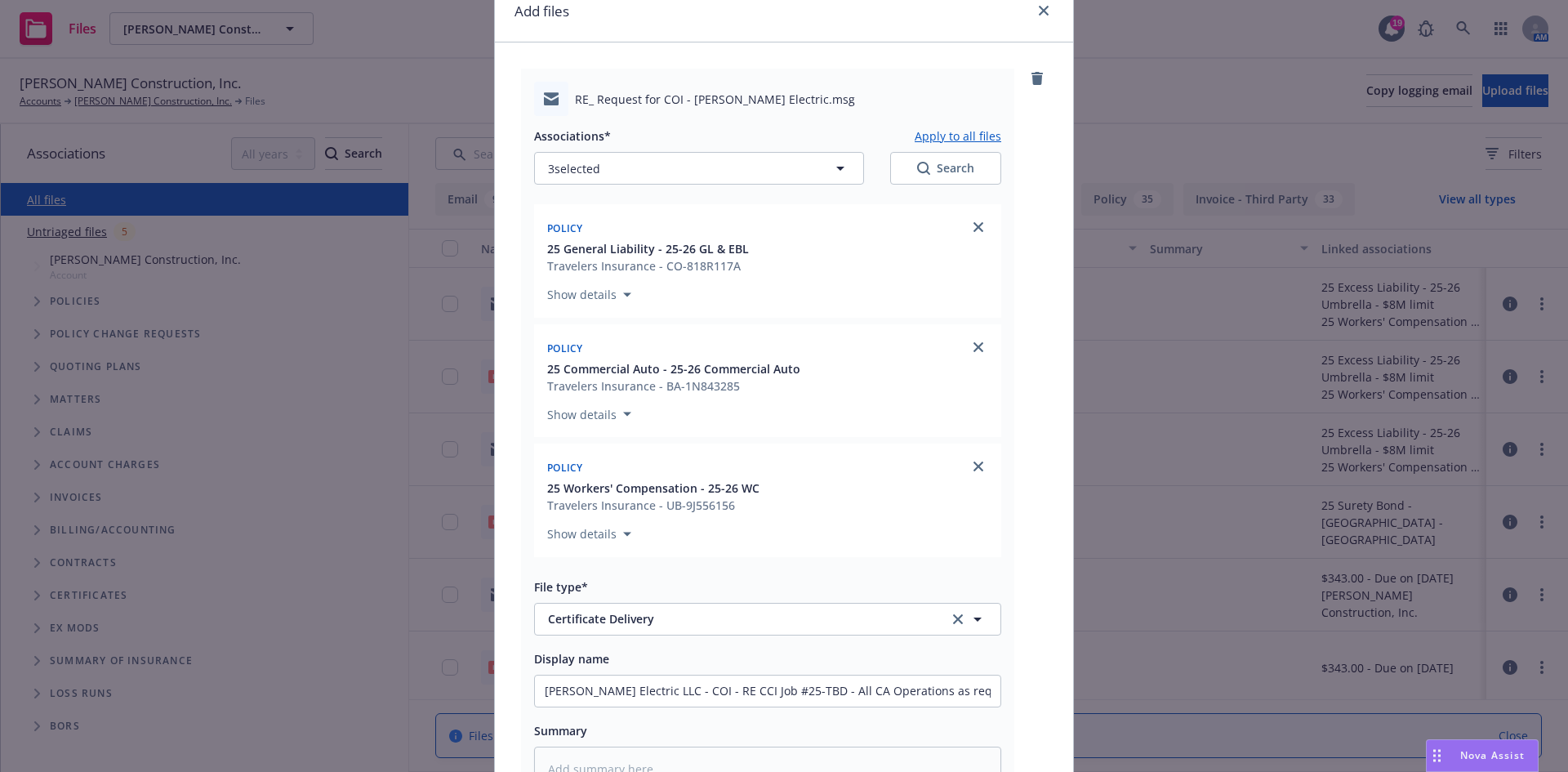
click at [930, 131] on button "Apply to all files" at bounding box center [957, 135] width 87 height 20
type textarea "x"
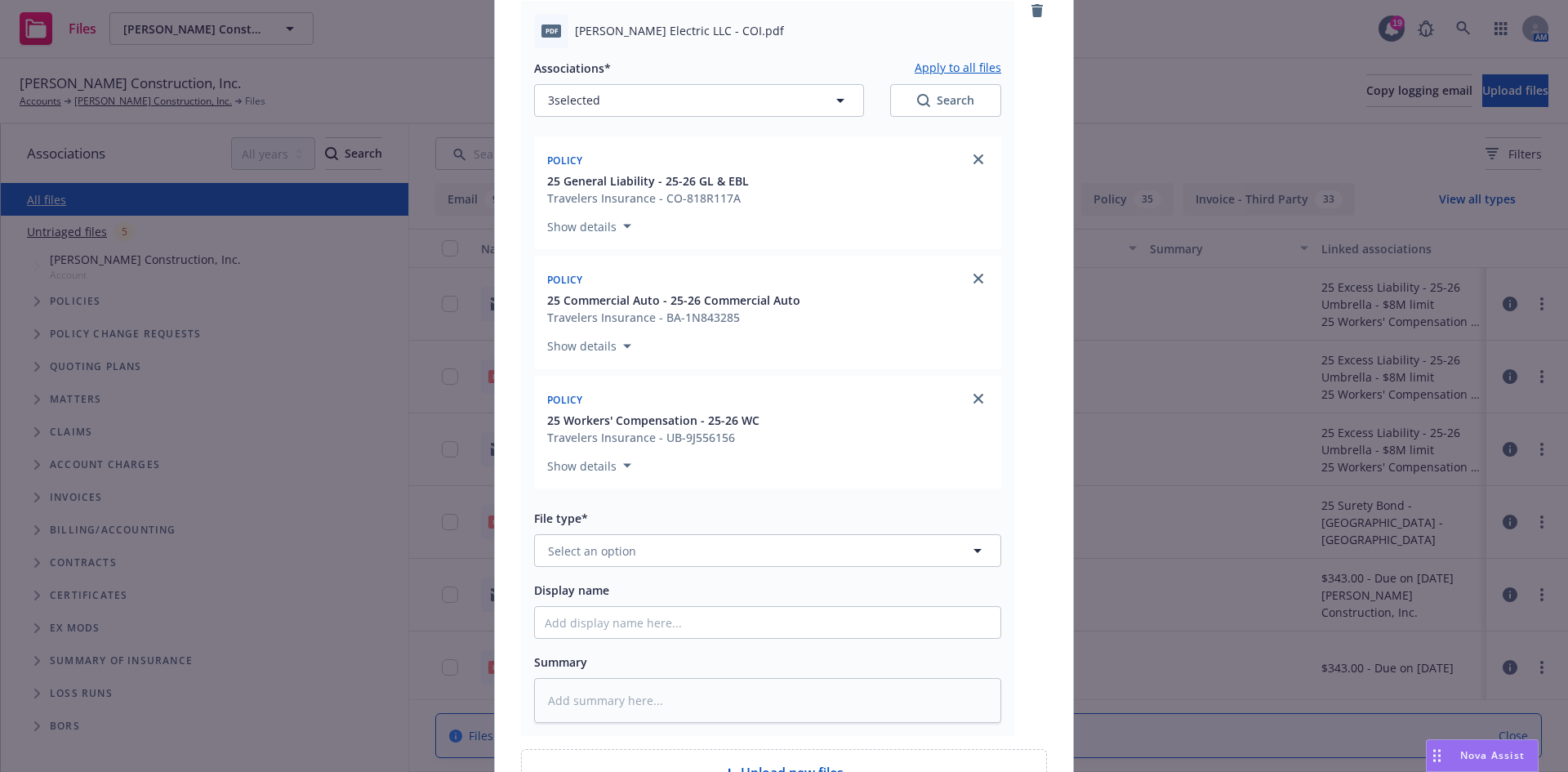
scroll to position [1065, 0]
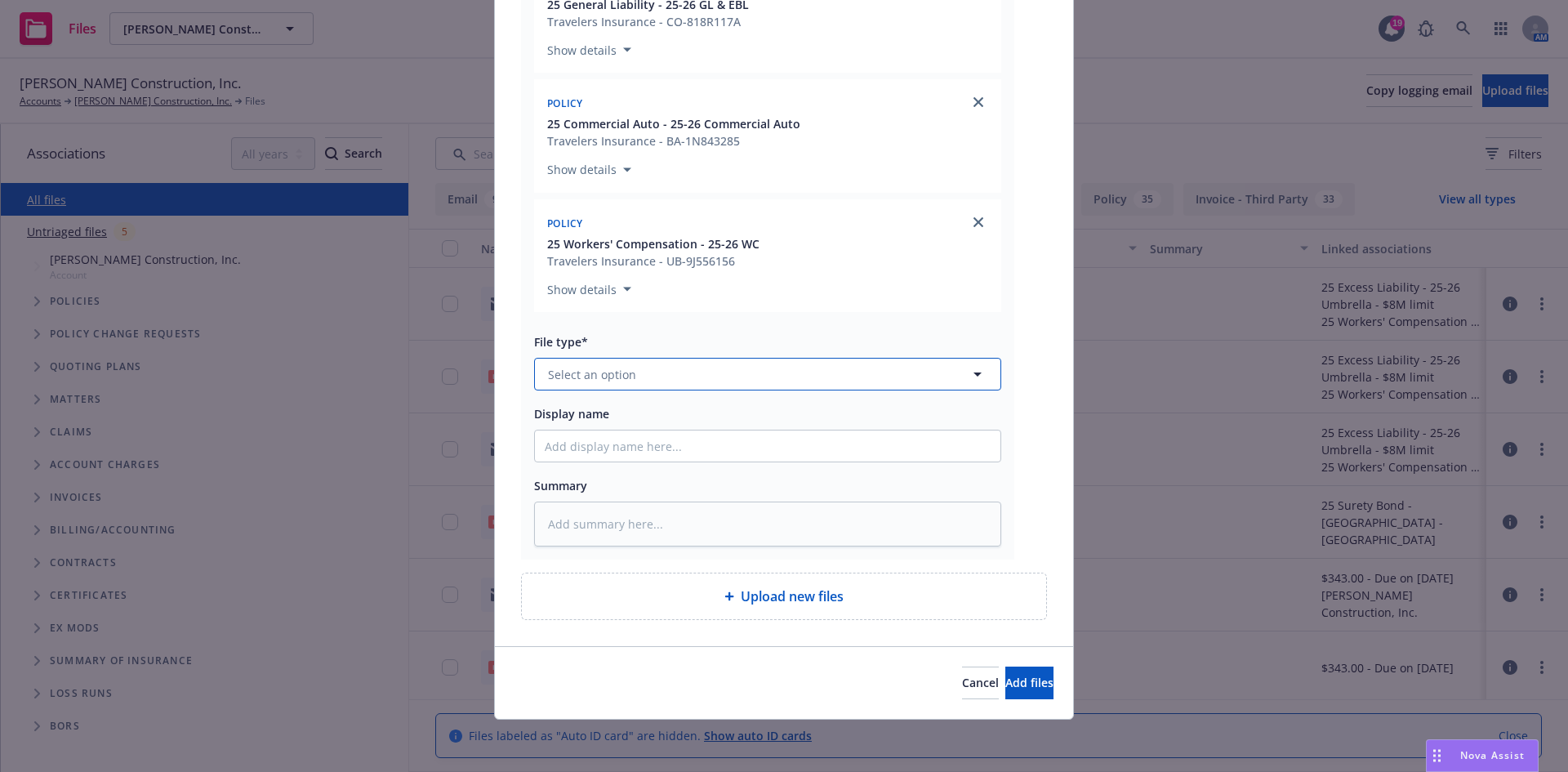
click at [665, 387] on button "Select an option" at bounding box center [767, 374] width 467 height 32
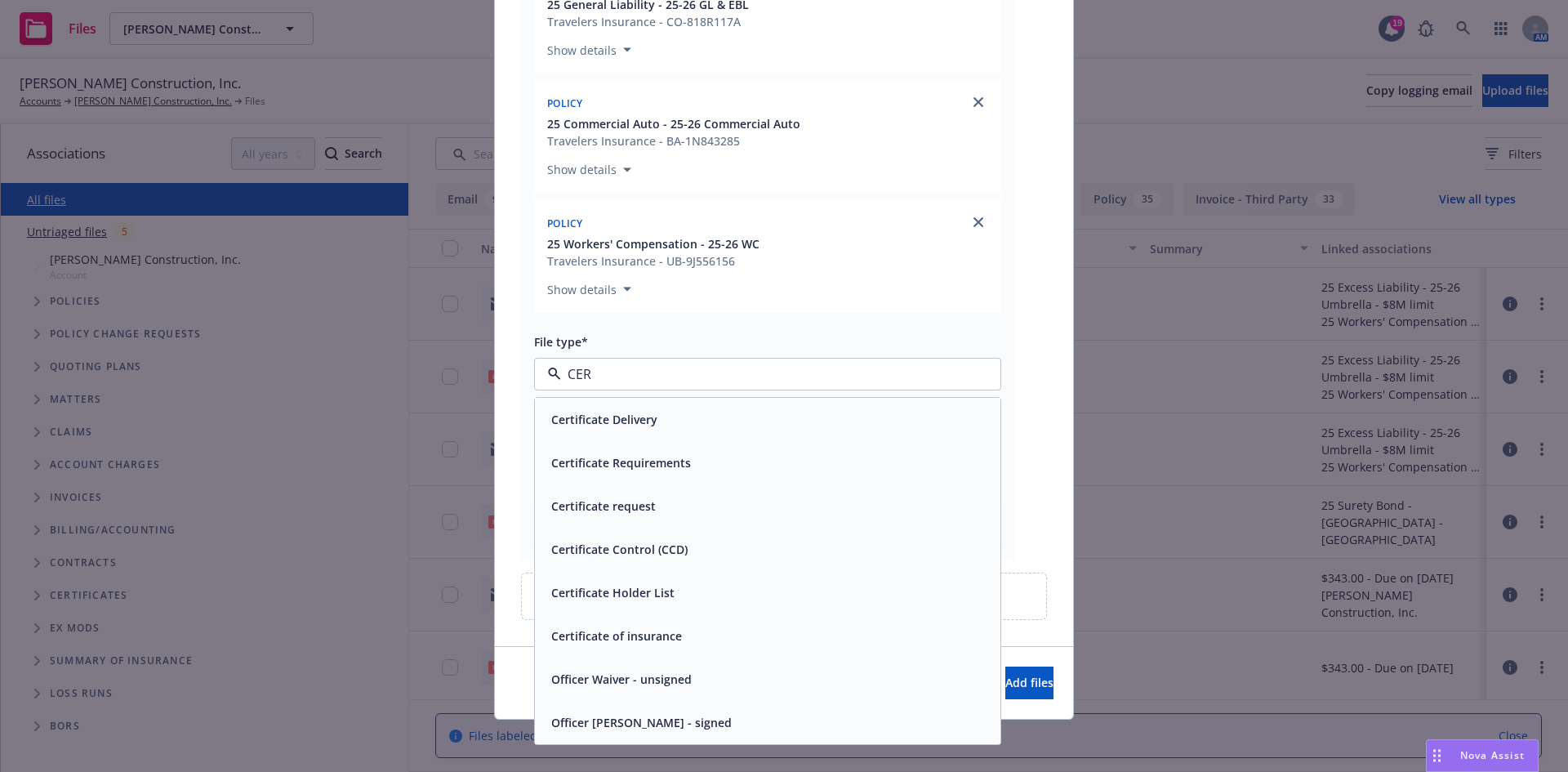
type input "CERT"
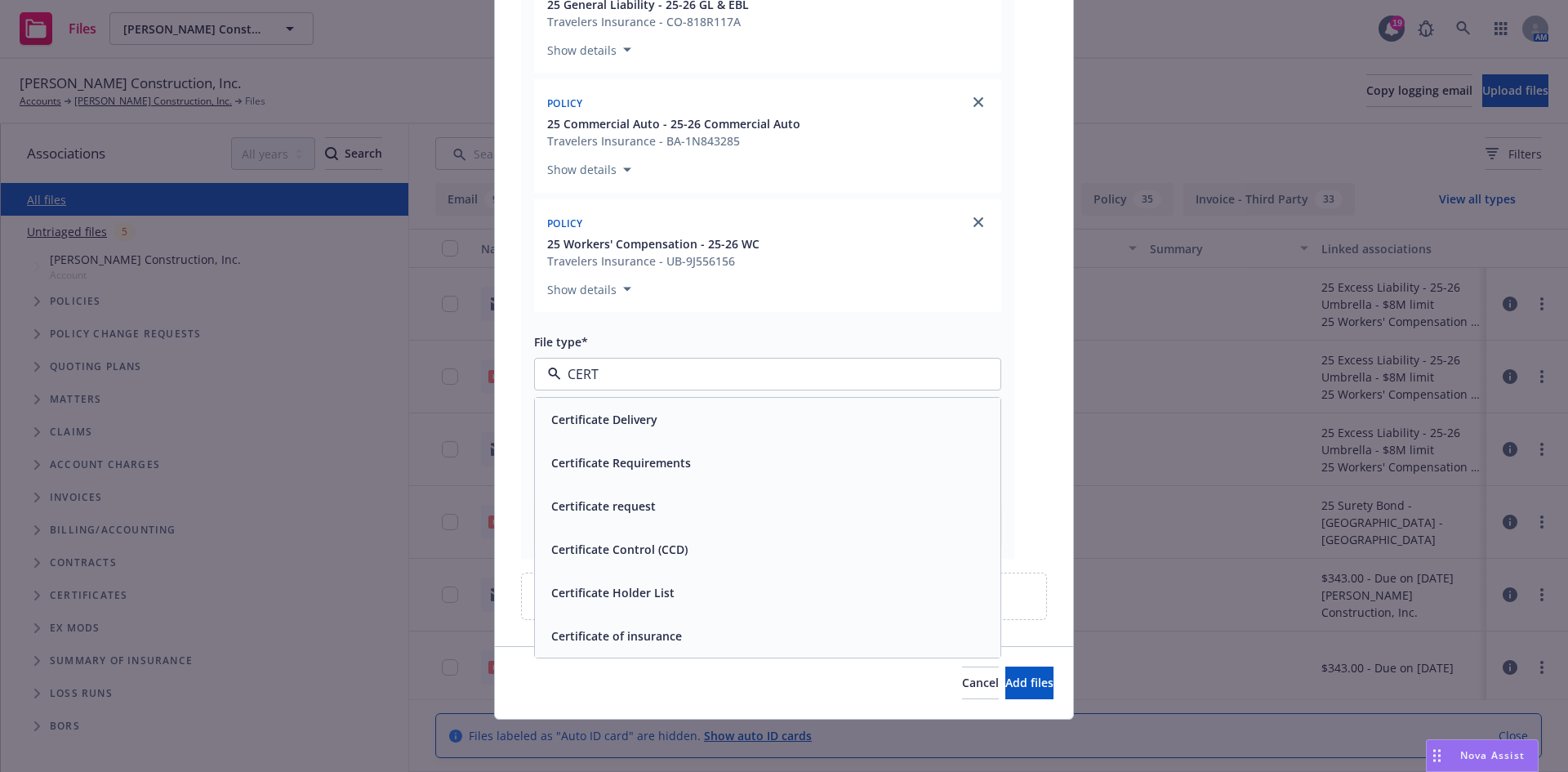
click at [796, 626] on div "Certificate of insurance" at bounding box center [767, 636] width 446 height 24
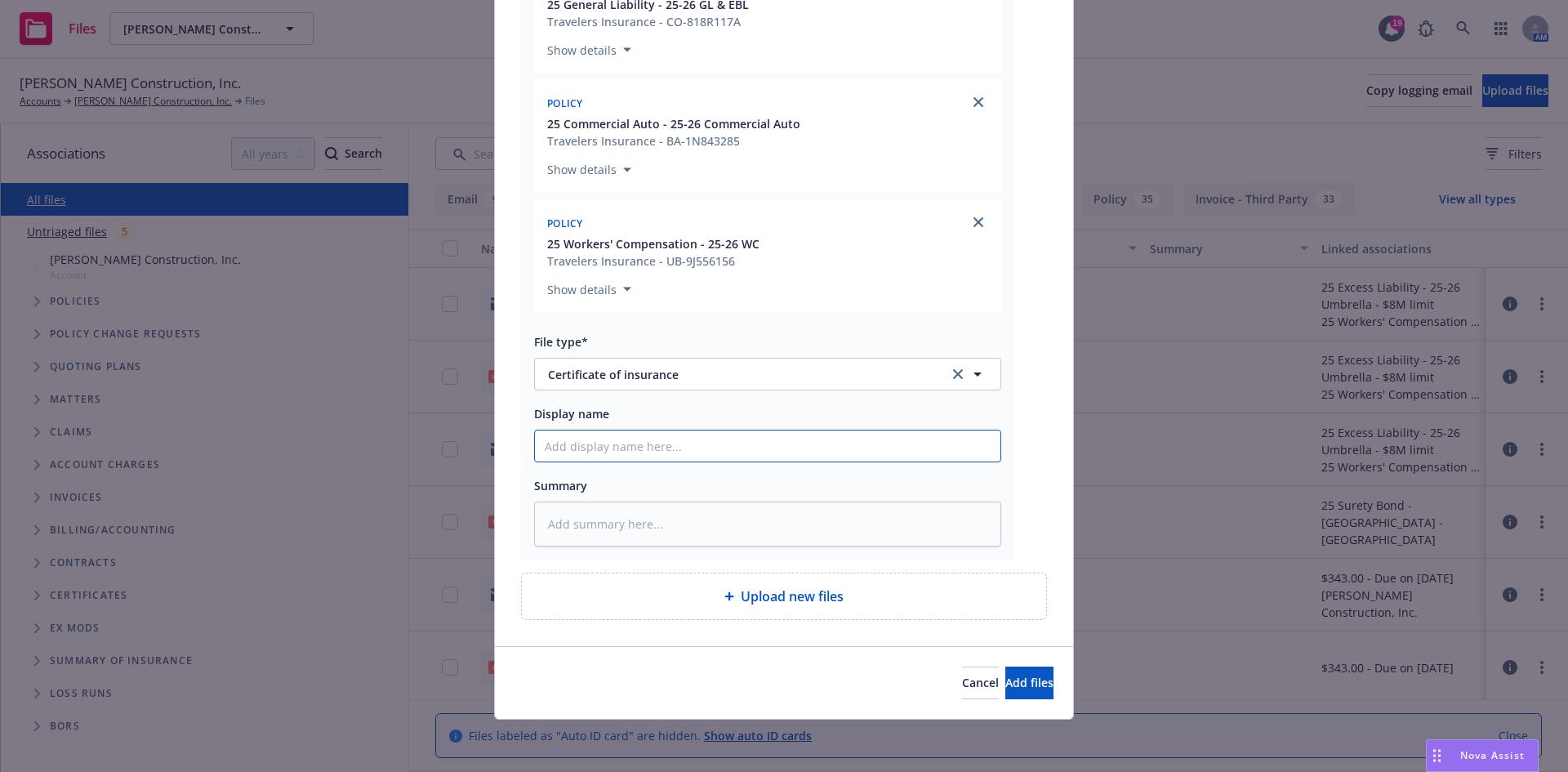
click at [628, 445] on input "Display name" at bounding box center [767, 445] width 465 height 31
paste input "KF Howell Electric LLC - COI - RE CCI Job #25-TBD - All CA Operations as requir…"
type textarea "x"
type input "KF Howell Electric LLC - COI - RE CCI Job #25-TBD - All CA Operations as requir…"
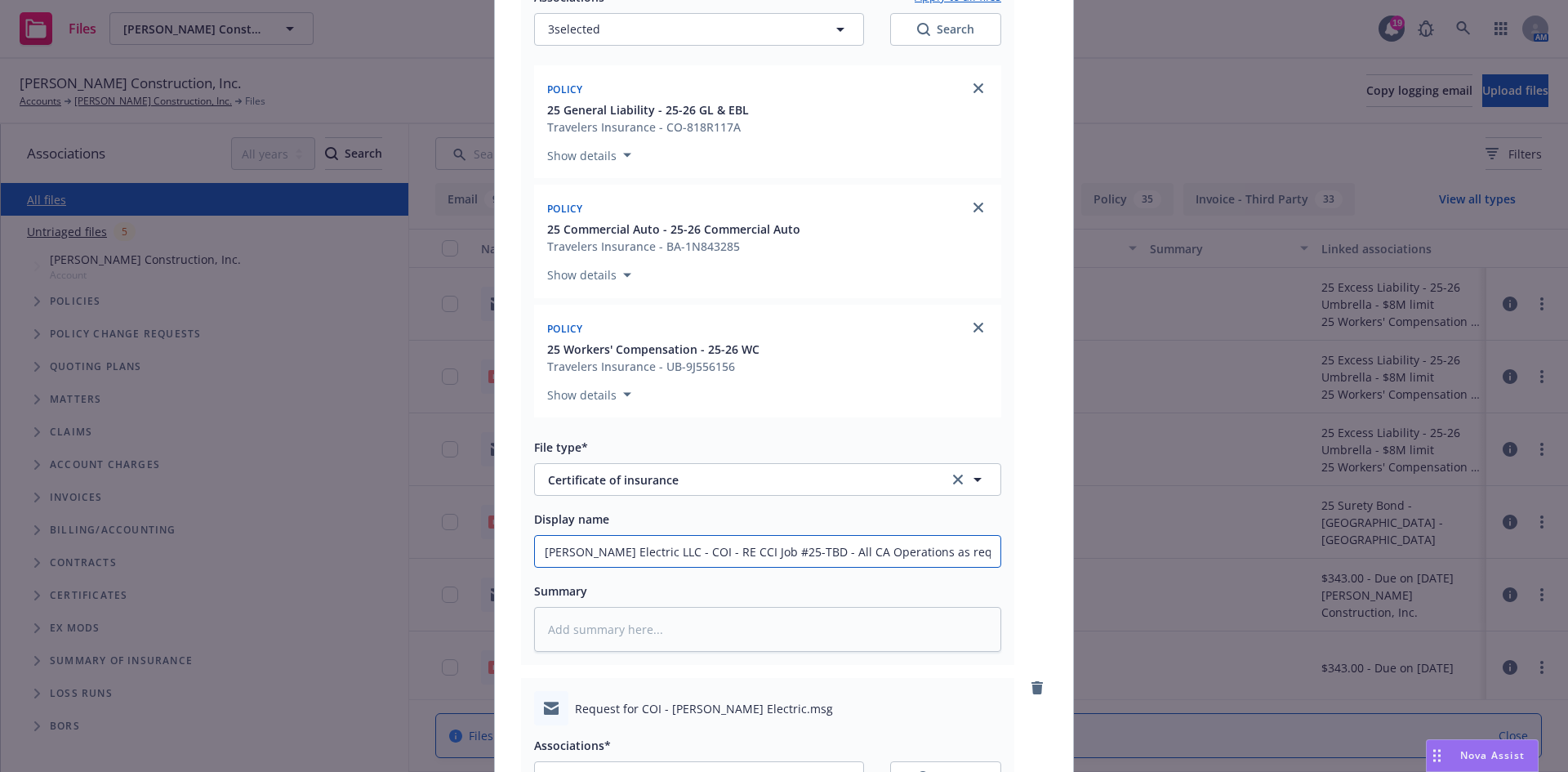
scroll to position [821, 0]
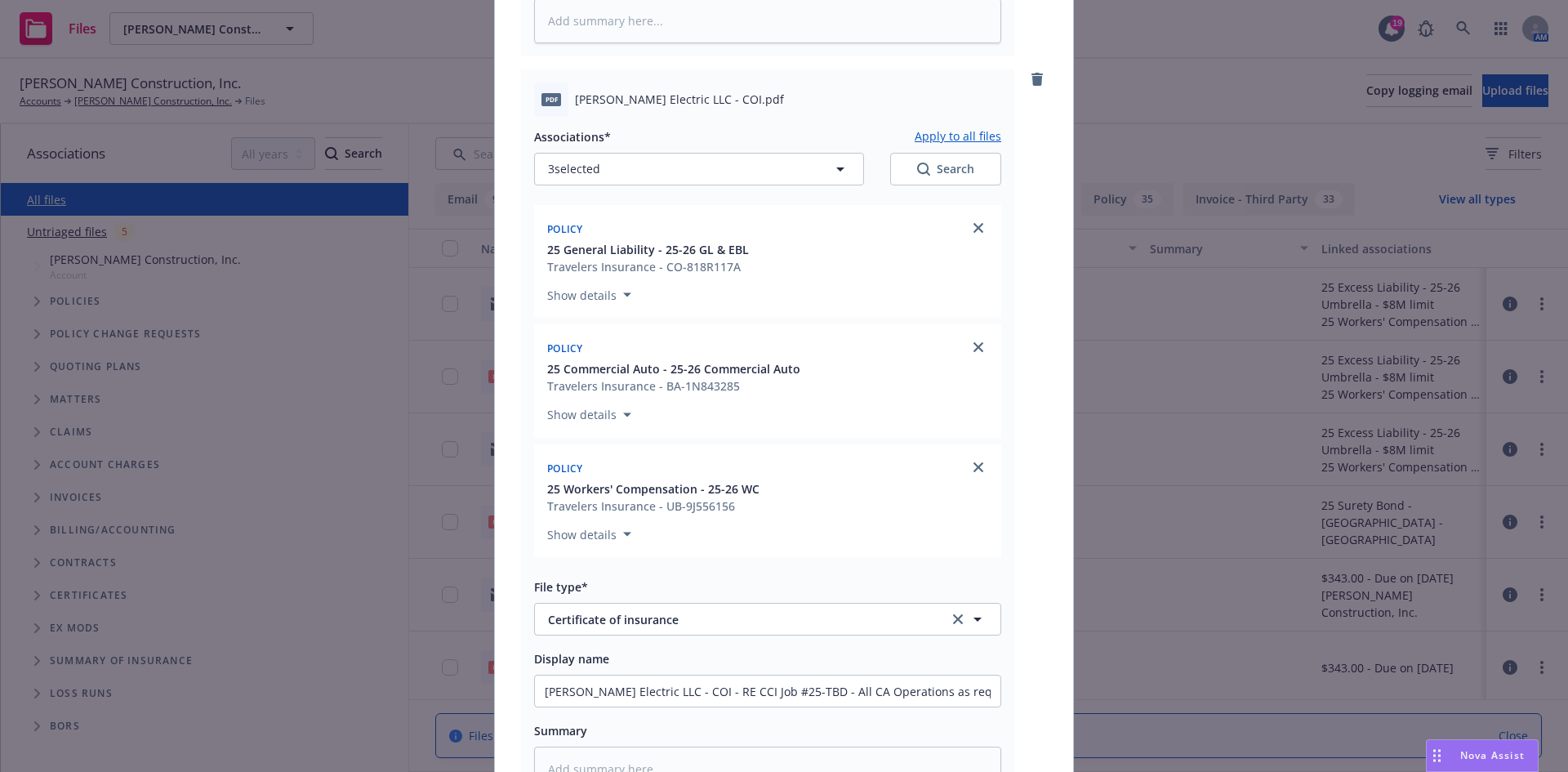
click at [964, 138] on button "Apply to all files" at bounding box center [957, 136] width 87 height 20
type textarea "x"
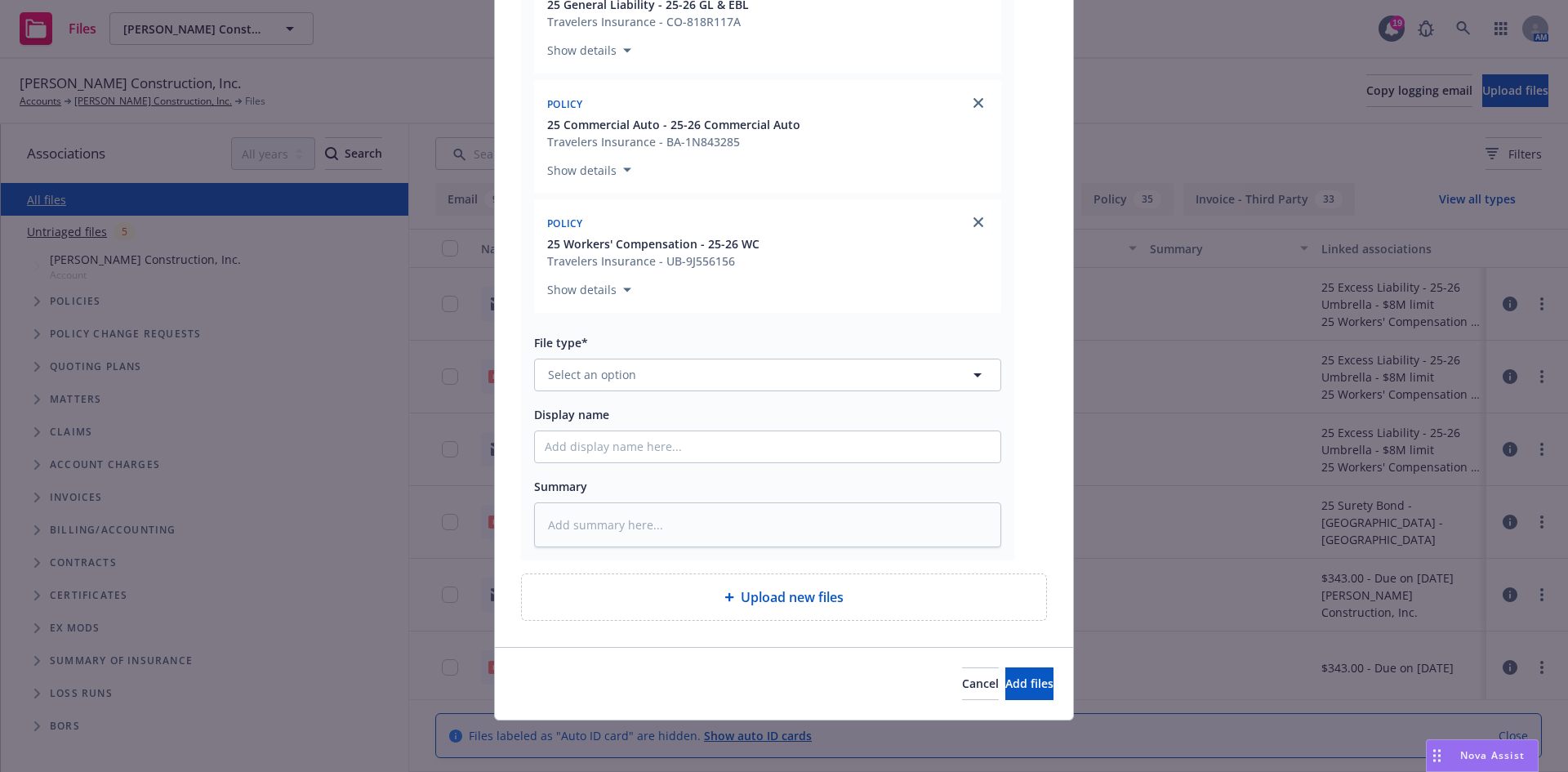
scroll to position [1814, 0]
click at [645, 378] on button "Select an option" at bounding box center [767, 374] width 467 height 32
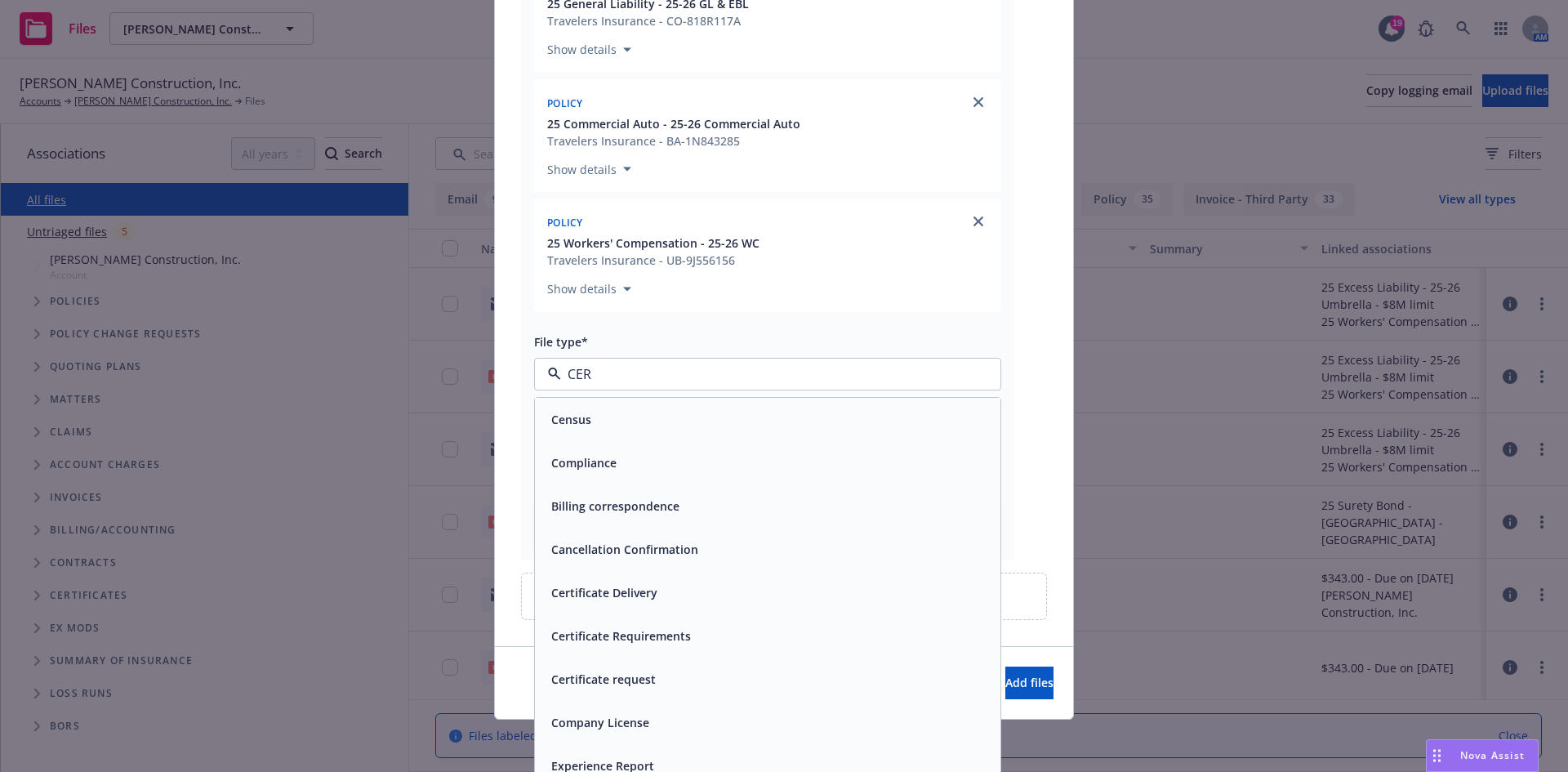
type input "CERT"
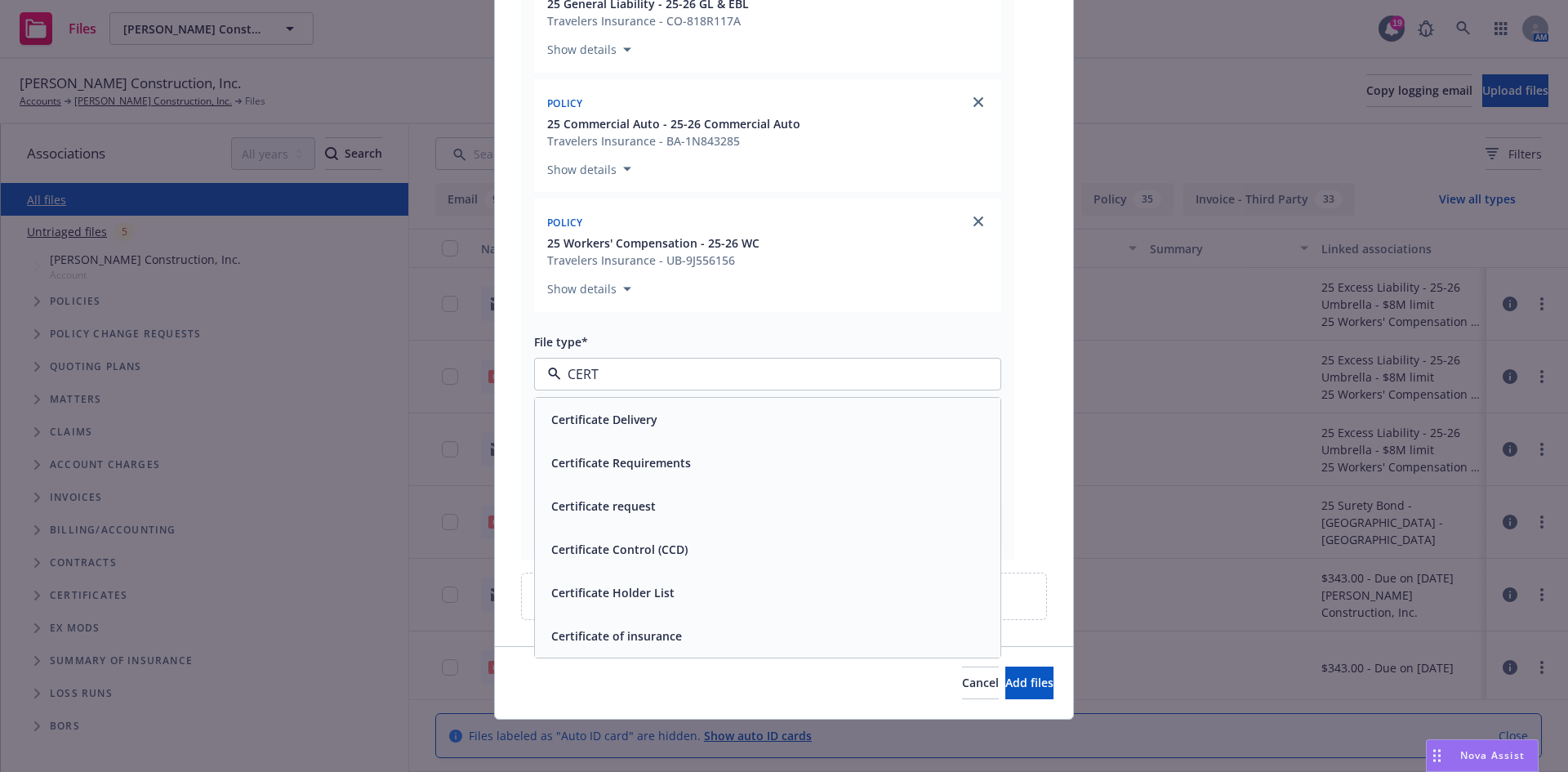
click at [653, 505] on div "Certificate request" at bounding box center [767, 505] width 446 height 24
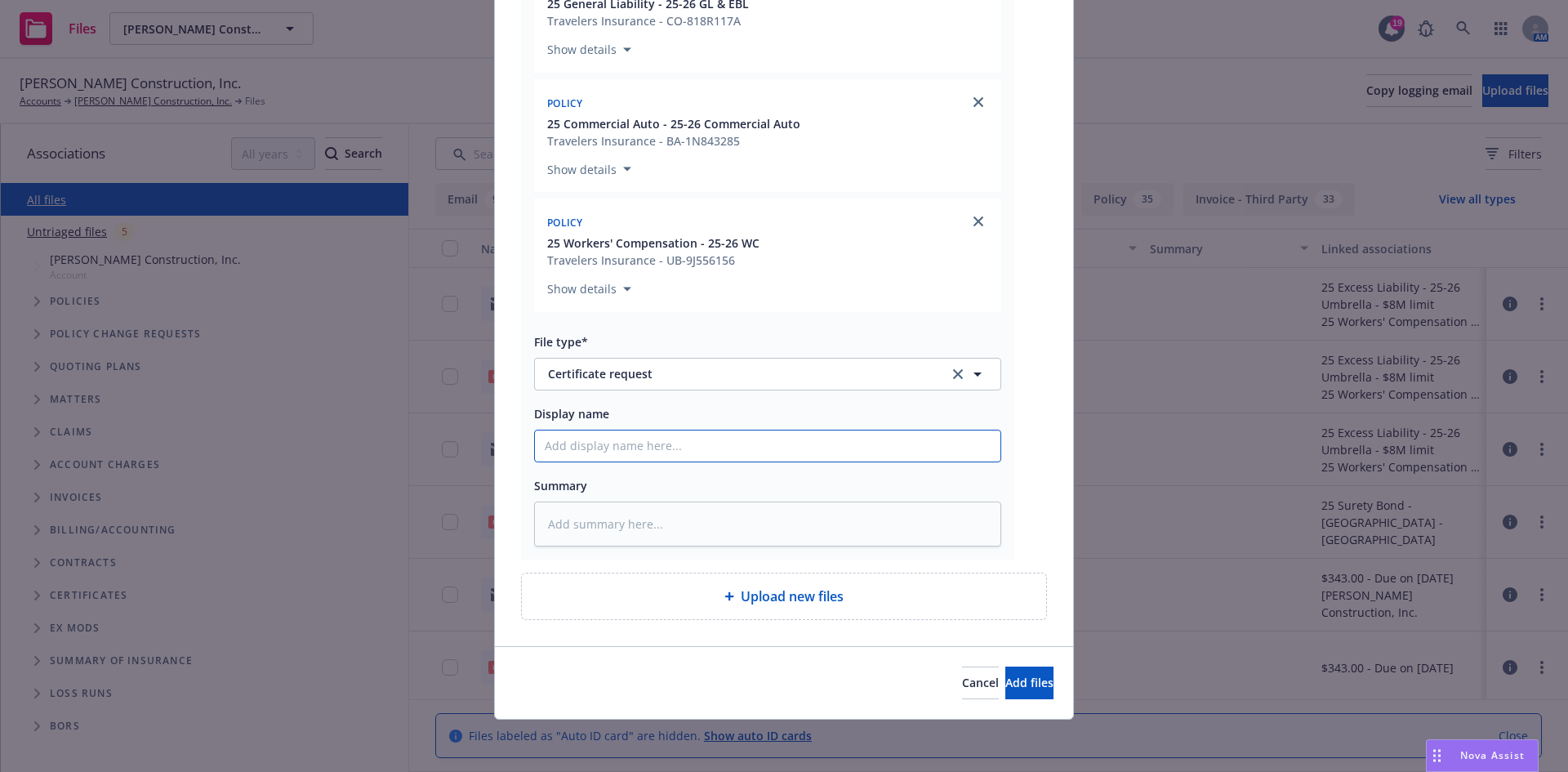
click at [636, 454] on input "Display name" at bounding box center [767, 445] width 465 height 31
paste input "KF Howell Electric LLC - COI - RE CCI Job #25-TBD - All CA Operations as requir…"
type textarea "x"
click at [636, 452] on input "KF Howell Electric LLC - COI - RE CCI Job #25-TBD - All CA Operations as requir…" at bounding box center [767, 445] width 465 height 31
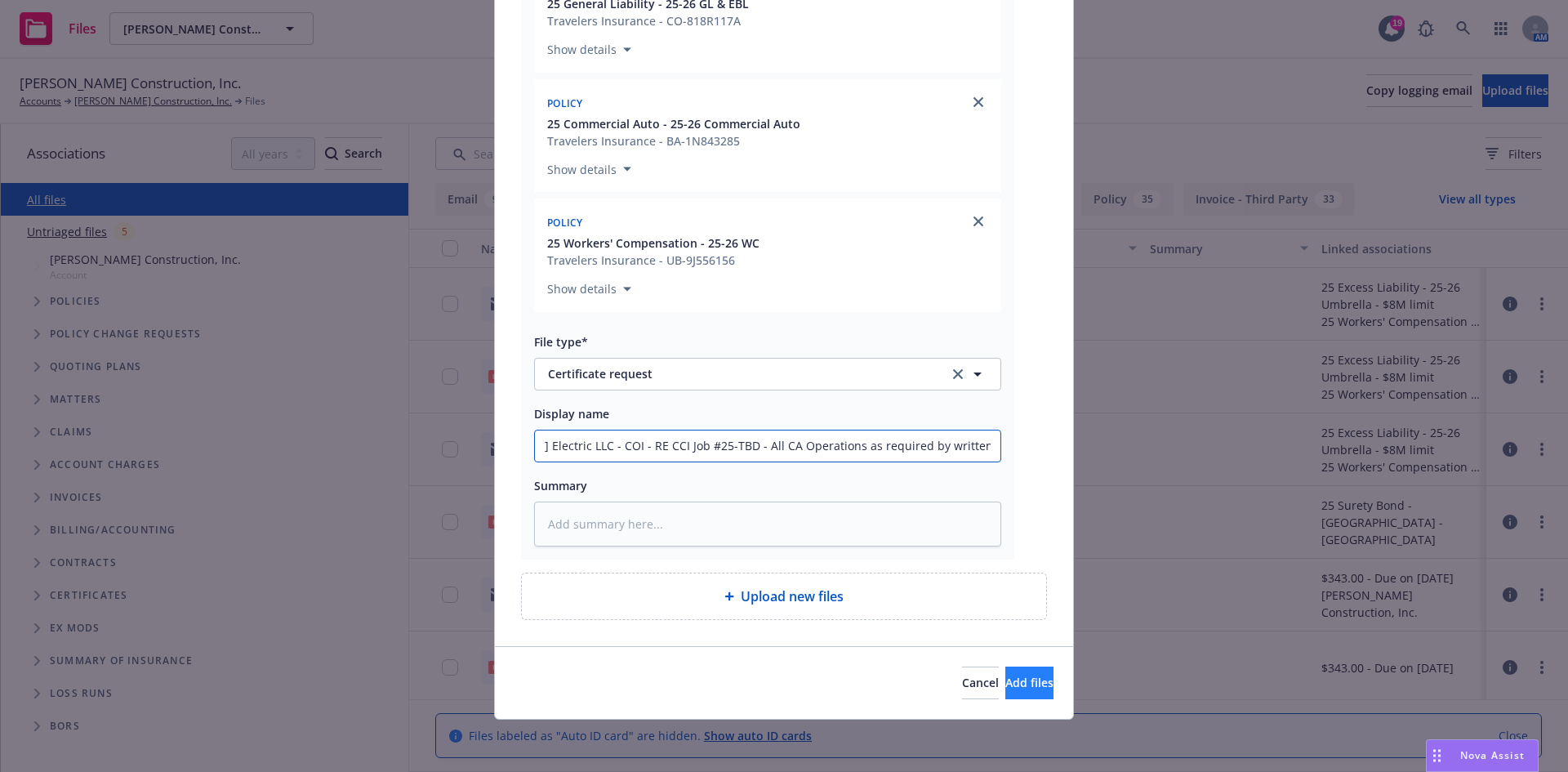
type input "KF Howell Electric LLC - COI - RE CCI Job #25-TBD - All CA Operations as requir…"
click at [1005, 677] on span "Add files" at bounding box center [1029, 683] width 49 height 15
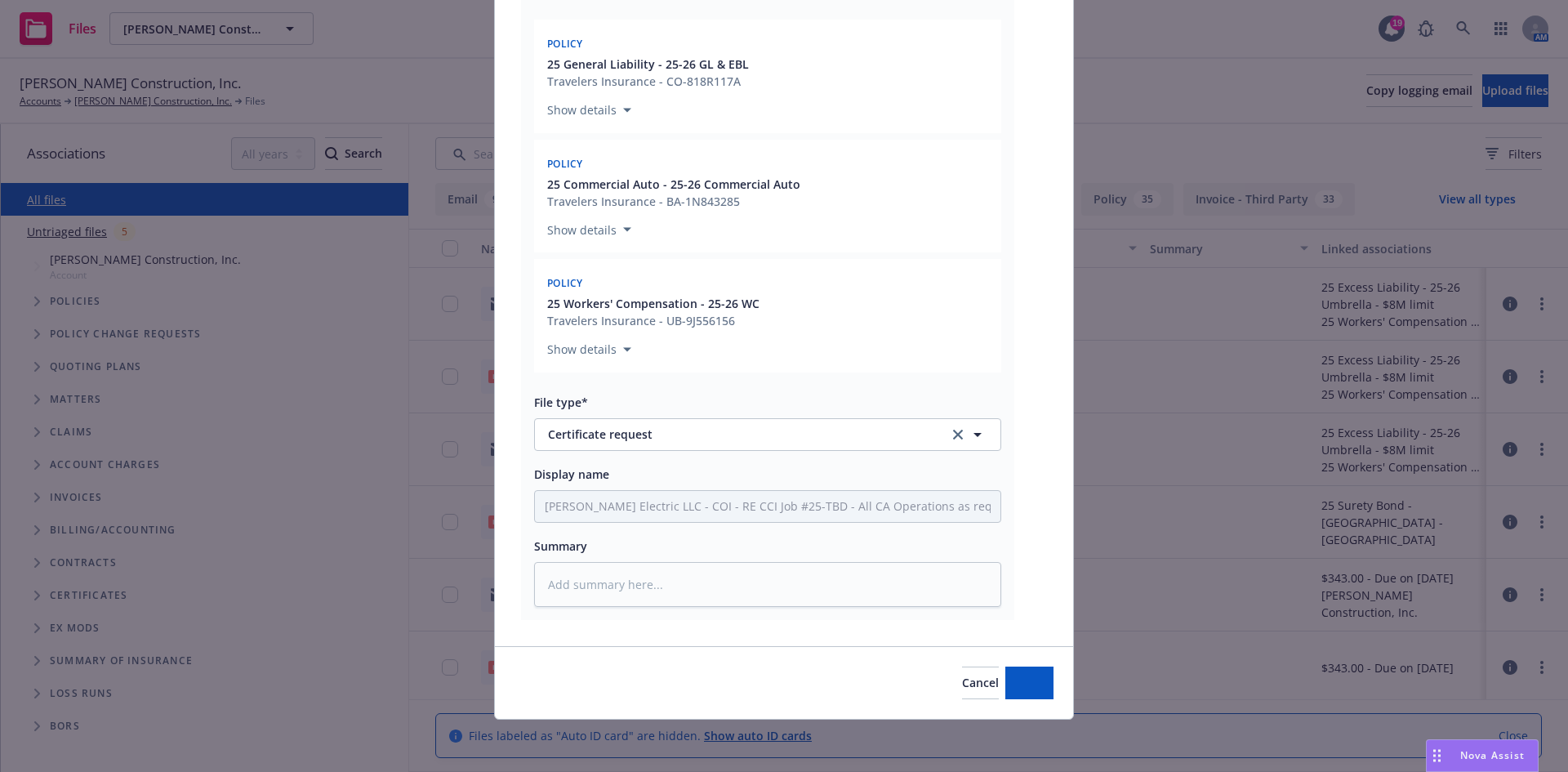
scroll to position [1753, 0]
type textarea "x"
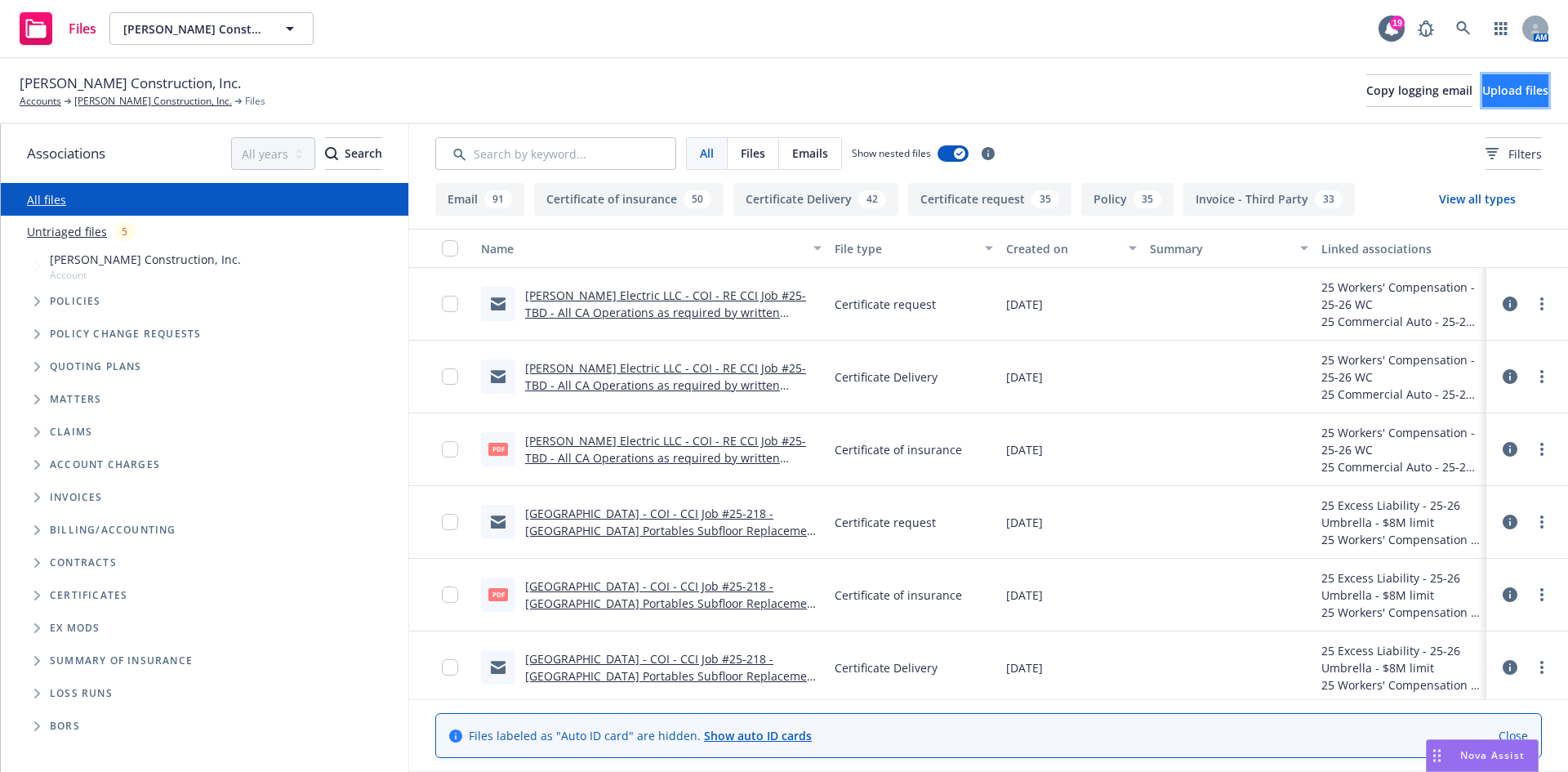
click at [1481, 94] on span "Upload files" at bounding box center [1515, 90] width 67 height 15
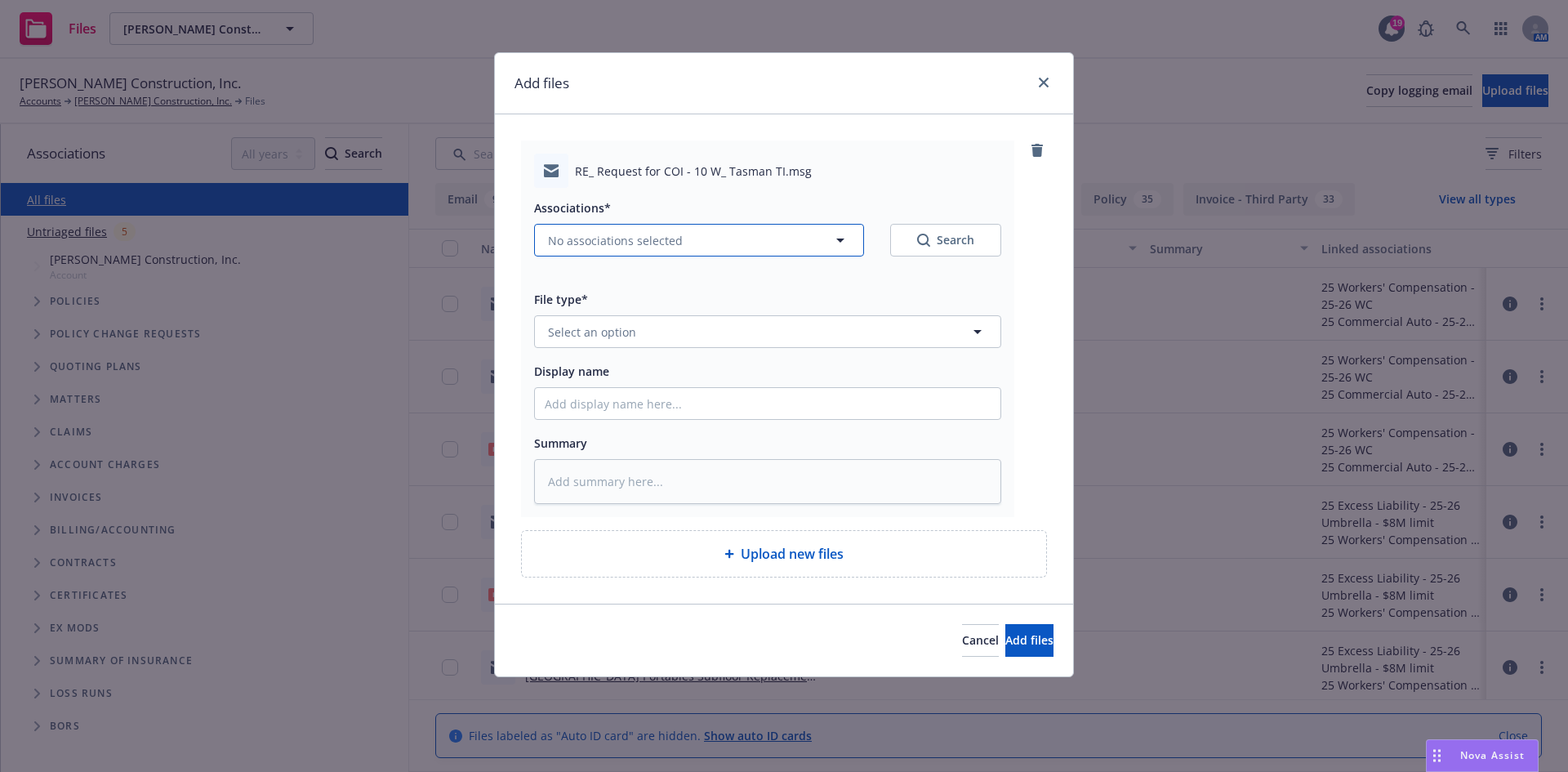
click at [605, 241] on span "No associations selected" at bounding box center [616, 241] width 135 height 17
type textarea "x"
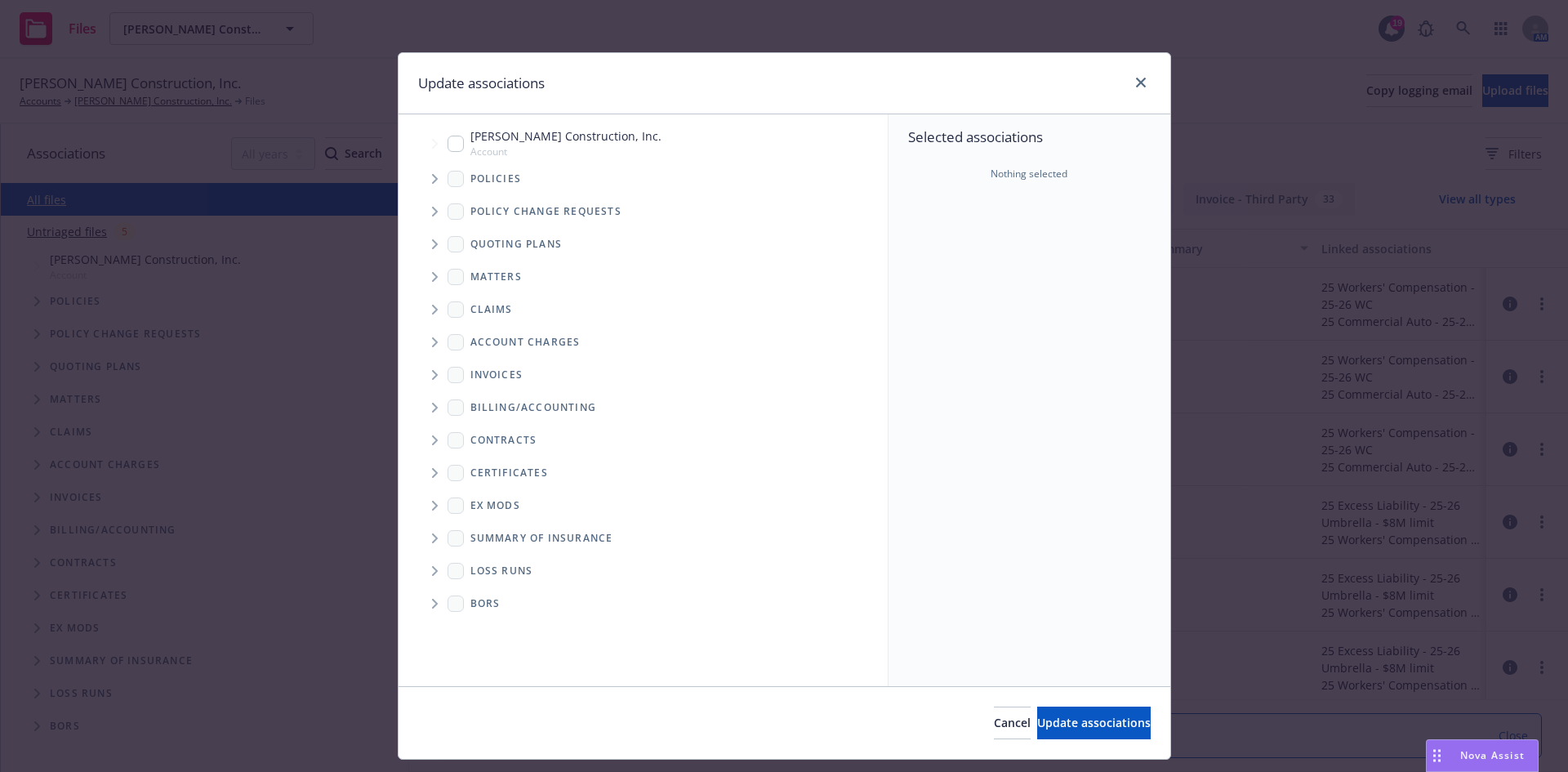
click at [432, 180] on icon "Tree Example" at bounding box center [435, 179] width 7 height 10
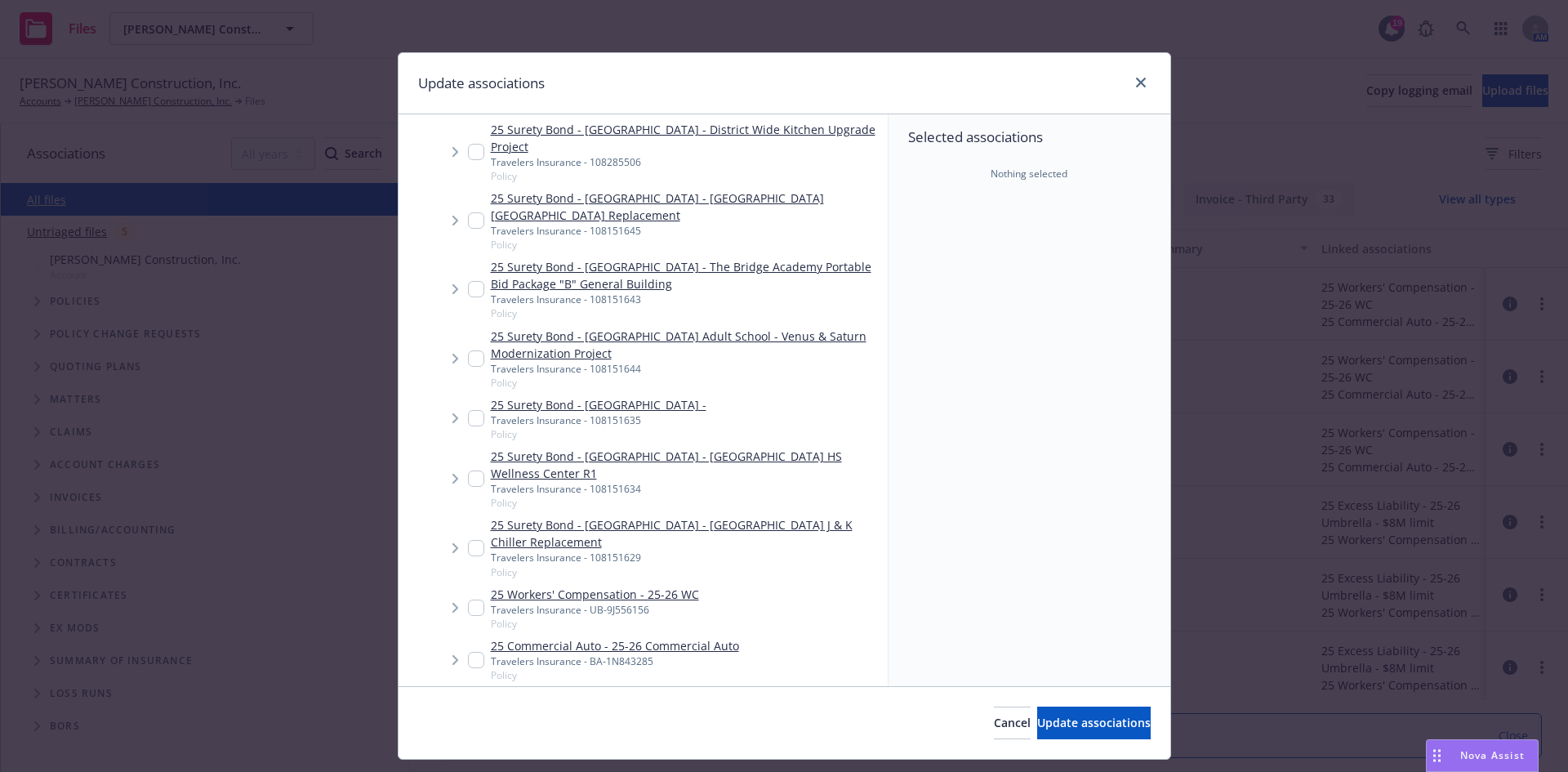
scroll to position [408, 0]
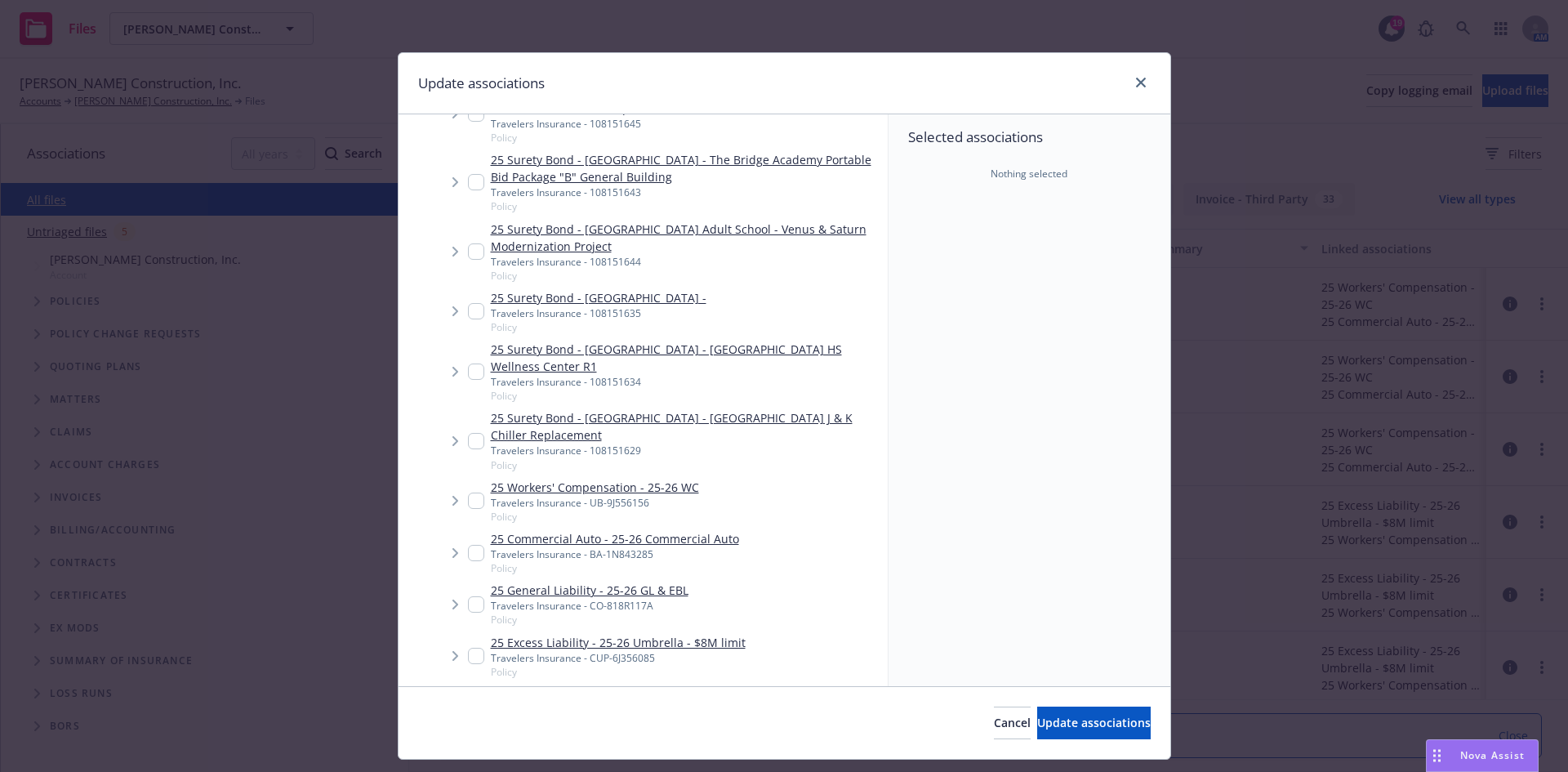
click at [472, 562] on input "Tree Example" at bounding box center [476, 552] width 16 height 16
checkbox input "true"
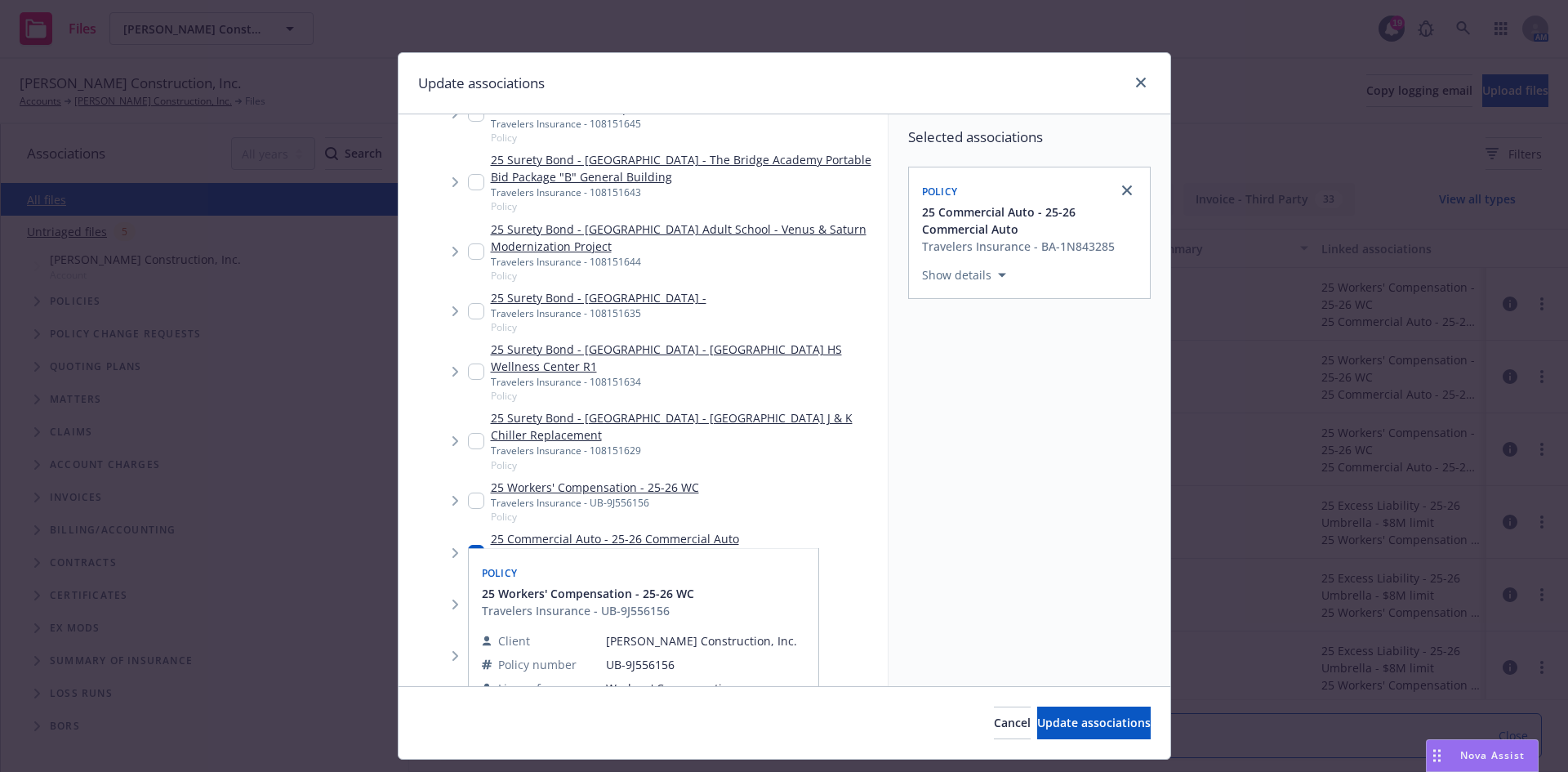
click at [468, 509] on input "Tree Example" at bounding box center [476, 500] width 16 height 16
checkbox input "true"
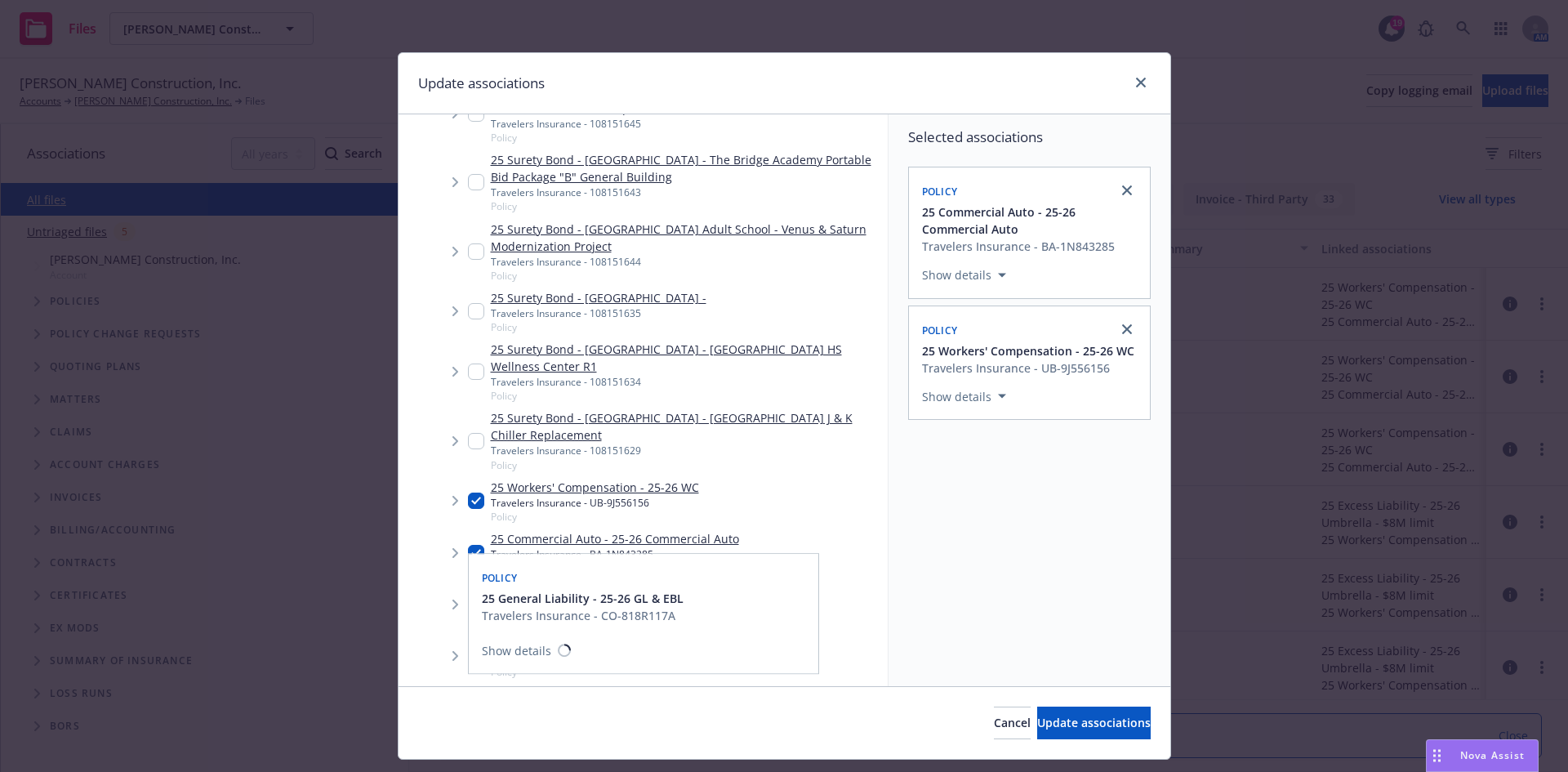
click at [475, 613] on input "Tree Example" at bounding box center [476, 604] width 16 height 16
checkbox input "true"
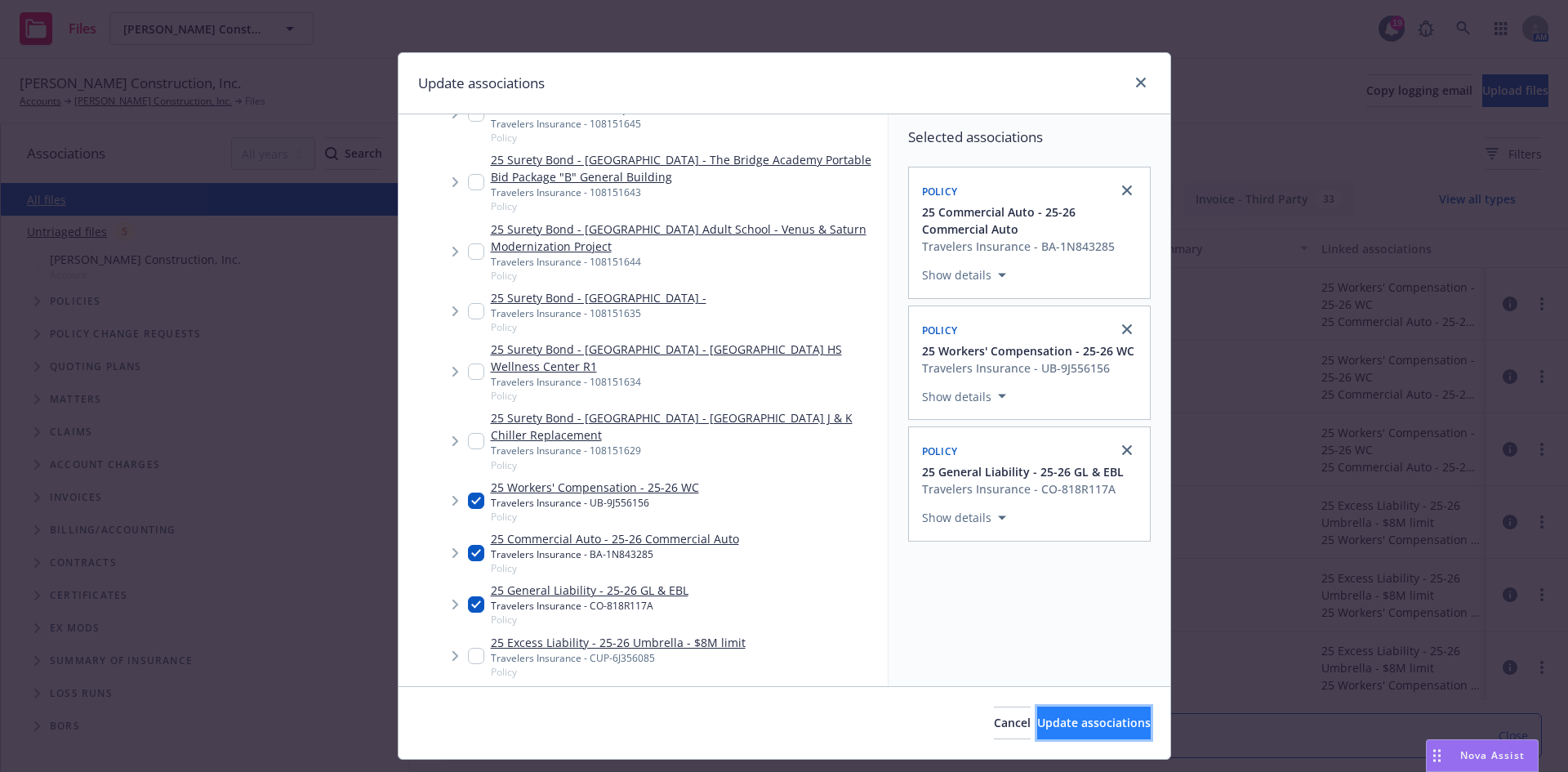
click at [1062, 711] on button "Update associations" at bounding box center [1093, 723] width 113 height 32
type textarea "x"
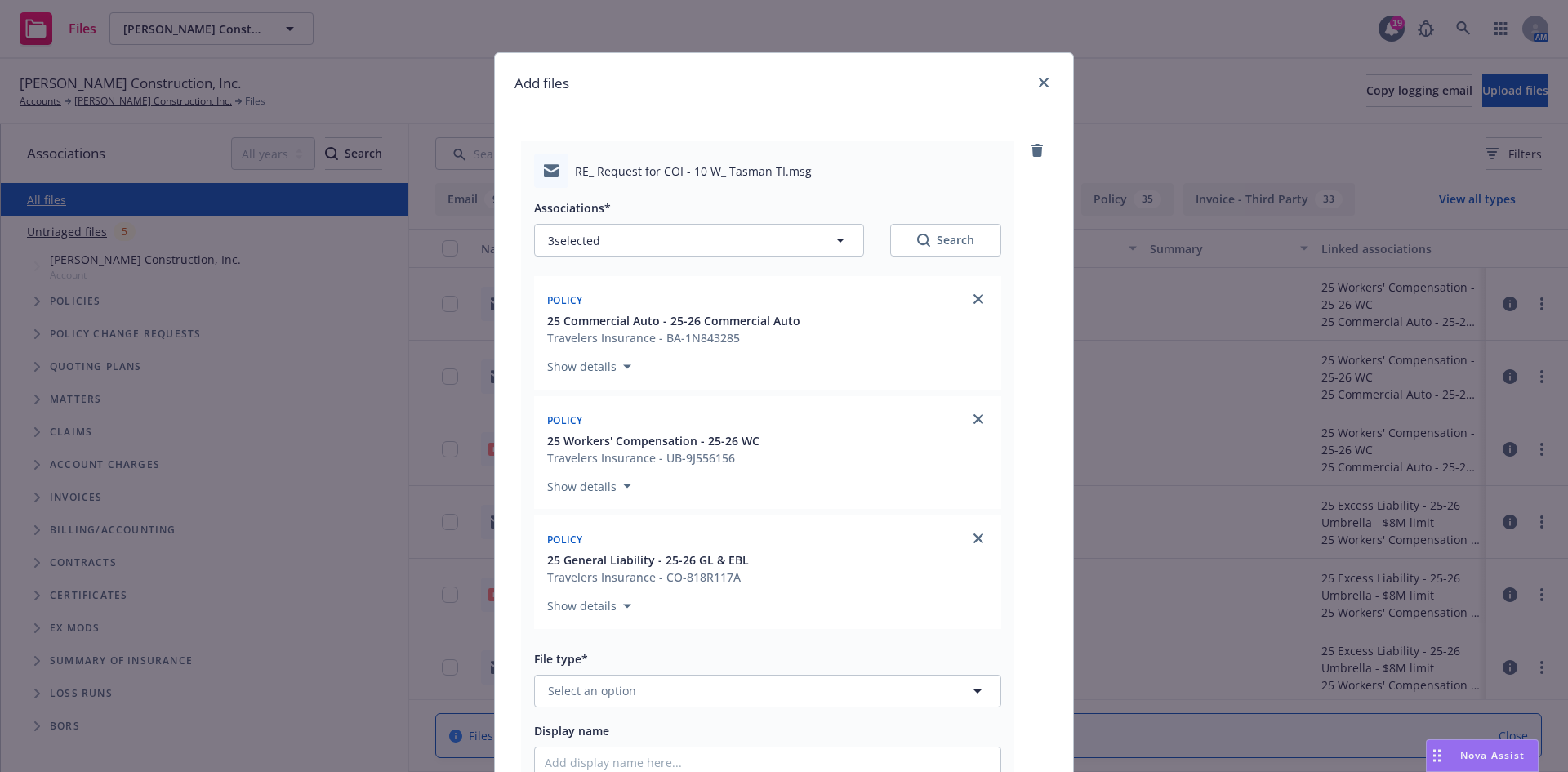
scroll to position [245, 0]
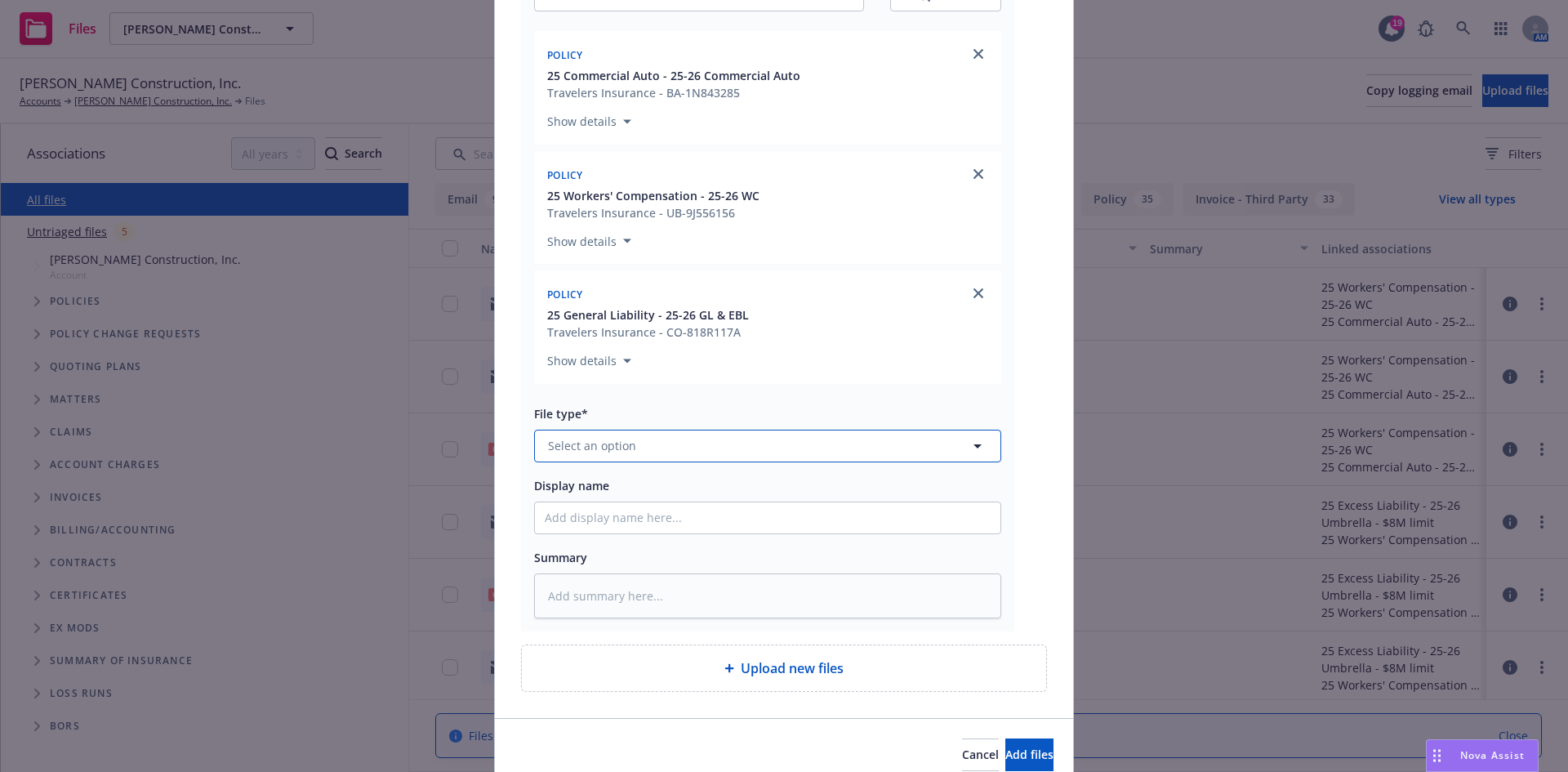
click at [732, 449] on button "Select an option" at bounding box center [767, 445] width 467 height 32
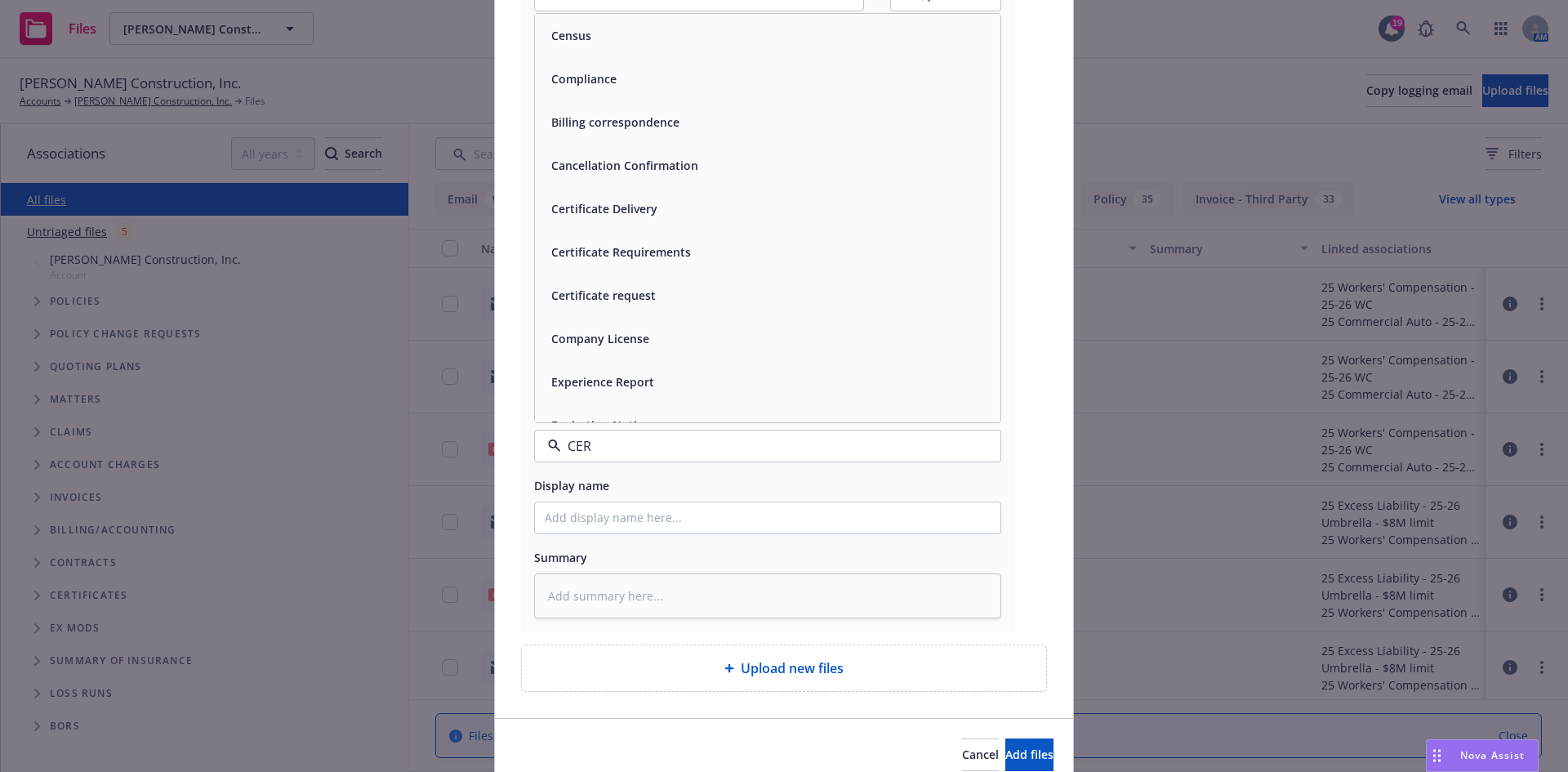
type input "CERT"
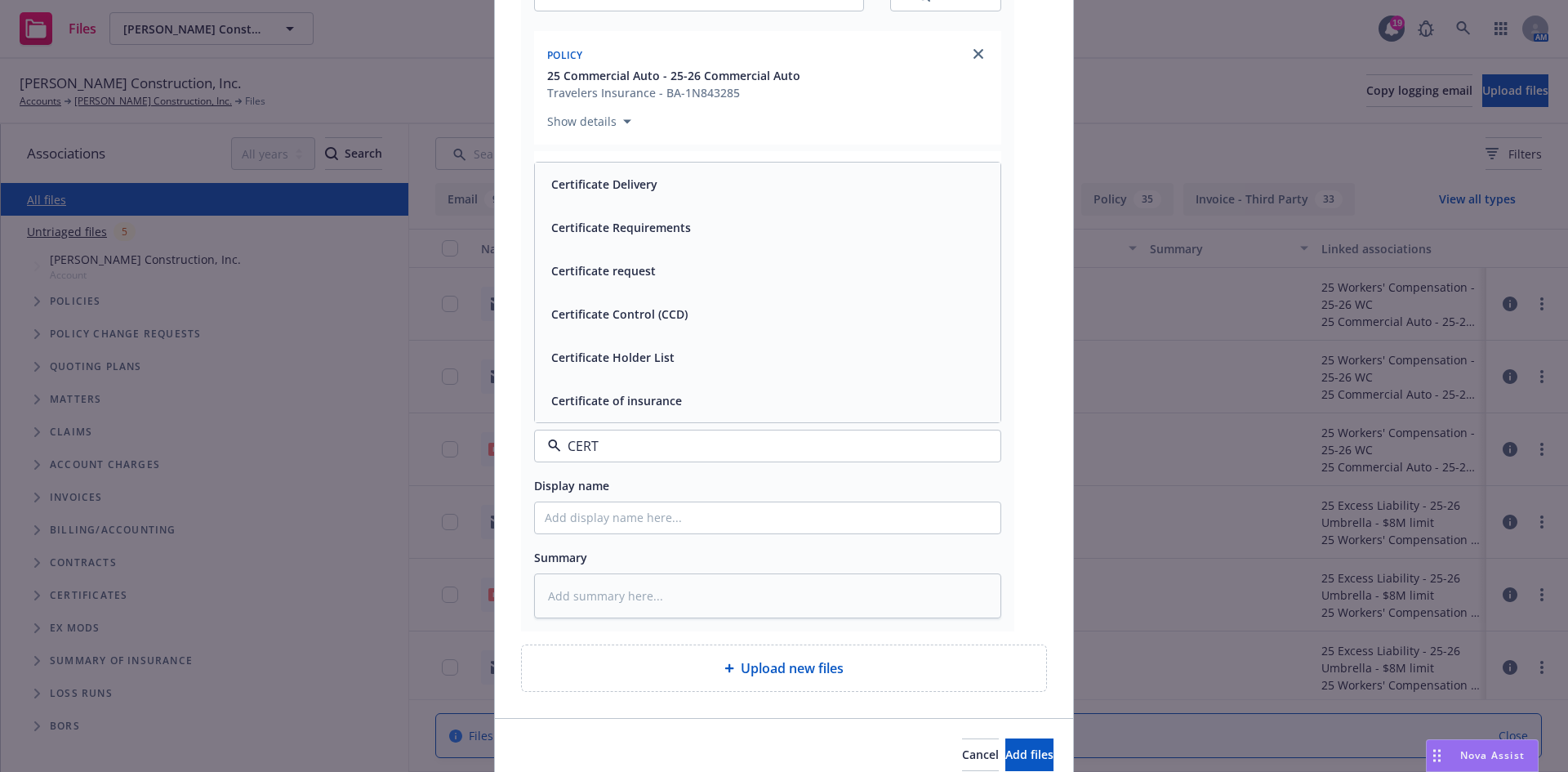
click at [657, 197] on div "Certificate Delivery" at bounding box center [767, 184] width 465 height 43
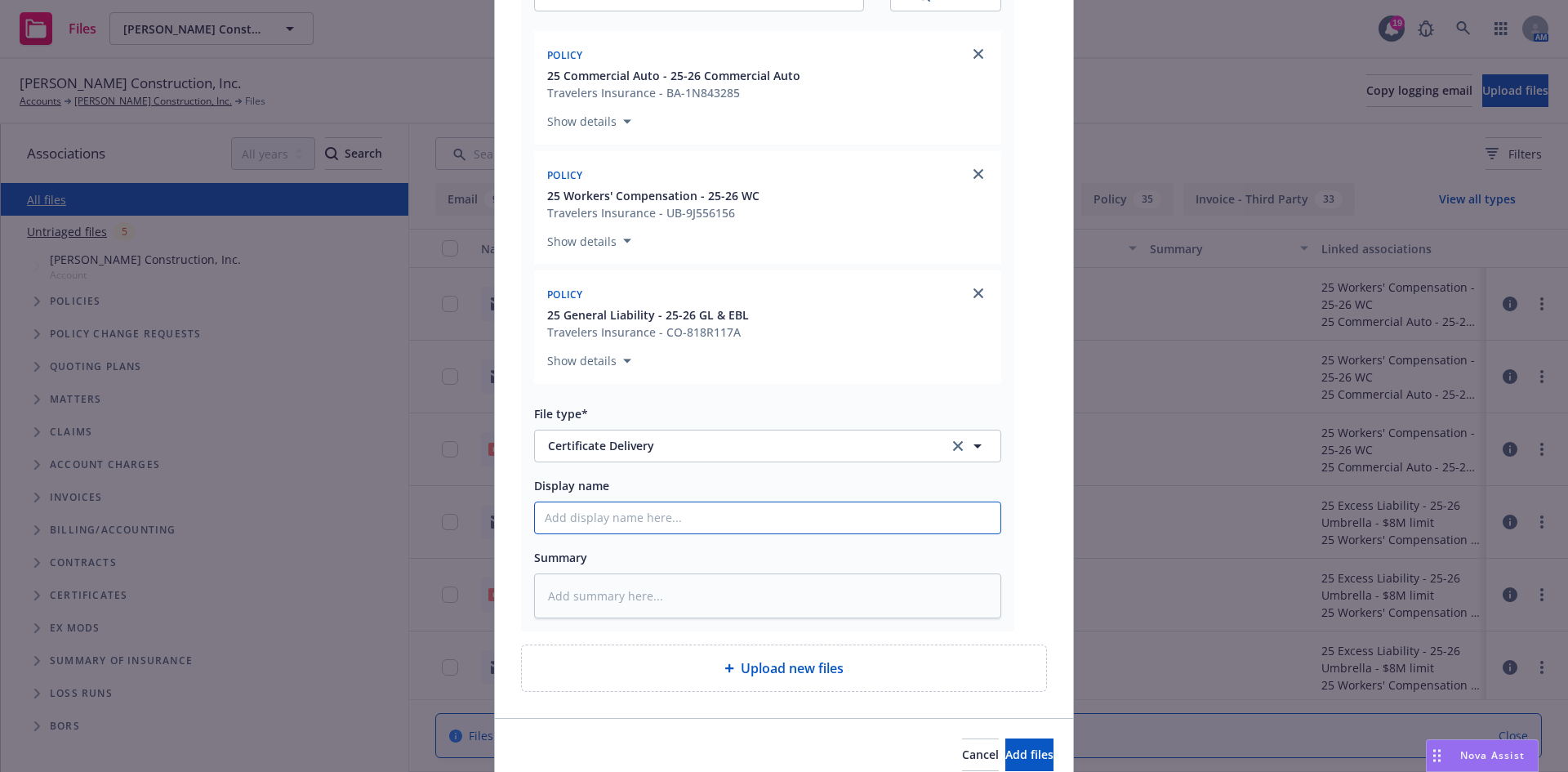
click at [629, 509] on input "Display name" at bounding box center [767, 518] width 465 height 31
paste input "West Tasman Drive 10 Corp and GS Commercial Management Inc. - COI - RE: 10 W. T…"
type textarea "x"
type input "West Tasman Drive 10 Corp and GS Commercial Management Inc. - COI - RE: 10 W. T…"
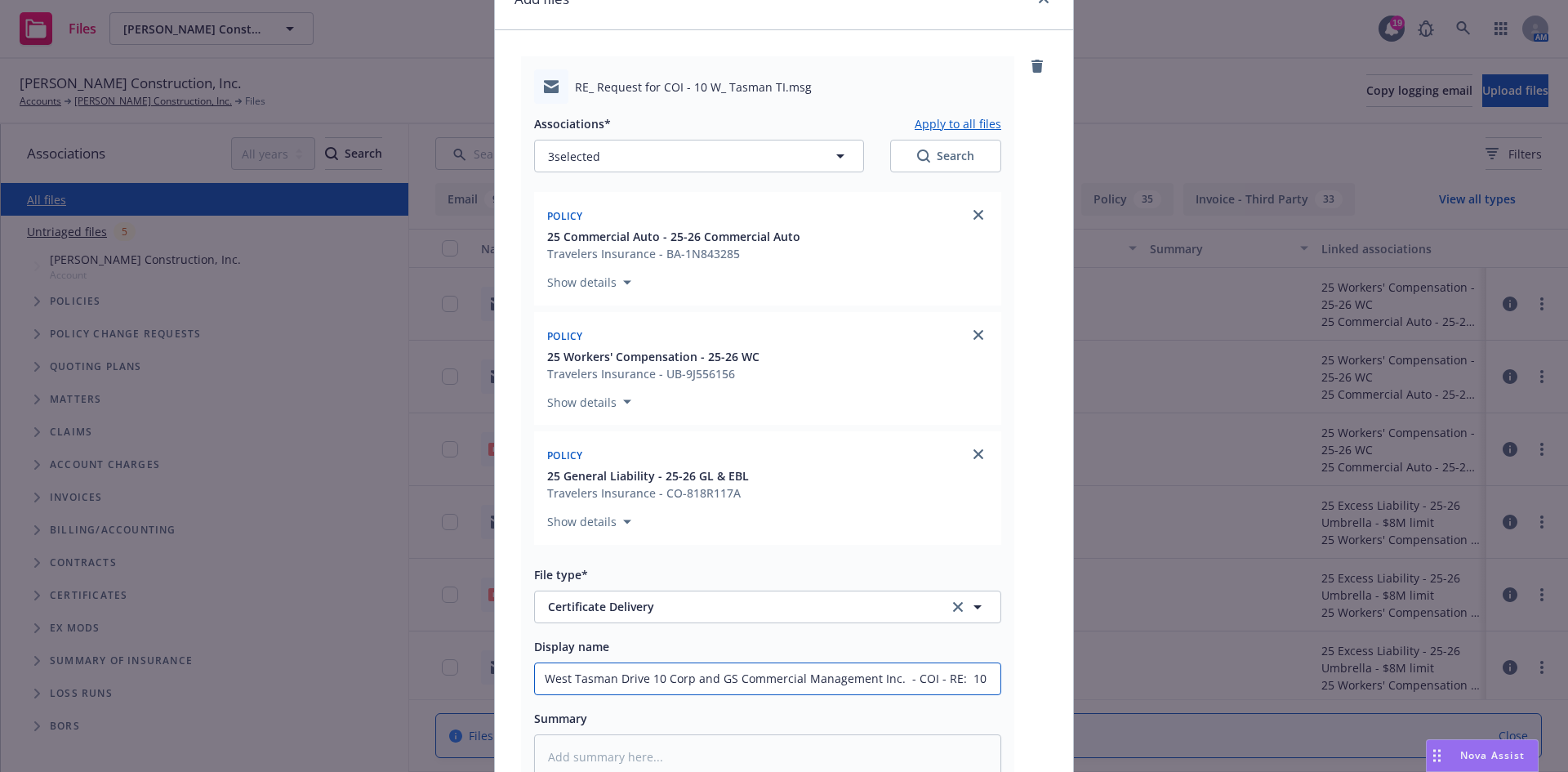
scroll to position [0, 0]
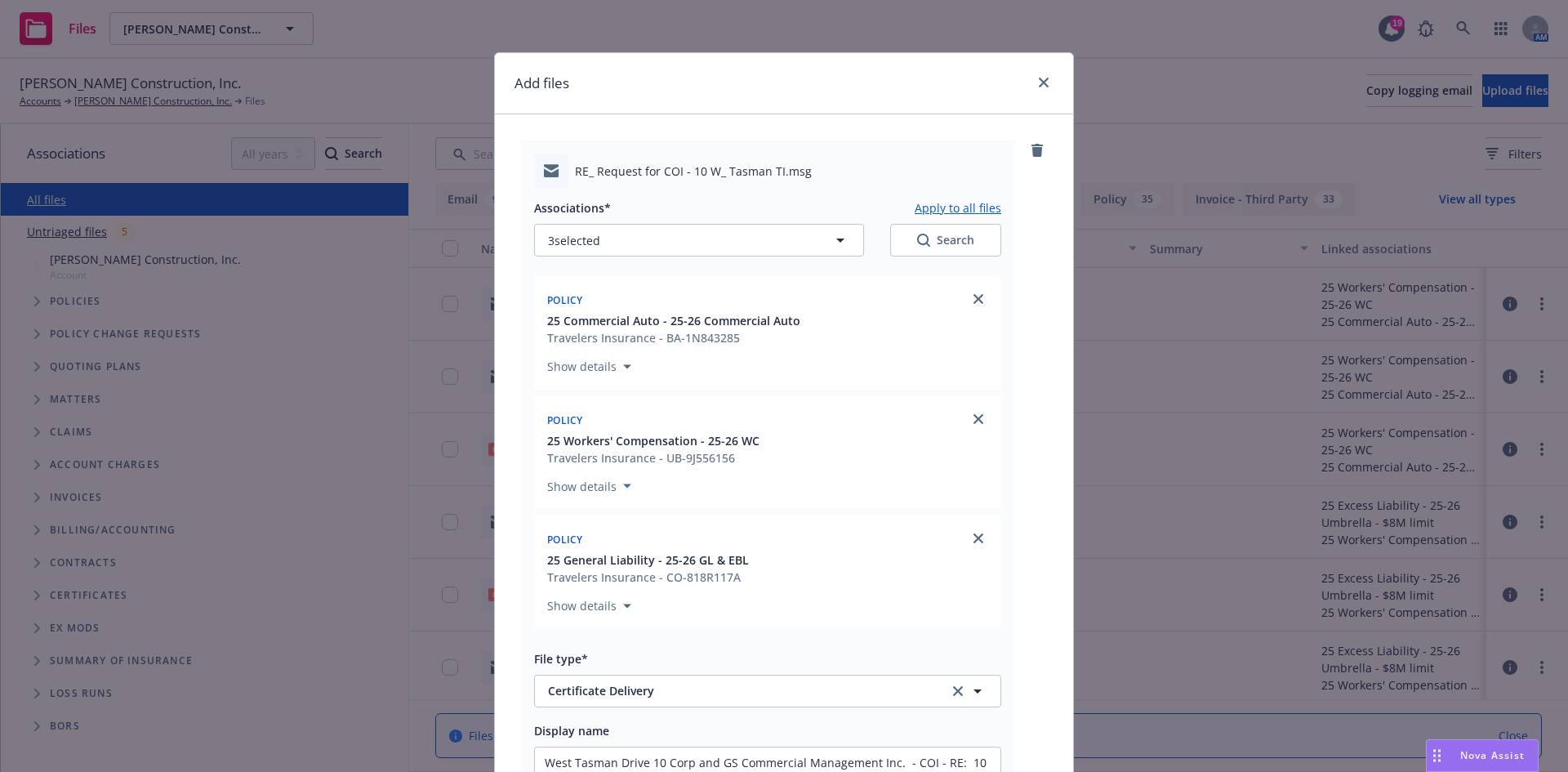
click at [918, 211] on button "Apply to all files" at bounding box center [957, 208] width 87 height 20
type textarea "x"
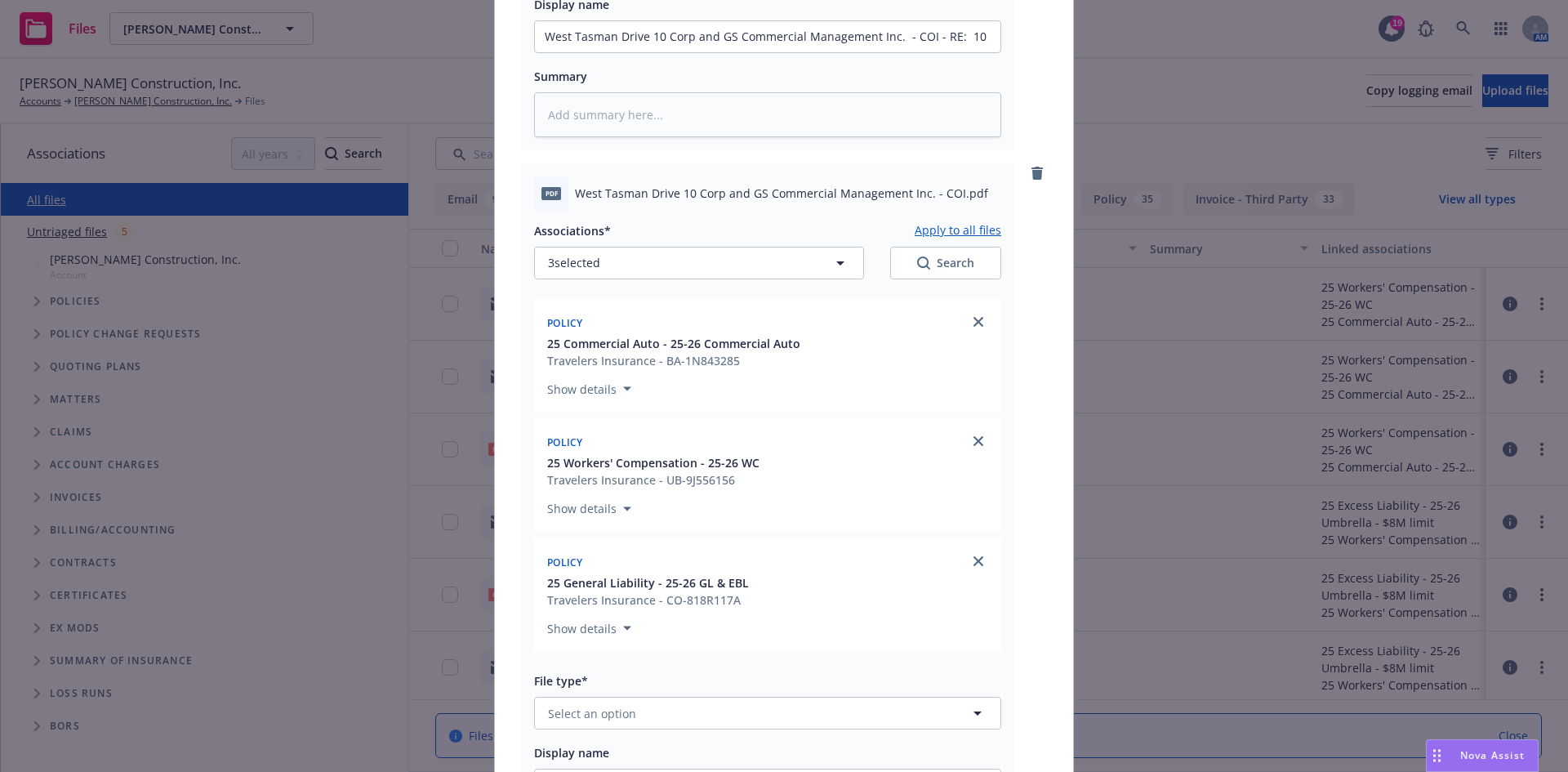
scroll to position [980, 0]
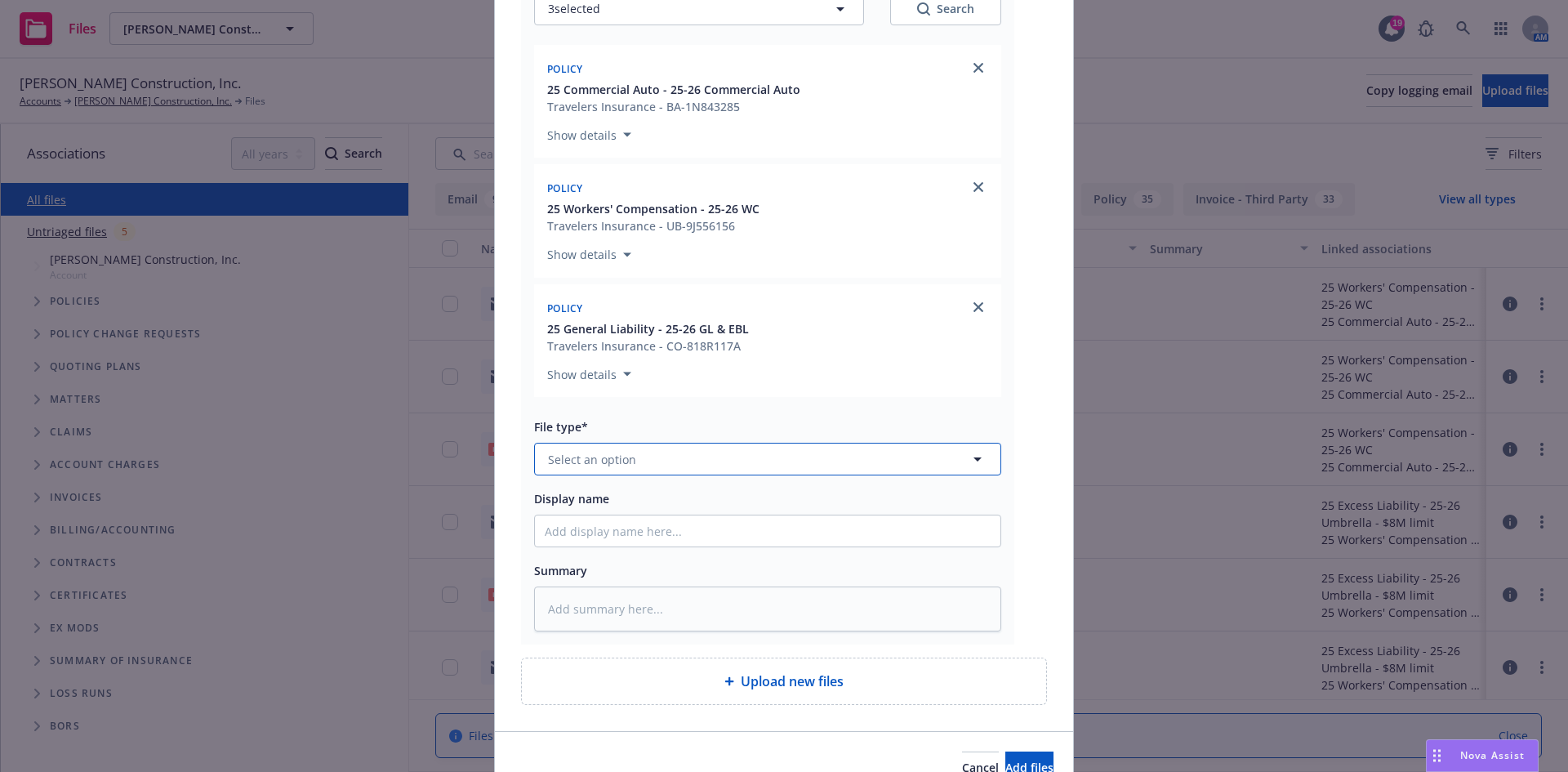
click at [685, 464] on button "Select an option" at bounding box center [767, 459] width 467 height 32
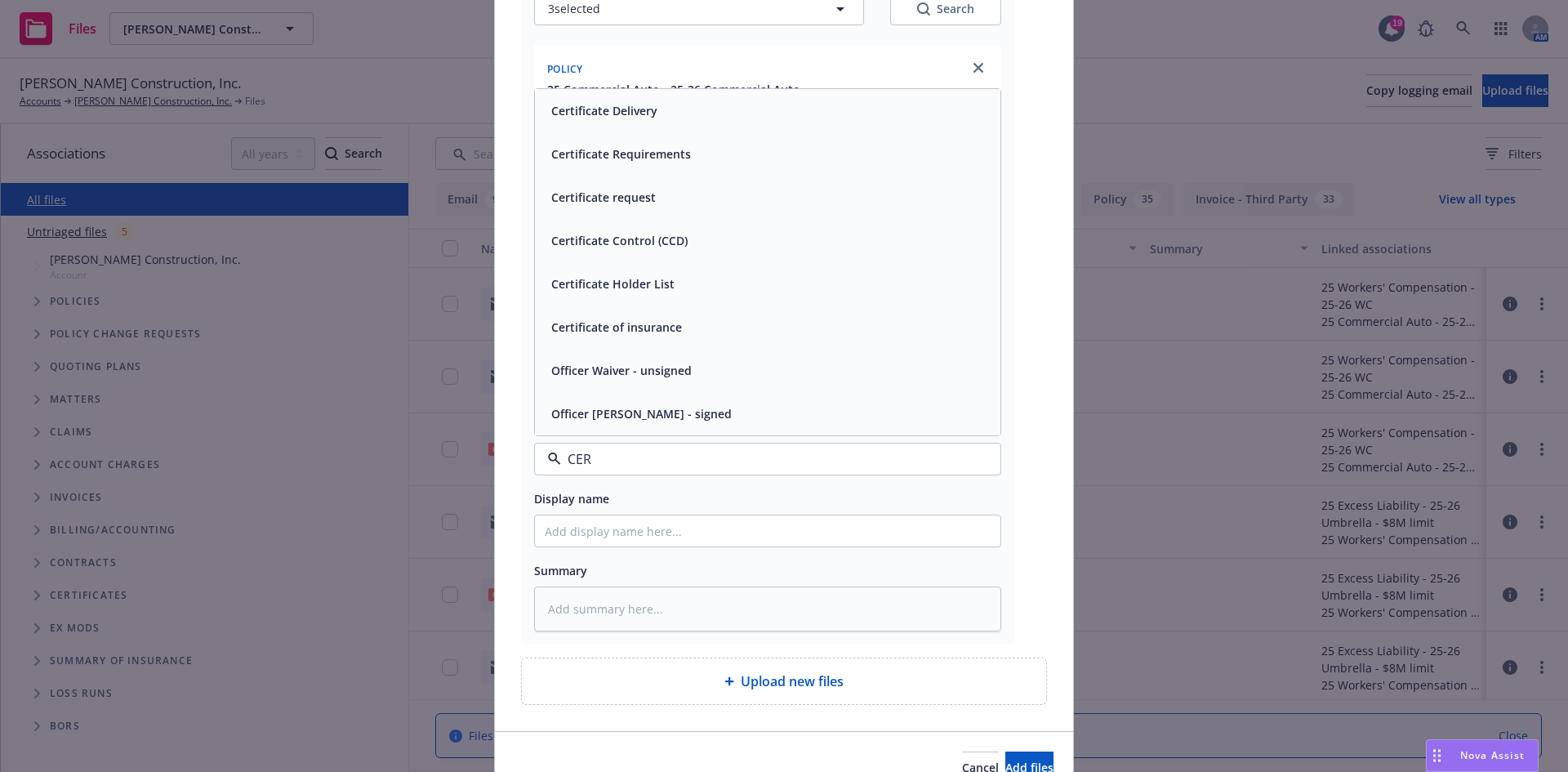
type input "CERT"
click at [680, 426] on div "Certificate of insurance" at bounding box center [767, 413] width 446 height 24
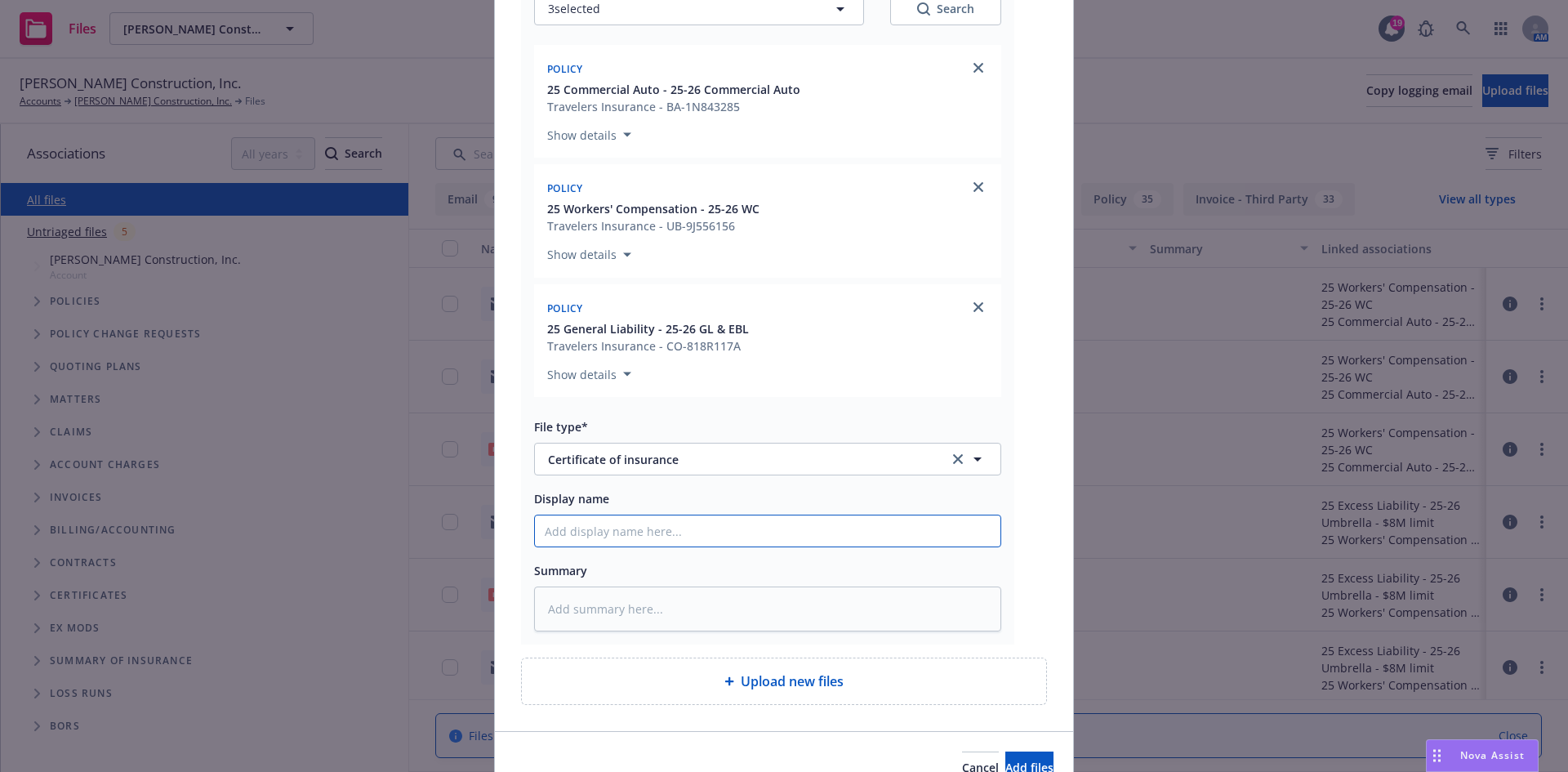
click at [653, 525] on input "Display name" at bounding box center [767, 530] width 465 height 31
paste input "West Tasman Drive 10 Corp and GS Commercial Management Inc. - COI - RE: 10 W. T…"
type textarea "x"
type input "West Tasman Drive 10 Corp and GS Commercial Management Inc. - COI - RE: 10 W. T…"
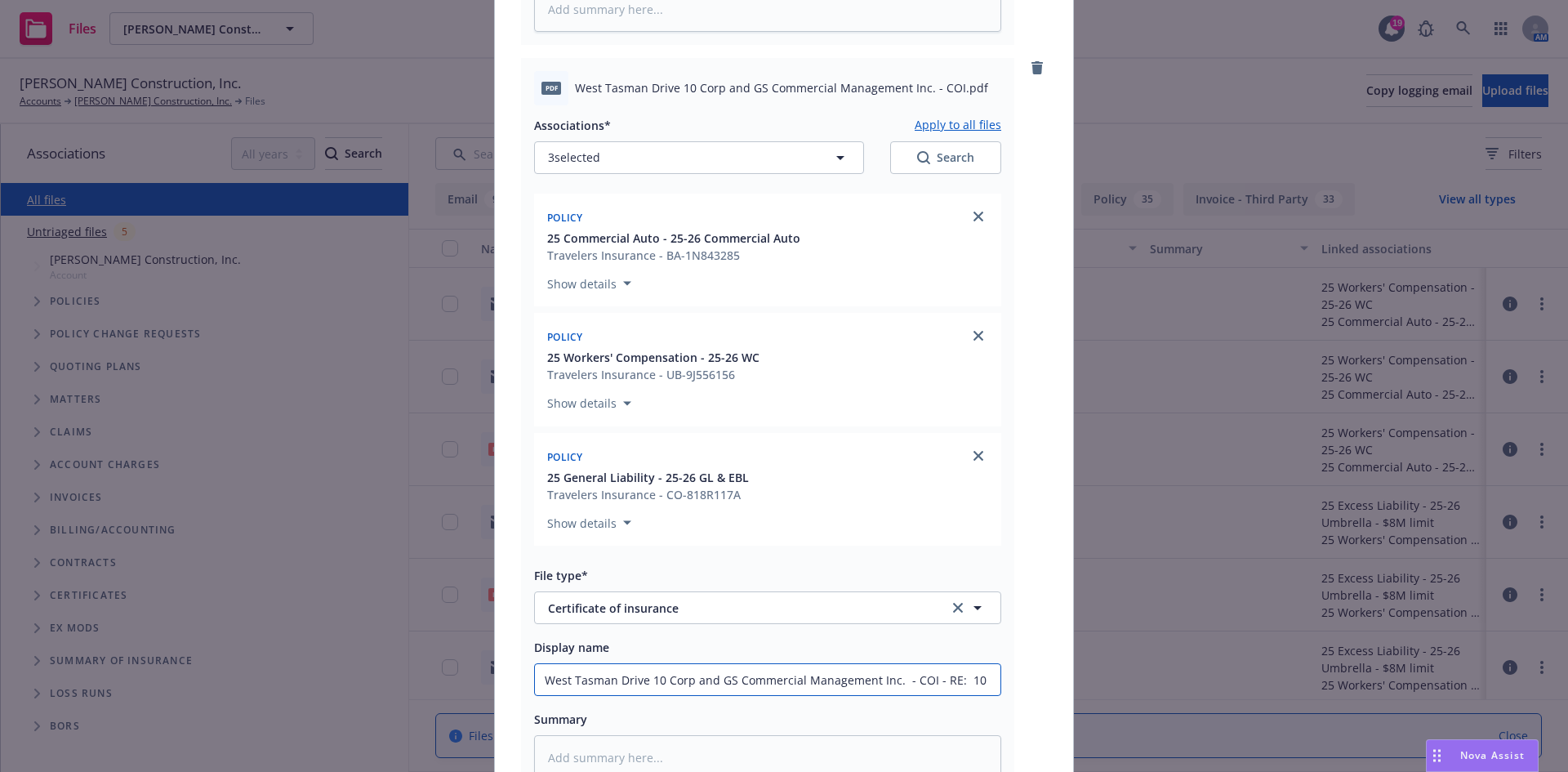
scroll to position [653, 0]
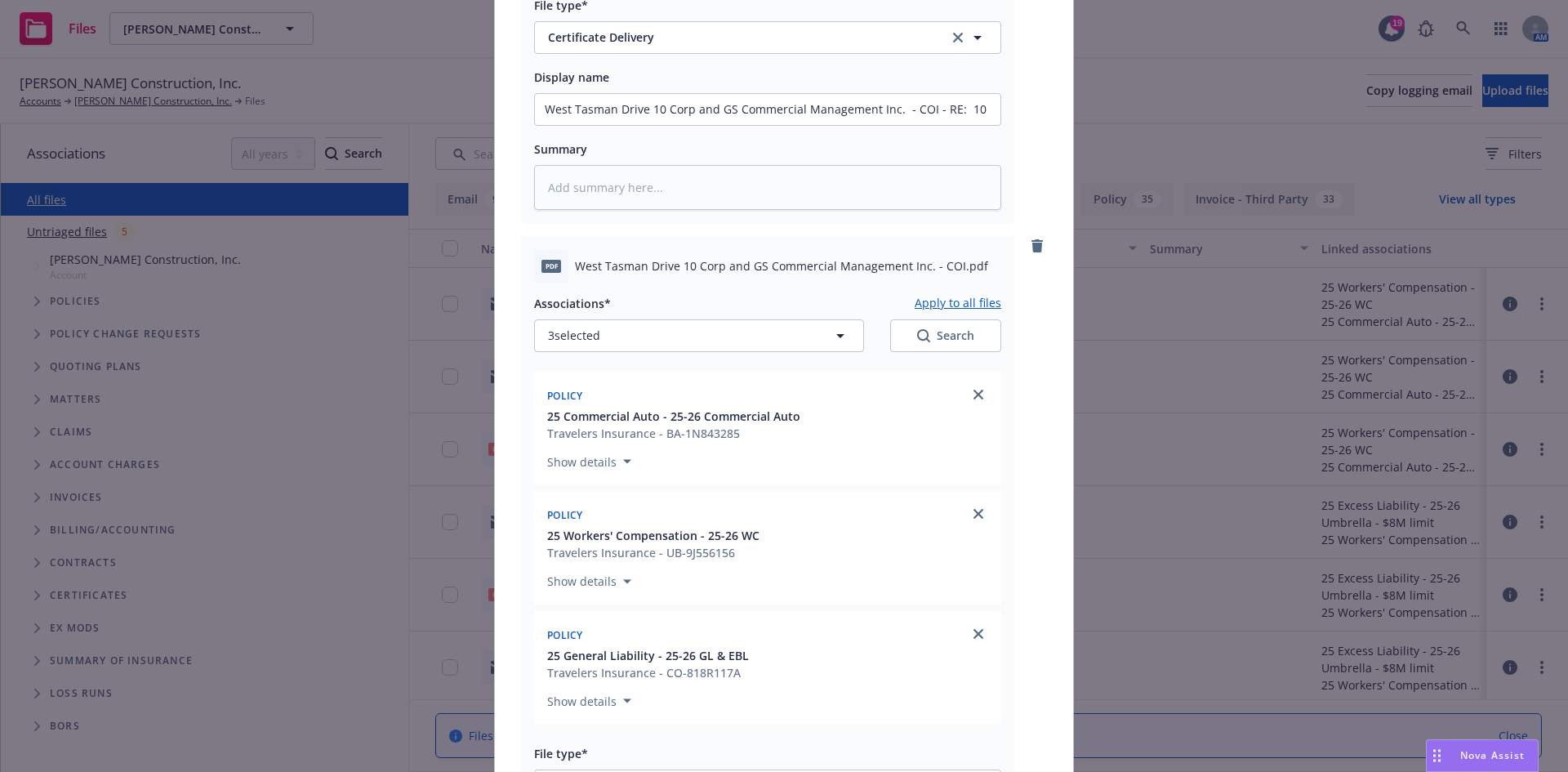
click at [959, 296] on button "Apply to all files" at bounding box center [957, 303] width 87 height 20
type textarea "x"
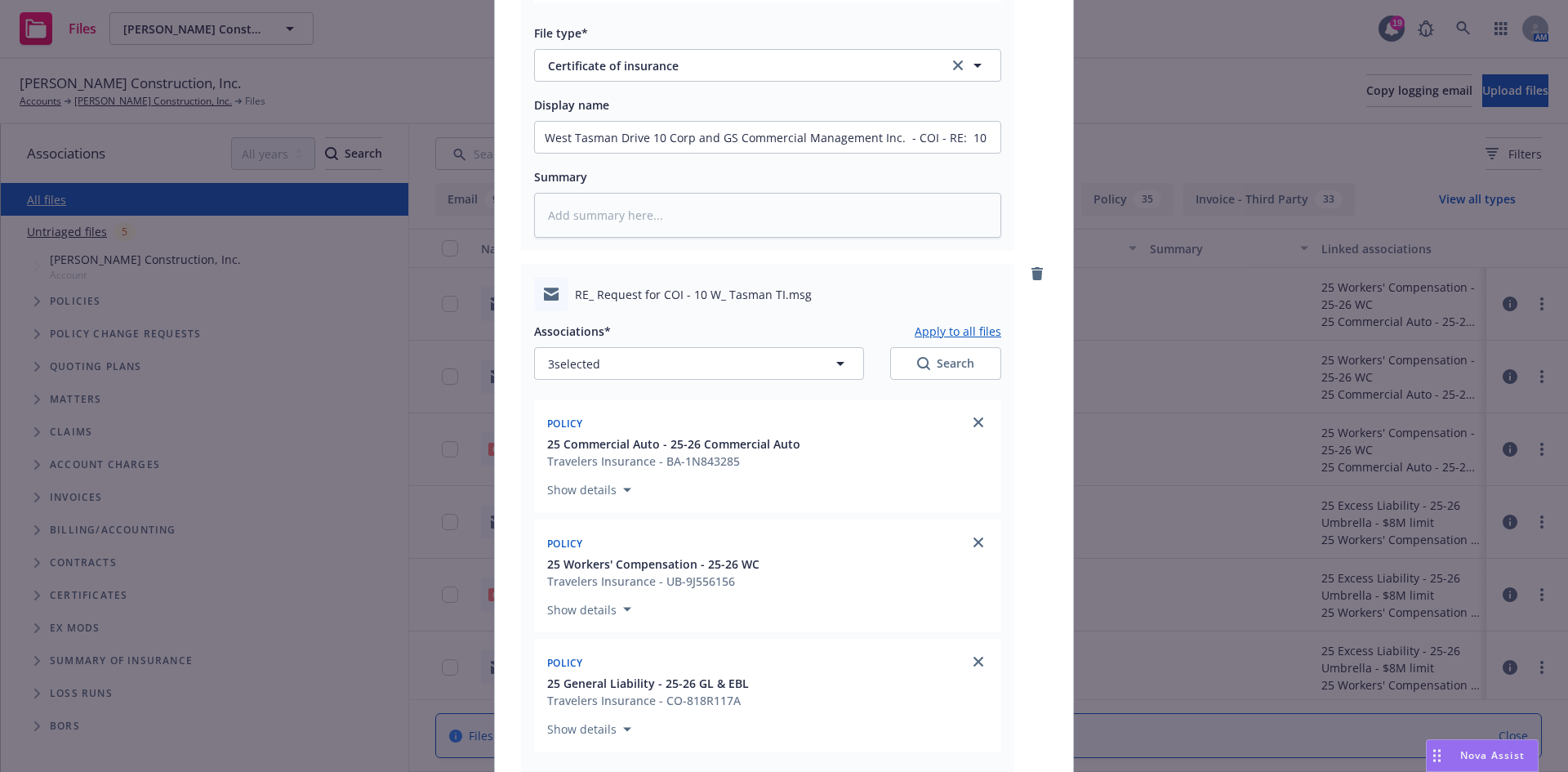
scroll to position [1552, 0]
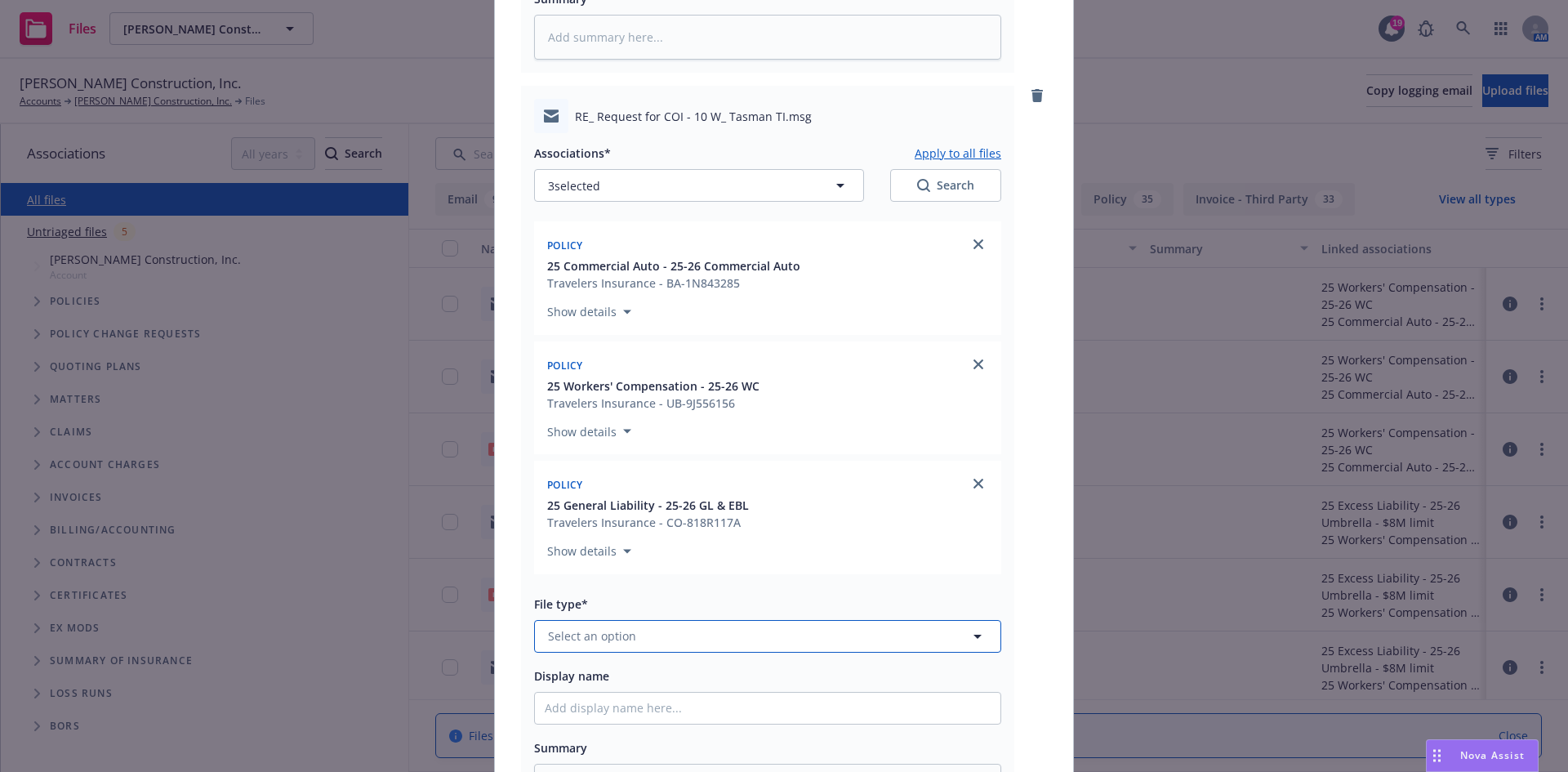
click at [636, 639] on button "Select an option" at bounding box center [767, 636] width 467 height 32
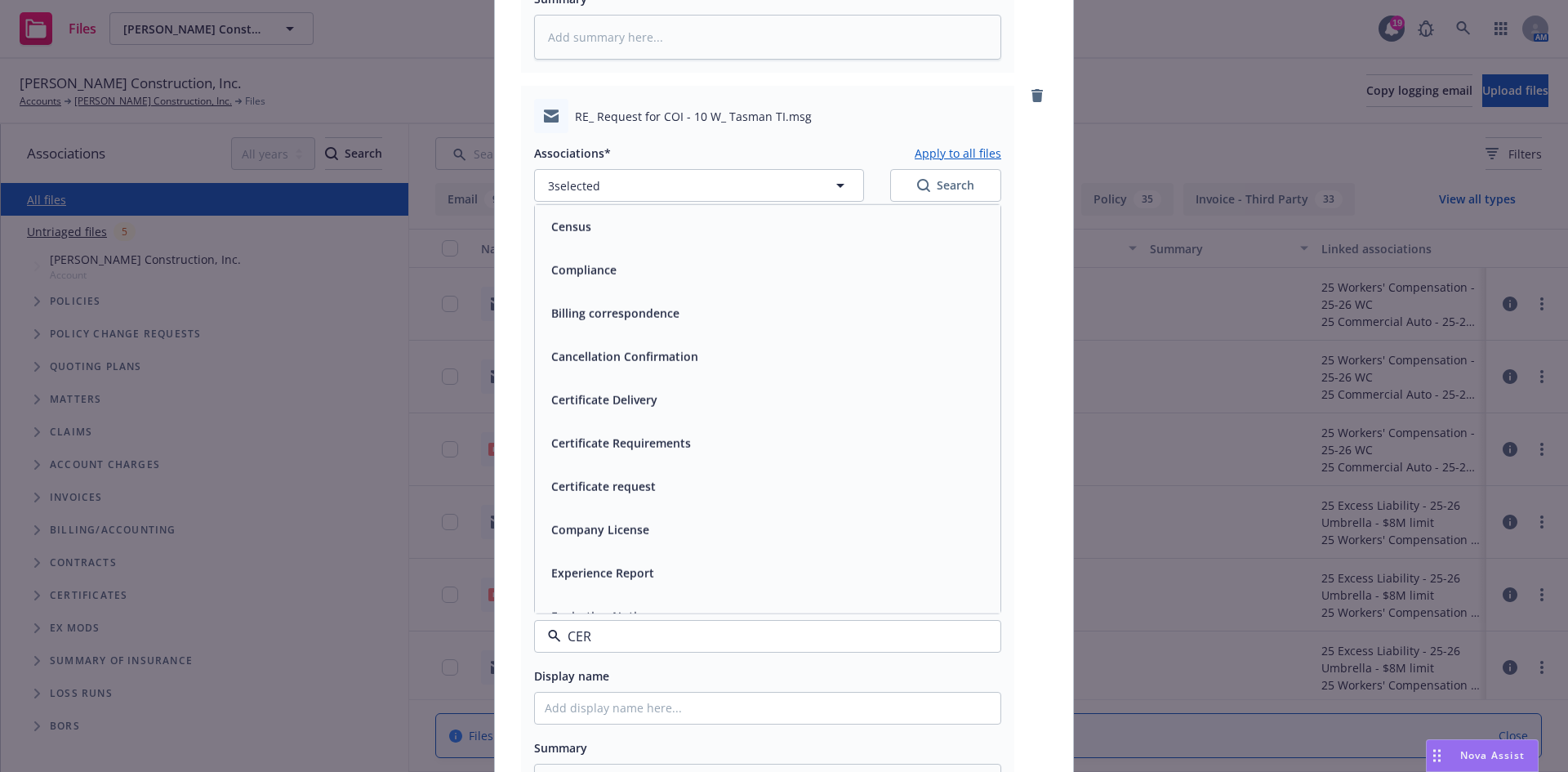
type input "CERT"
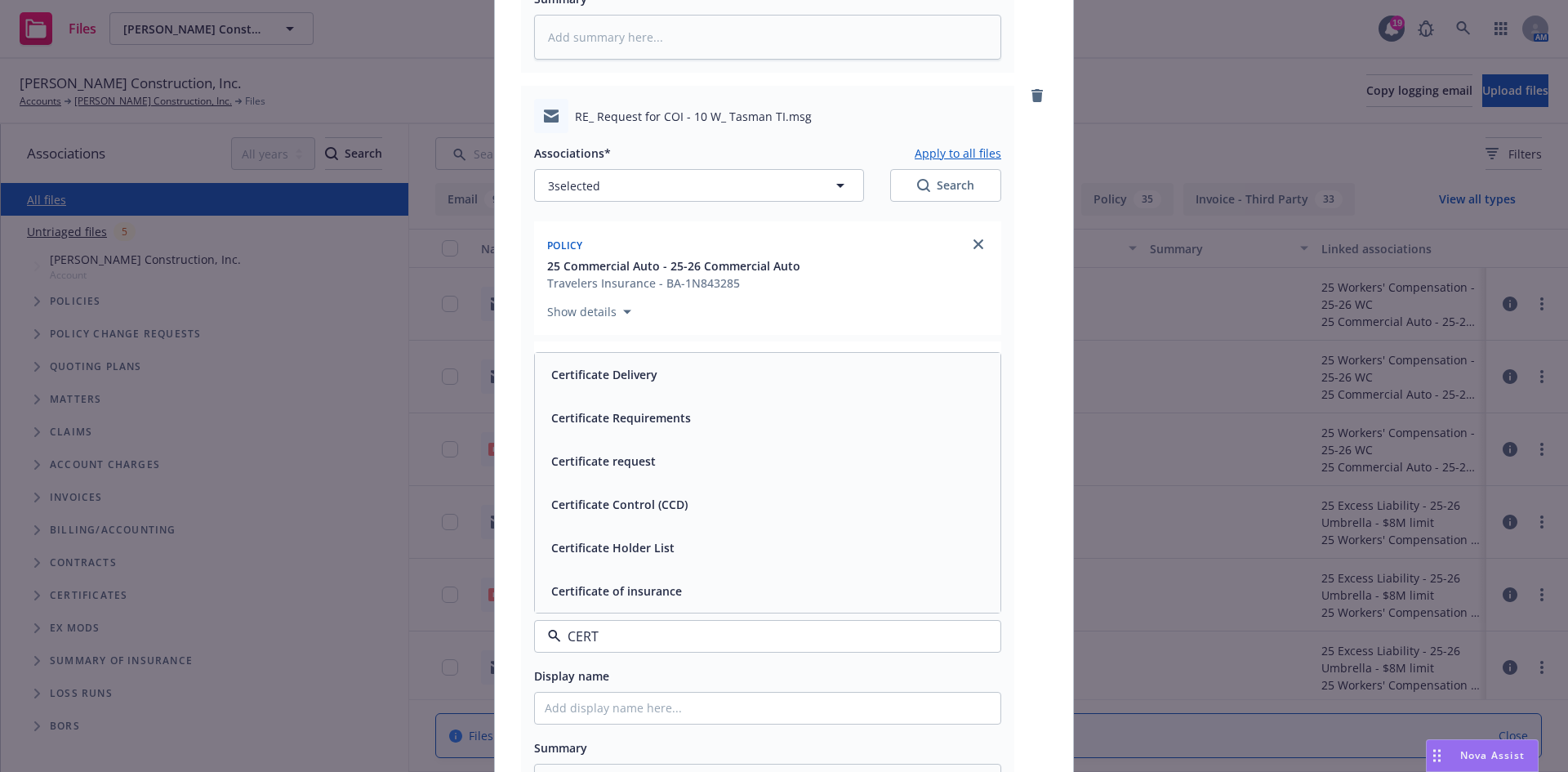
click at [641, 458] on span "Certificate request" at bounding box center [603, 461] width 105 height 17
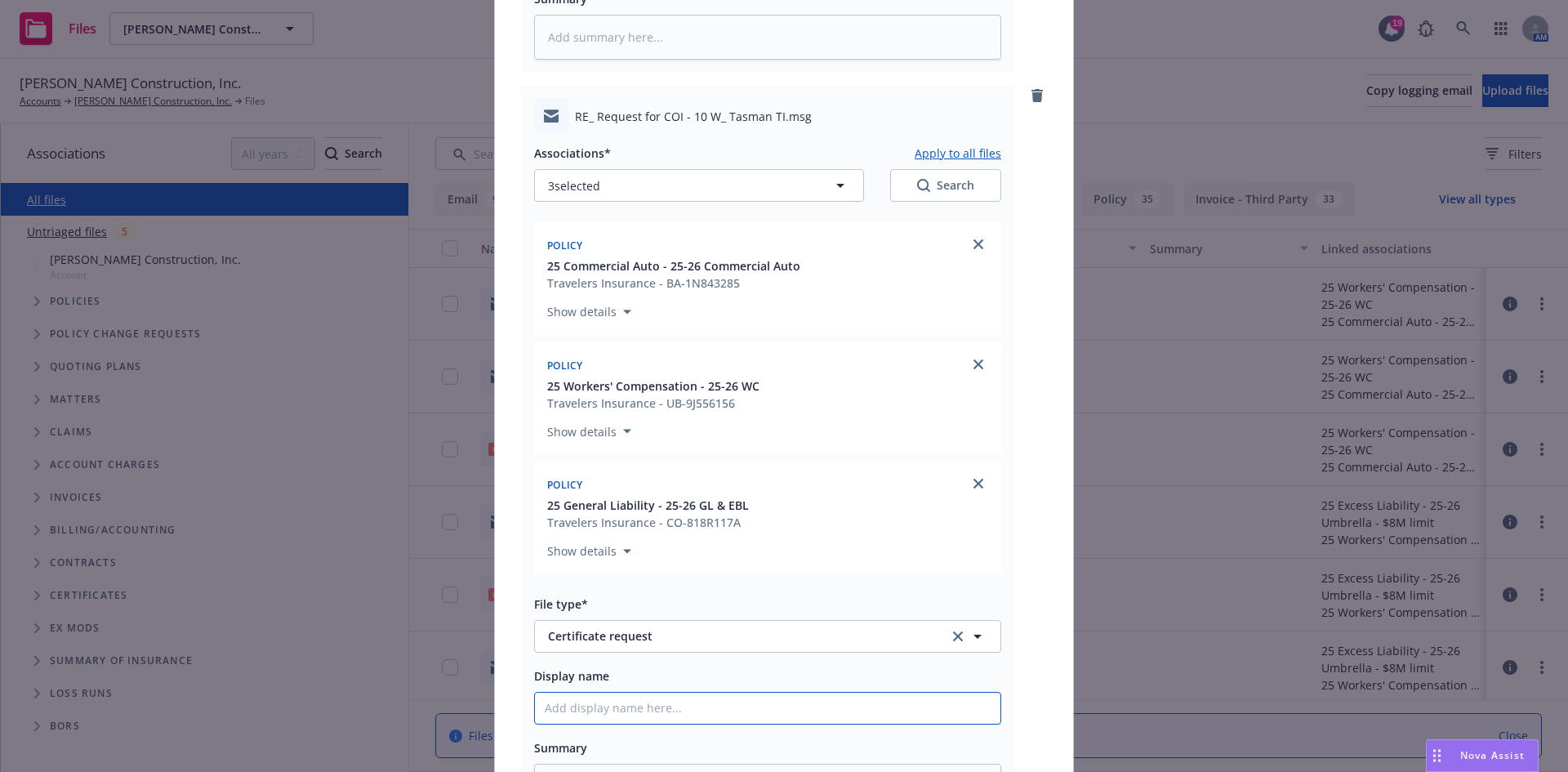
click at [671, 717] on input "Display name" at bounding box center [767, 708] width 465 height 31
click at [671, 718] on input "Display name" at bounding box center [767, 708] width 465 height 31
paste input "West Tasman Drive 10 Corp and GS Commercial Management Inc. - COI - RE: 10 W. T…"
type textarea "x"
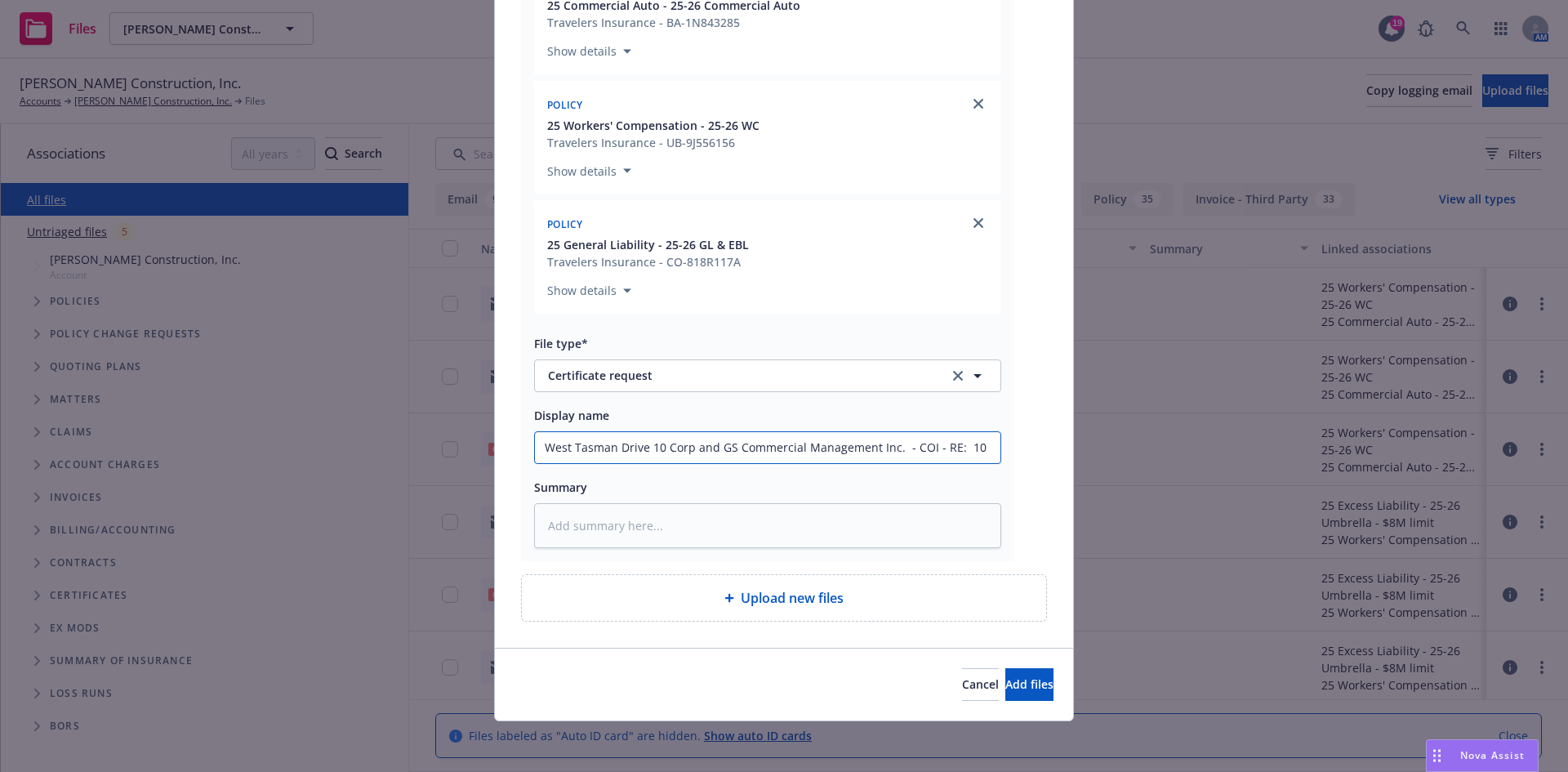
scroll to position [1814, 0]
type input "West Tasman Drive 10 Corp and GS Commercial Management Inc. - COI - RE: 10 W. T…"
click at [1005, 673] on button "Add files" at bounding box center [1029, 683] width 49 height 32
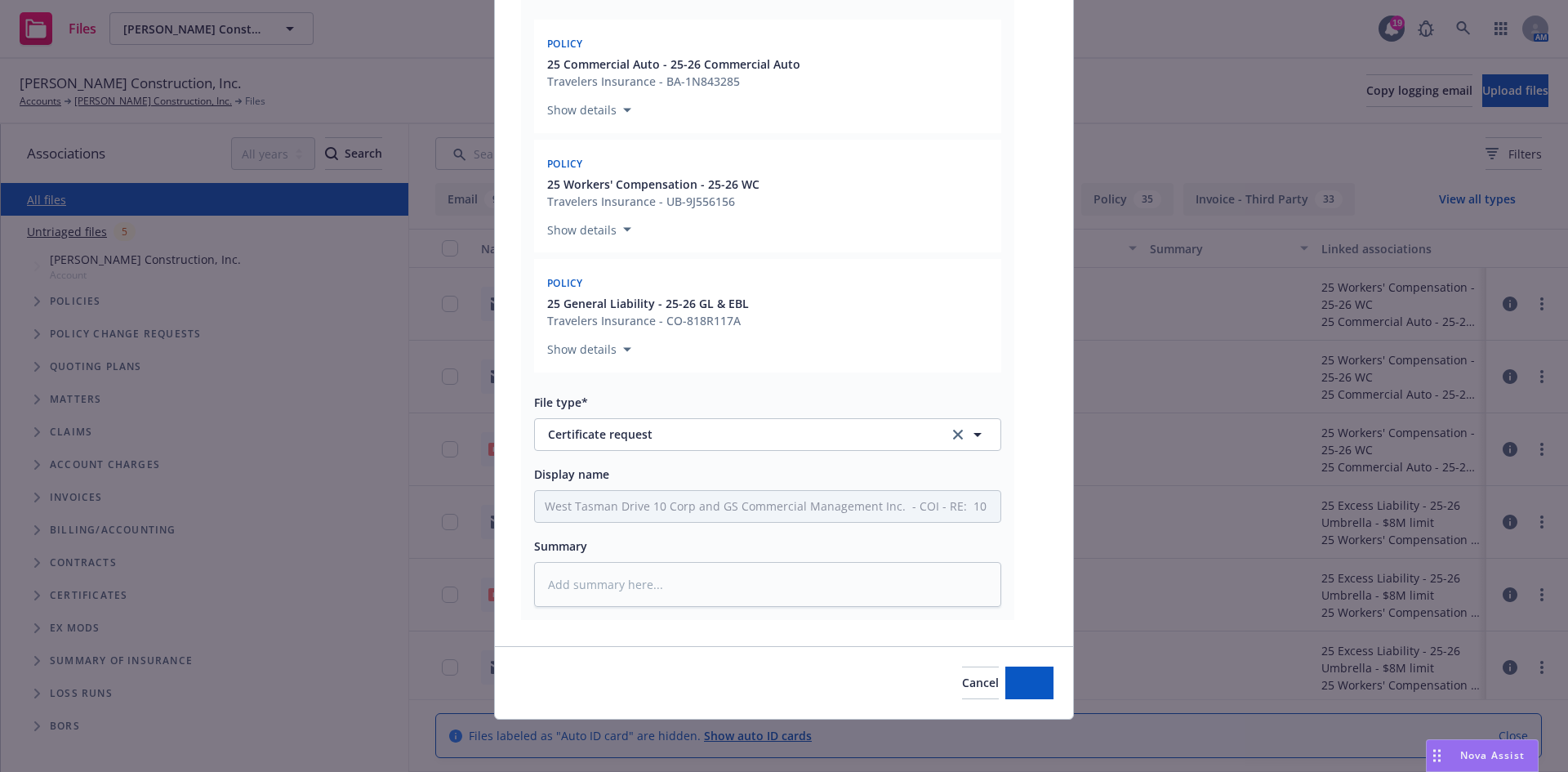
type textarea "x"
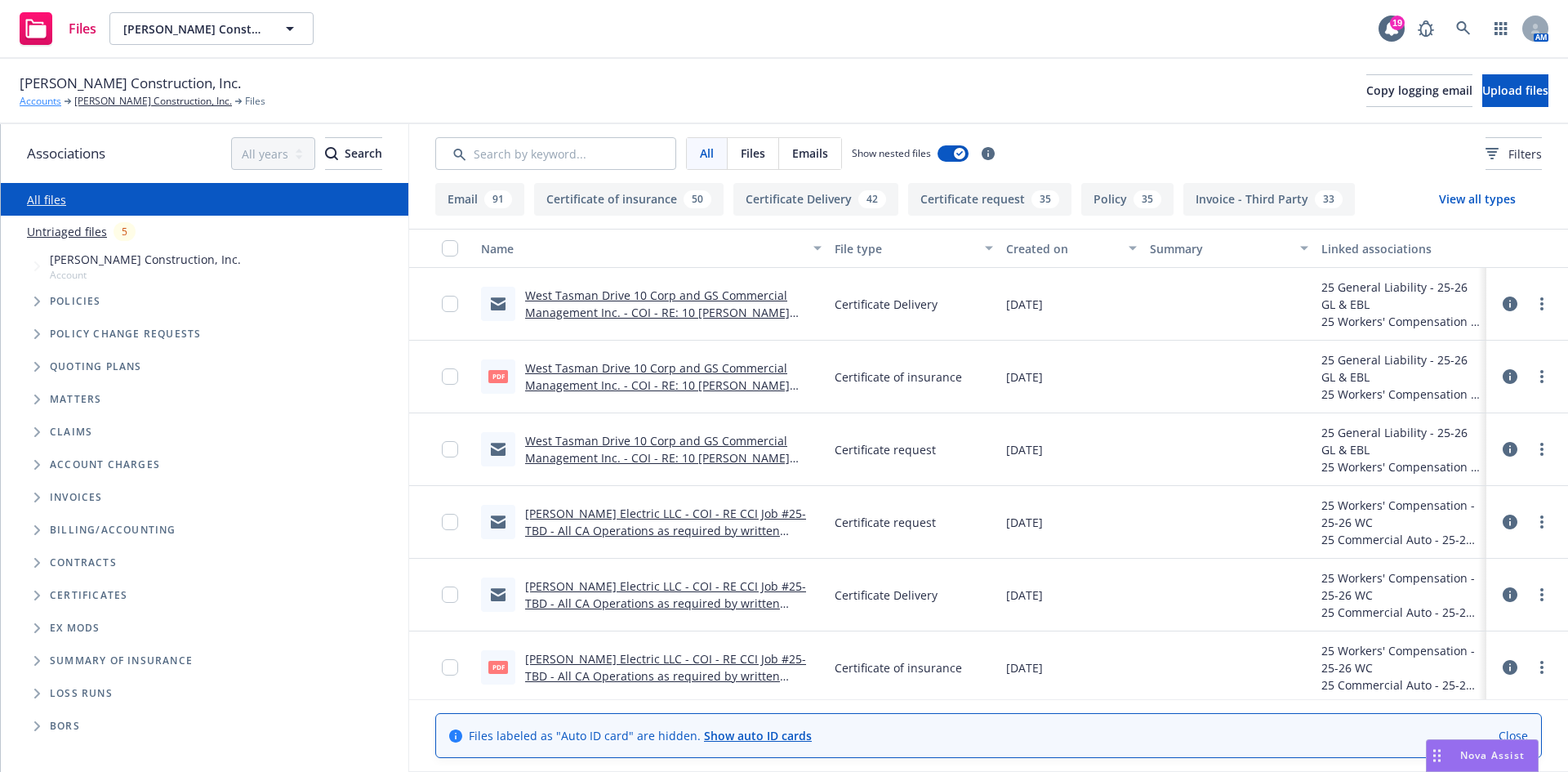
click at [37, 101] on link "Accounts" at bounding box center [41, 101] width 42 height 14
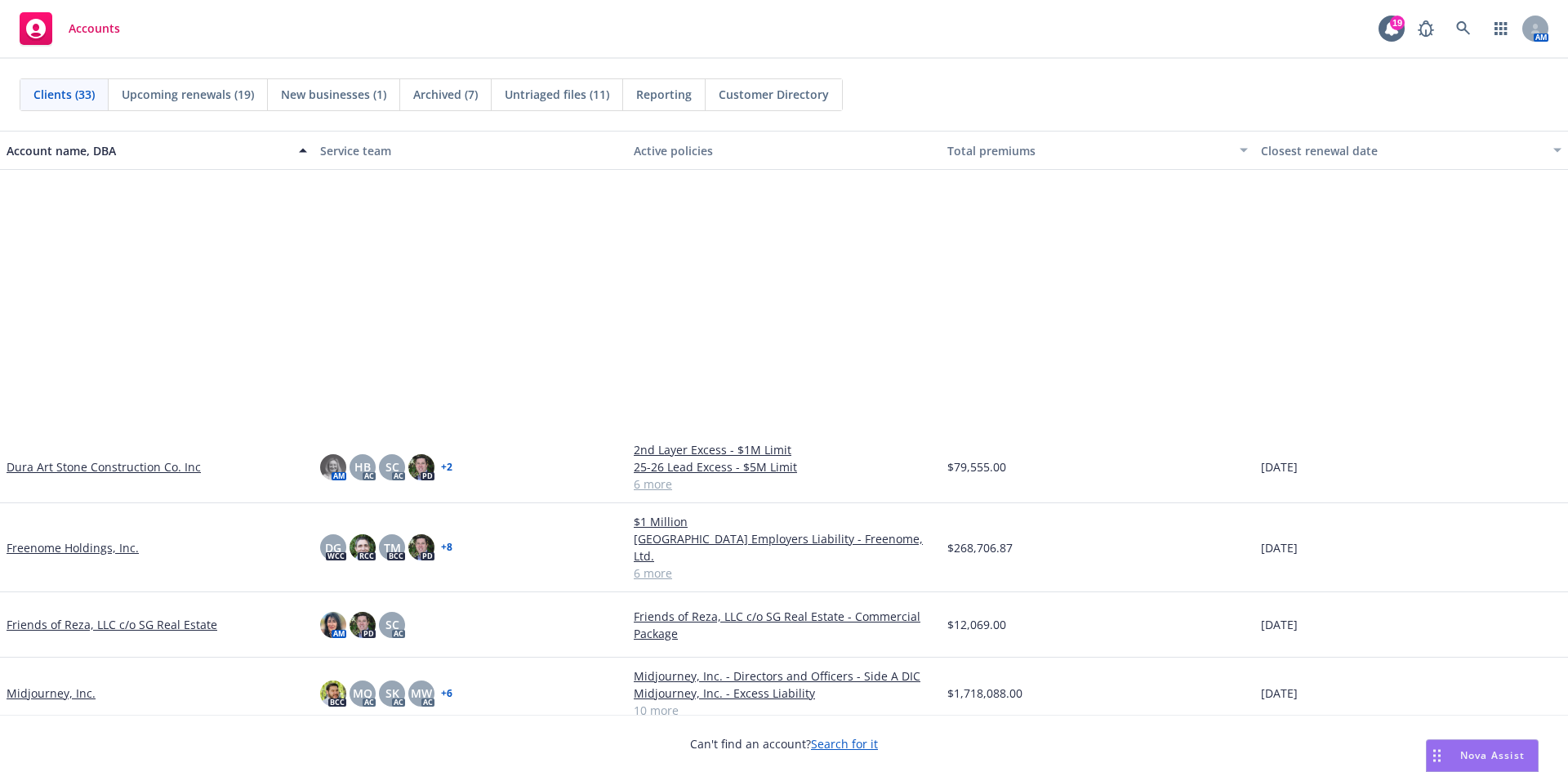
scroll to position [817, 0]
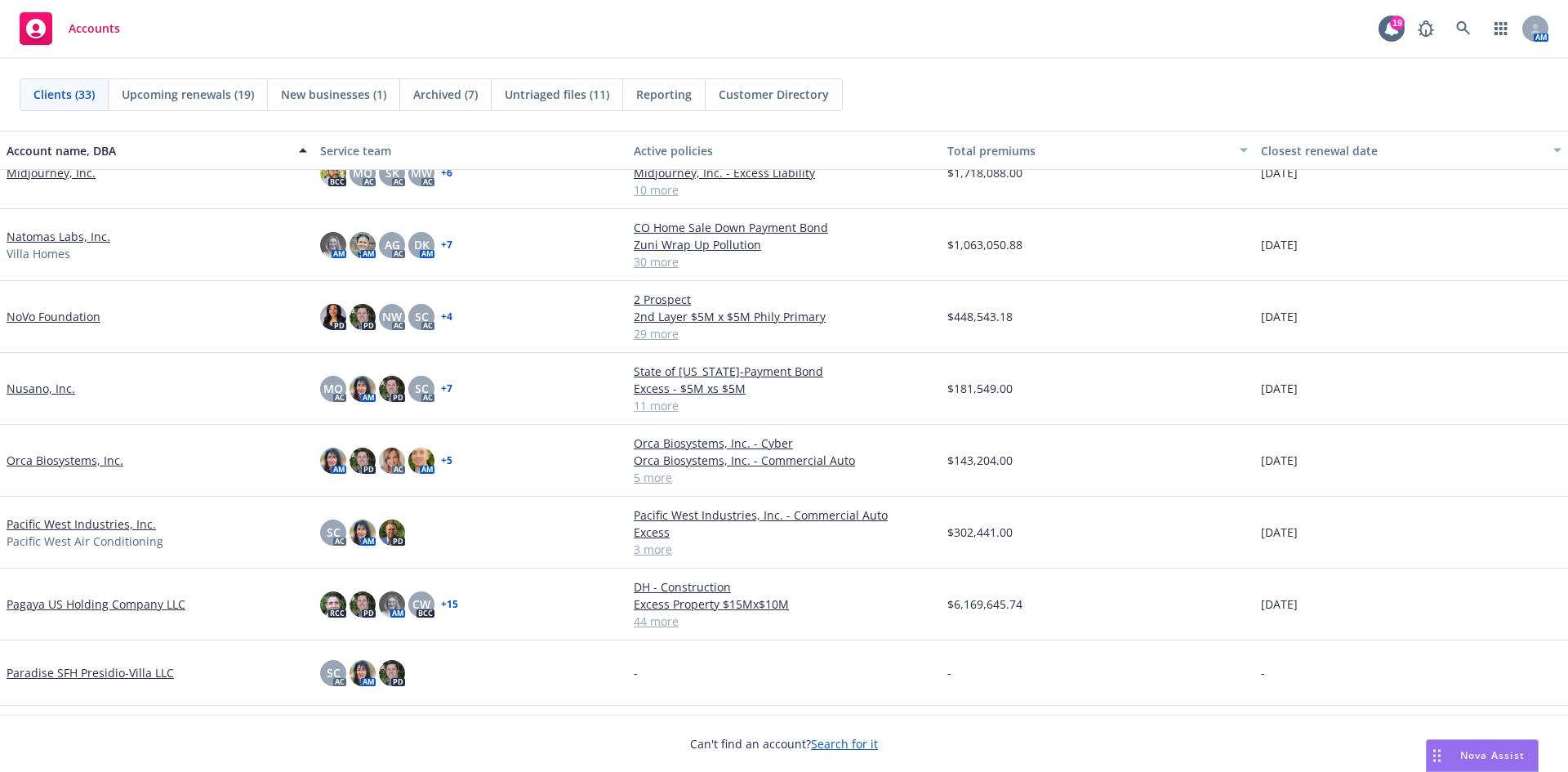
click at [81, 522] on link "Pacific West Industries, Inc." at bounding box center [81, 524] width 149 height 17
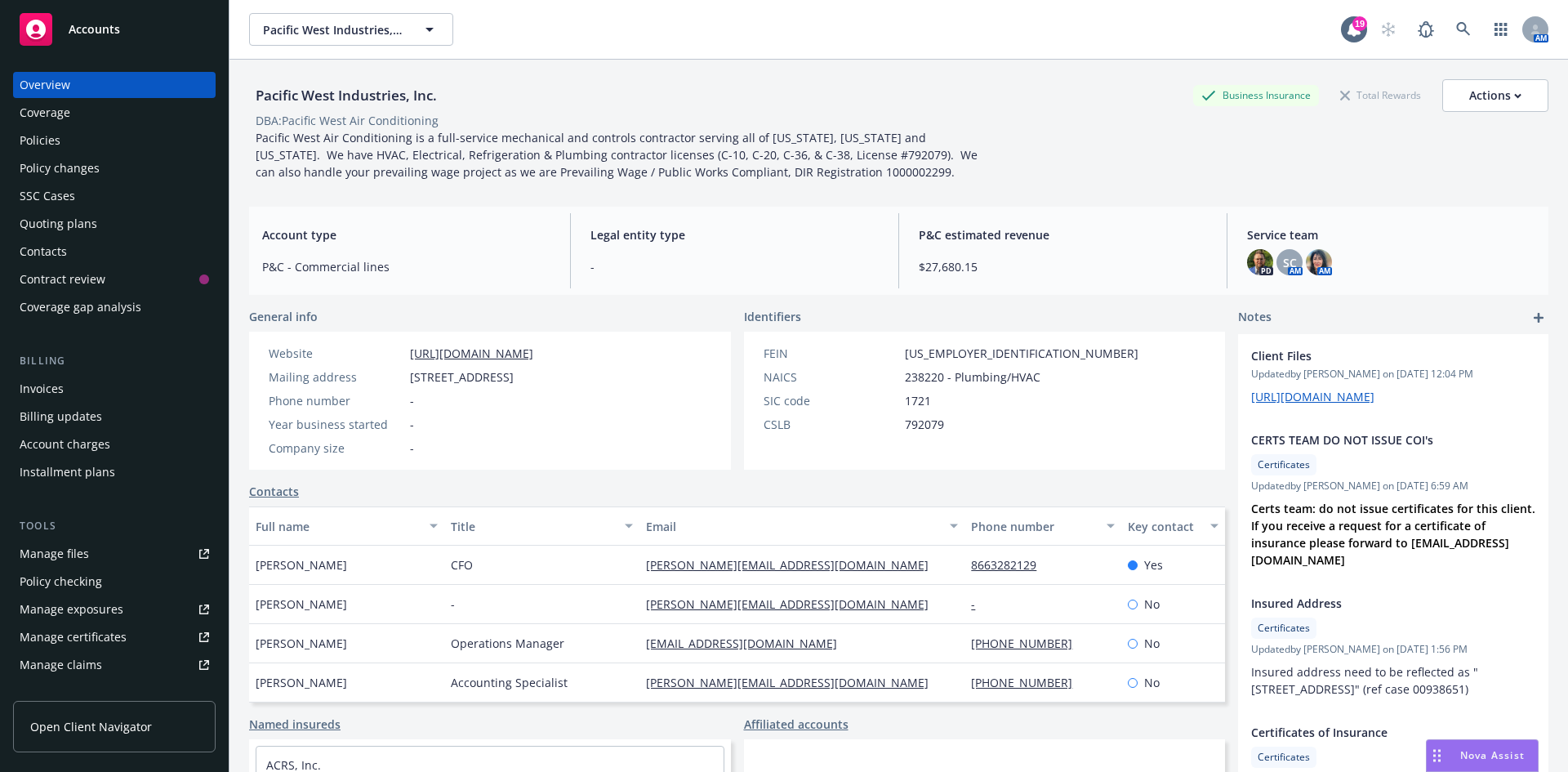
click at [33, 136] on div "Policies" at bounding box center [40, 140] width 41 height 26
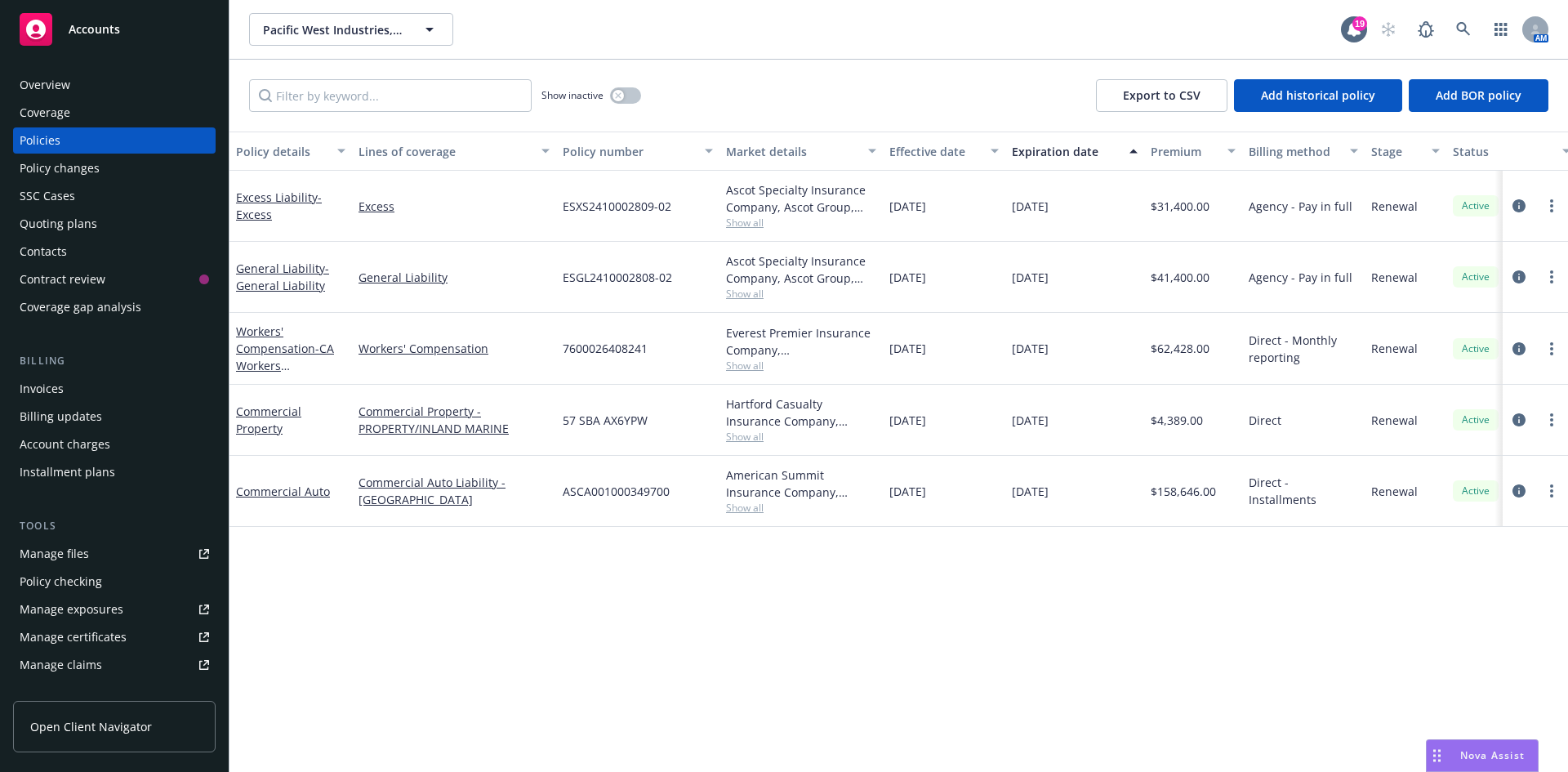
click at [60, 558] on div "Manage files" at bounding box center [54, 553] width 69 height 26
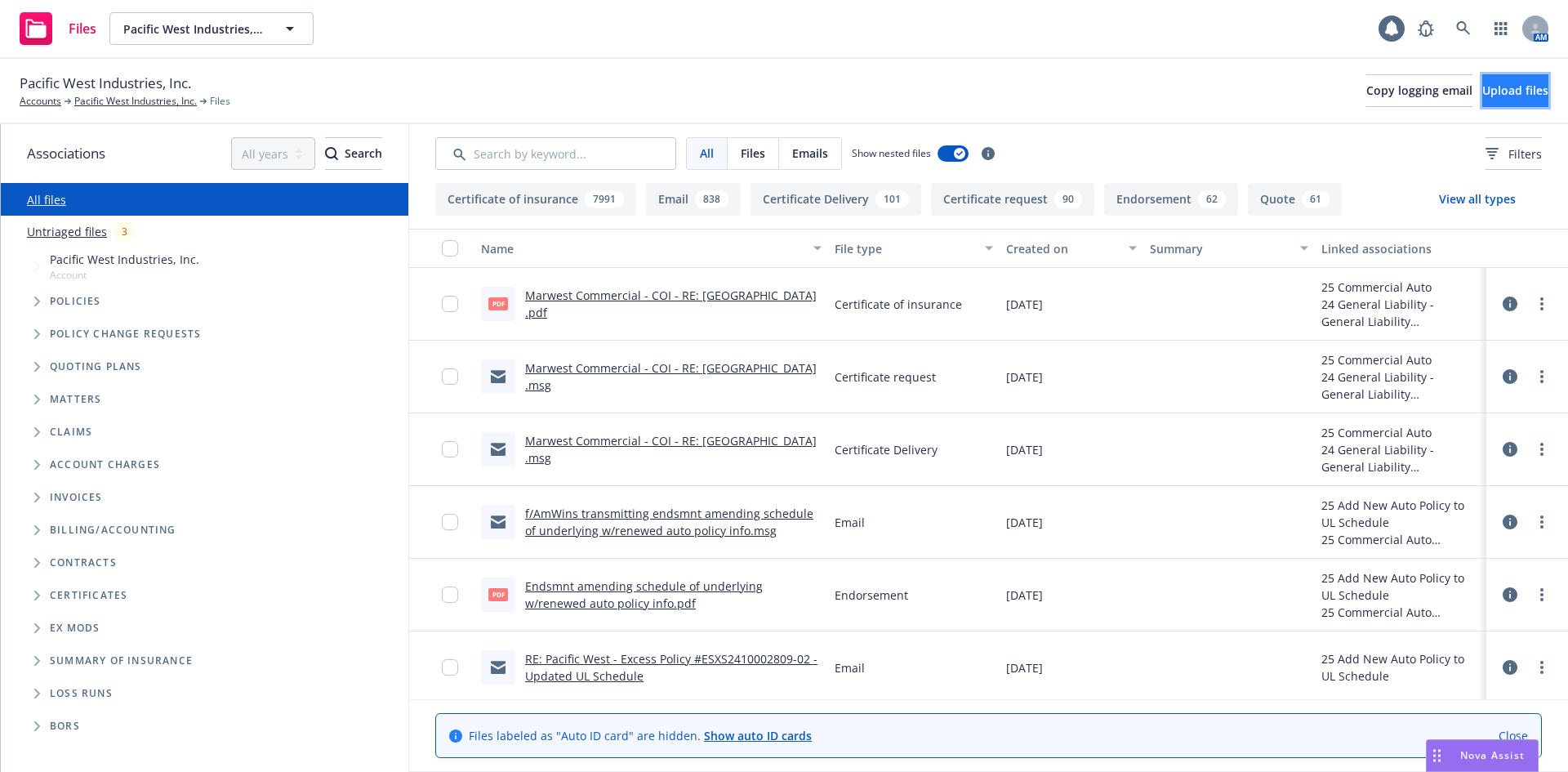
click at [1481, 94] on span "Upload files" at bounding box center [1515, 90] width 67 height 15
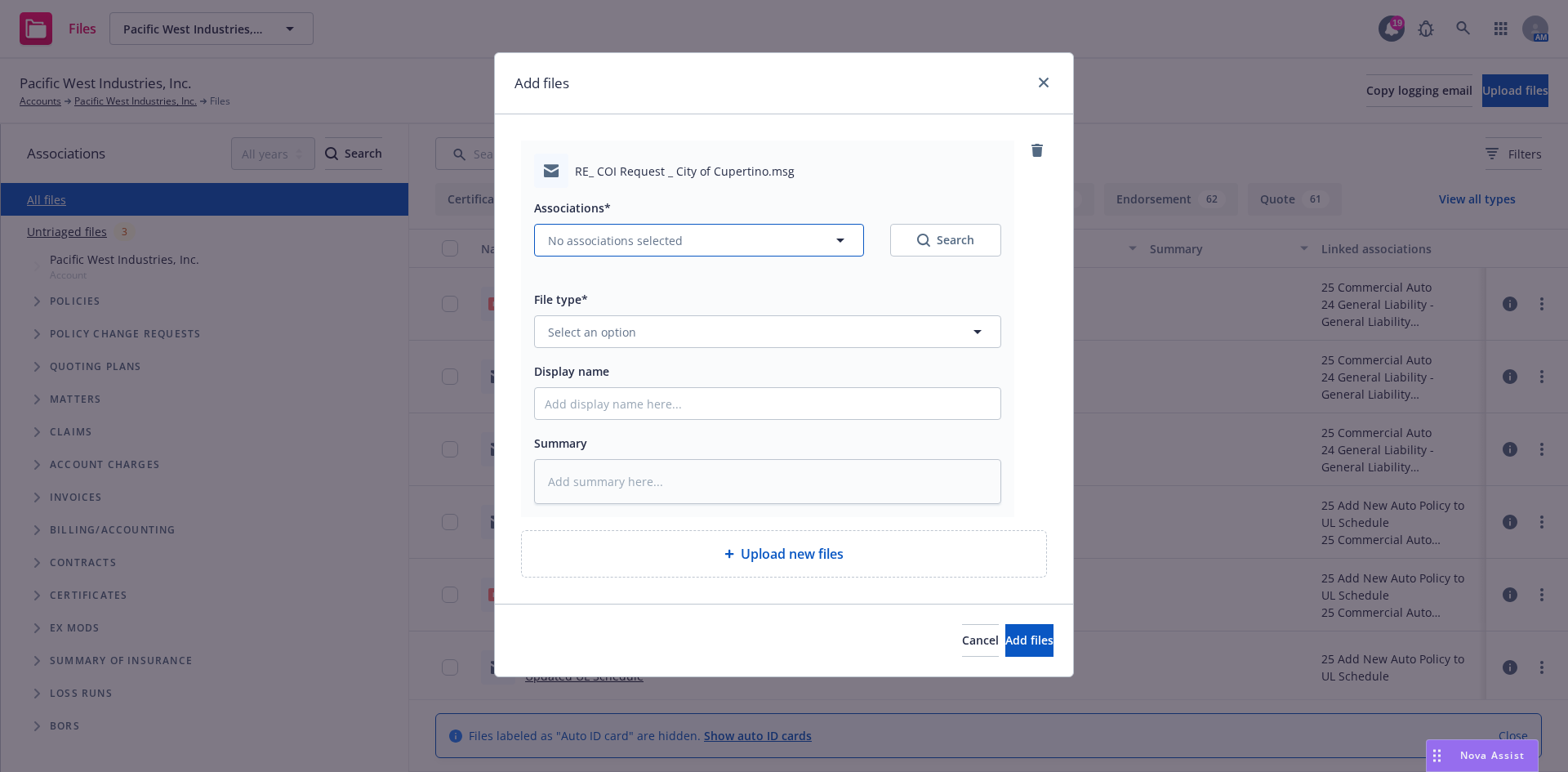
click at [665, 250] on button "No associations selected" at bounding box center [698, 240] width 330 height 32
type textarea "x"
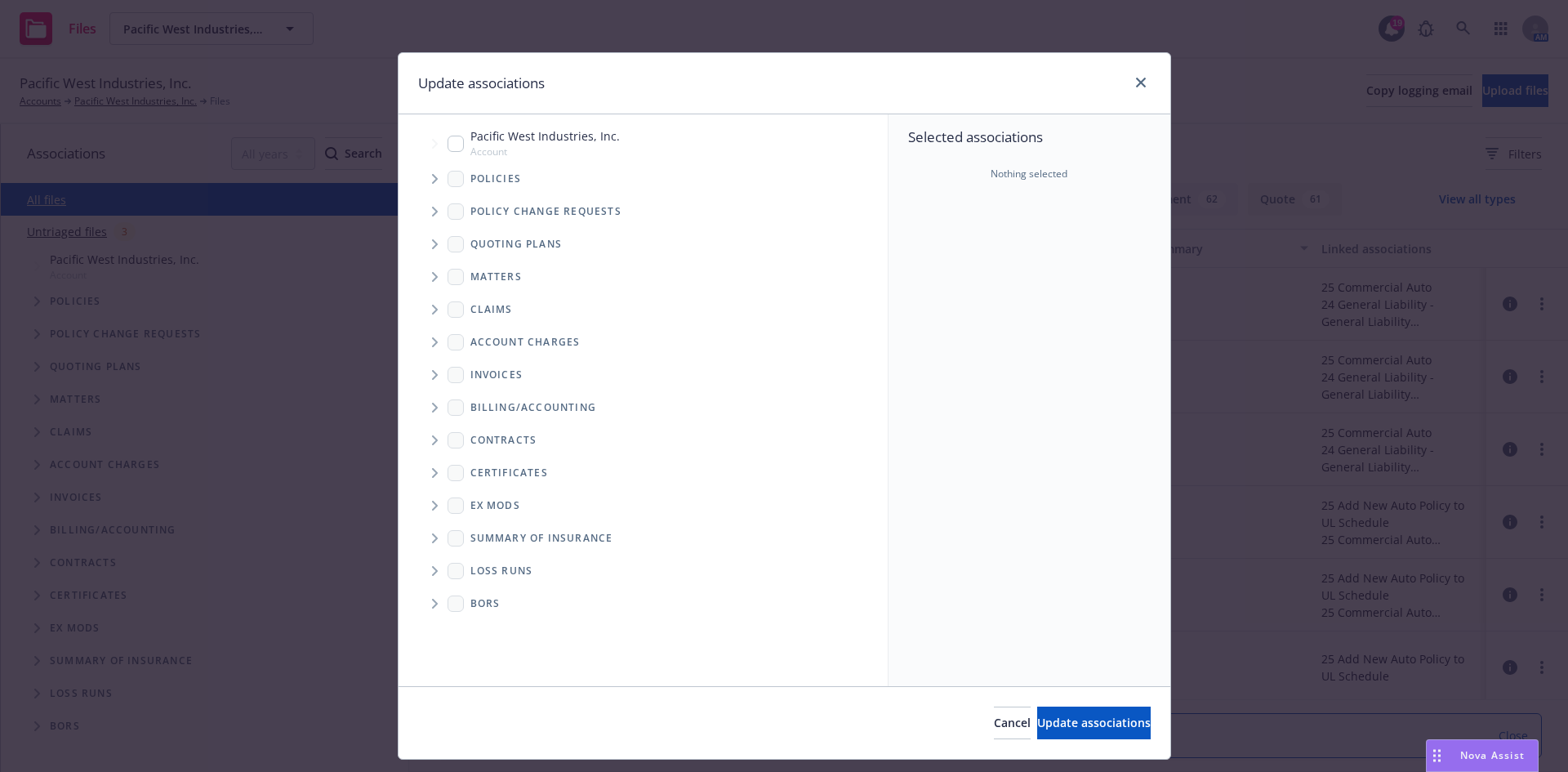
click at [424, 182] on span "Tree Example" at bounding box center [434, 178] width 26 height 26
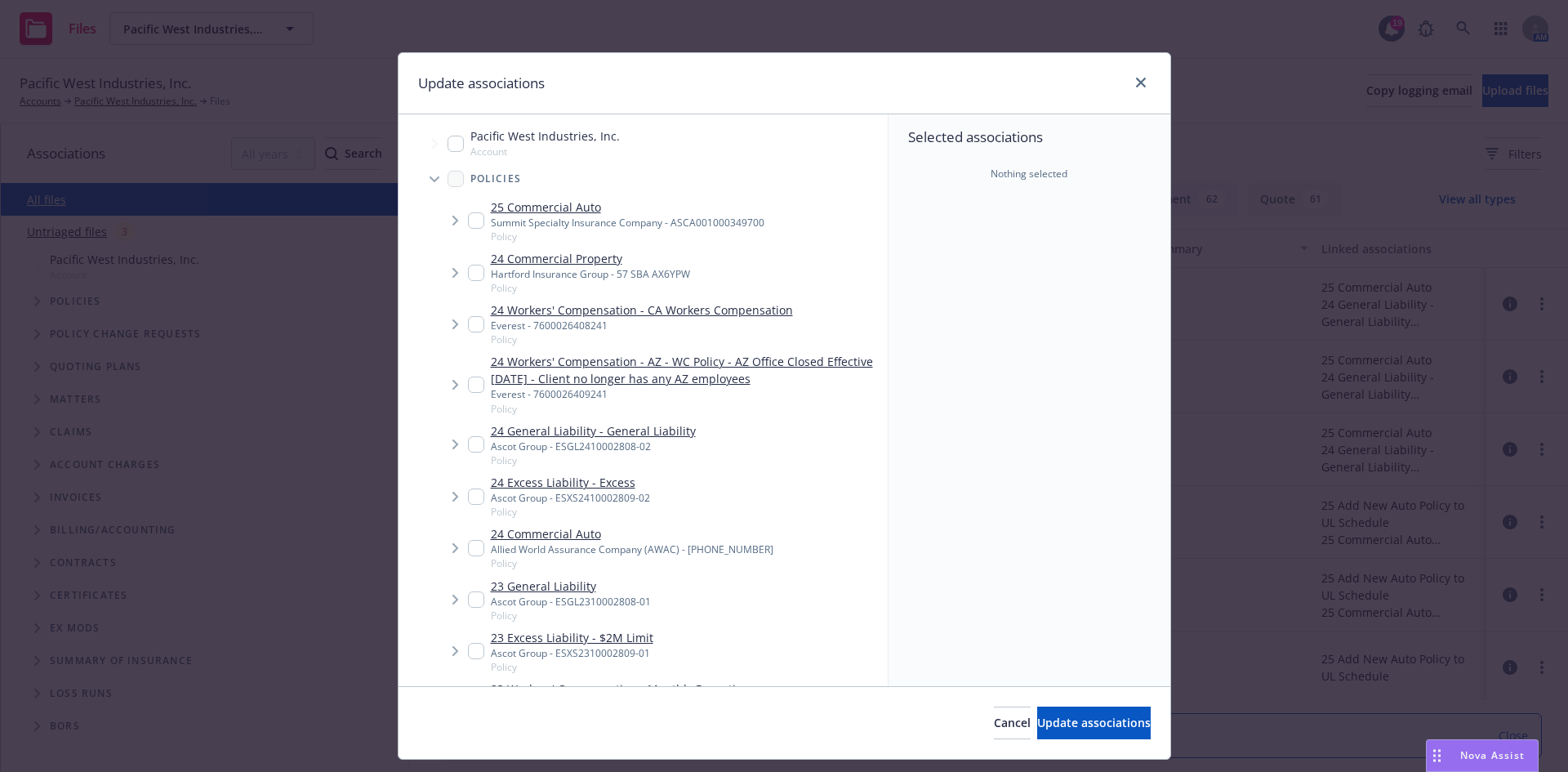
click at [468, 219] on input "Tree Example" at bounding box center [476, 220] width 16 height 16
checkbox input "true"
type textarea "x"
click at [469, 316] on input "Tree Example" at bounding box center [476, 324] width 16 height 16
checkbox input "true"
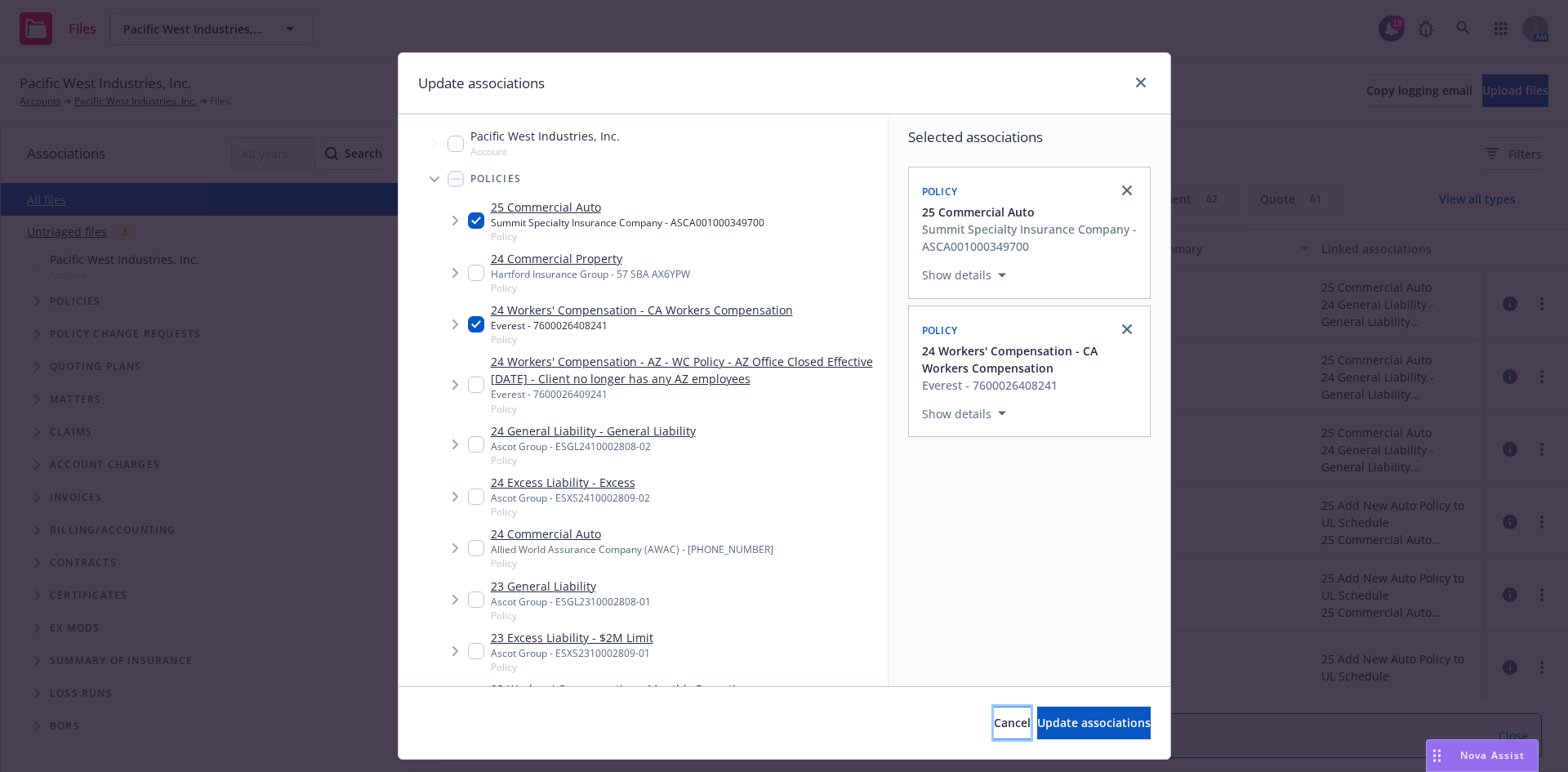
click at [993, 717] on span "Cancel" at bounding box center [1011, 723] width 37 height 15
type textarea "x"
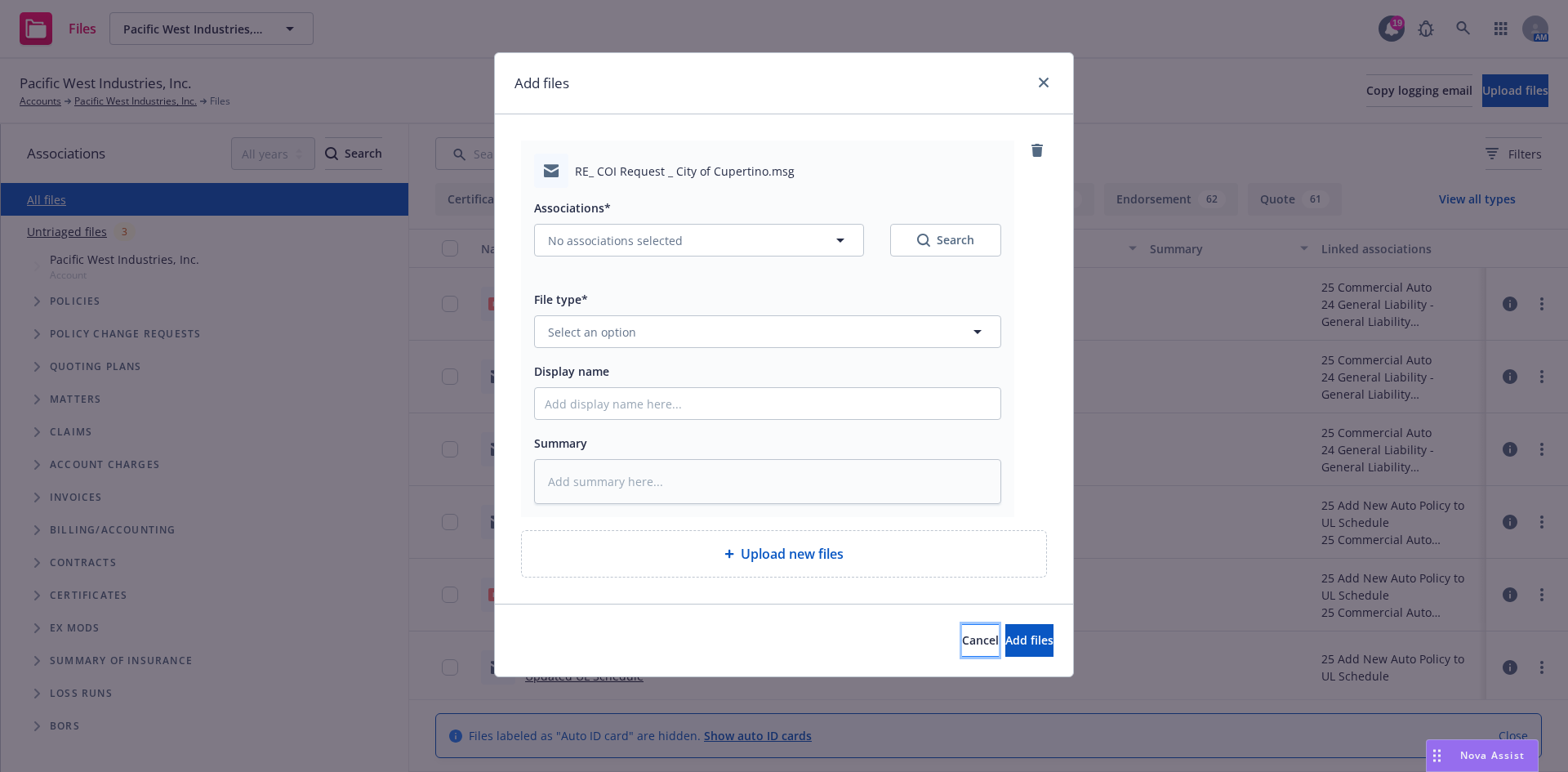
click at [962, 654] on button "Cancel" at bounding box center [980, 641] width 37 height 32
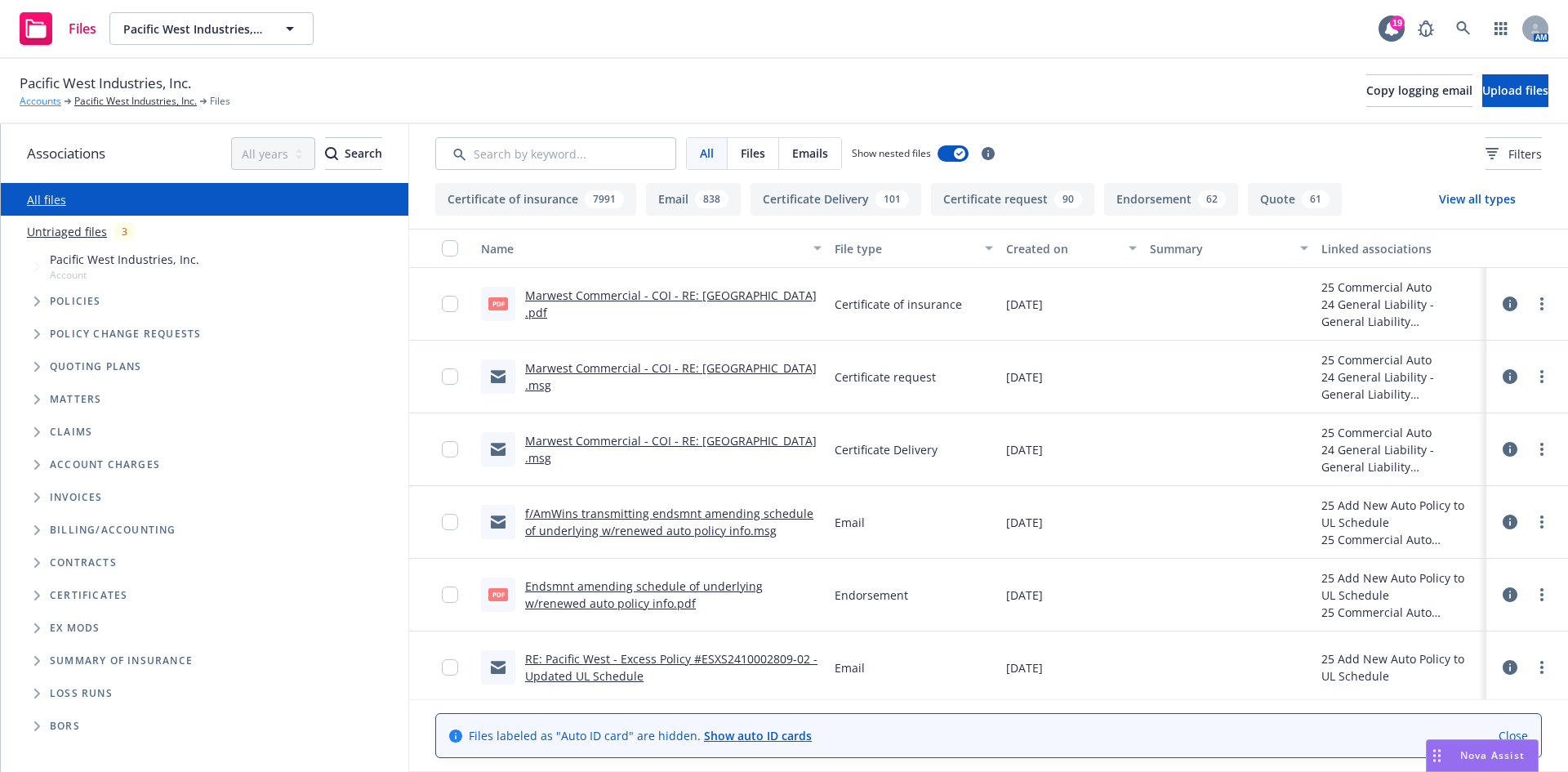
click at [55, 97] on link "Accounts" at bounding box center [41, 101] width 42 height 14
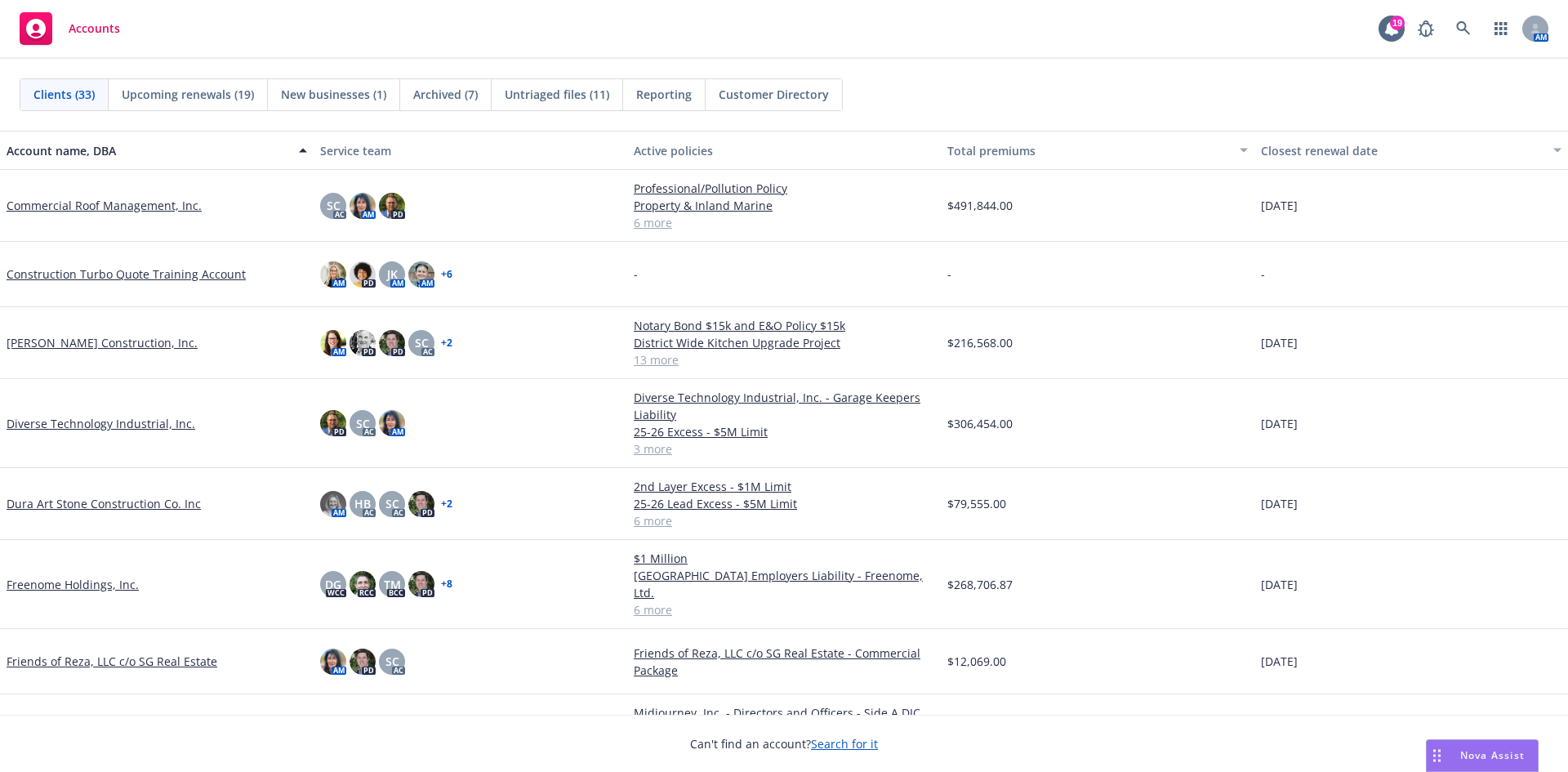
scroll to position [572, 0]
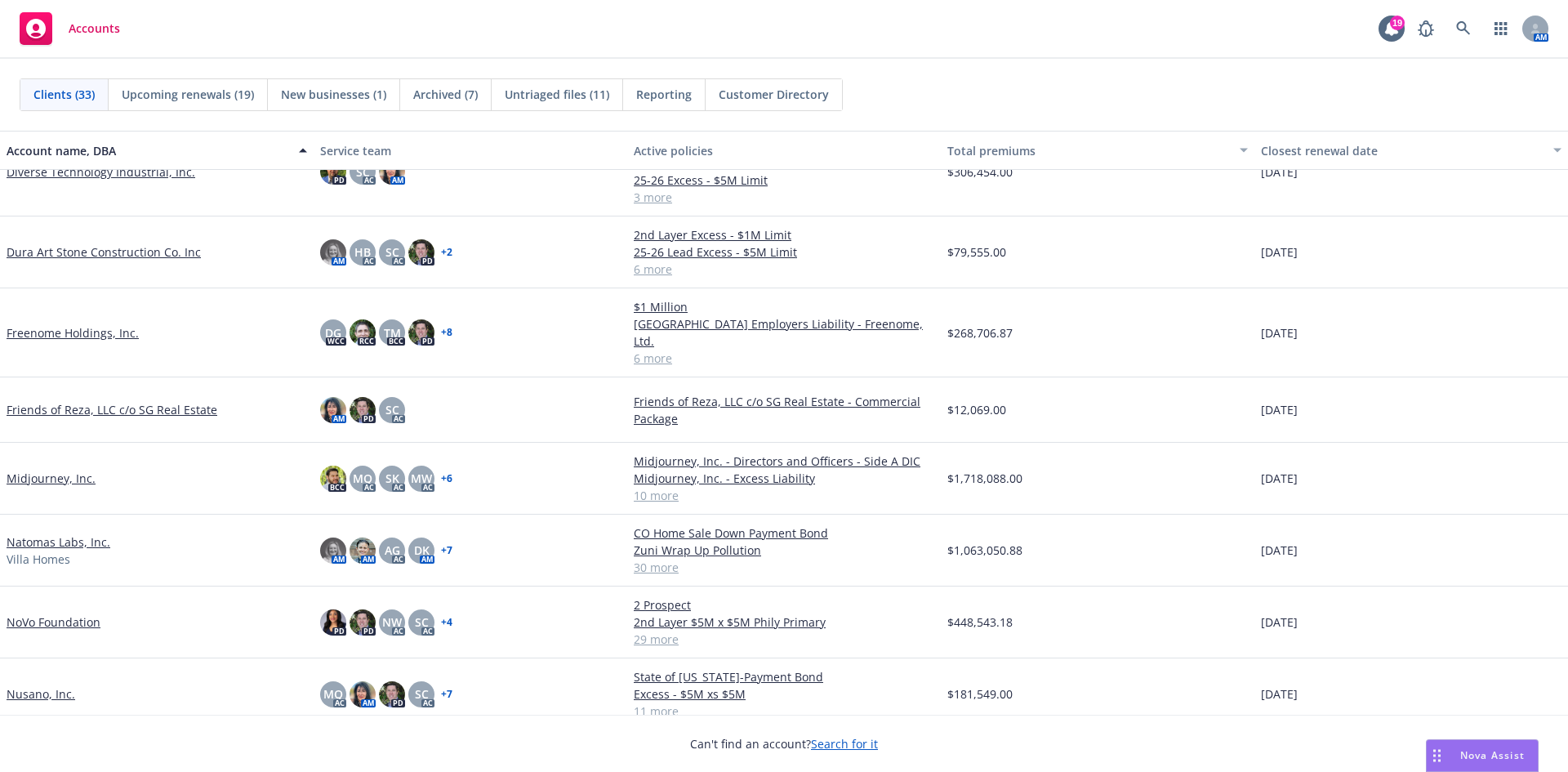
click at [43, 533] on link "Natomas Labs, Inc." at bounding box center [58, 542] width 104 height 17
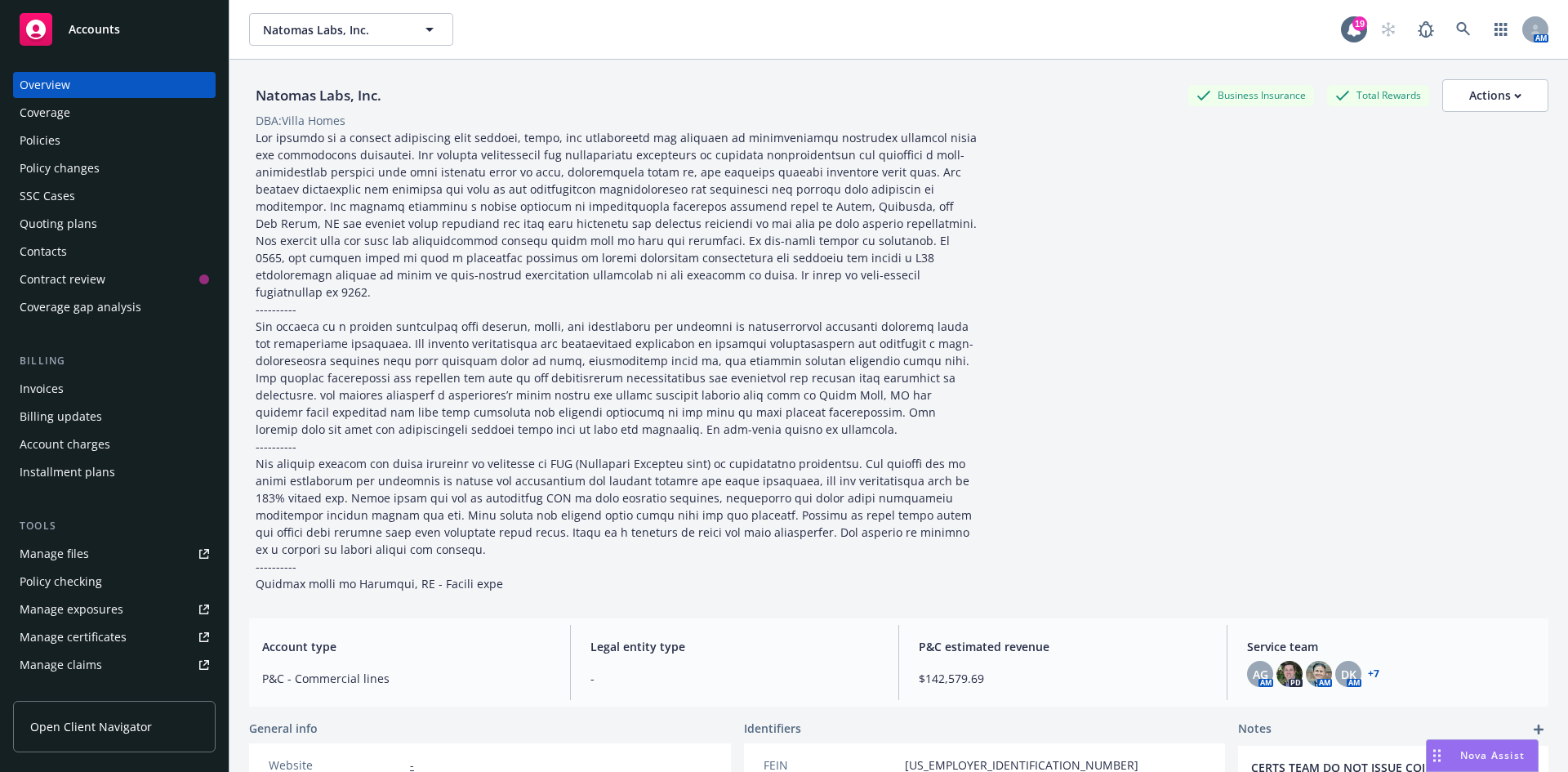
click at [85, 551] on div "Manage files" at bounding box center [54, 553] width 69 height 26
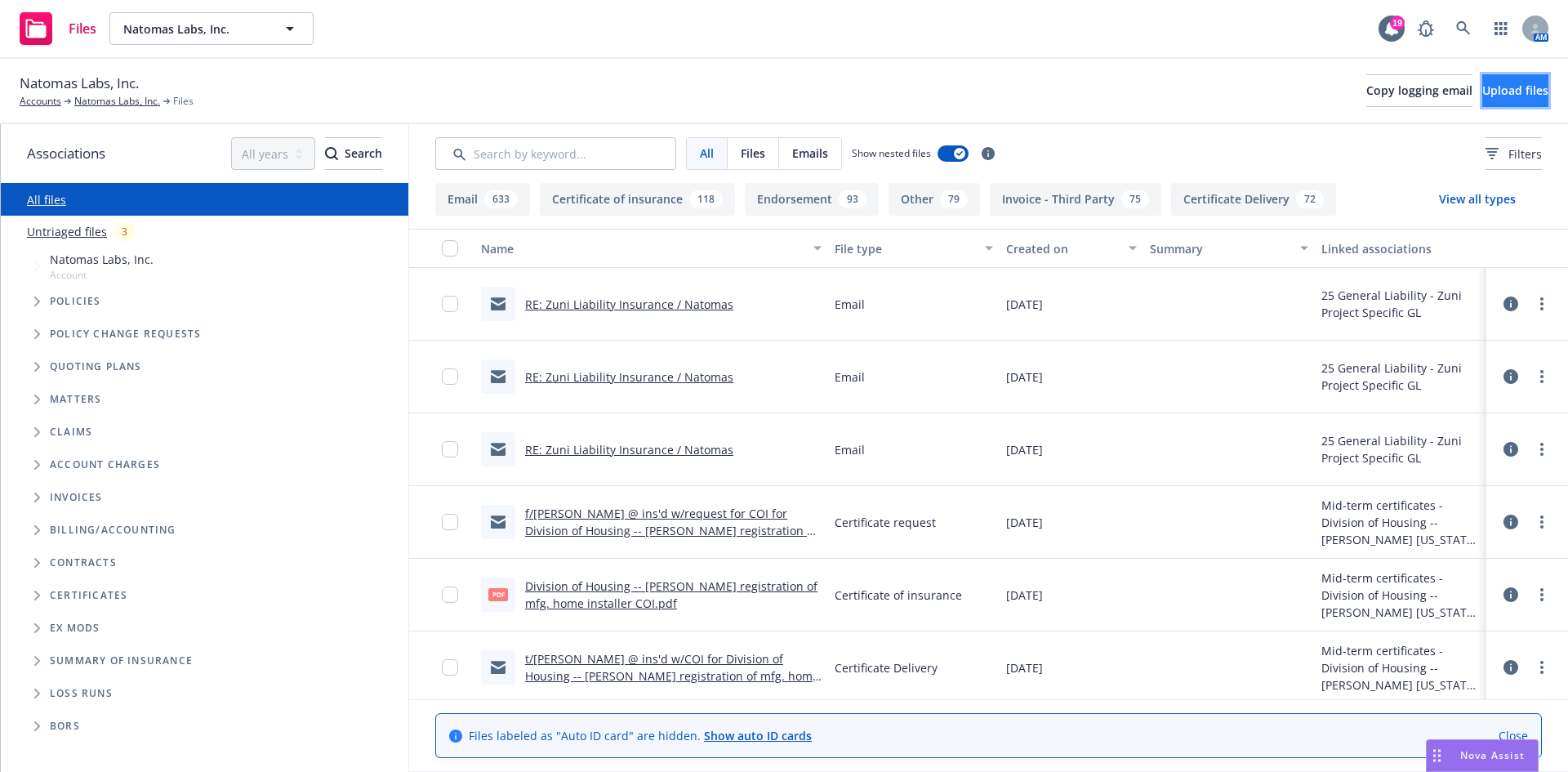
click at [1481, 99] on button "Upload files" at bounding box center [1515, 90] width 67 height 32
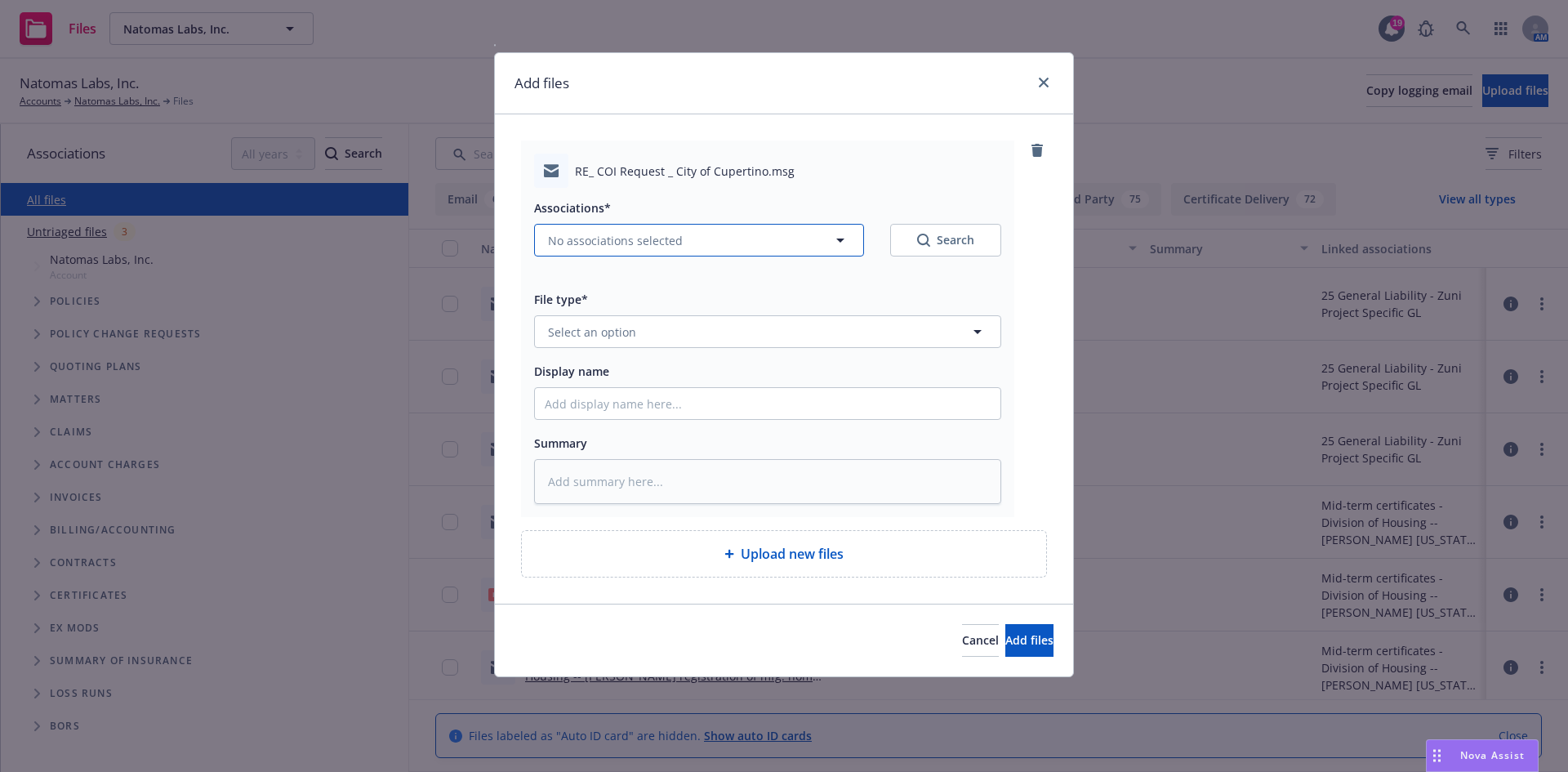
click at [599, 239] on span "No associations selected" at bounding box center [616, 241] width 135 height 17
type textarea "x"
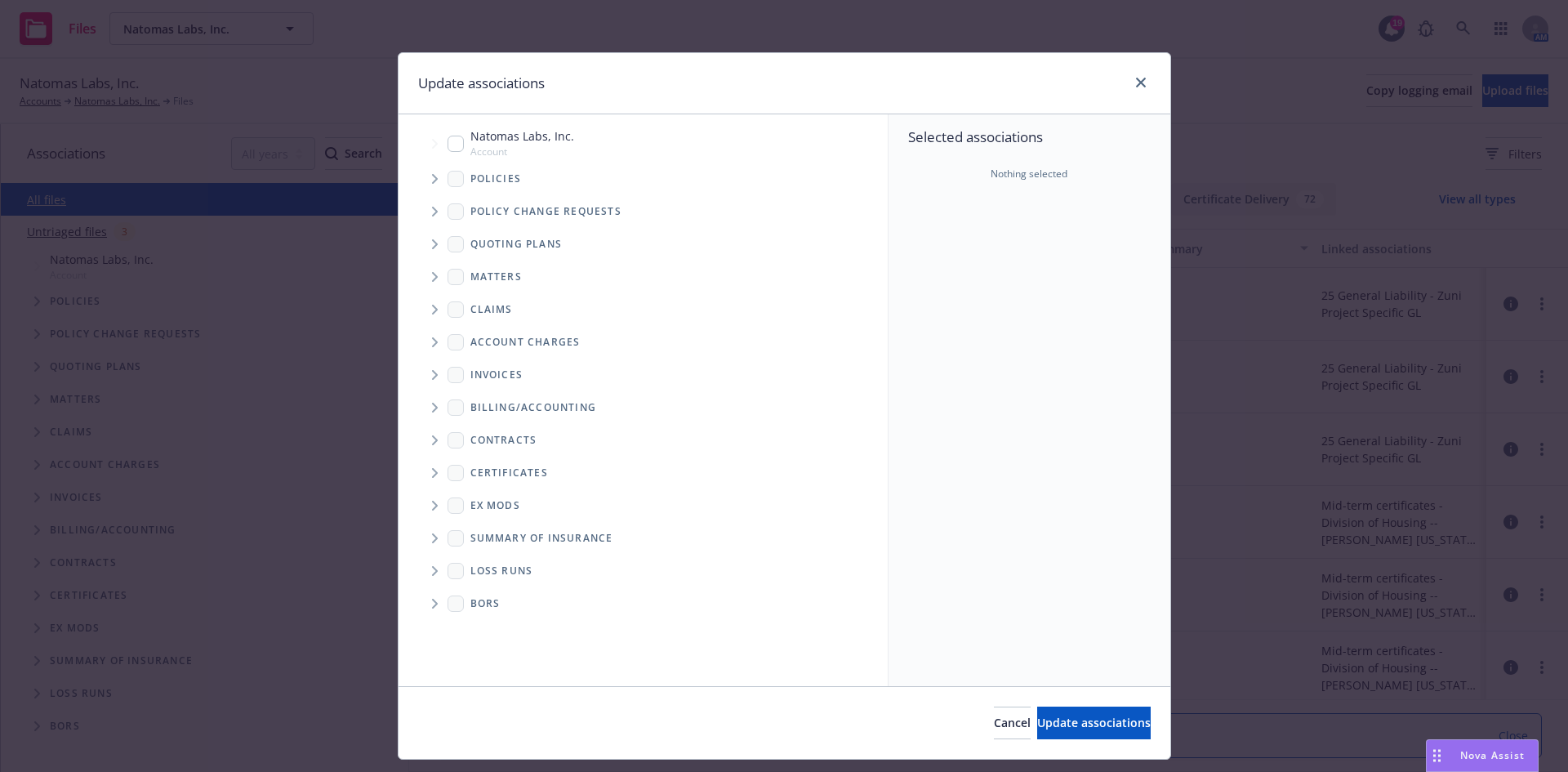
click at [432, 183] on icon "Tree Example" at bounding box center [435, 179] width 7 height 10
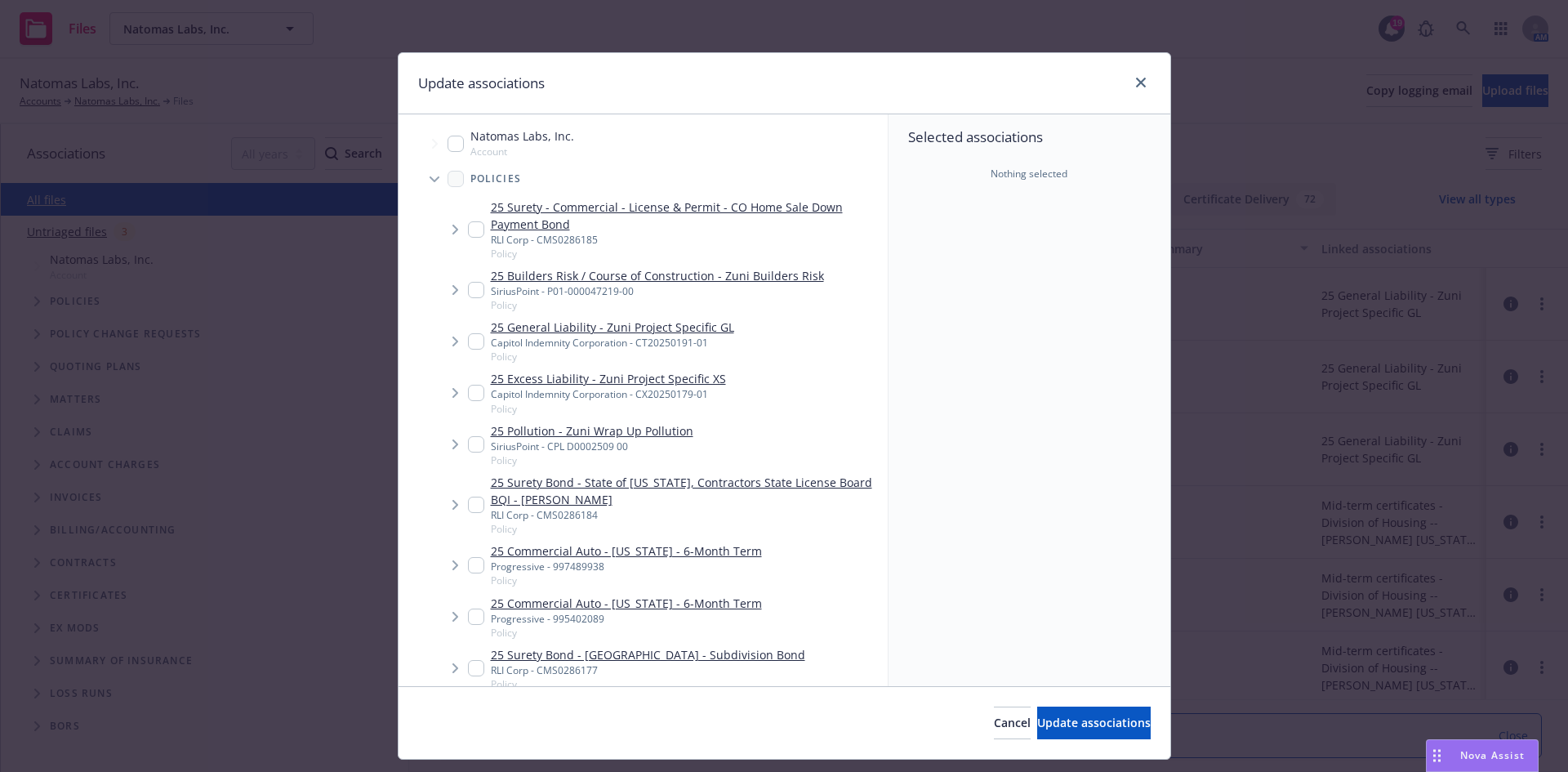
click at [468, 613] on input "Tree Example" at bounding box center [476, 616] width 16 height 16
checkbox input "true"
type textarea "x"
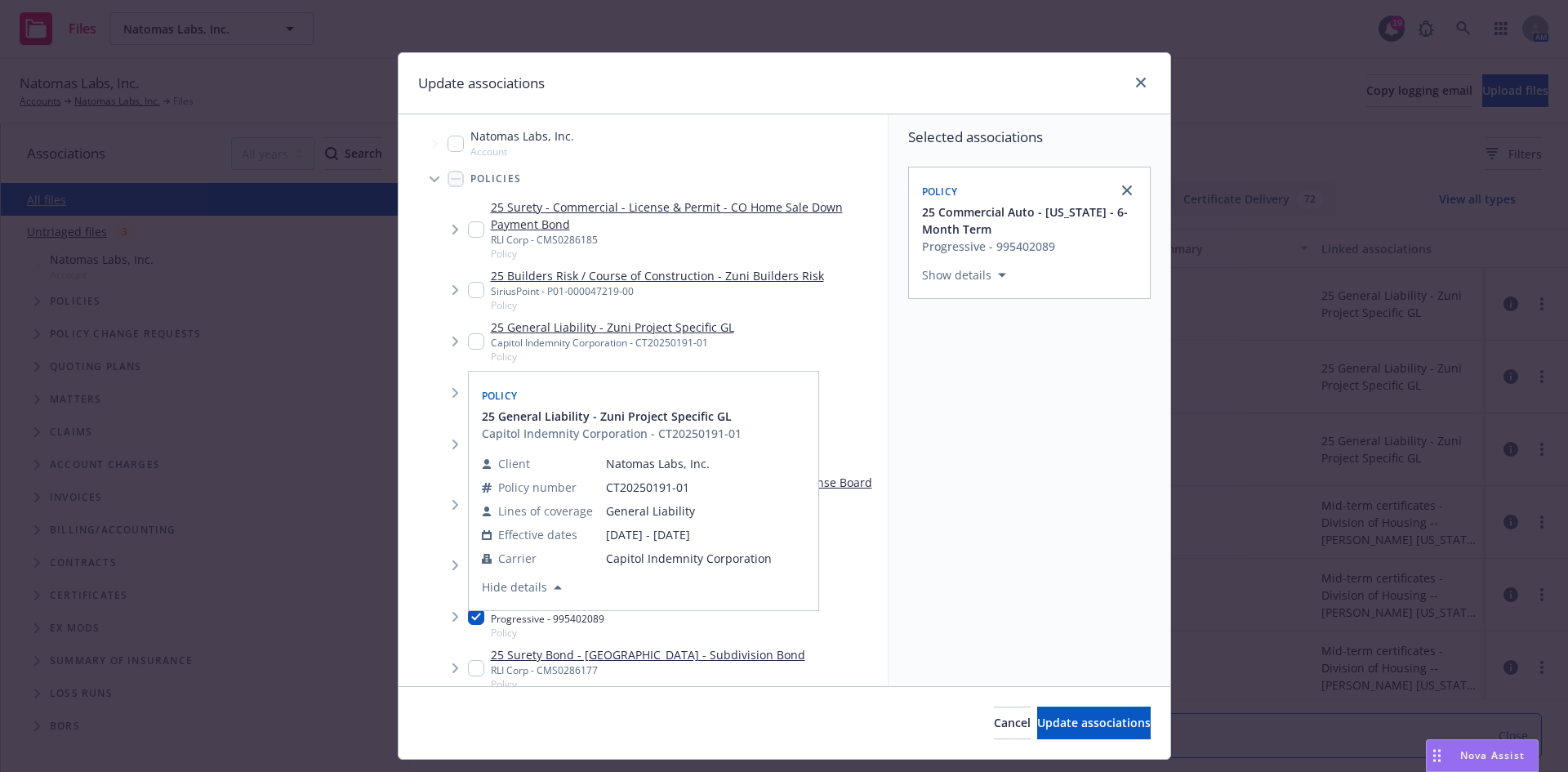
click at [468, 341] on input "Tree Example" at bounding box center [476, 341] width 16 height 16
checkbox input "true"
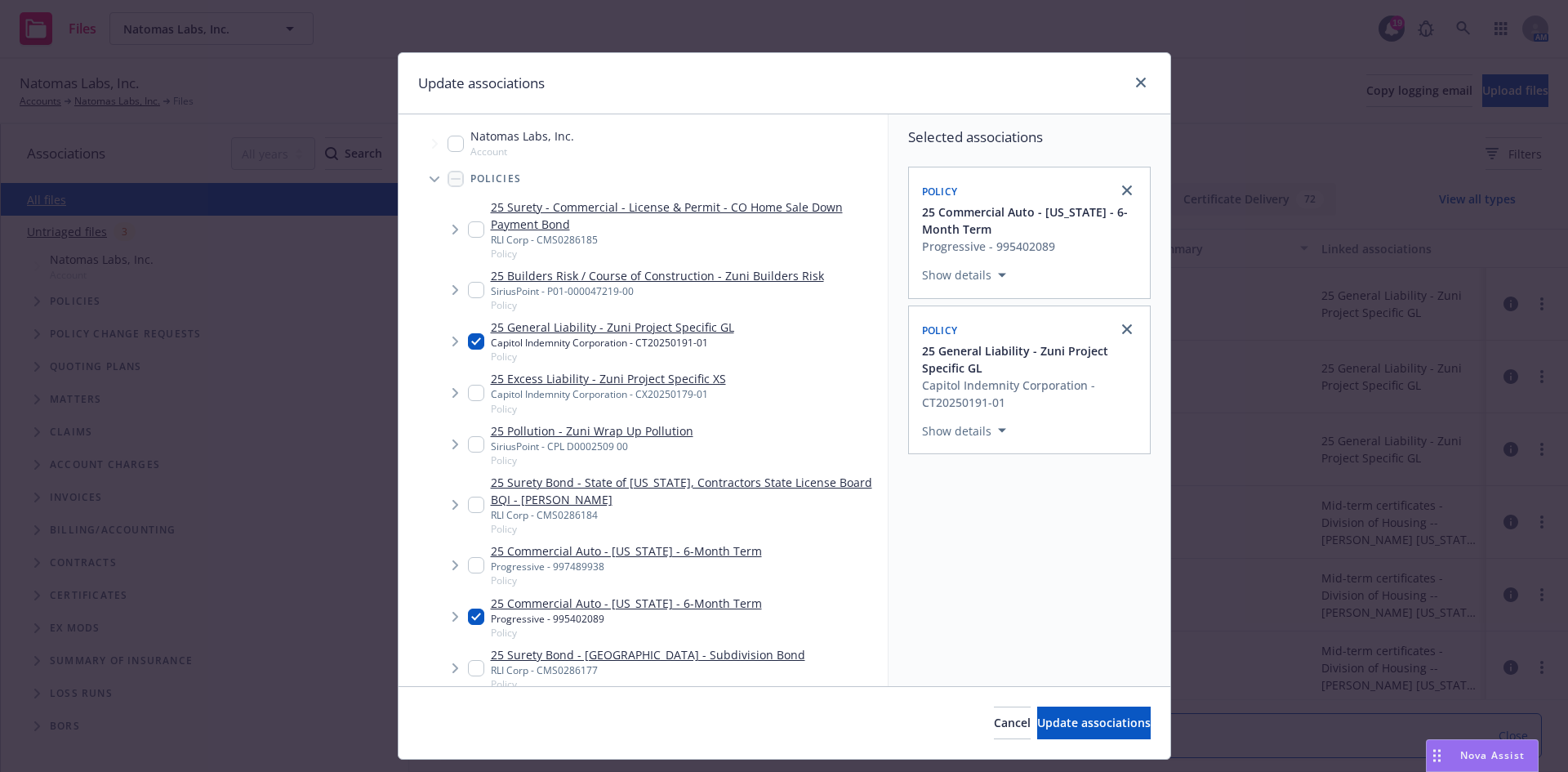
click at [471, 387] on input "Tree Example" at bounding box center [476, 392] width 16 height 16
checkbox input "true"
drag, startPoint x: 468, startPoint y: 336, endPoint x: 465, endPoint y: 347, distance: 11.4
click at [469, 336] on input "Tree Example" at bounding box center [476, 341] width 16 height 16
checkbox input "false"
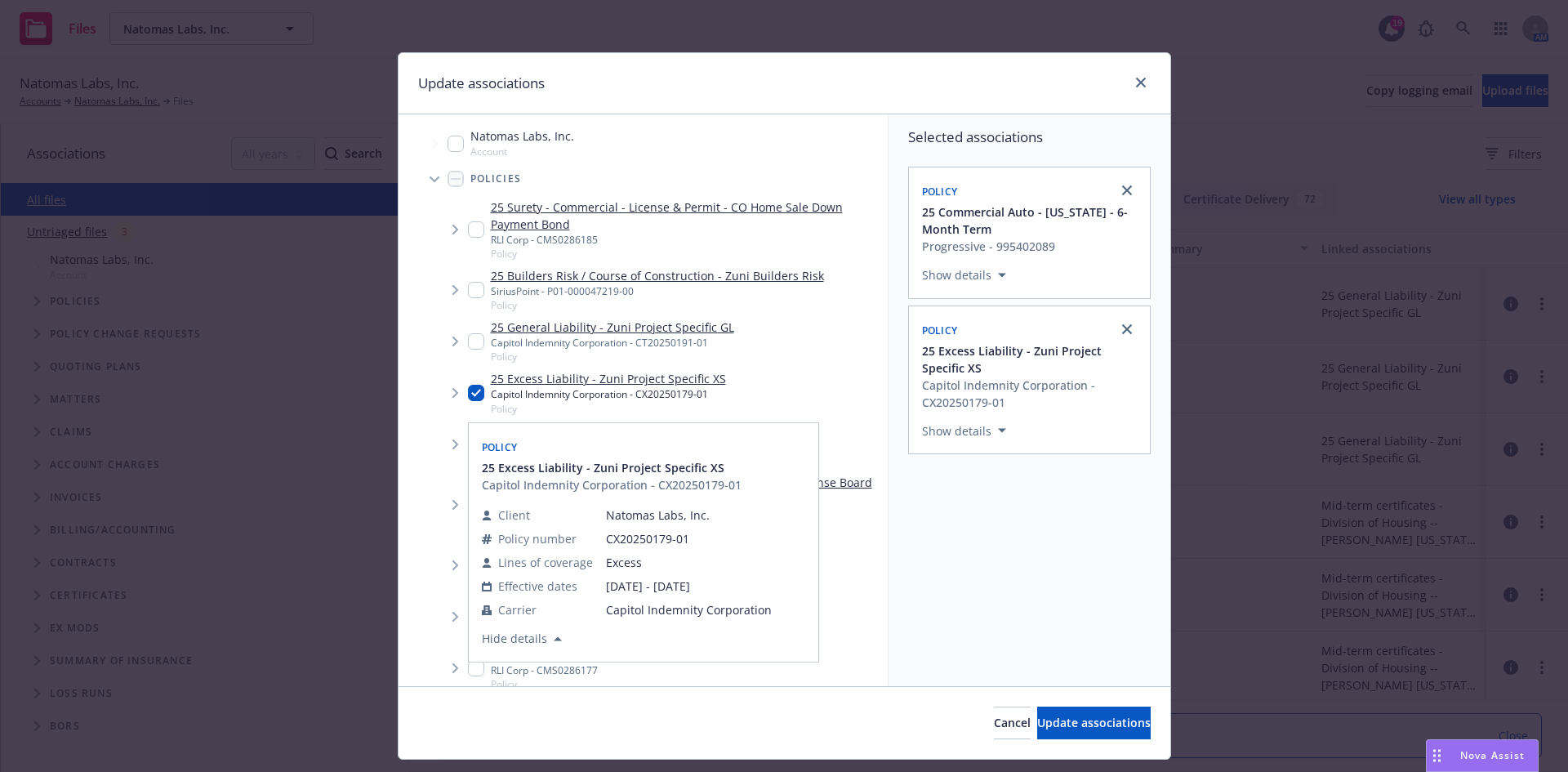
click at [468, 386] on input "Tree Example" at bounding box center [476, 392] width 16 height 16
checkbox input "false"
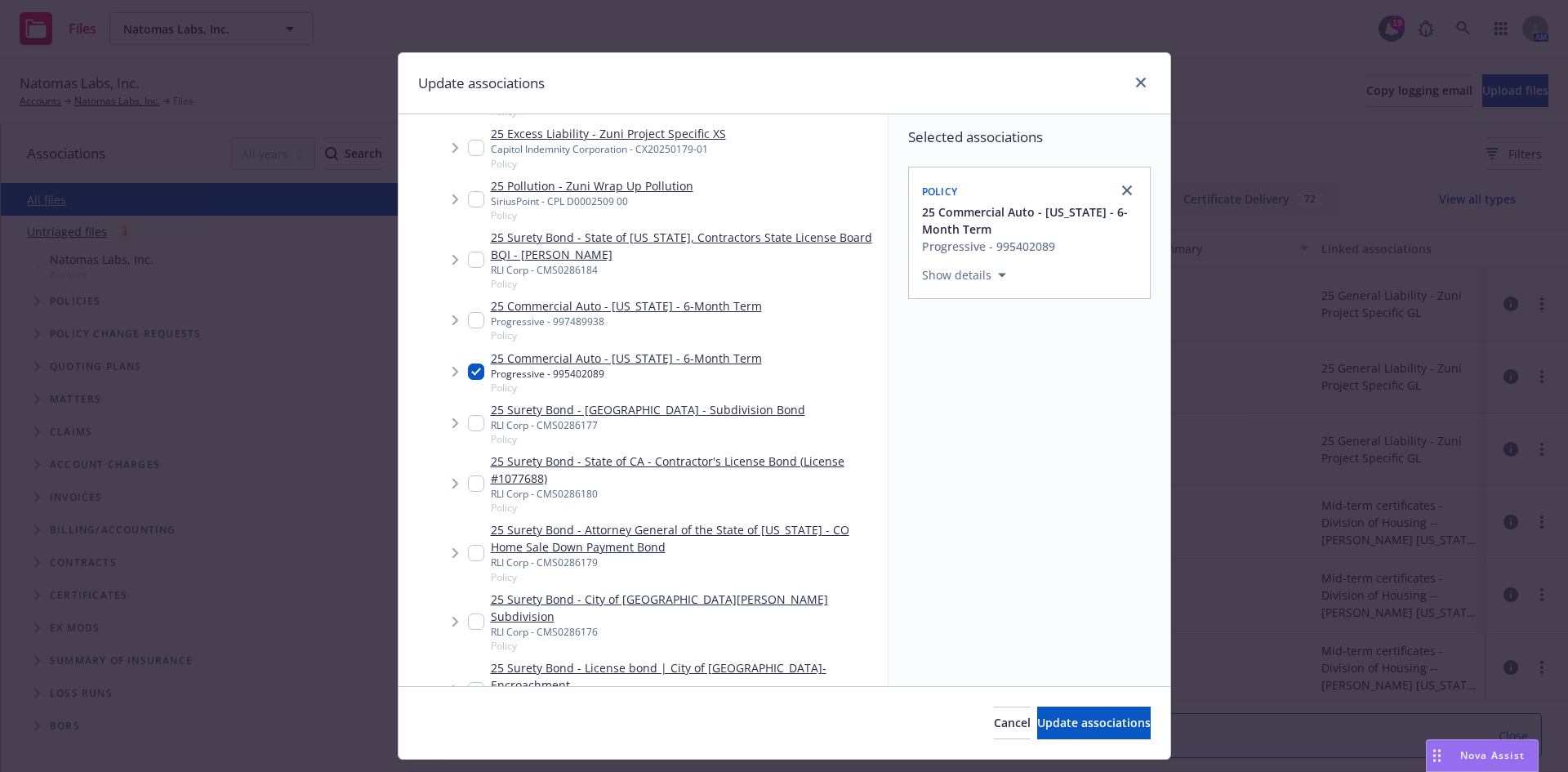
scroll to position [572, 0]
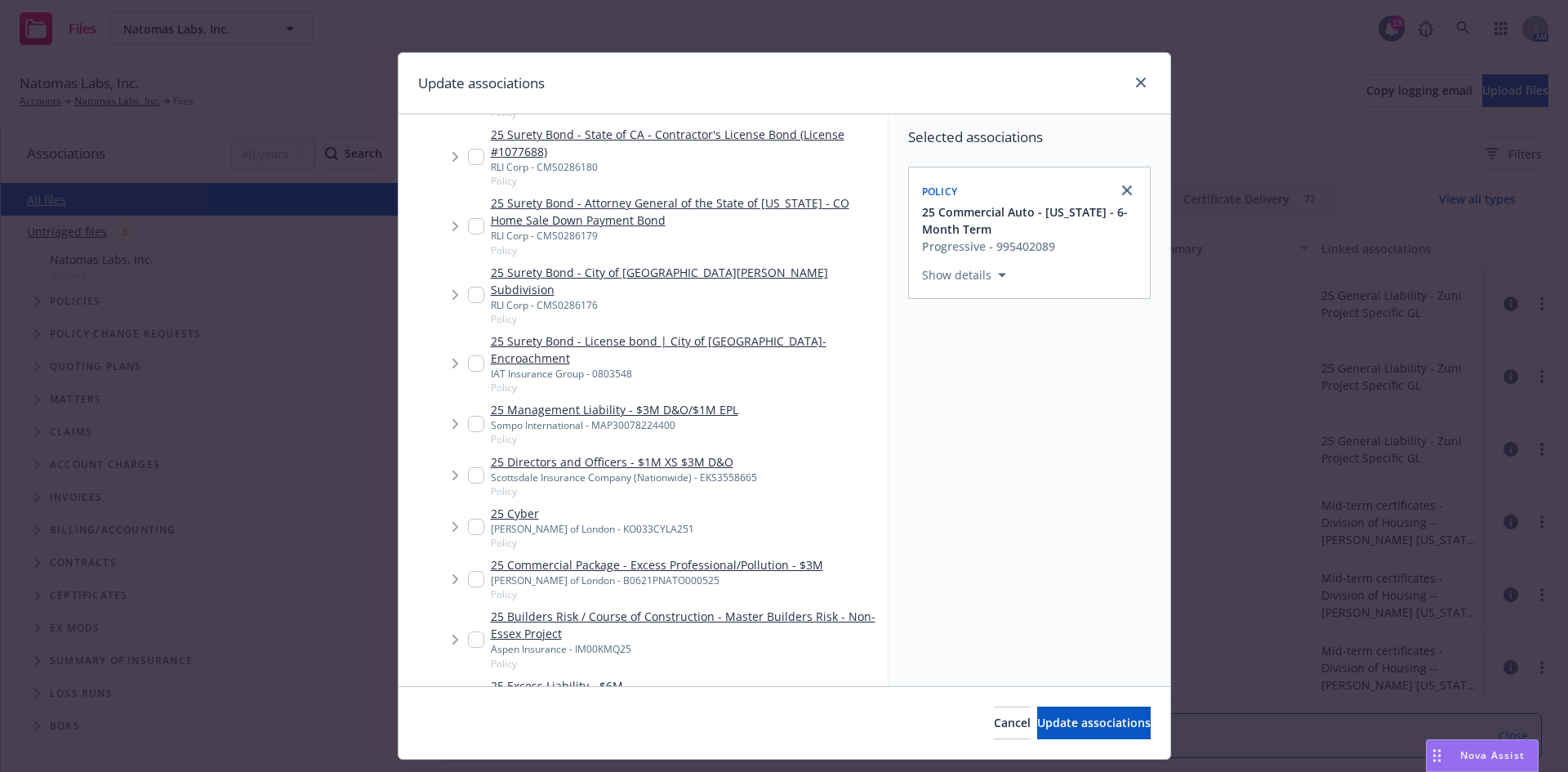
click at [468, 691] on input "Tree Example" at bounding box center [476, 699] width 16 height 16
checkbox input "true"
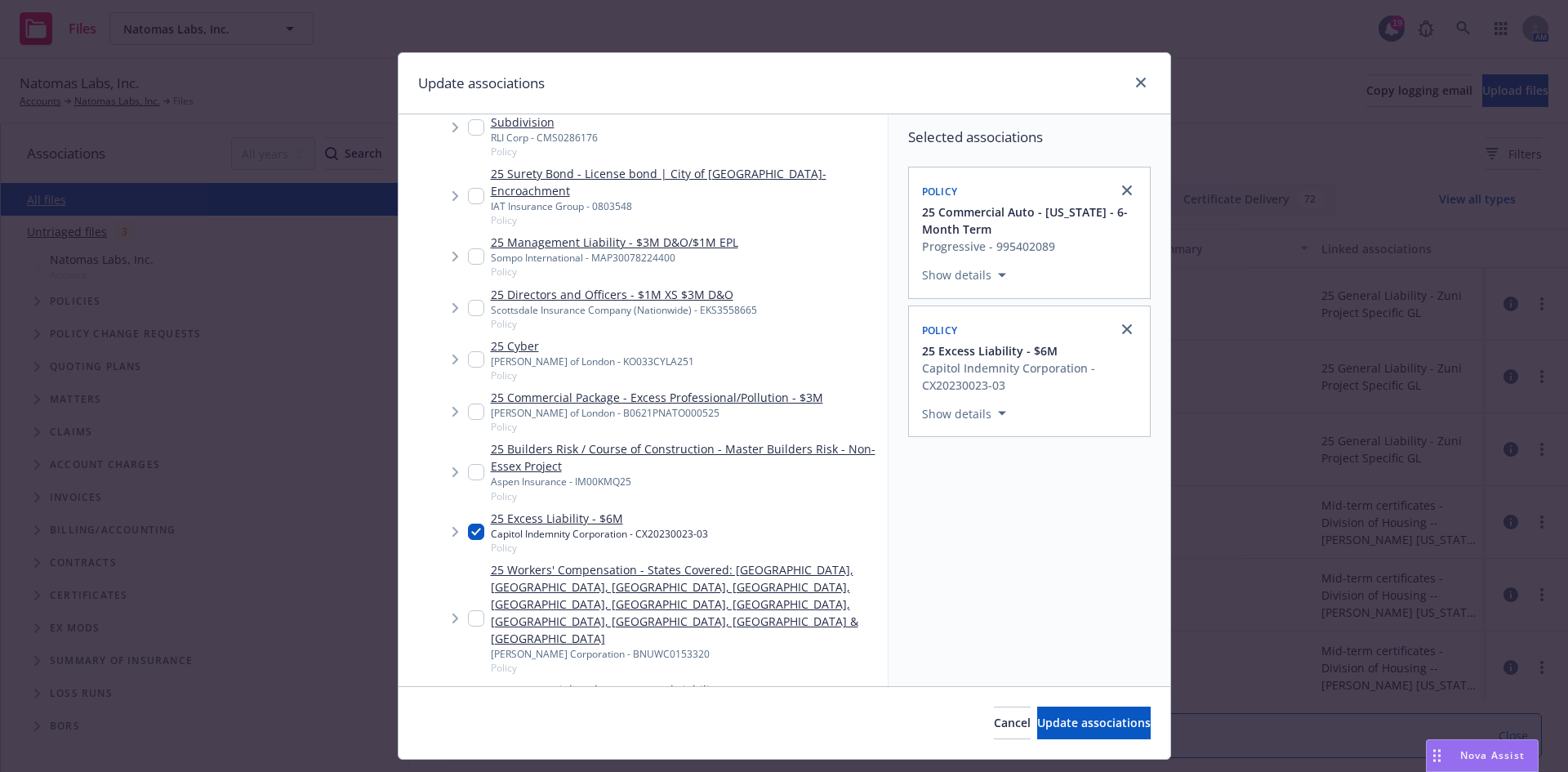
scroll to position [902, 0]
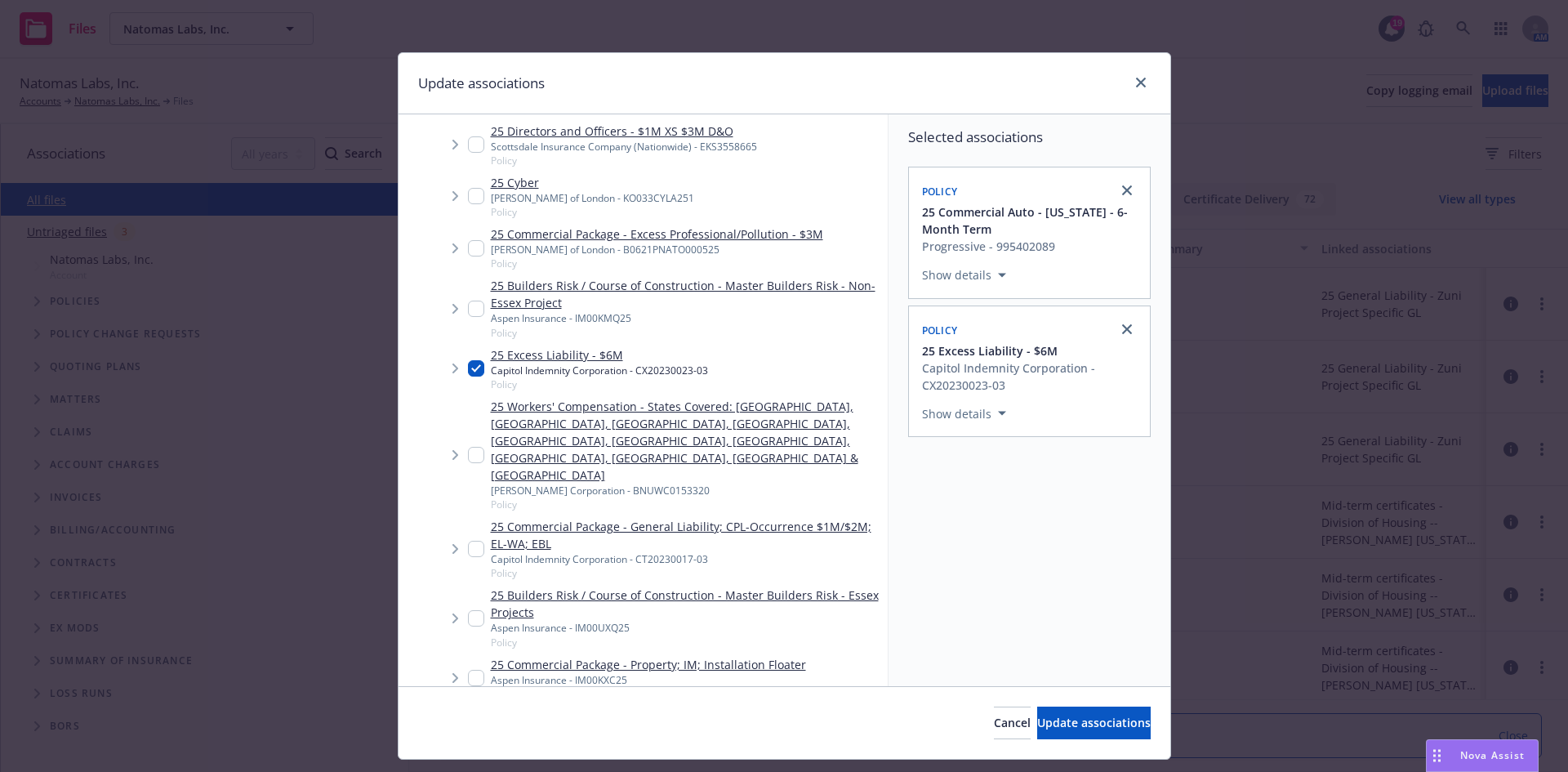
click at [461, 536] on span "Tree Example" at bounding box center [454, 548] width 26 height 26
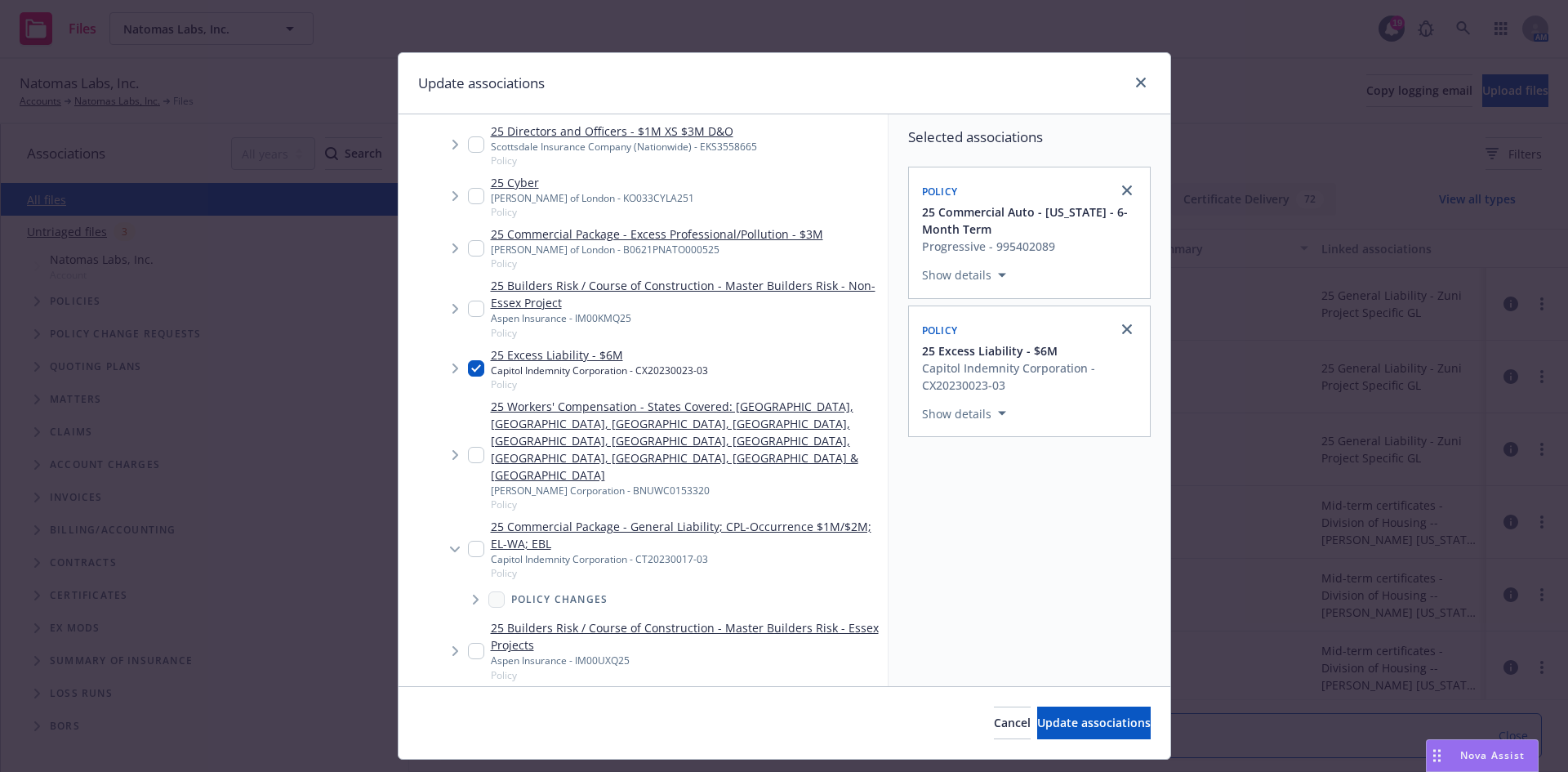
click at [474, 541] on input "Tree Example" at bounding box center [476, 548] width 16 height 16
checkbox input "true"
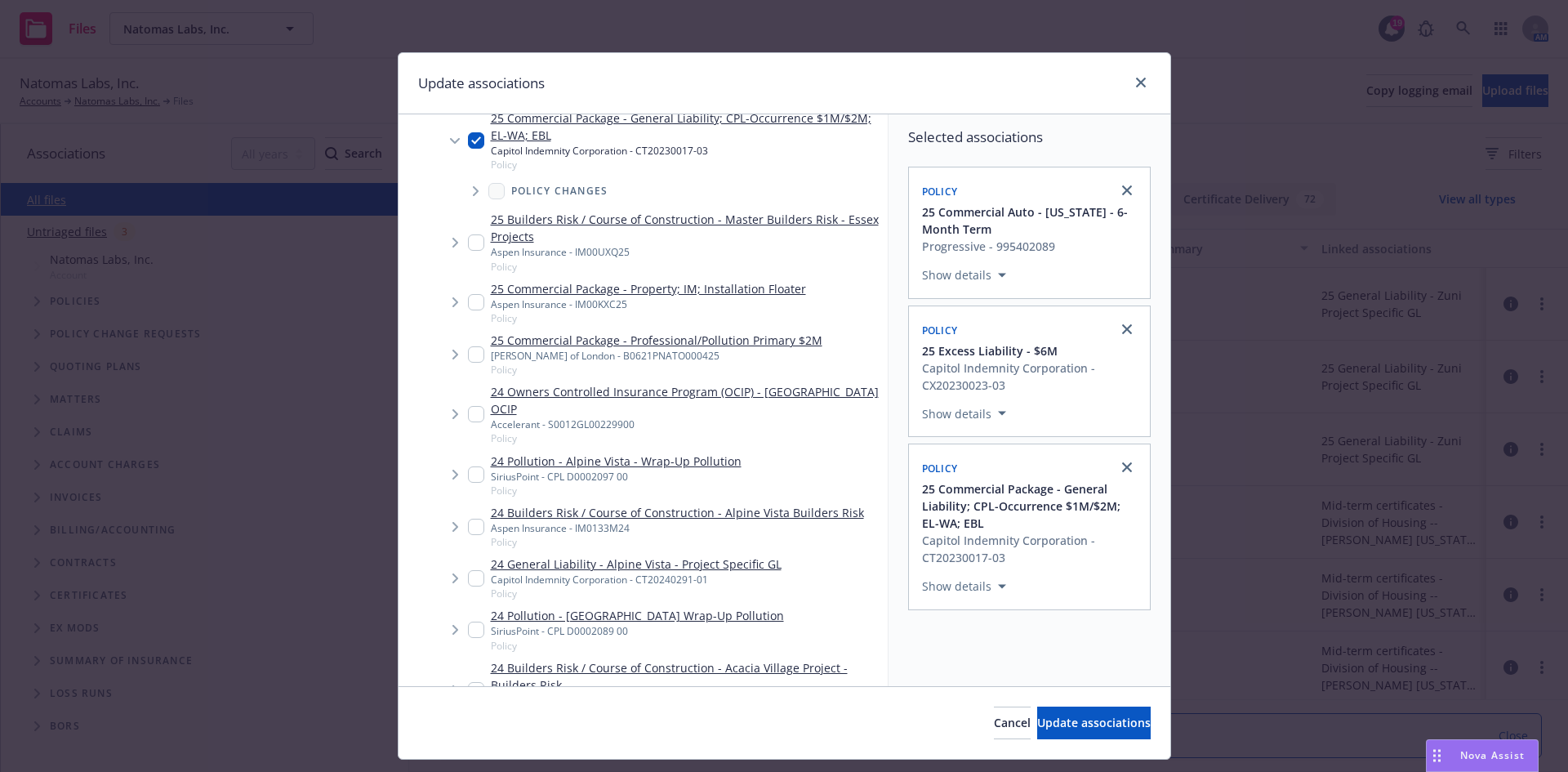
scroll to position [1066, 0]
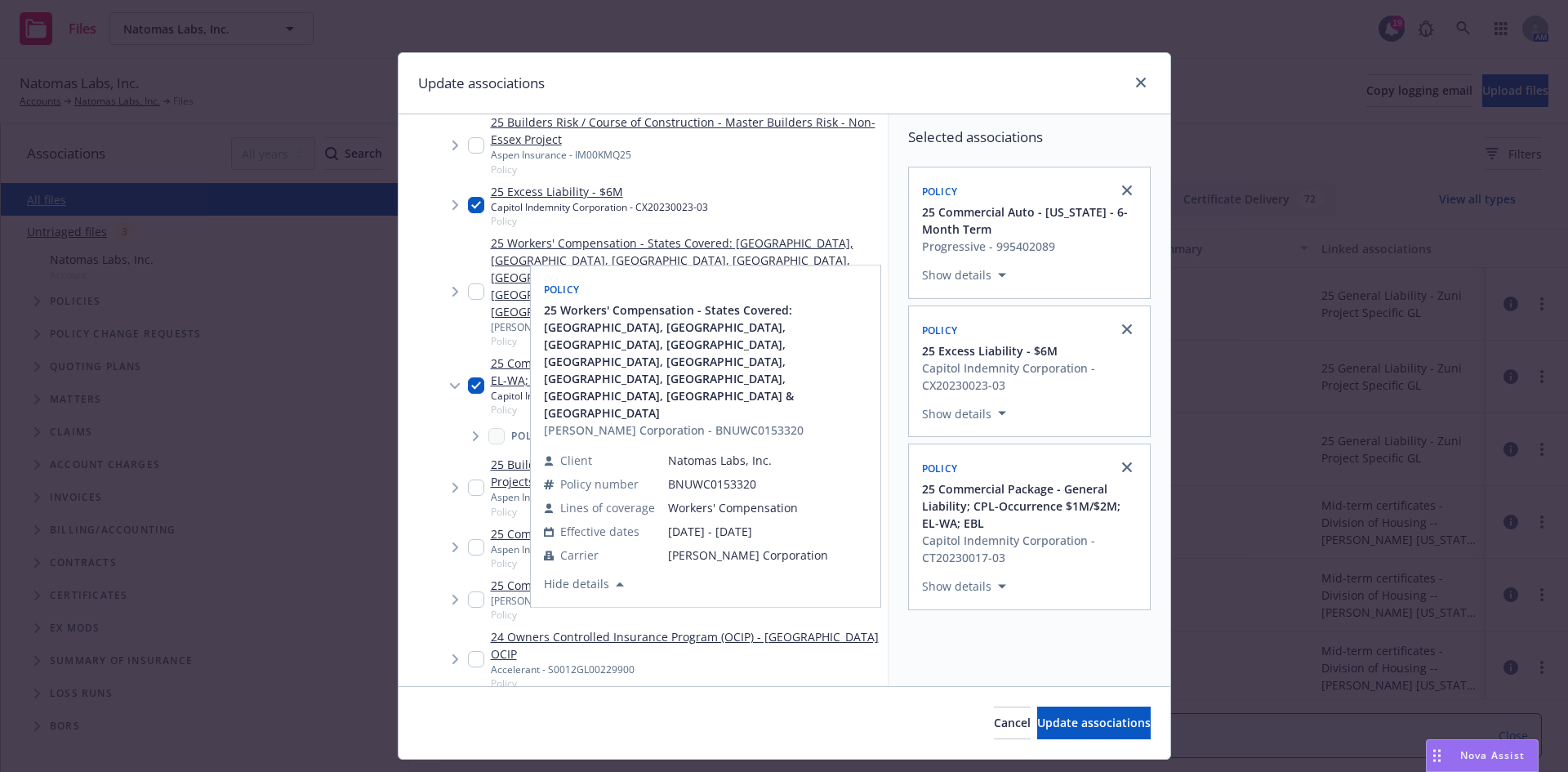
click at [473, 284] on input "Tree Example" at bounding box center [476, 291] width 16 height 16
checkbox input "true"
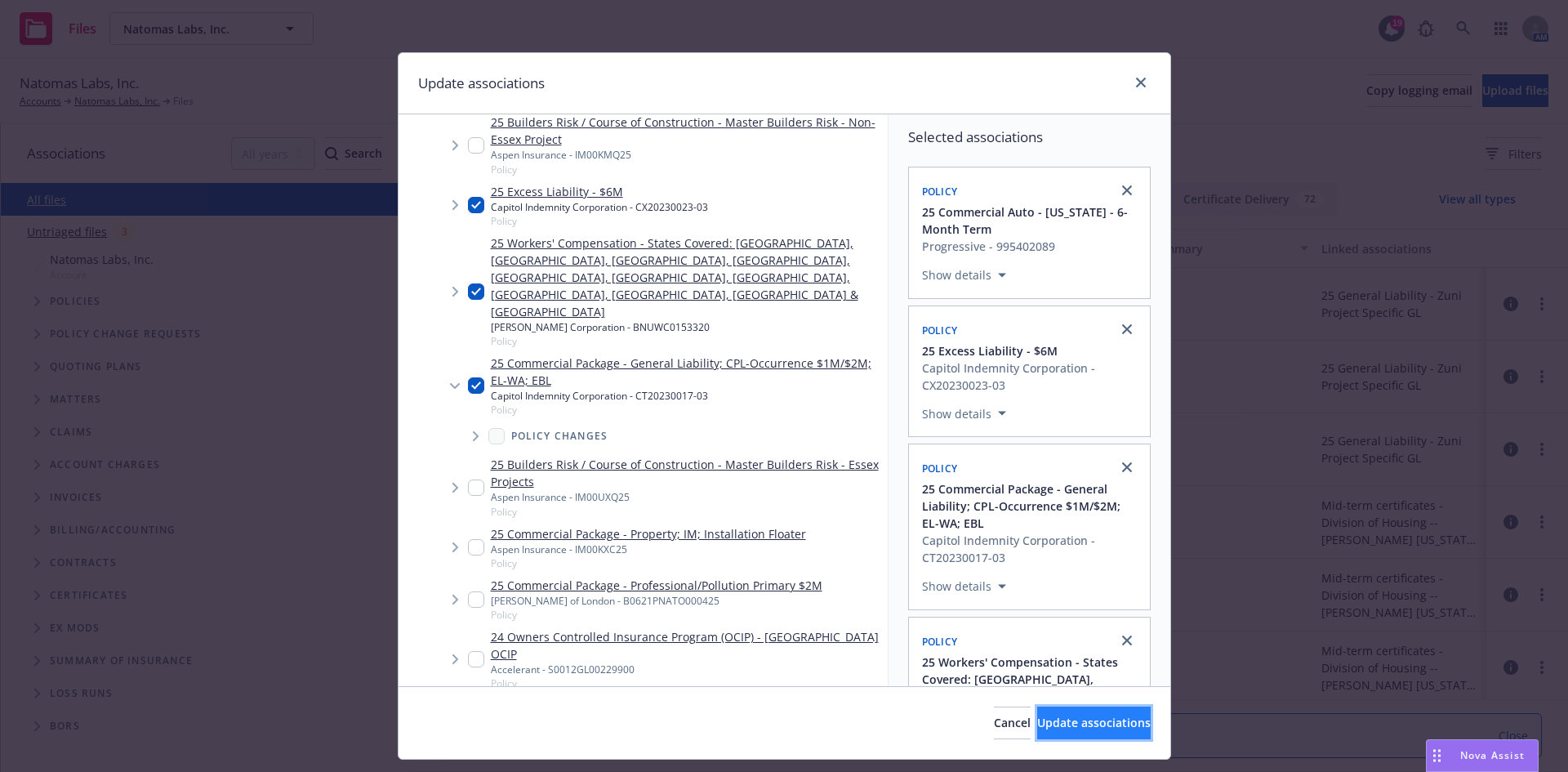
click at [1060, 718] on span "Update associations" at bounding box center [1093, 723] width 113 height 15
type textarea "x"
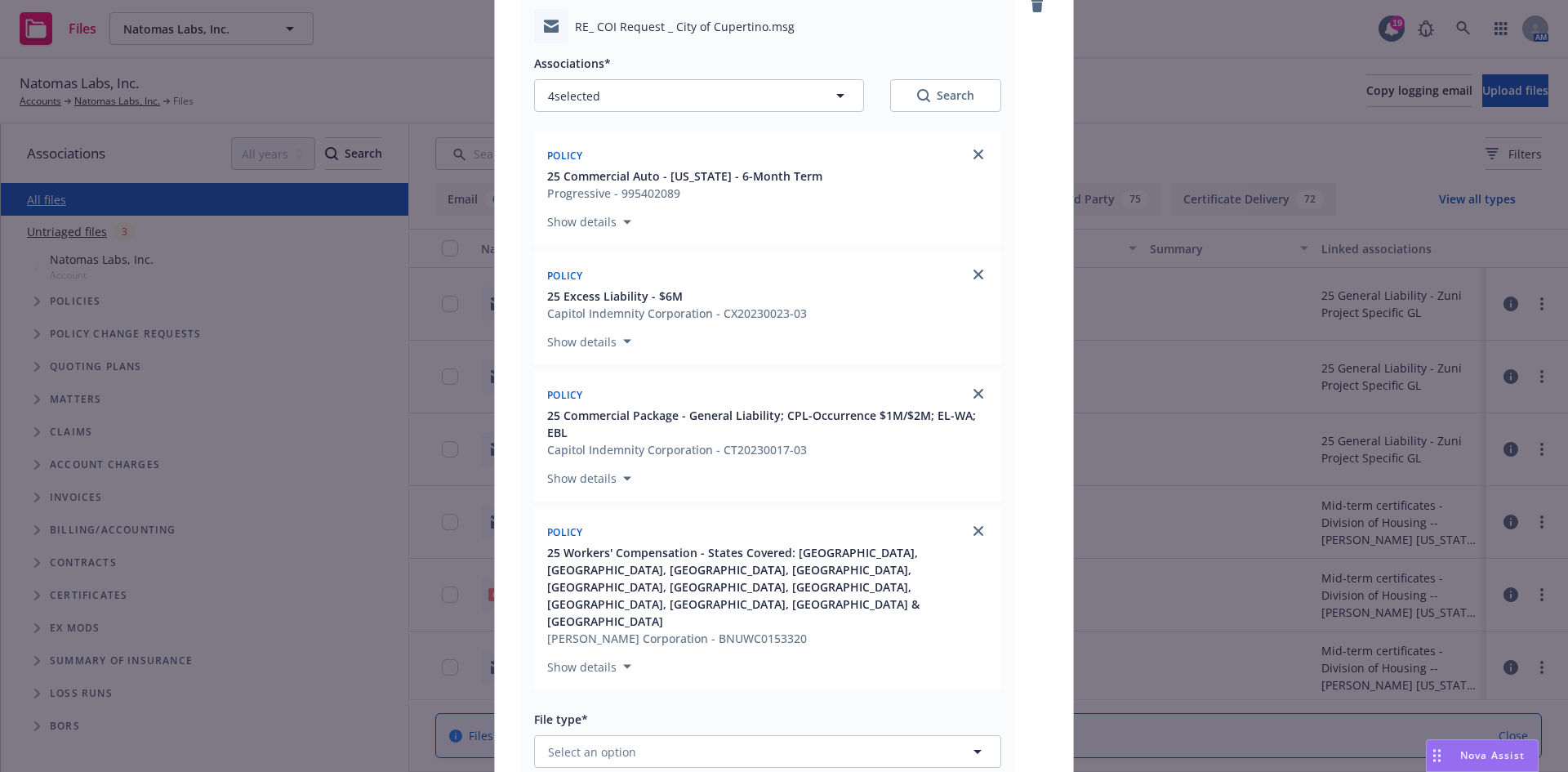
scroll to position [245, 0]
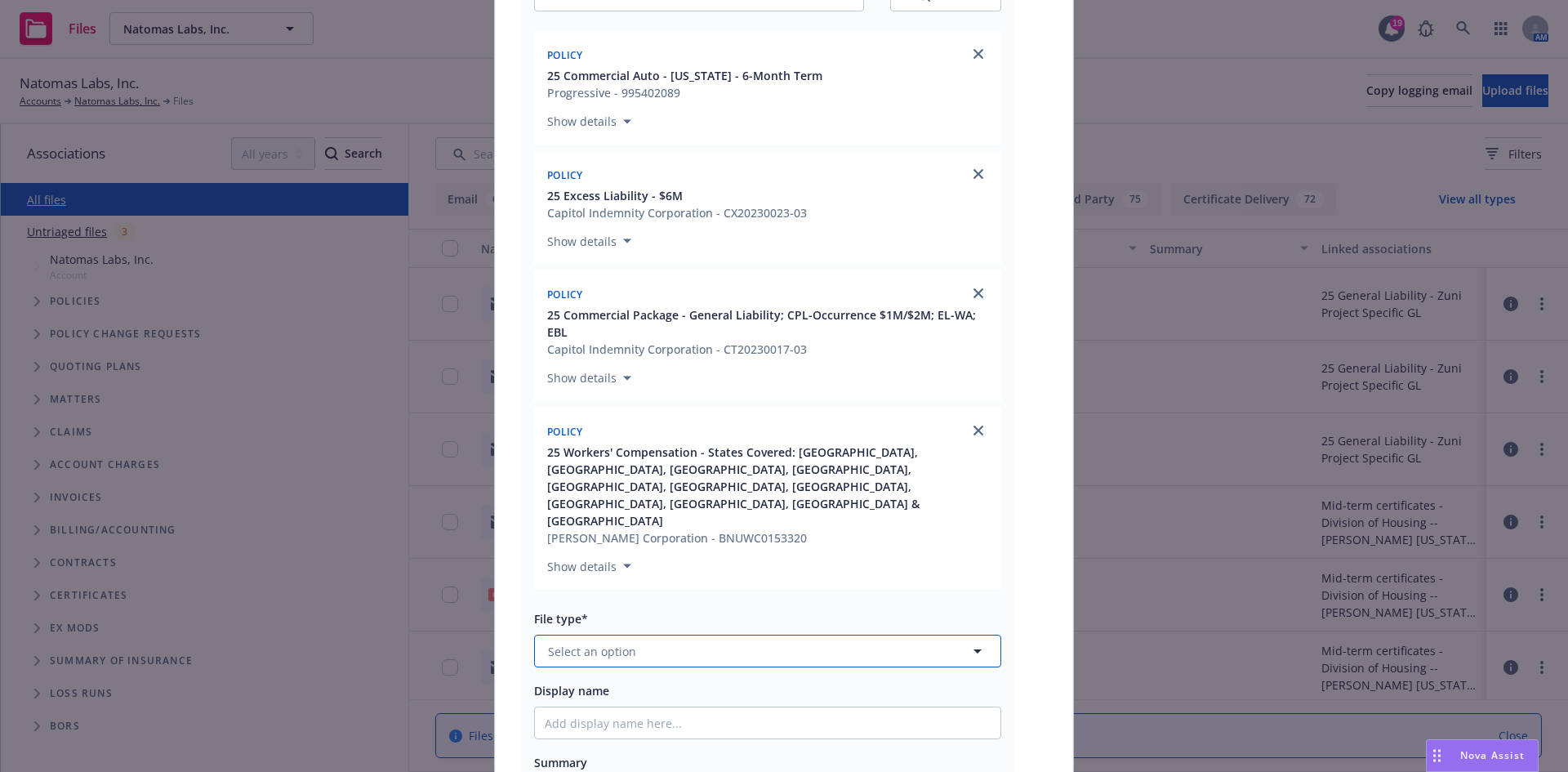
click at [672, 635] on button "Select an option" at bounding box center [767, 651] width 467 height 32
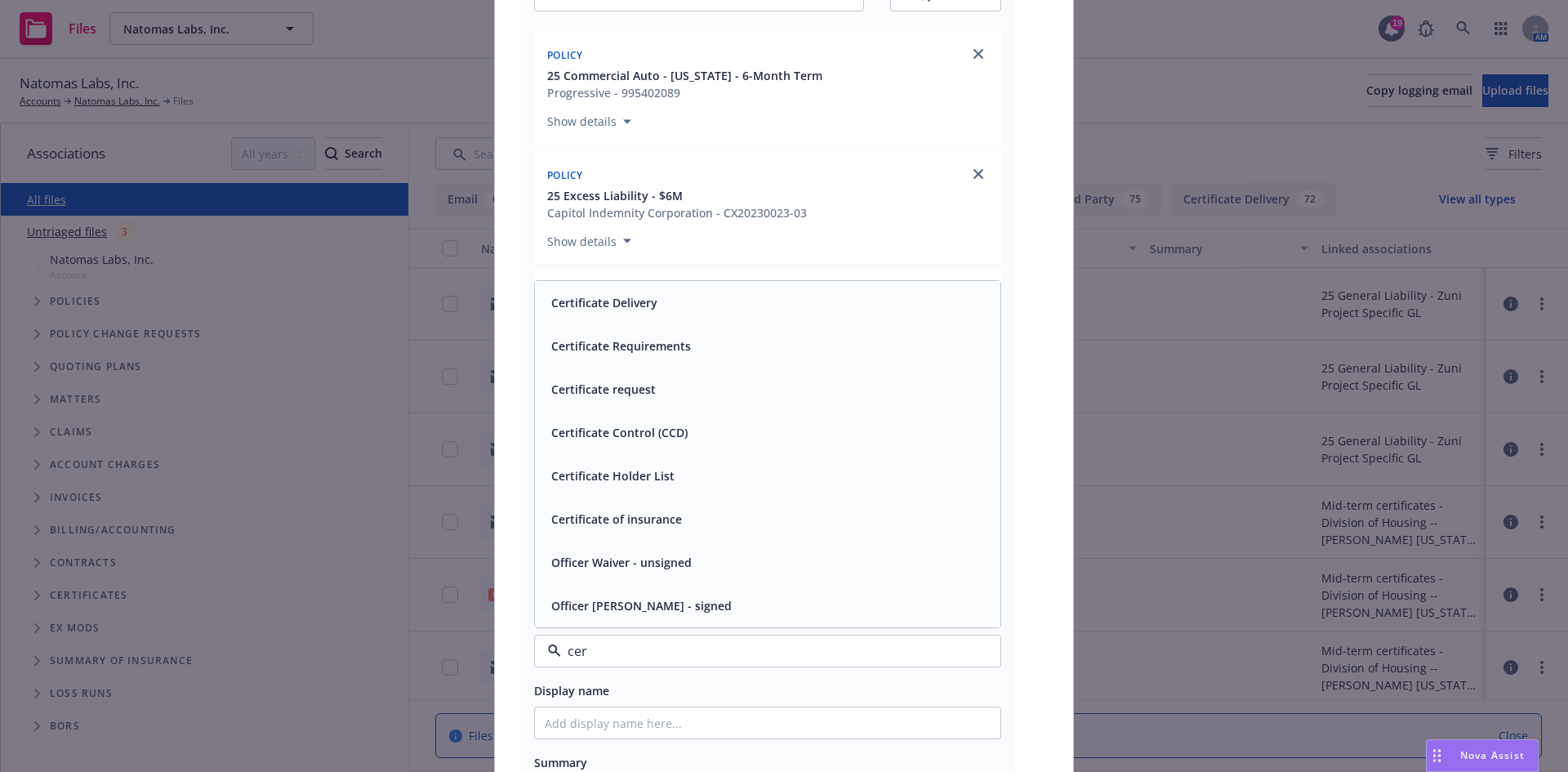
type input "cert"
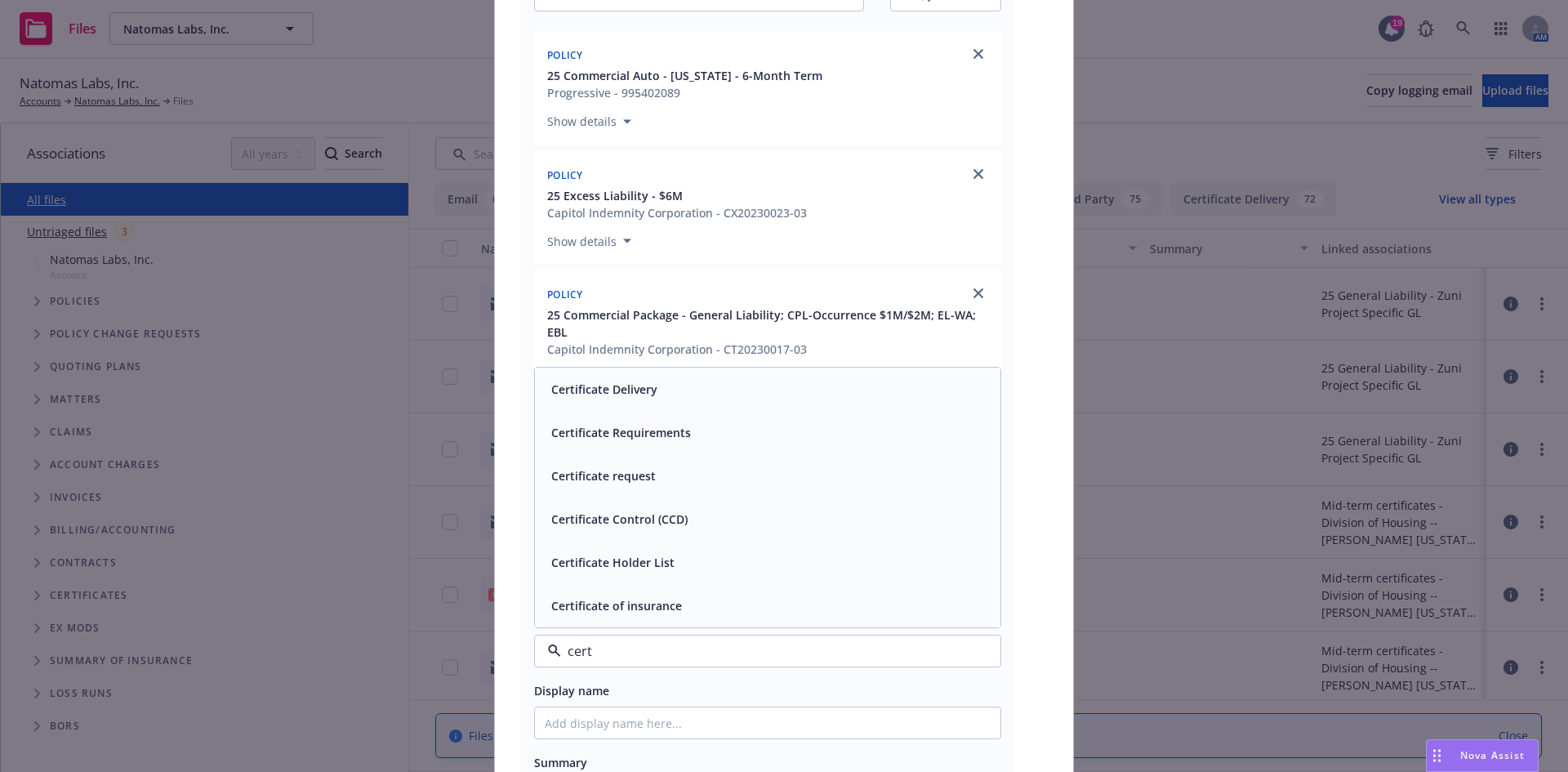
click at [603, 381] on span "Certificate Delivery" at bounding box center [604, 389] width 107 height 17
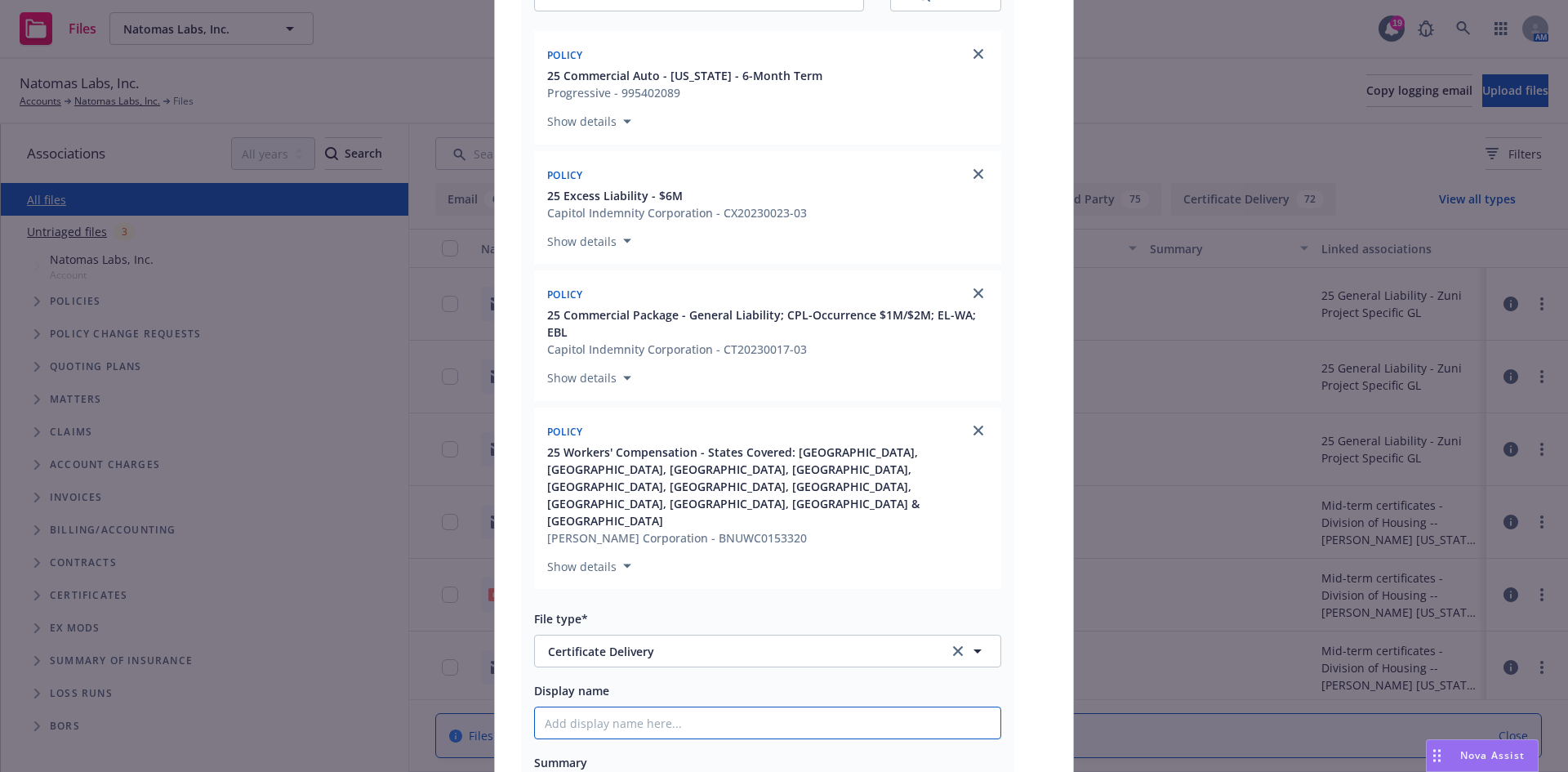
click at [606, 707] on input "Display name" at bounding box center [767, 723] width 465 height 31
paste input "City of Cupertino - COI - Encroachment Permit"
type textarea "x"
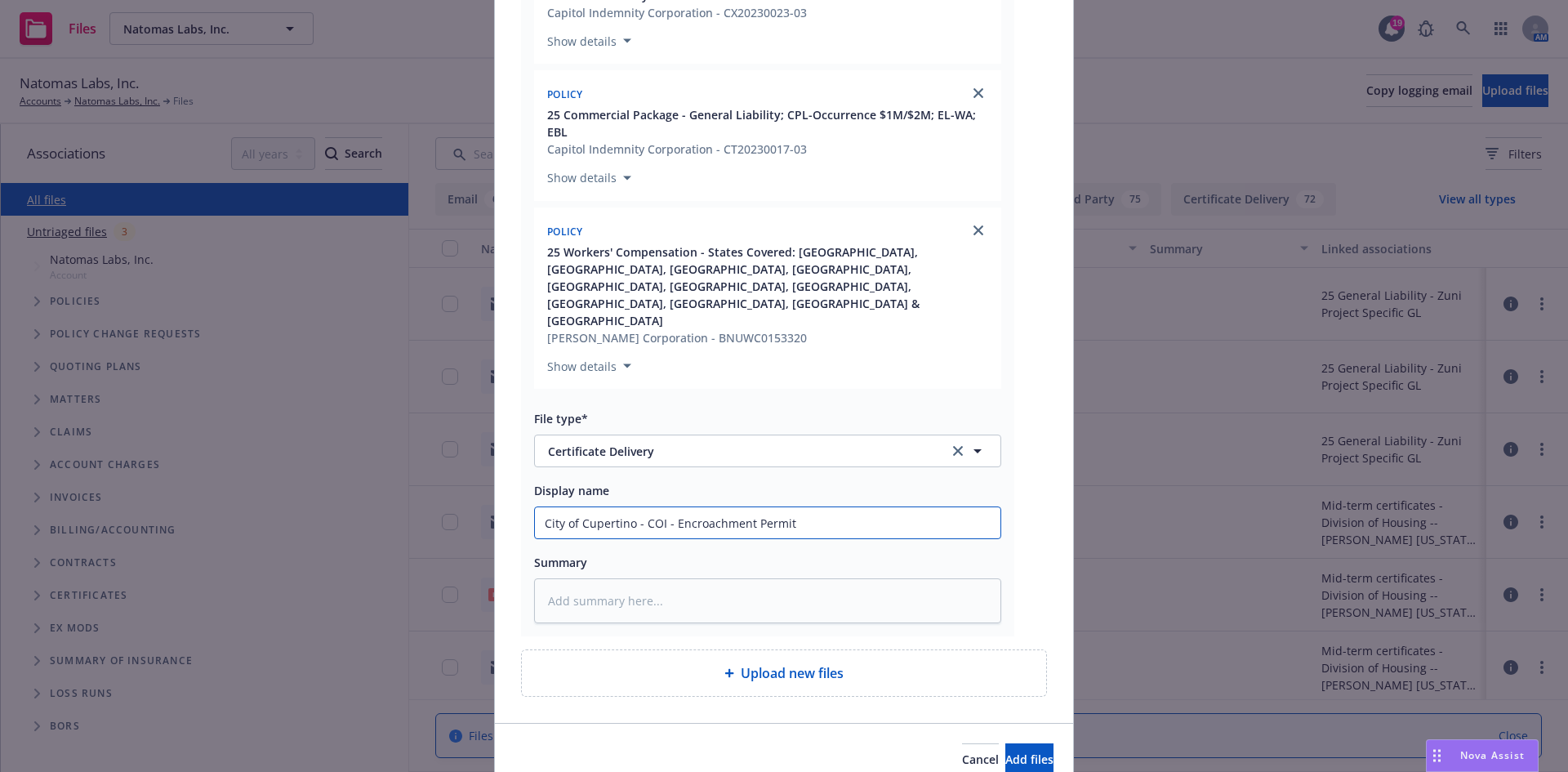
scroll to position [470, 0]
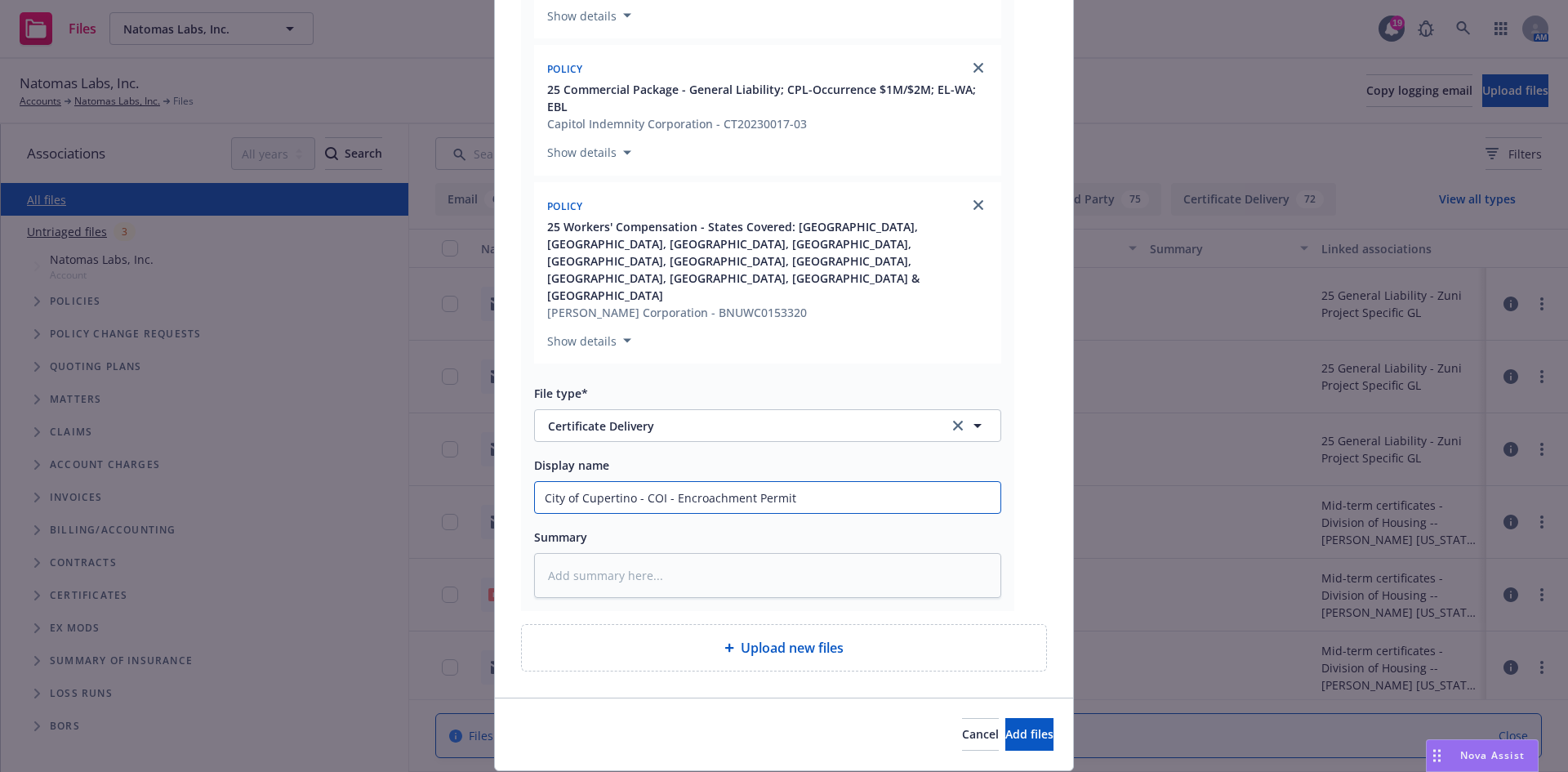
type input "City of Cupertino - COI - Encroachment Permit"
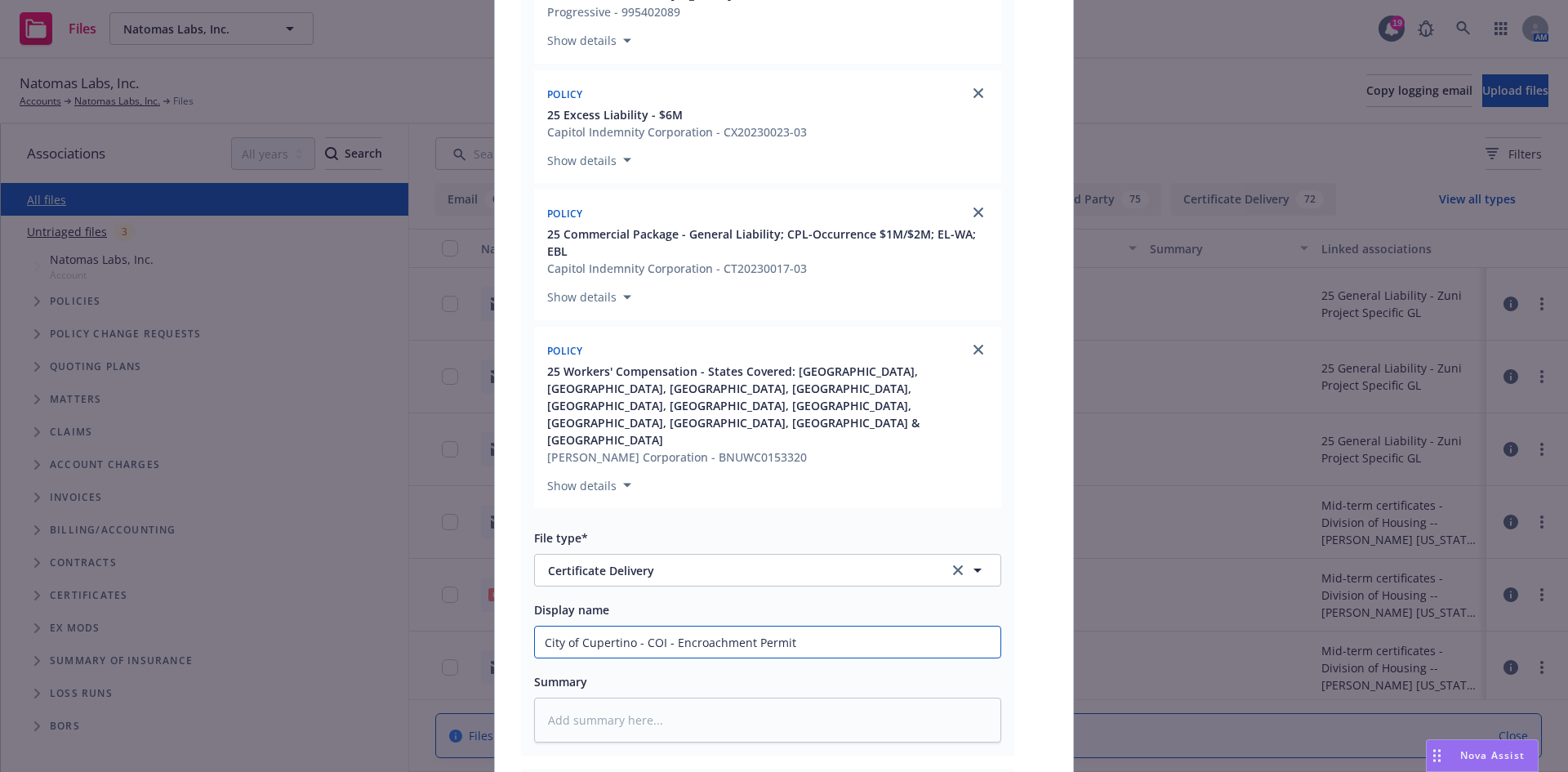
scroll to position [144, 0]
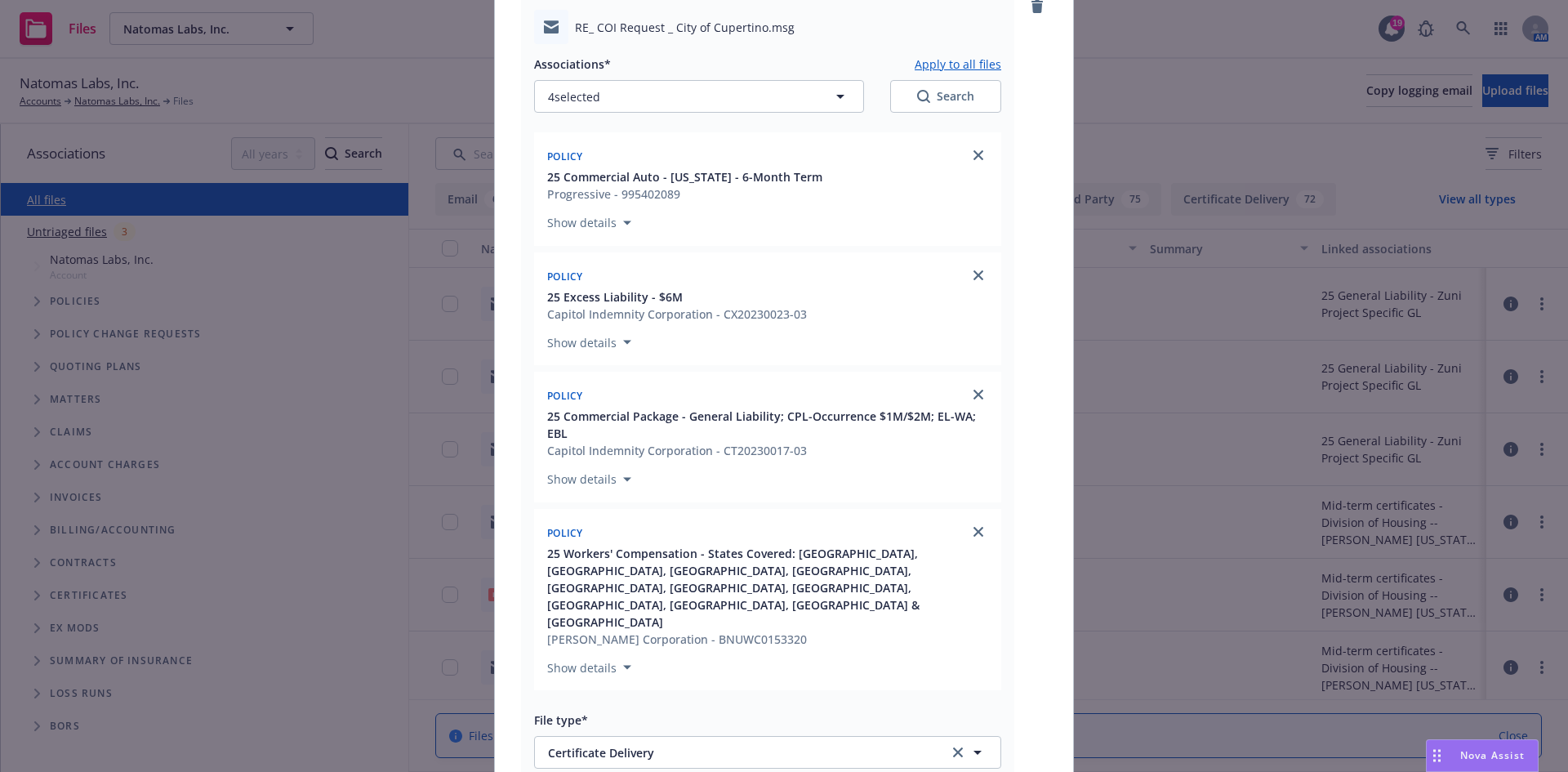
click at [943, 61] on button "Apply to all files" at bounding box center [957, 64] width 87 height 20
type textarea "x"
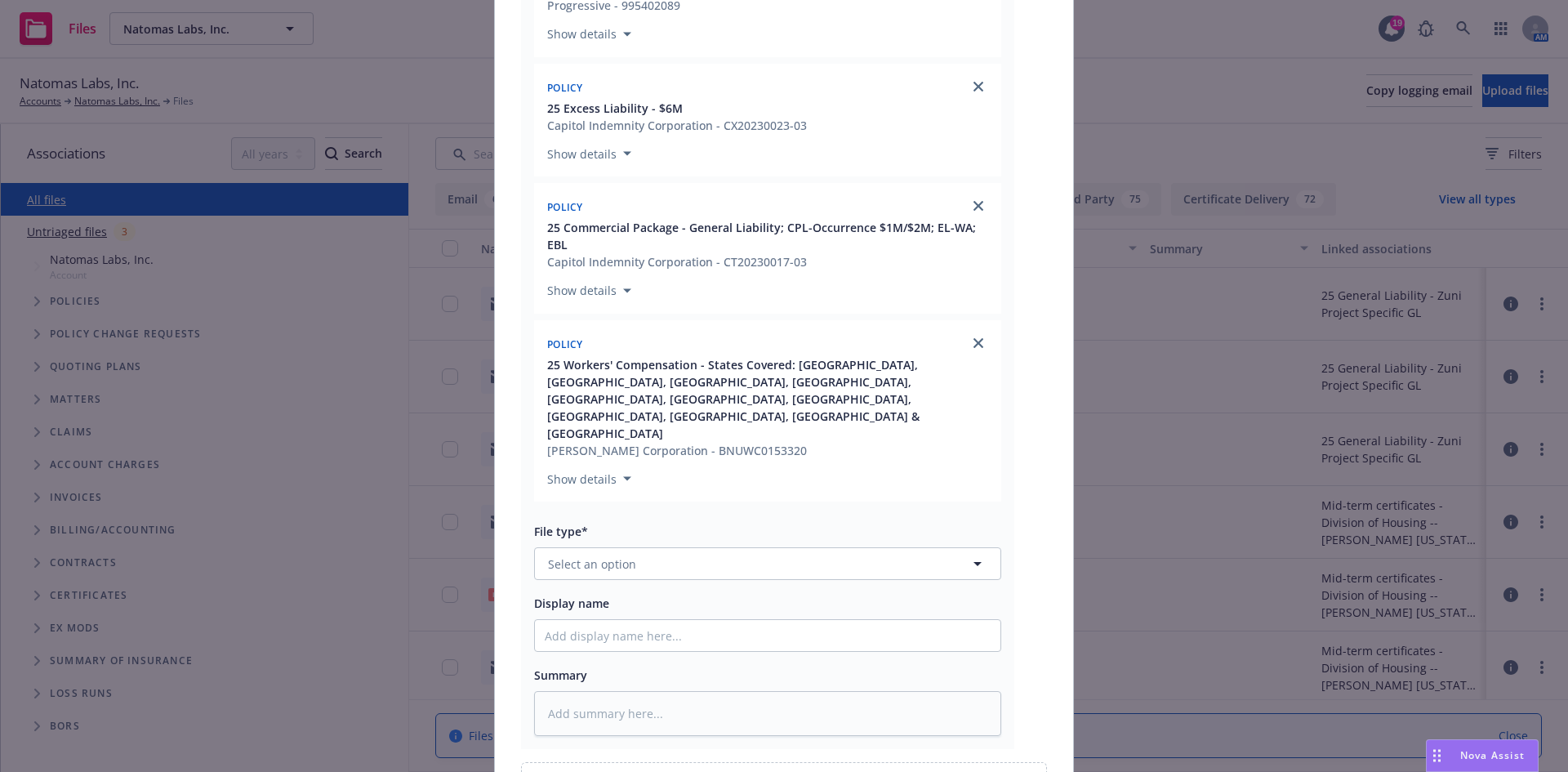
scroll to position [1287, 0]
click at [666, 546] on button "Select an option" at bounding box center [767, 563] width 467 height 32
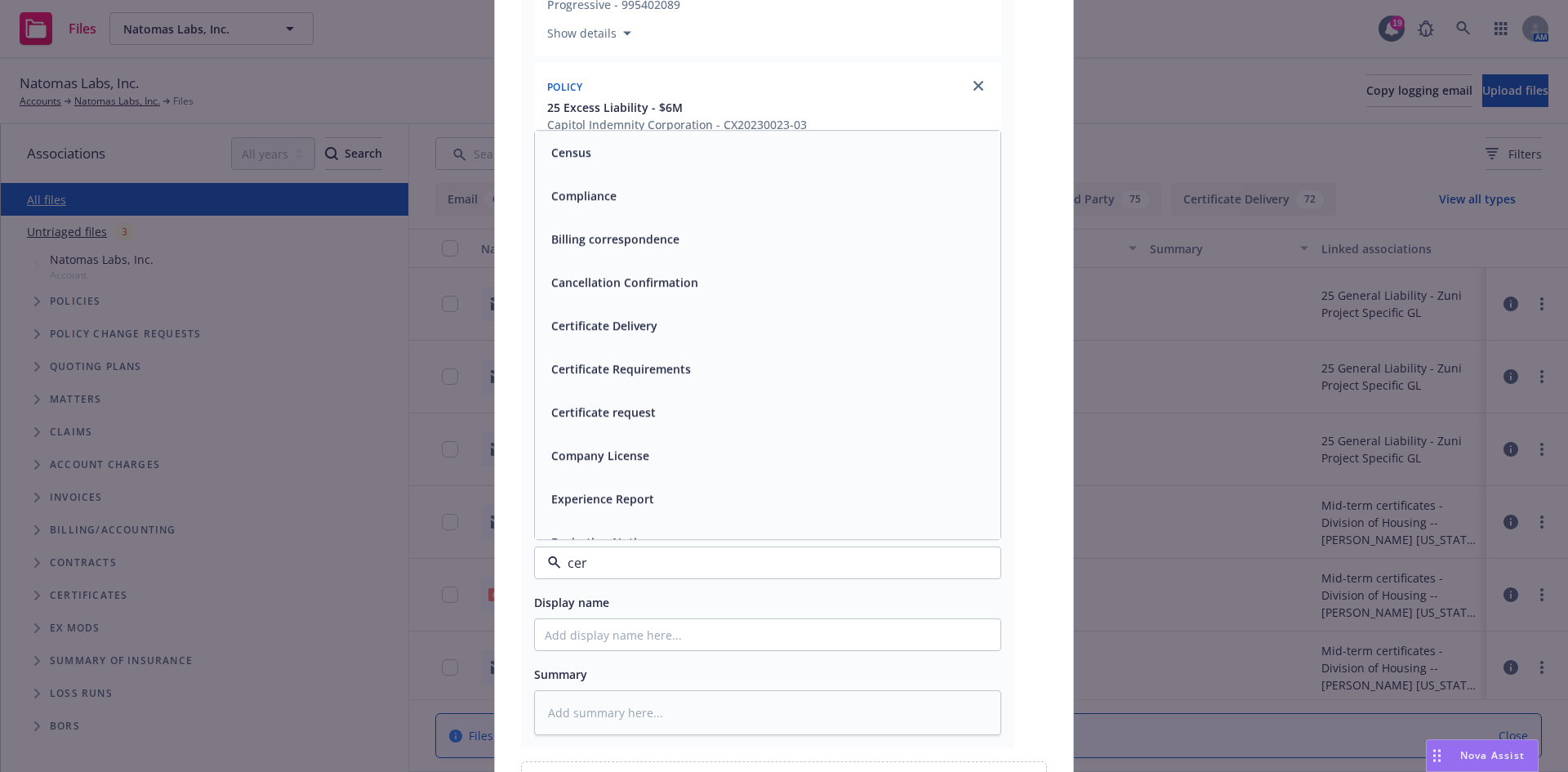
type input "cert"
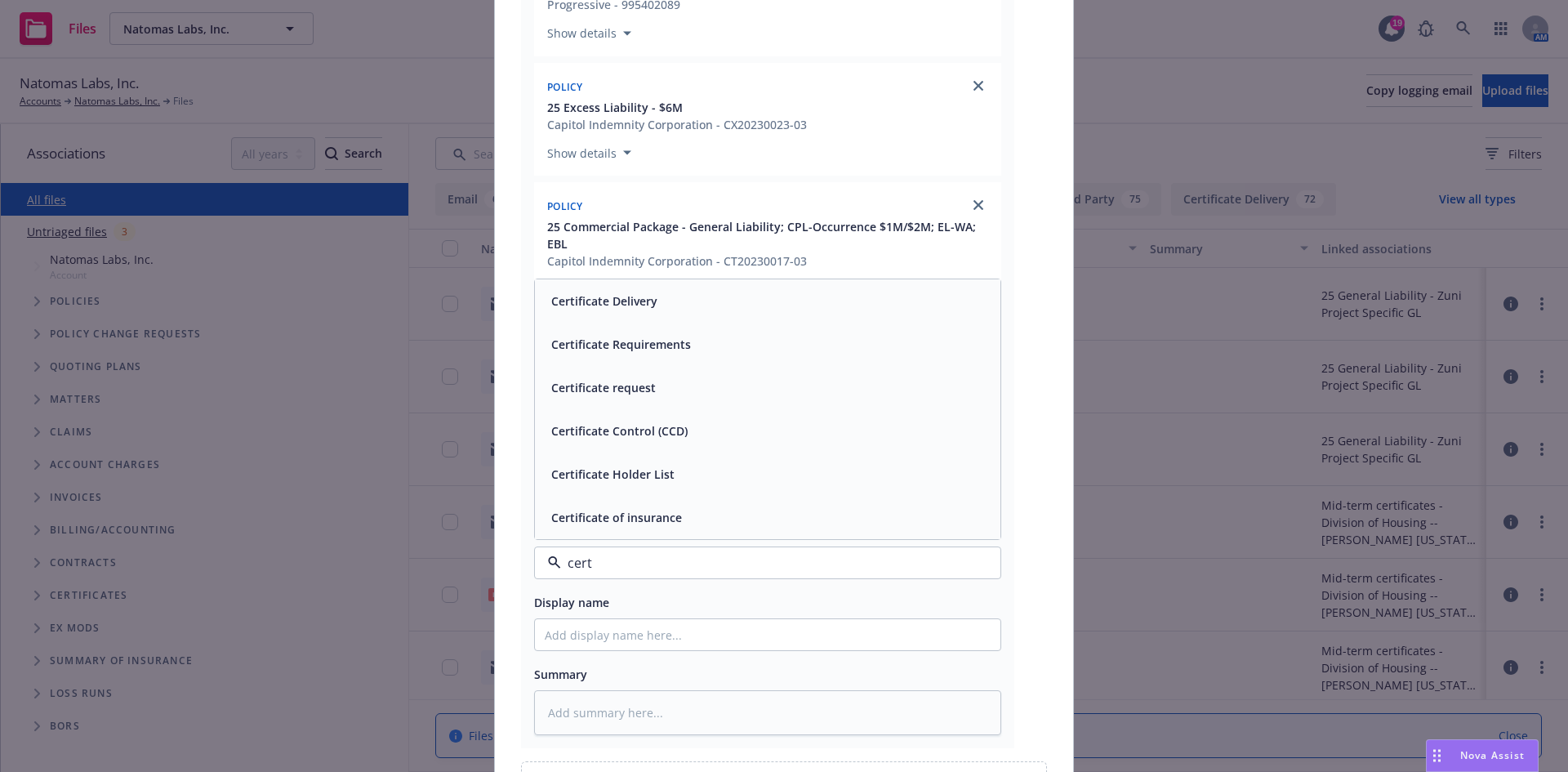
drag, startPoint x: 661, startPoint y: 419, endPoint x: 659, endPoint y: 433, distance: 14.1
click at [661, 509] on span "Certificate of insurance" at bounding box center [616, 518] width 130 height 17
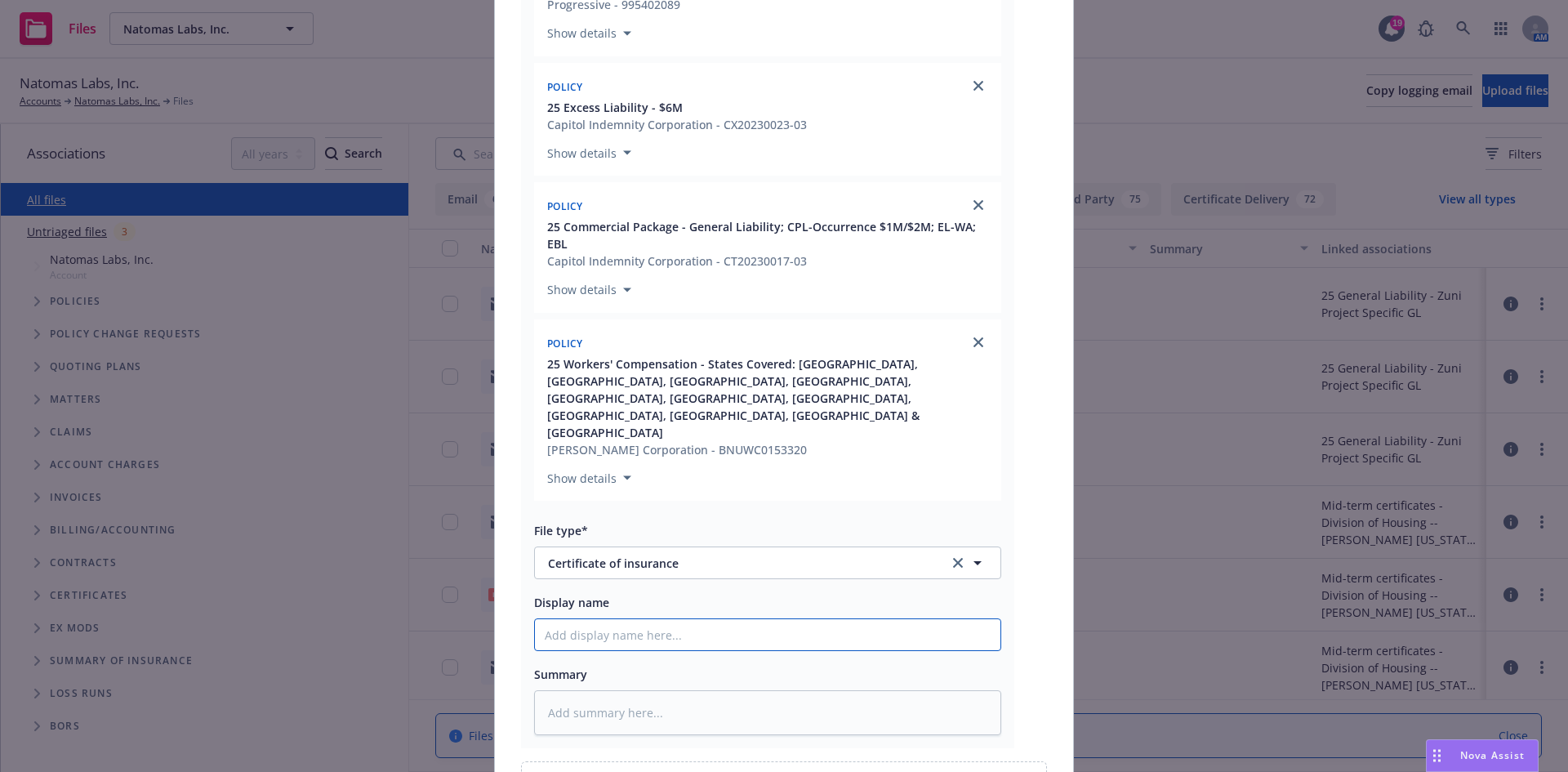
click at [634, 619] on input "Display name" at bounding box center [767, 634] width 465 height 31
paste input "City of Cupertino - COI - Encroachment Permit"
type textarea "x"
type input "City of Cupertino - COI - Encroachment Permit"
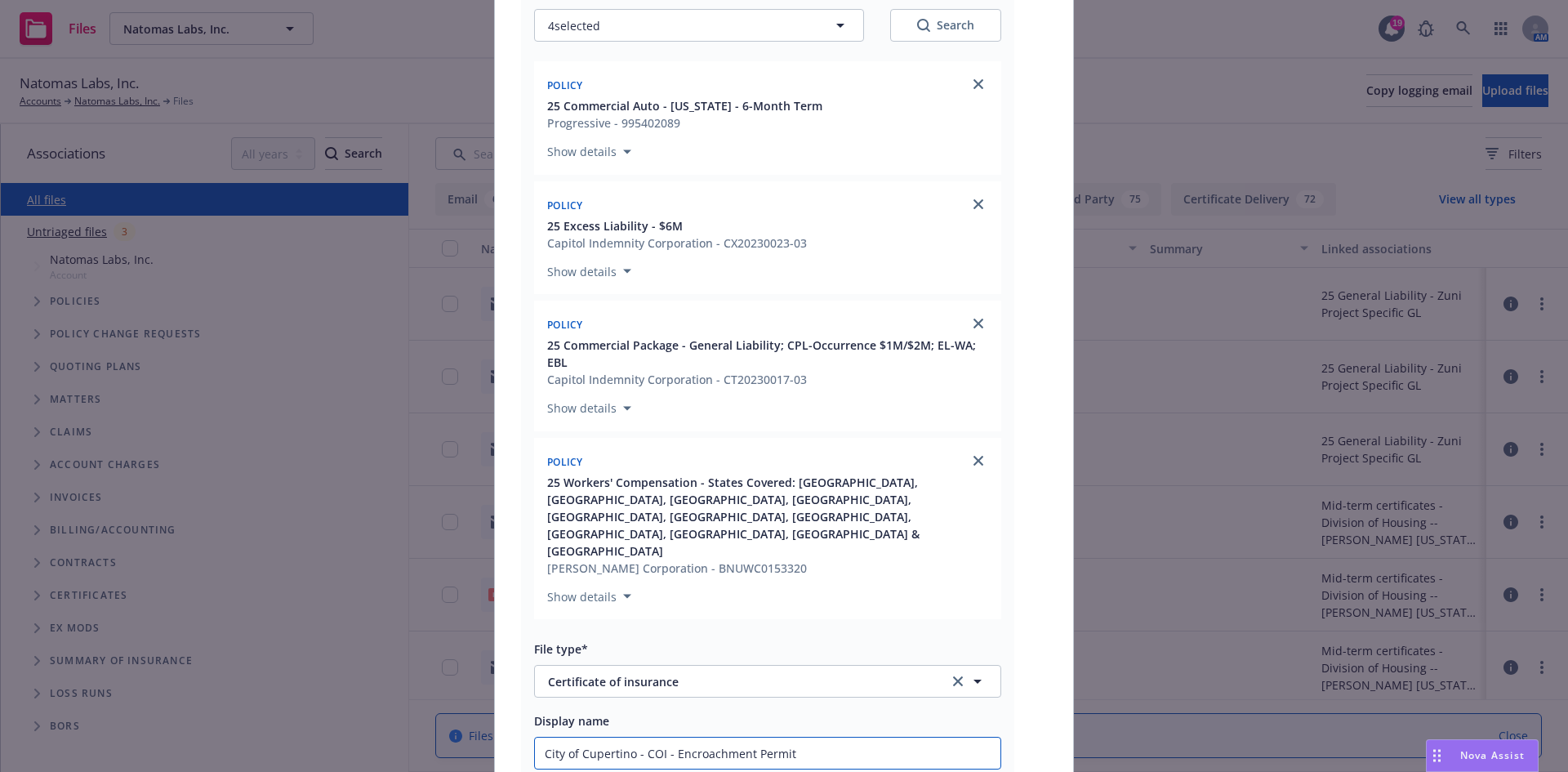
scroll to position [1046, 0]
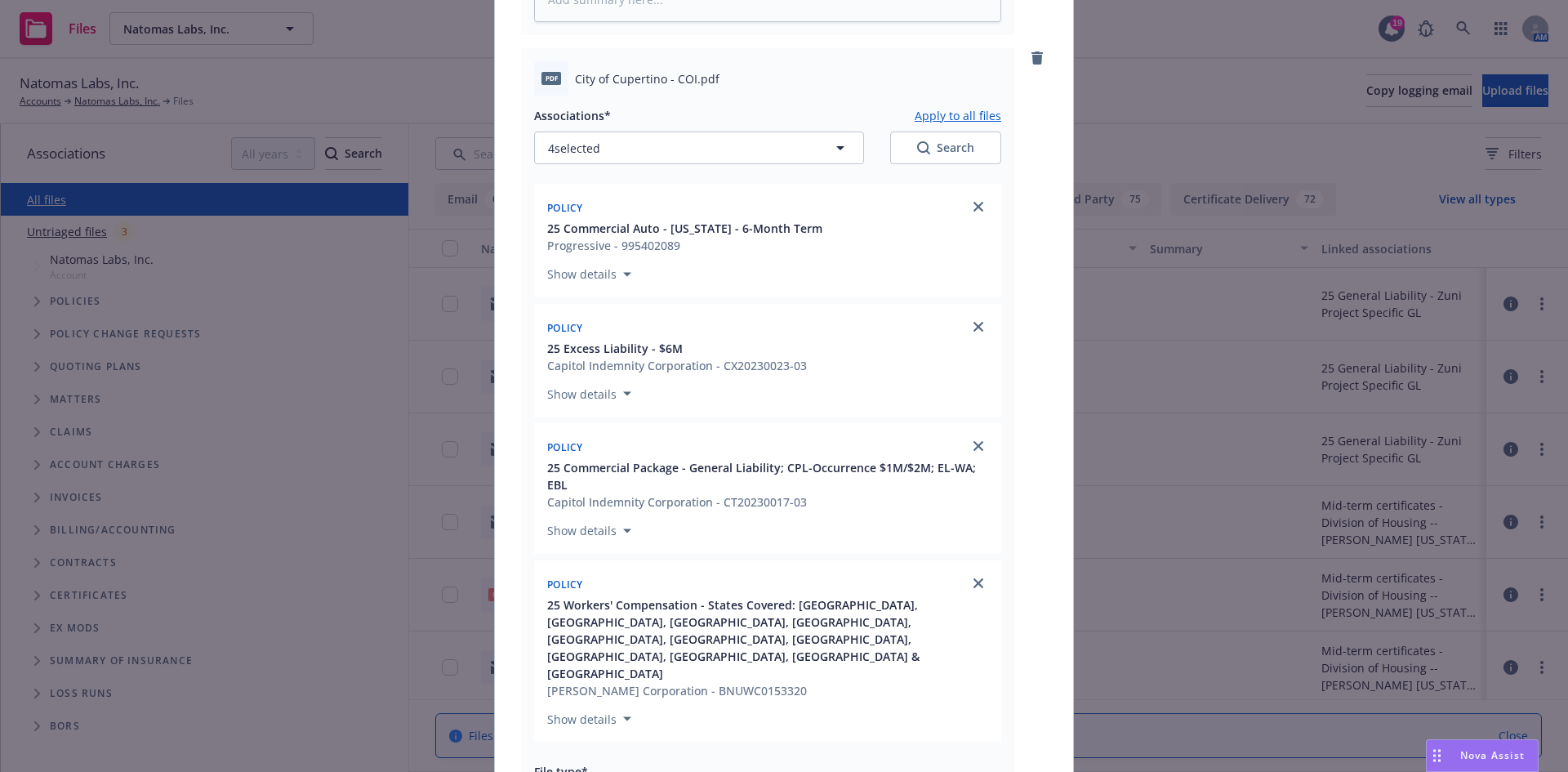
click at [942, 106] on button "Apply to all files" at bounding box center [957, 115] width 87 height 20
type textarea "x"
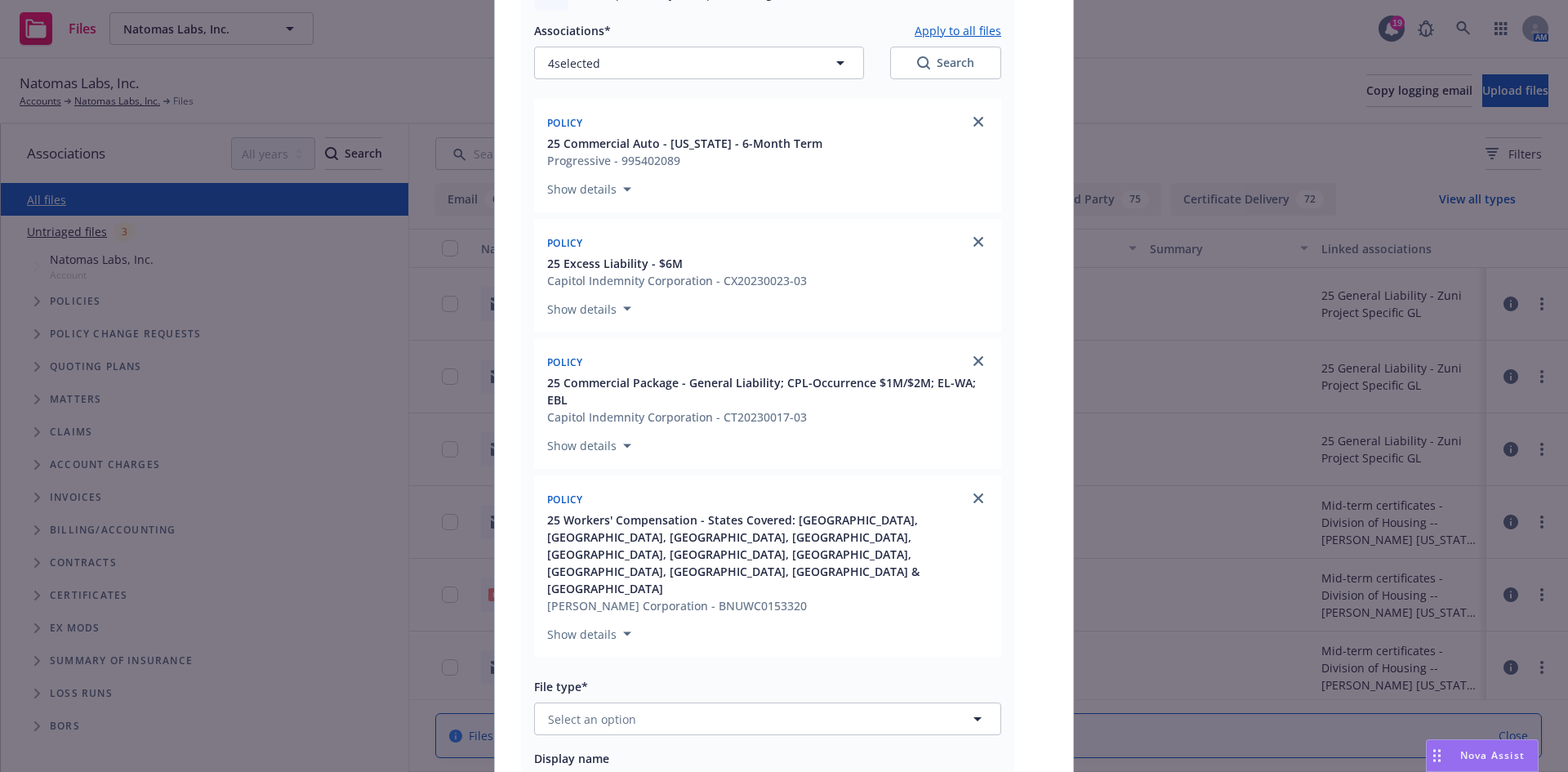
scroll to position [2190, 0]
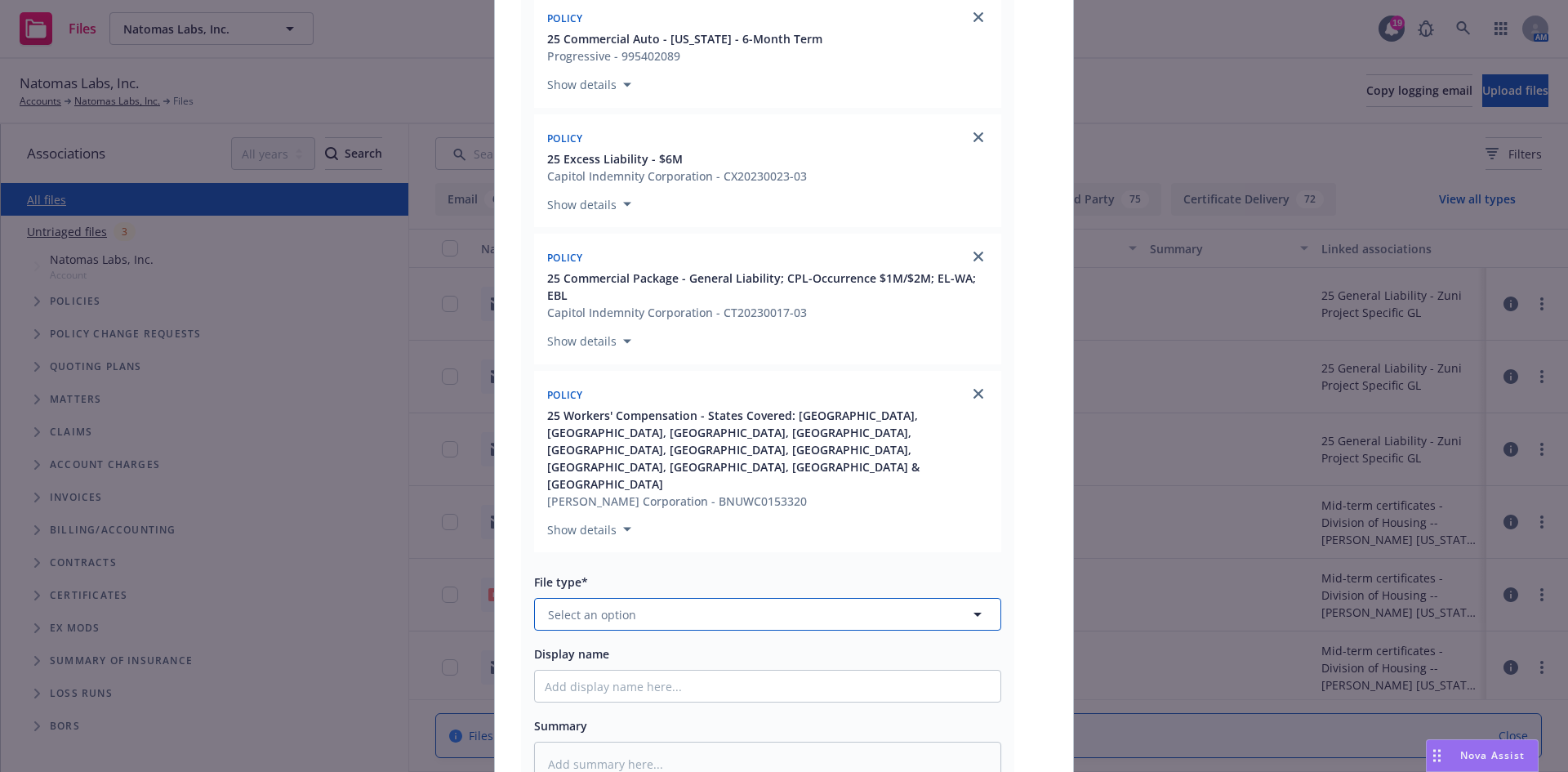
click at [716, 598] on button "Select an option" at bounding box center [767, 614] width 467 height 32
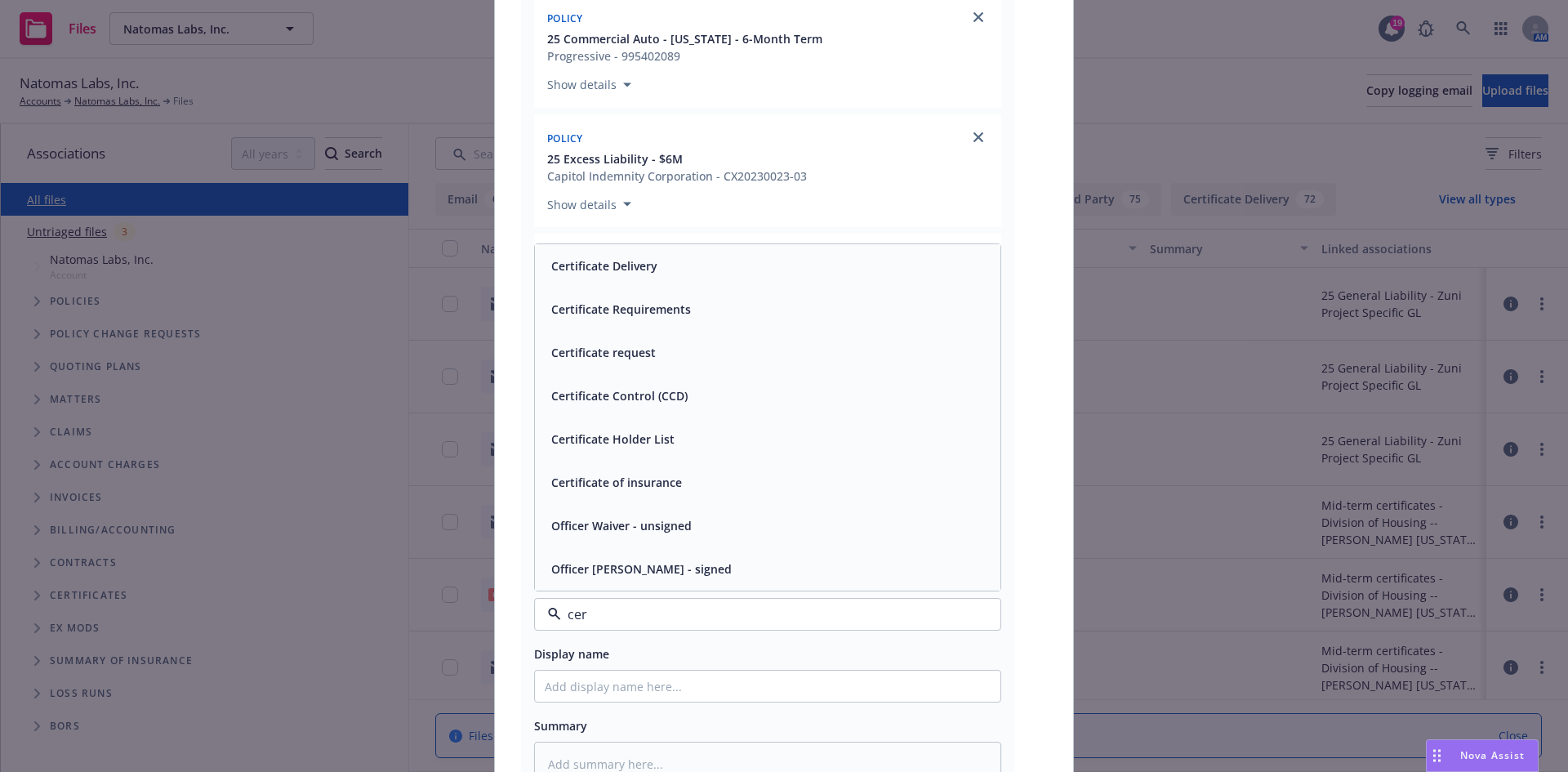
type input "cert"
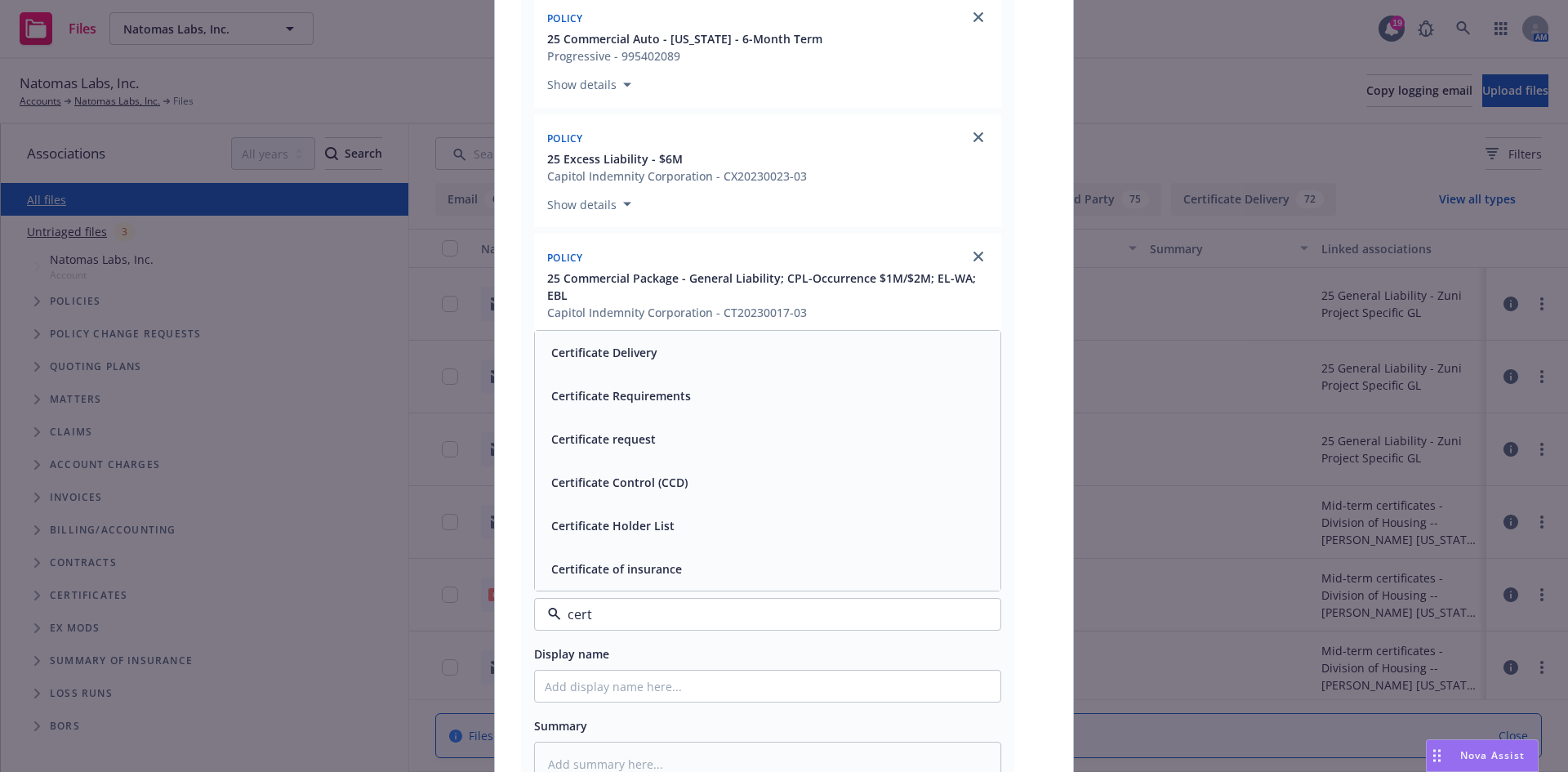
click at [647, 418] on div "Certificate request" at bounding box center [767, 439] width 465 height 43
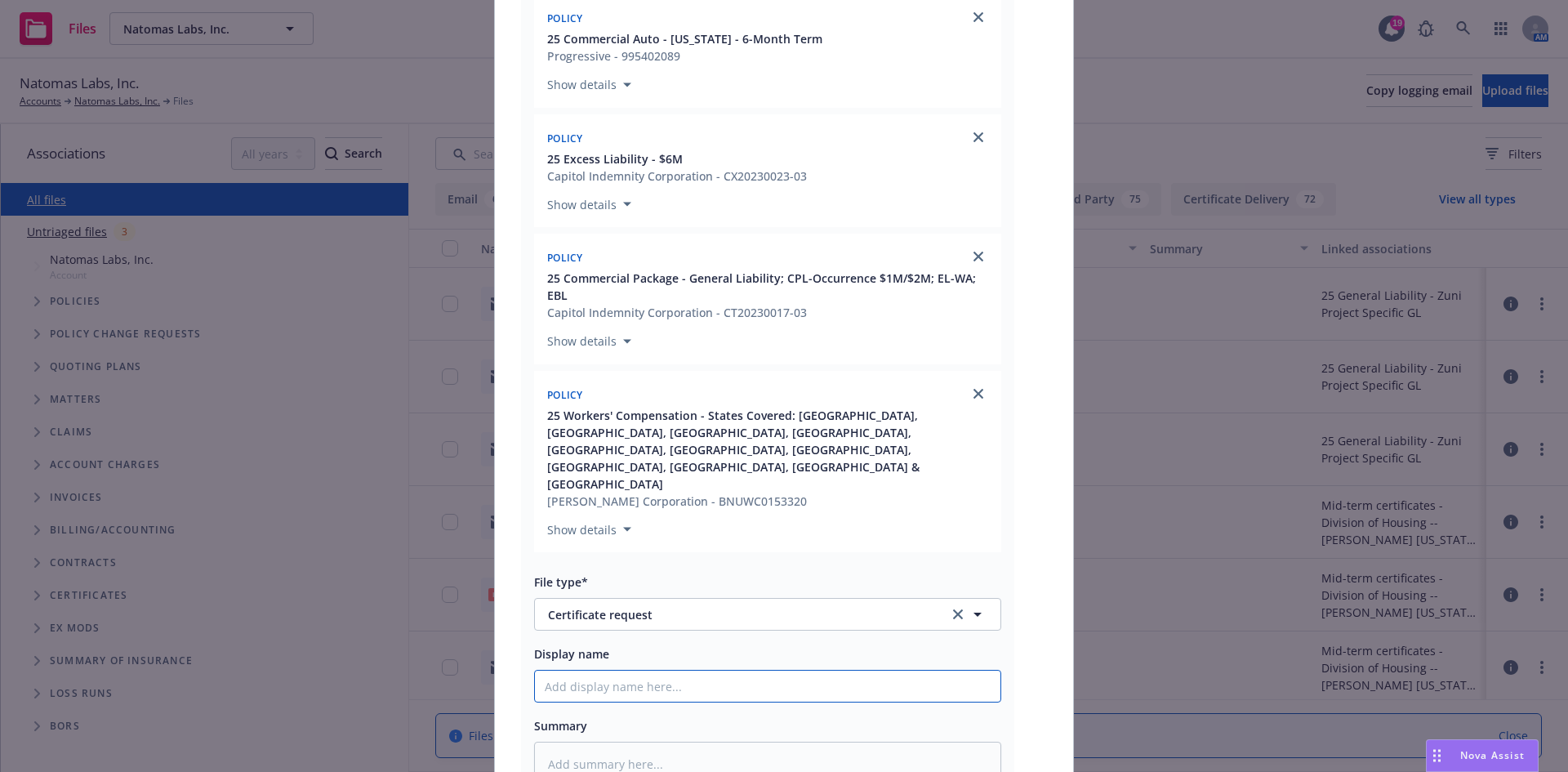
click at [637, 671] on input "Display name" at bounding box center [767, 686] width 465 height 31
paste input "City of Cupertino - COI - Encroachment Permit"
type textarea "x"
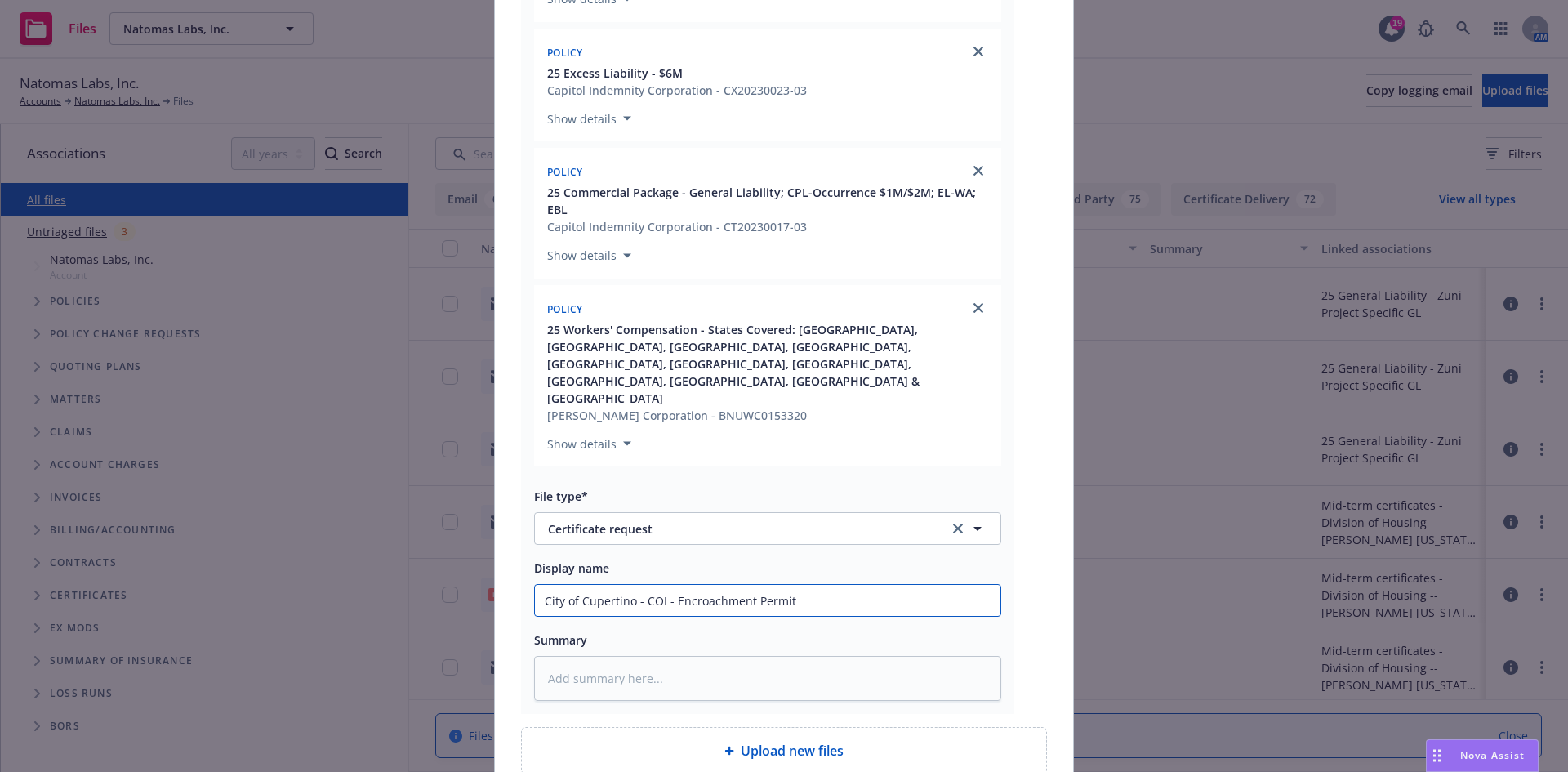
type input "City of Cupertino - COI - Encroachment Permit"
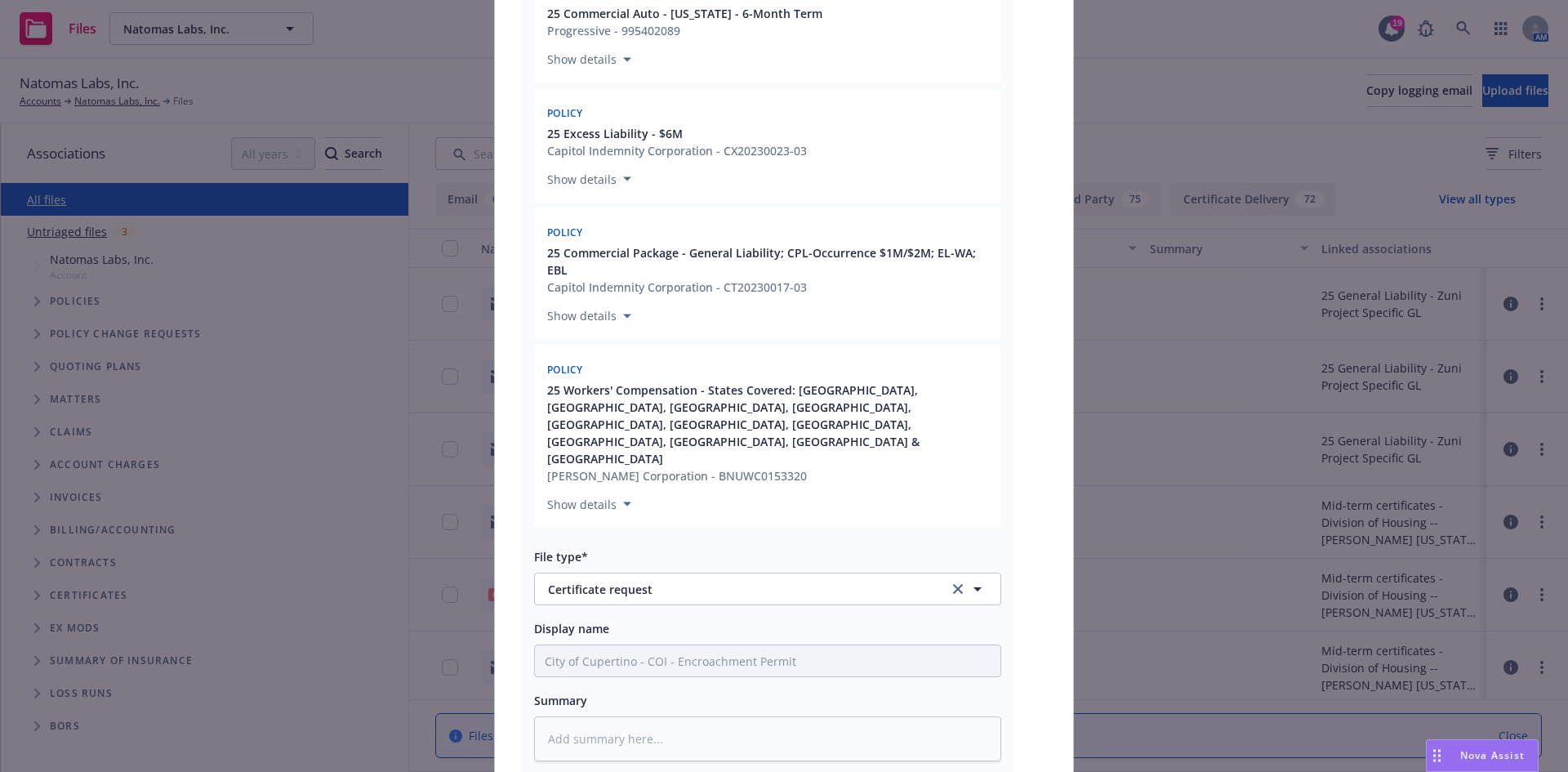
type textarea "x"
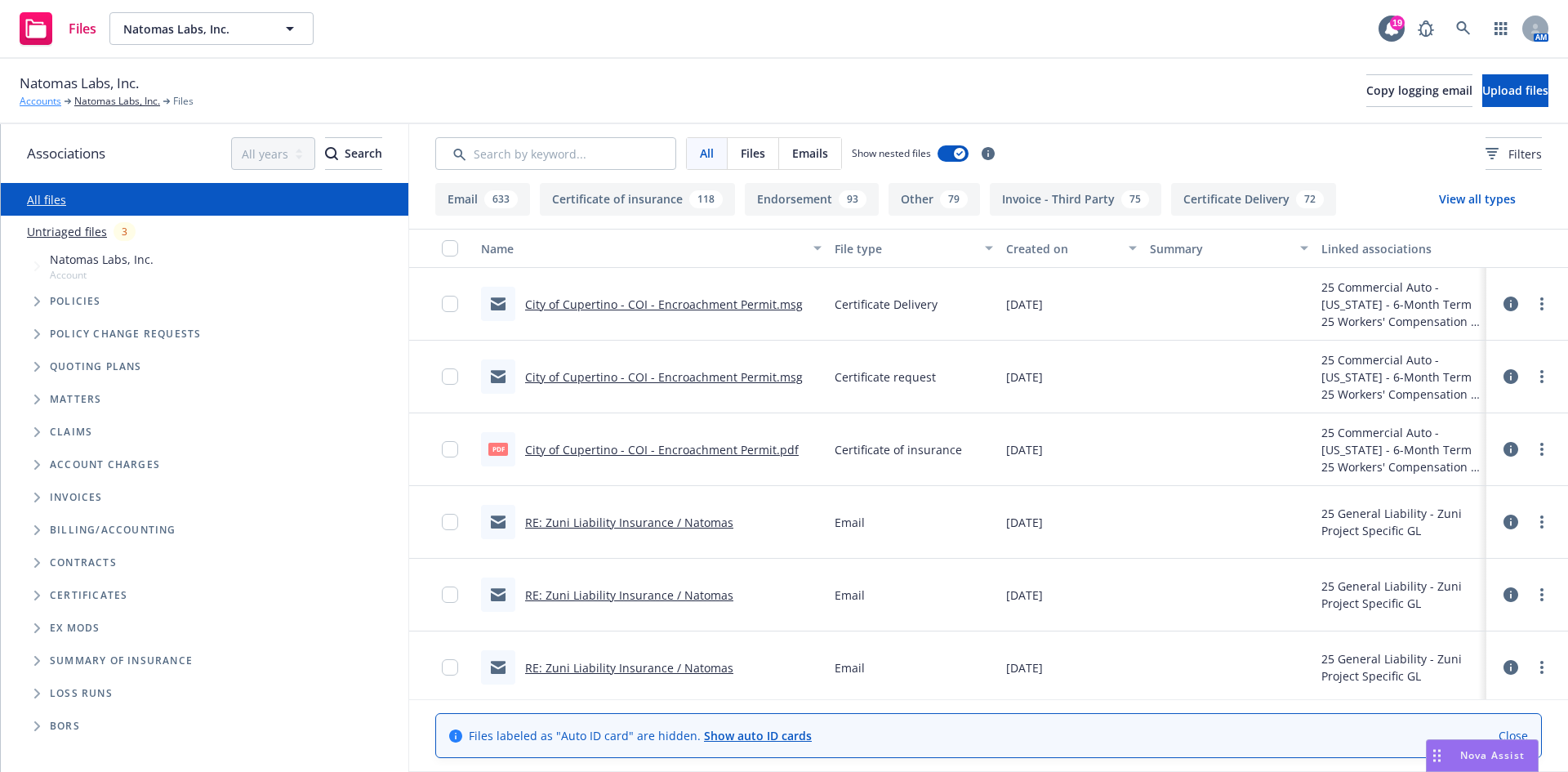
click at [32, 94] on link "Accounts" at bounding box center [41, 101] width 42 height 14
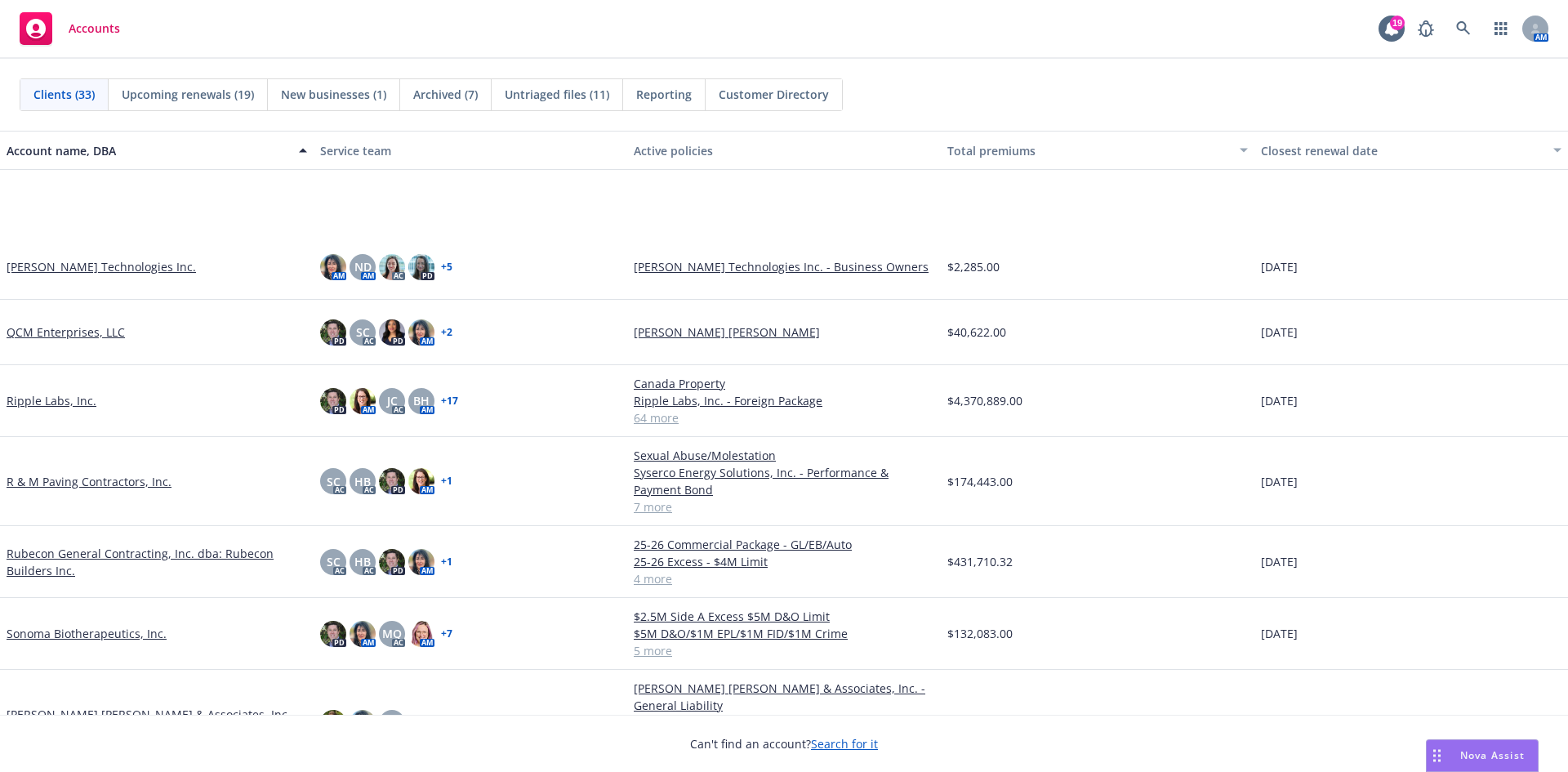
scroll to position [1389, 0]
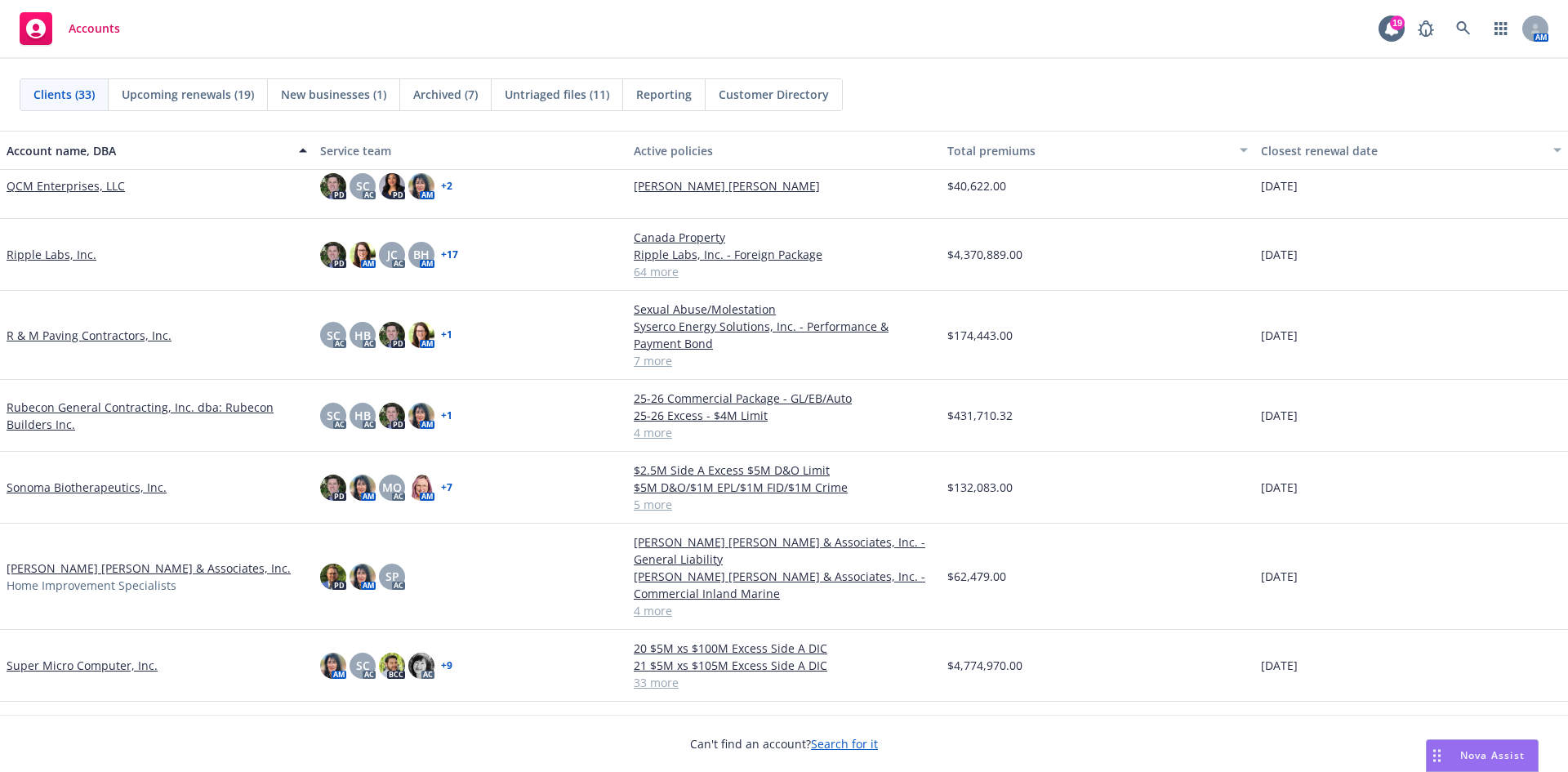
click at [50, 560] on link "Steinberg Hall & Associates, Inc." at bounding box center [148, 568] width 284 height 17
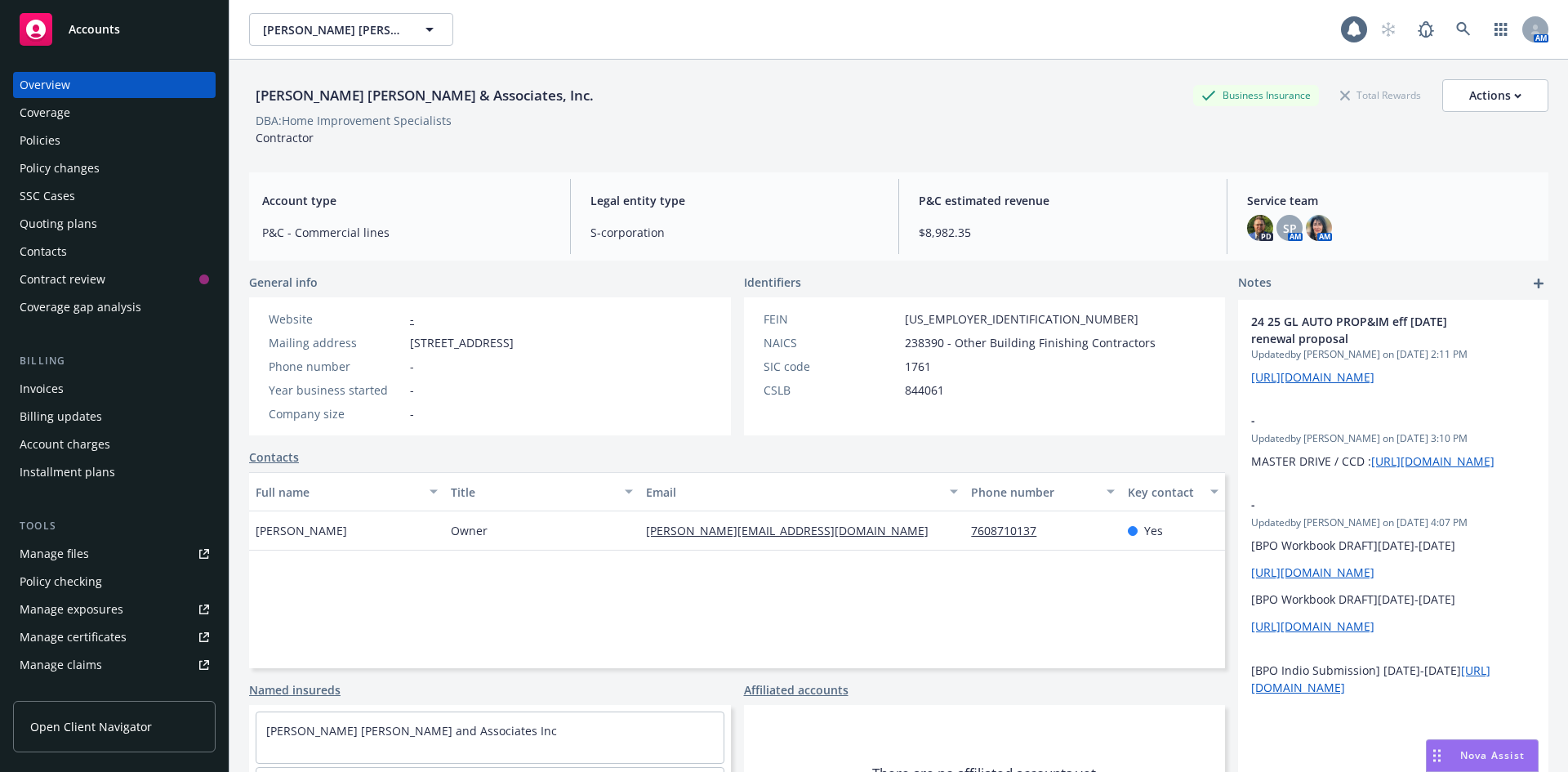
click at [43, 140] on div "Policies" at bounding box center [40, 140] width 41 height 26
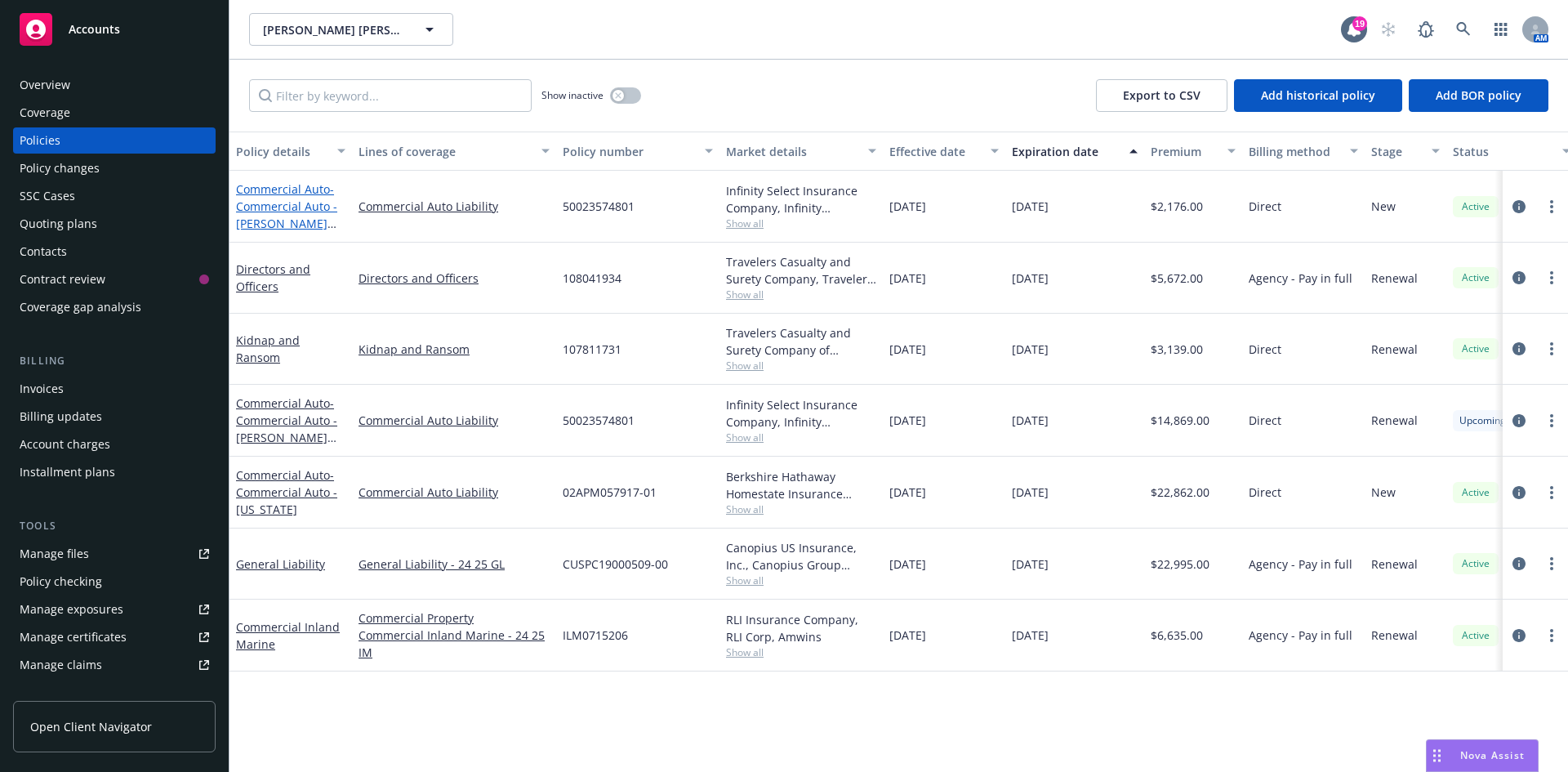
click at [279, 213] on span "- Commercial Auto - Anthony Ibarra Standalone" at bounding box center [286, 215] width 101 height 67
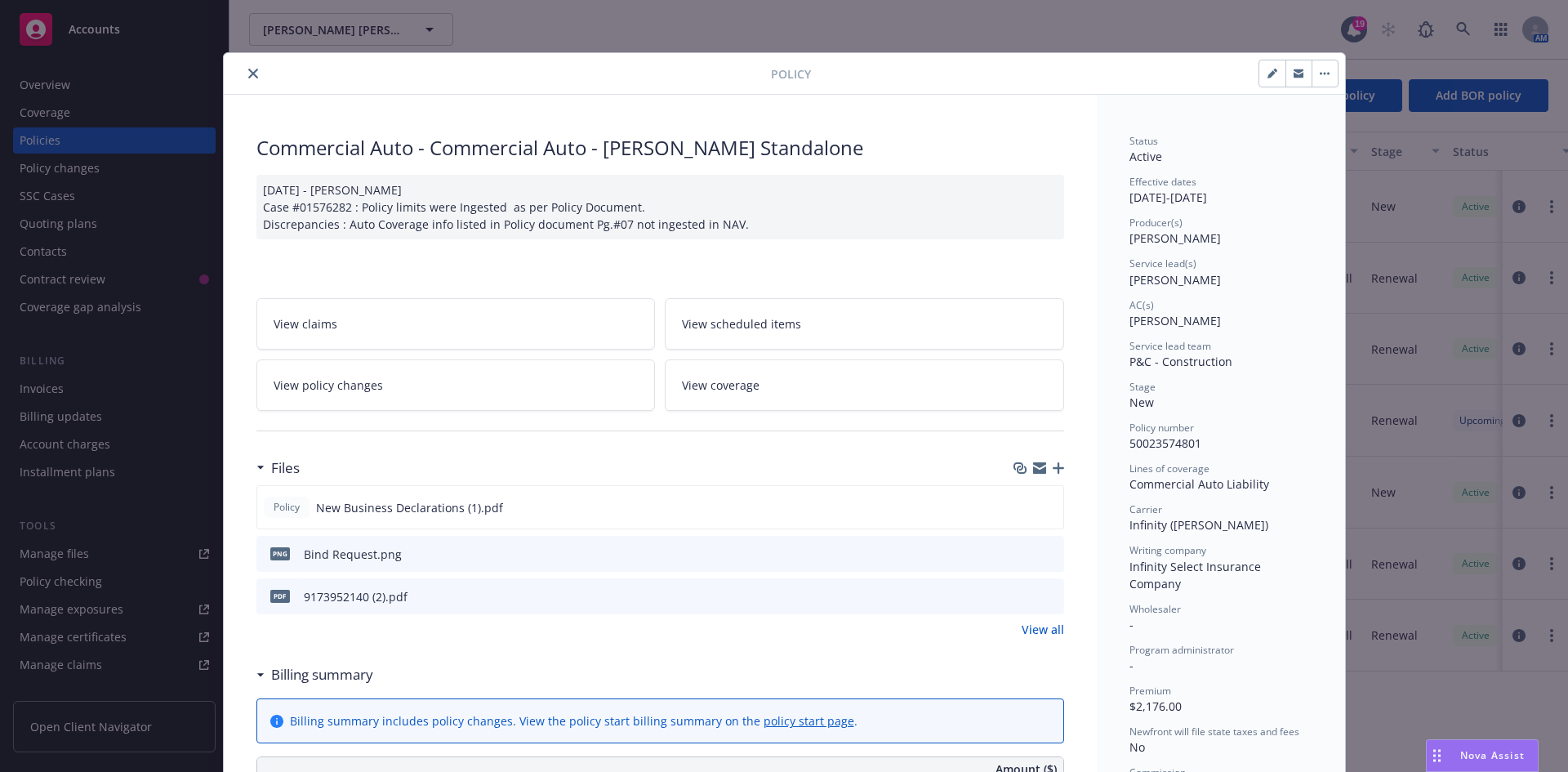
click at [250, 67] on button "close" at bounding box center [253, 73] width 20 height 20
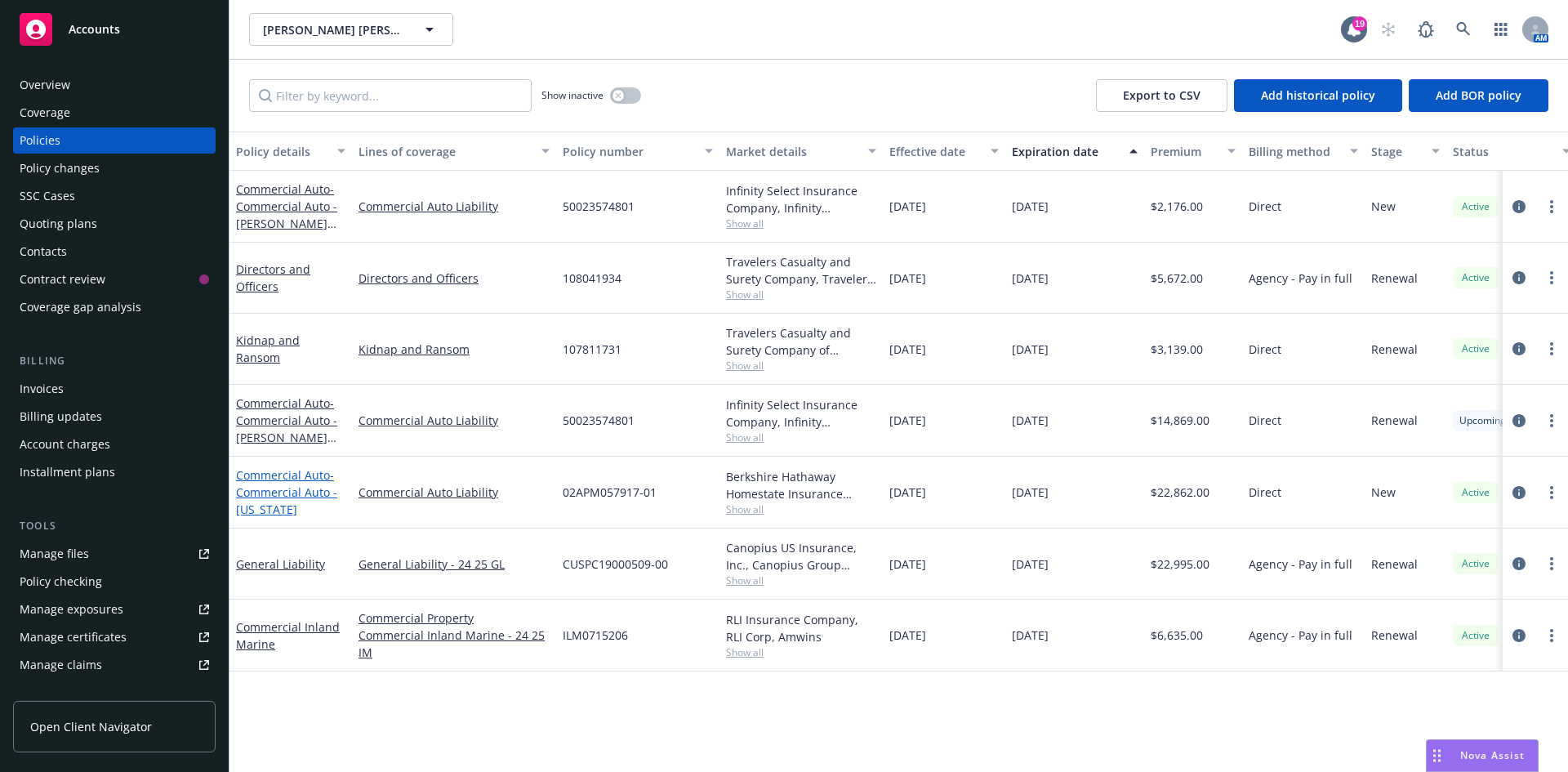
click at [283, 486] on span "- Commercial Auto - Georgia" at bounding box center [286, 492] width 101 height 49
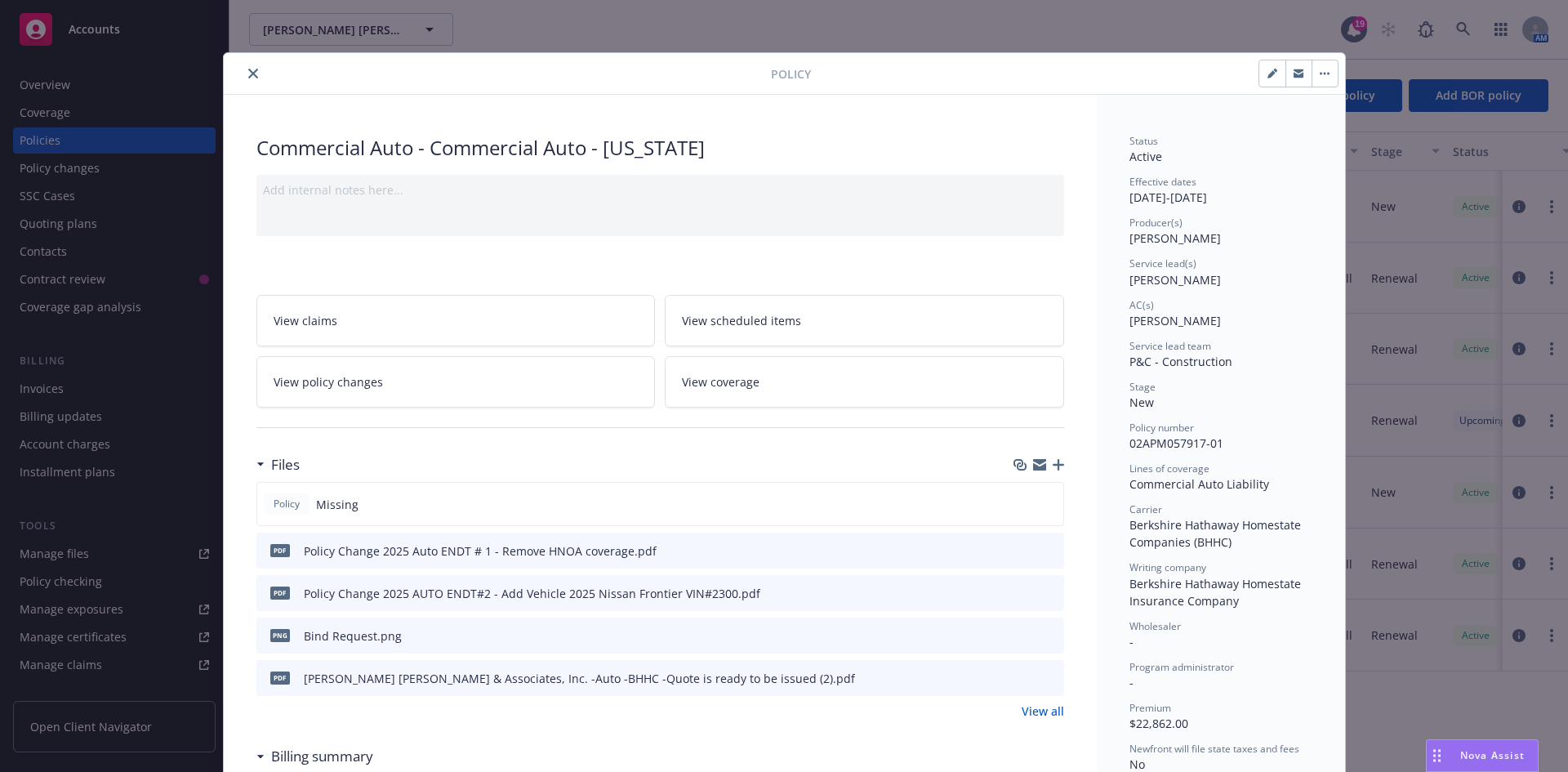
click at [350, 381] on span "View policy changes" at bounding box center [327, 382] width 109 height 17
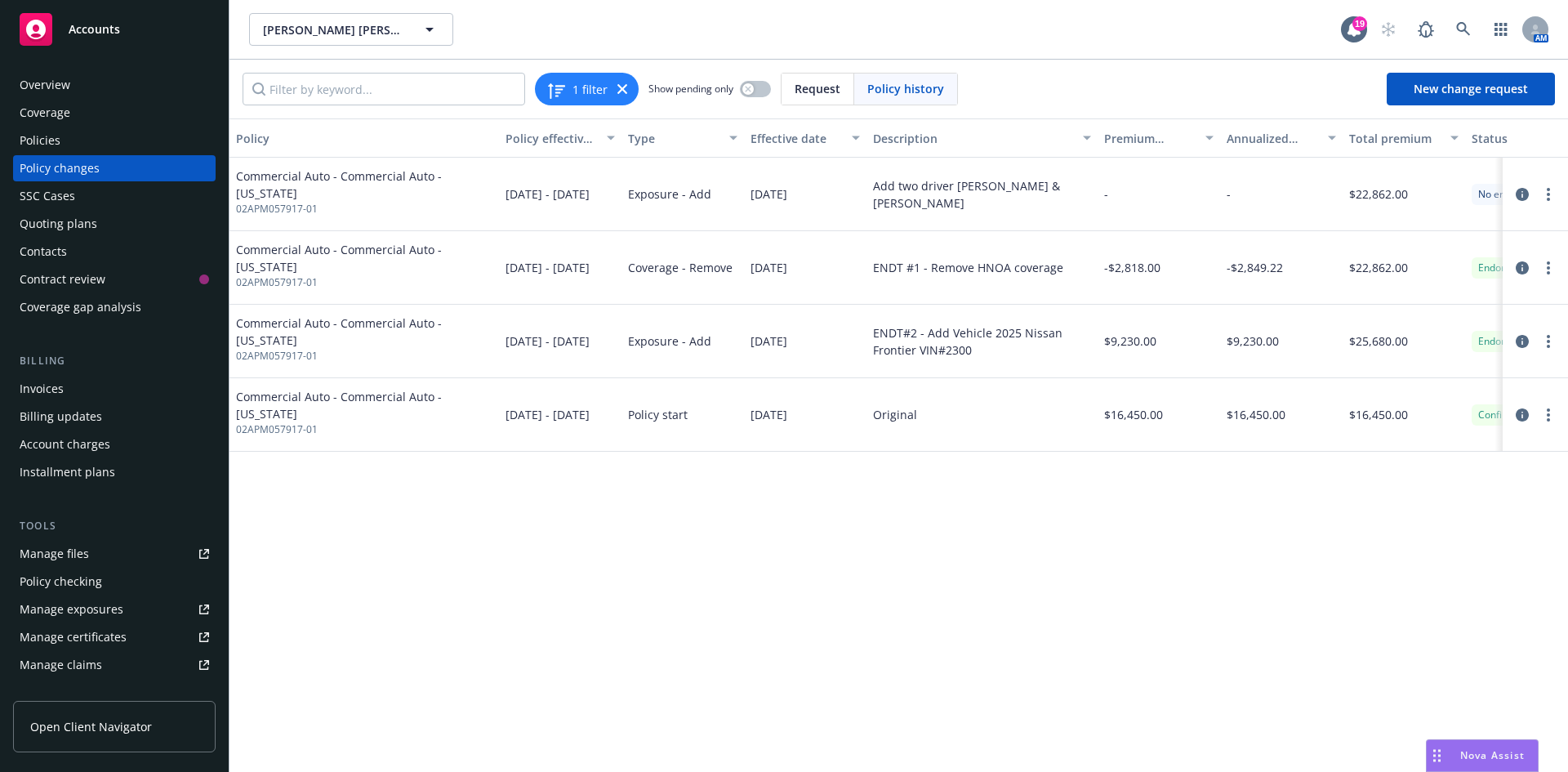
click at [92, 135] on div "Policies" at bounding box center [114, 140] width 189 height 26
